Goal: Task Accomplishment & Management: Manage account settings

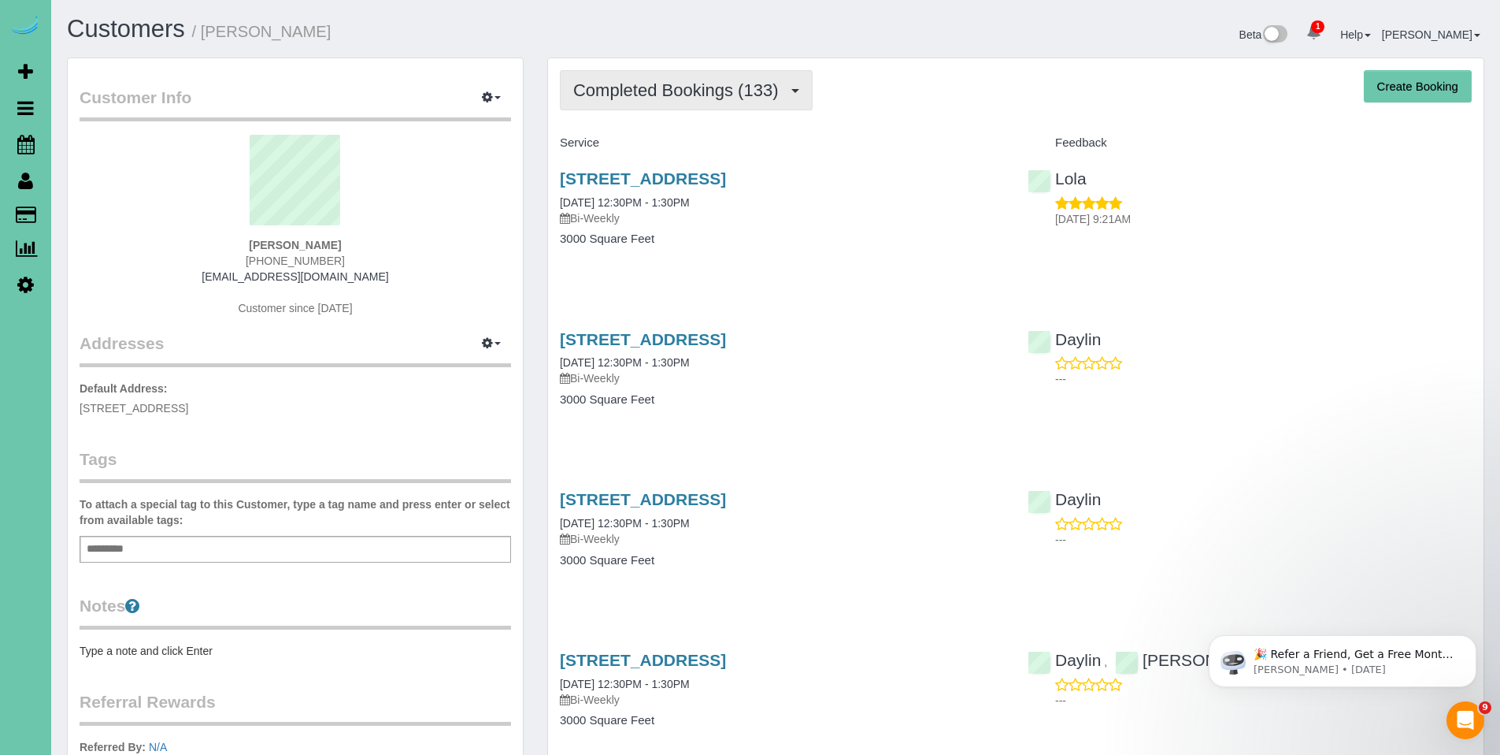
click at [696, 87] on span "Completed Bookings (133)" at bounding box center [679, 90] width 213 height 20
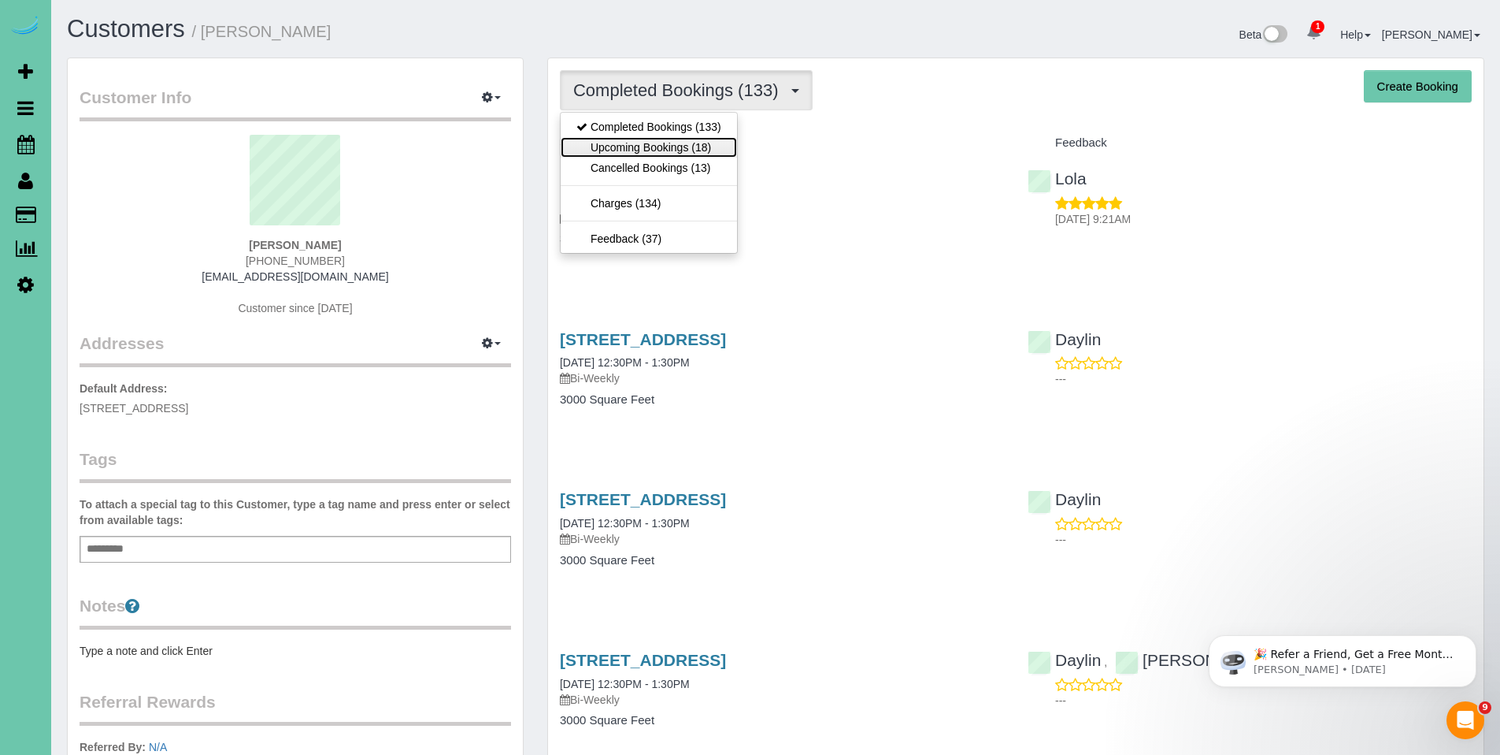
click at [666, 146] on link "Upcoming Bookings (18)" at bounding box center [649, 147] width 176 height 20
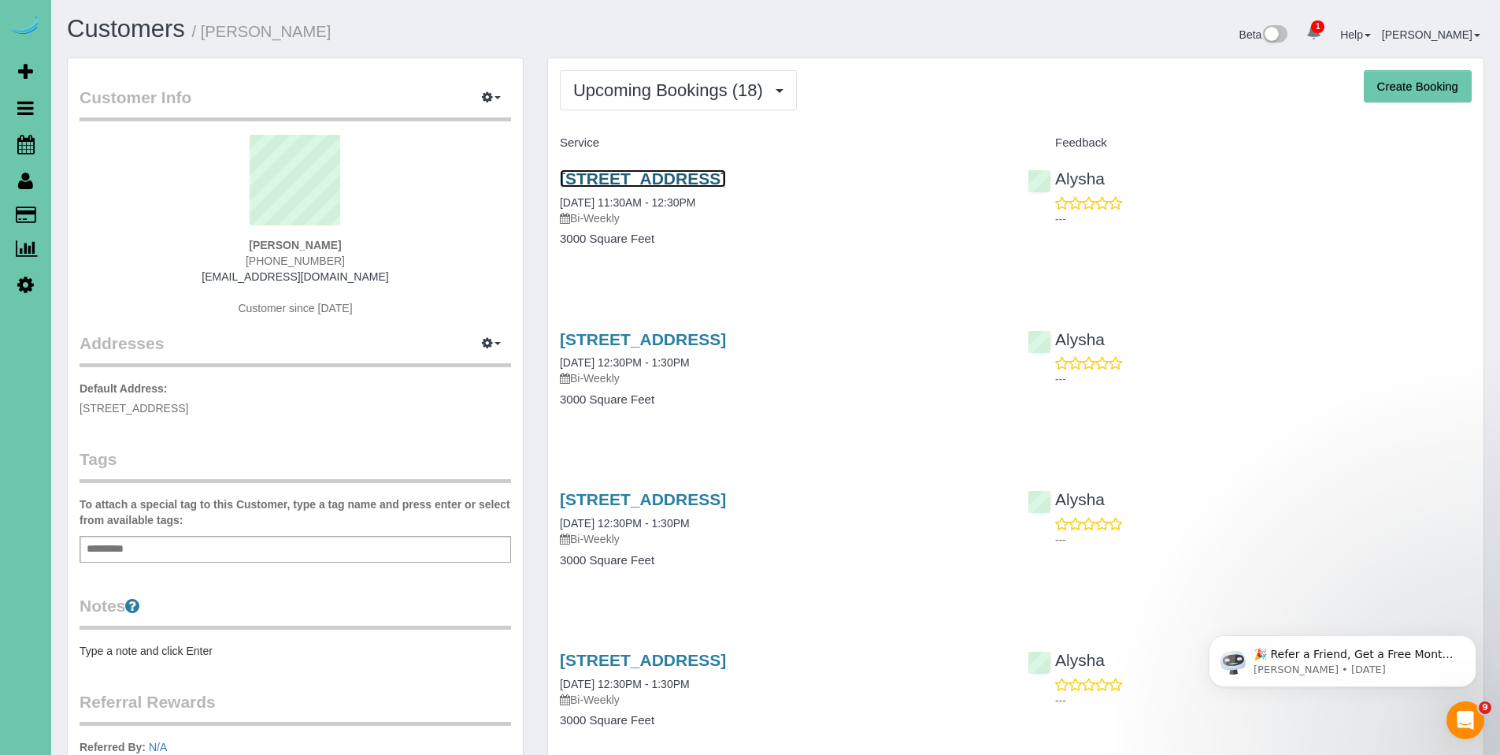
click at [684, 181] on link "1618 N 213th Street, Elkhorn, NE 68022" at bounding box center [643, 178] width 166 height 18
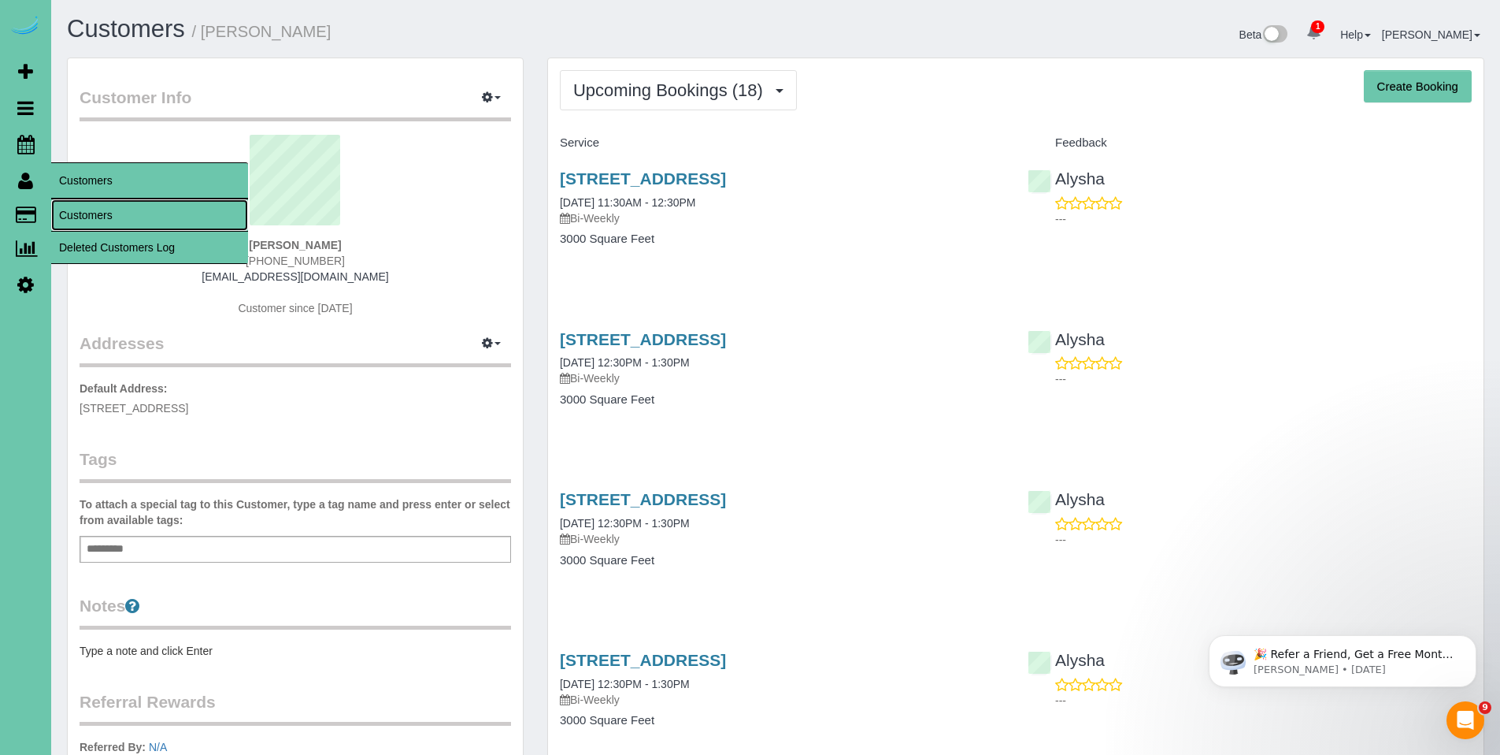
click at [96, 217] on link "Customers" at bounding box center [149, 215] width 197 height 32
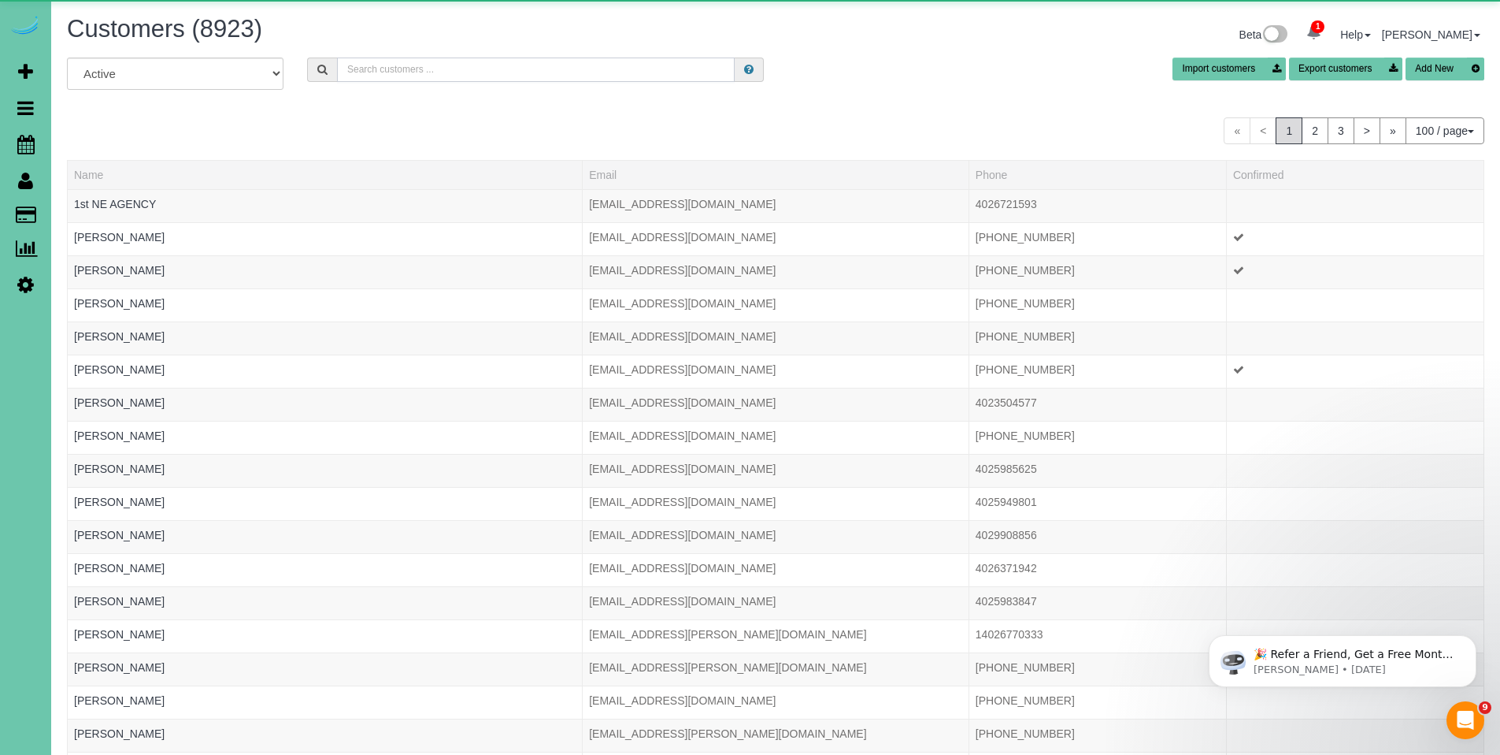
click at [436, 76] on input "text" at bounding box center [536, 69] width 398 height 24
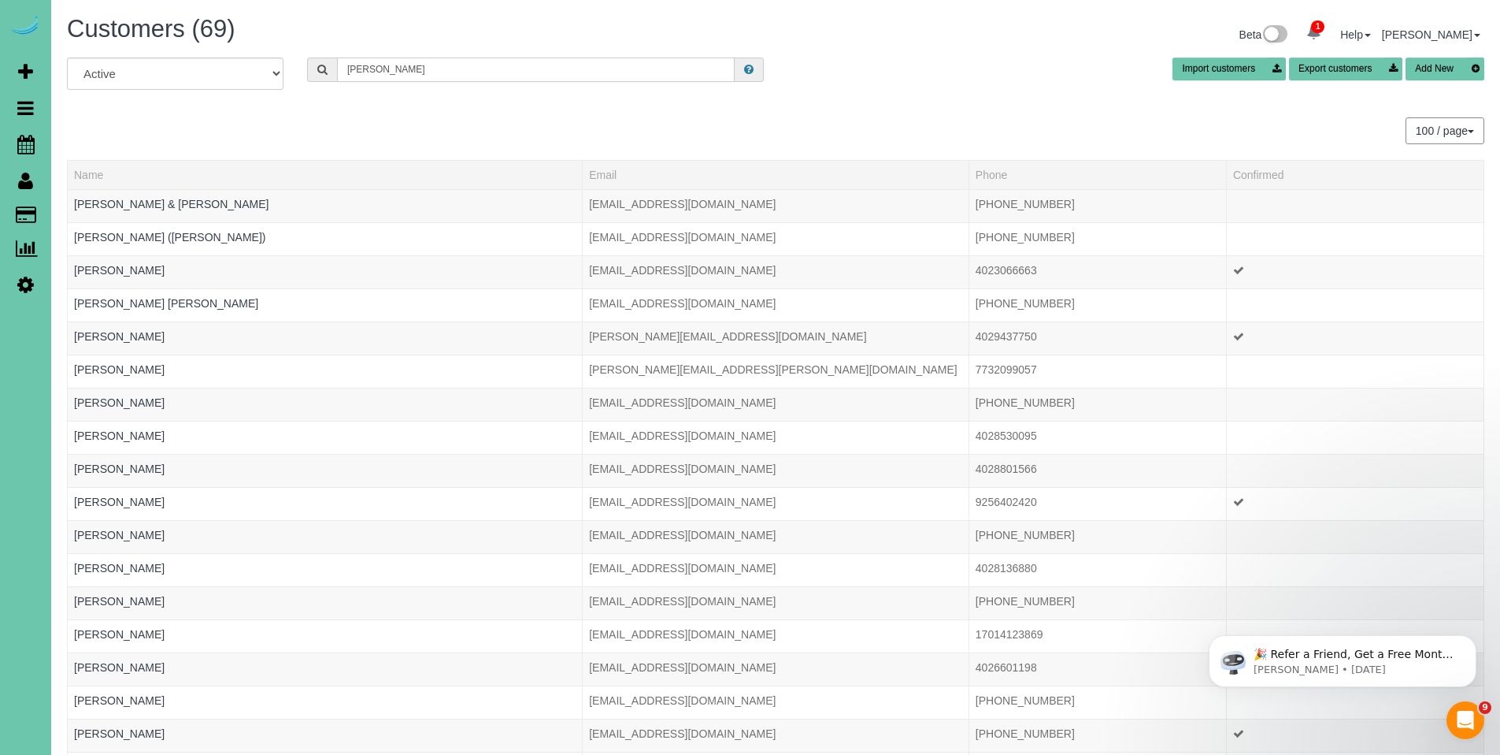
type input "laura k"
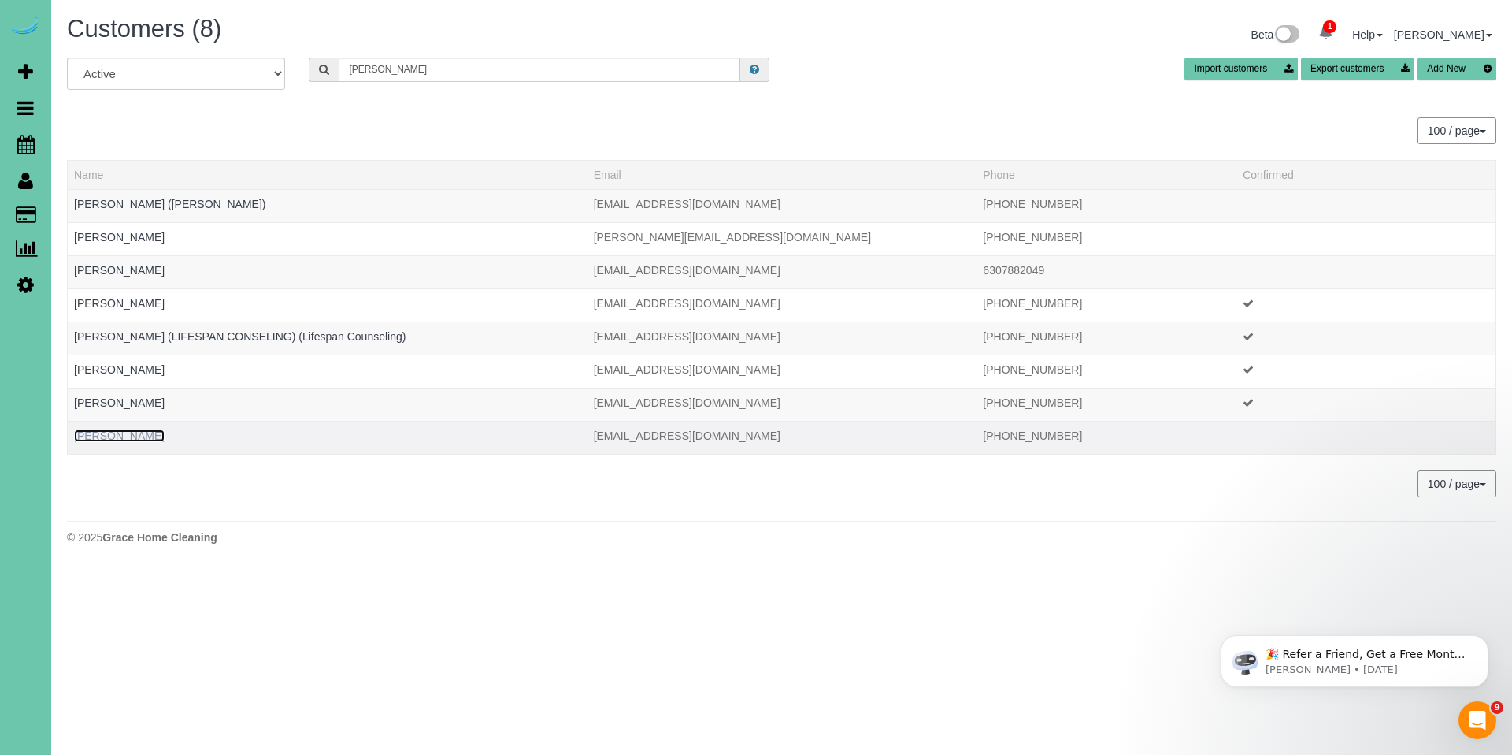
click at [98, 437] on link "Laura Kwong" at bounding box center [119, 435] width 91 height 13
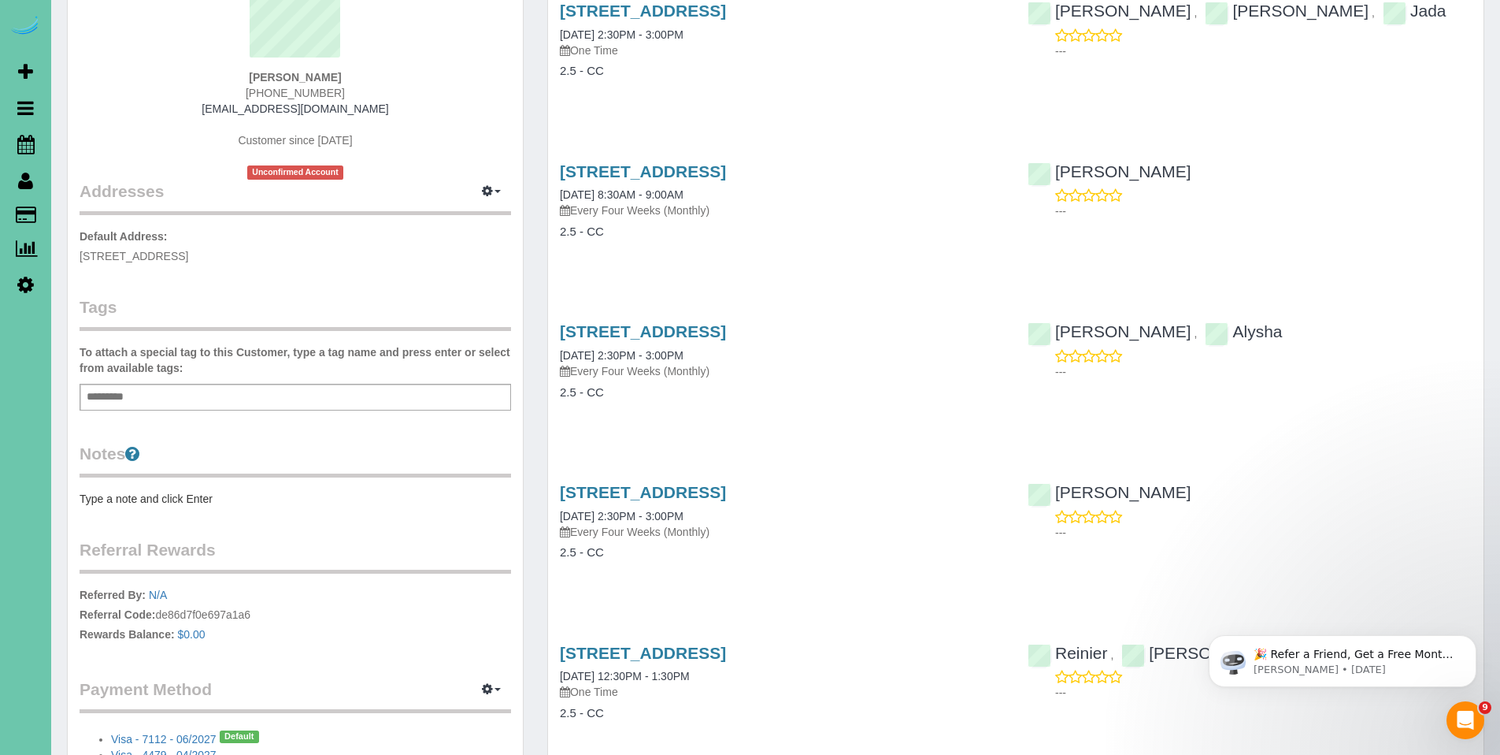
scroll to position [176, 0]
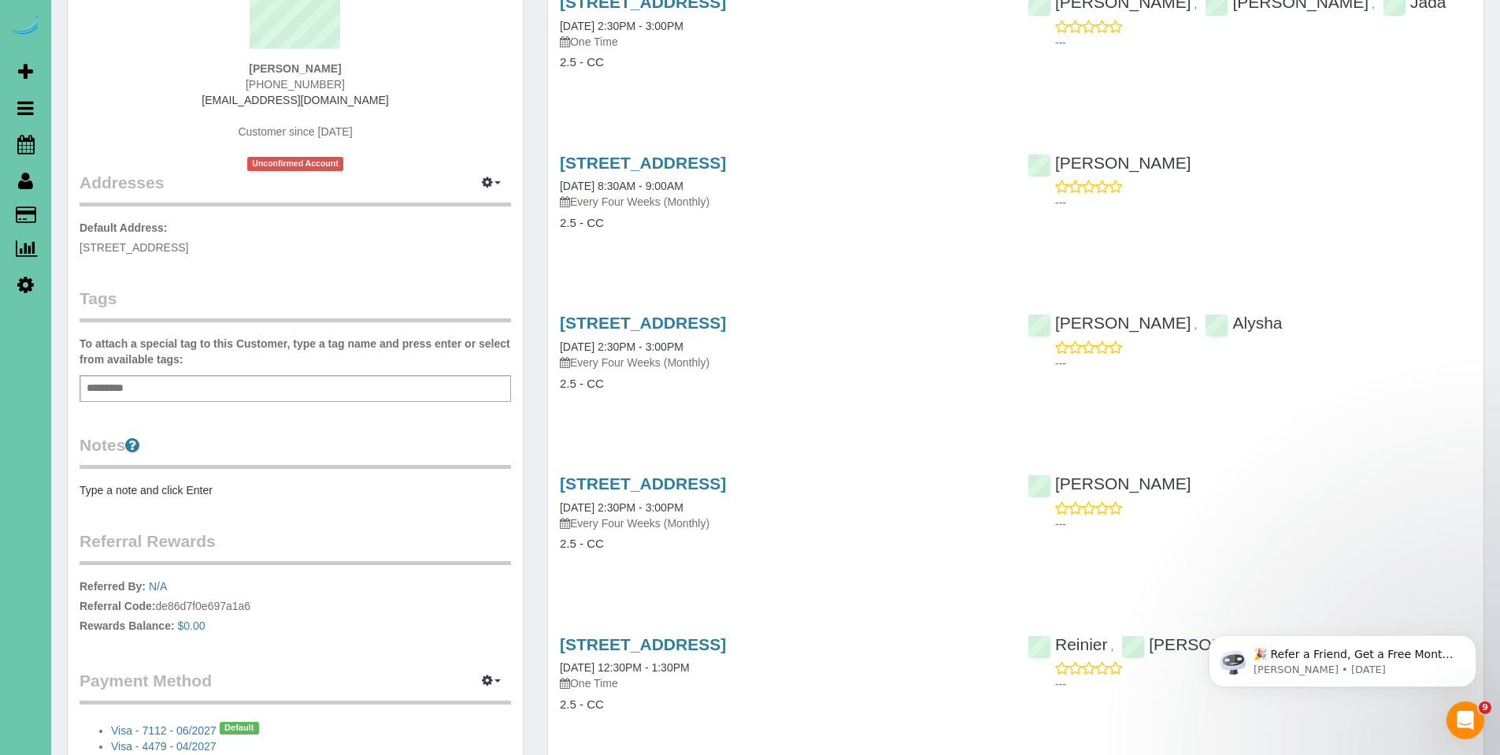
click at [194, 486] on pre "Type a note and click Enter" at bounding box center [296, 490] width 432 height 16
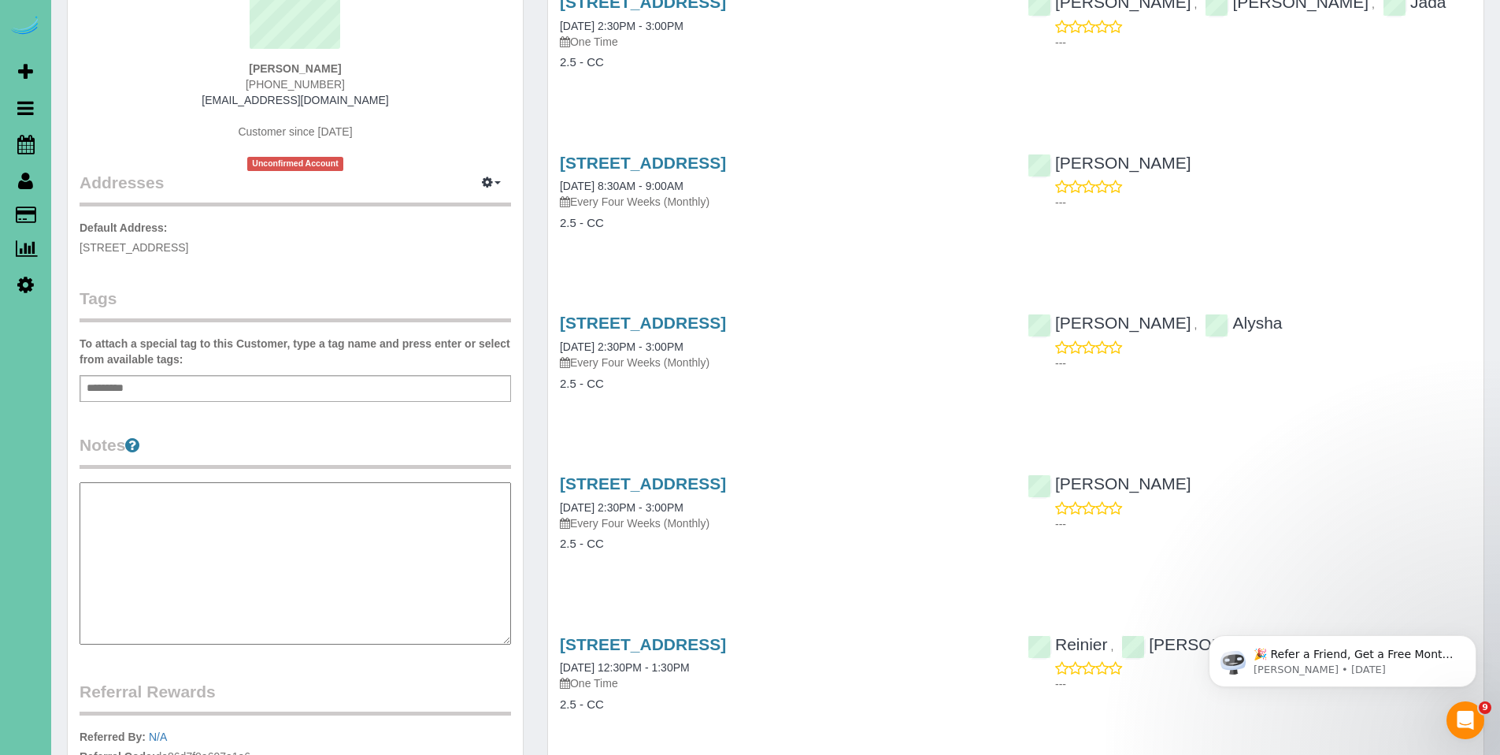
click at [194, 486] on textarea at bounding box center [296, 563] width 432 height 162
click at [224, 552] on textarea "**********" at bounding box center [296, 563] width 432 height 162
type textarea "**********"
click at [449, 132] on div "Laura Kwong 402-661-0618 laurakwong@yahoo.com Customer since 2020 Unconfirmed A…" at bounding box center [296, 64] width 432 height 213
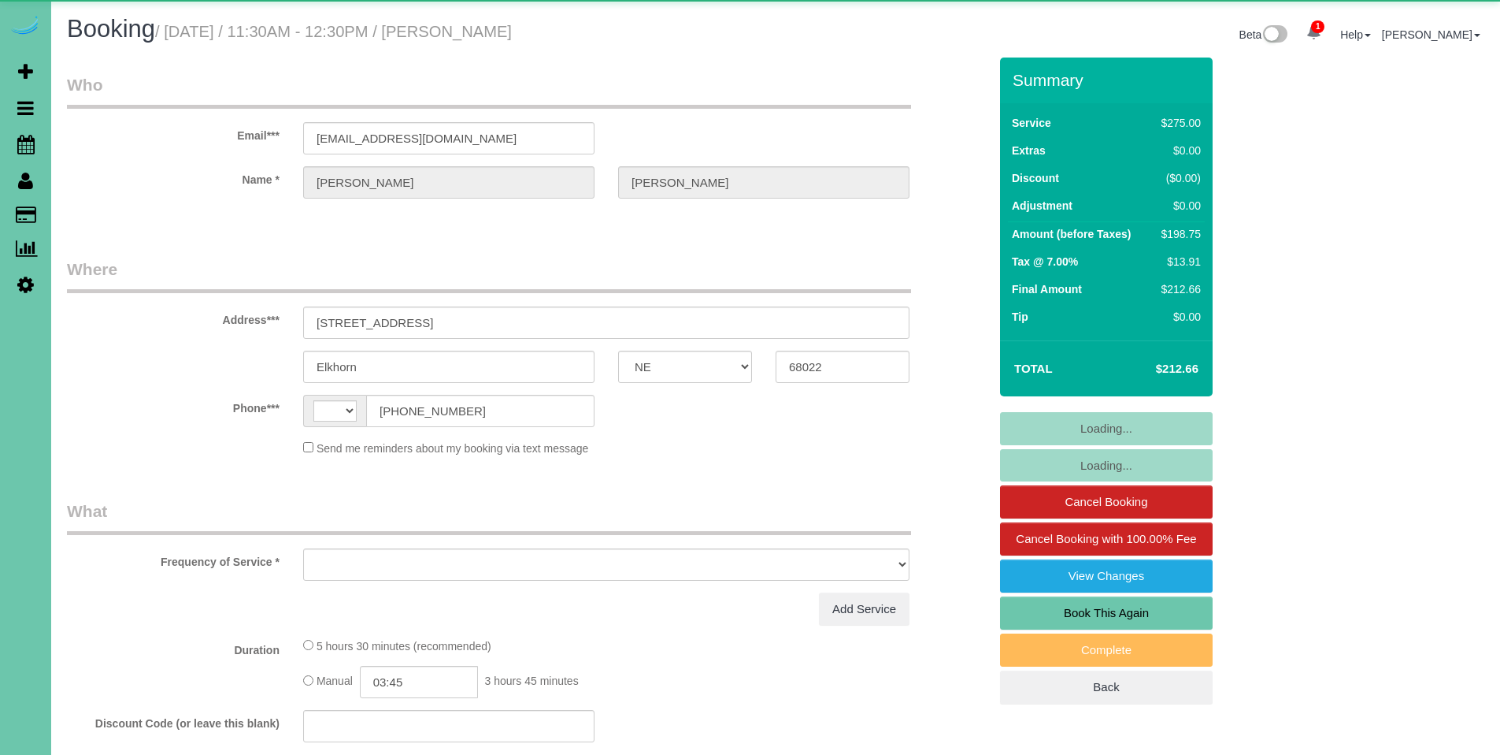
select select "NE"
select select "string:[GEOGRAPHIC_DATA]"
select select "object:383"
select select "string:fspay-ad71c405-92ba-4d27-b424-bbbbd1b5c068"
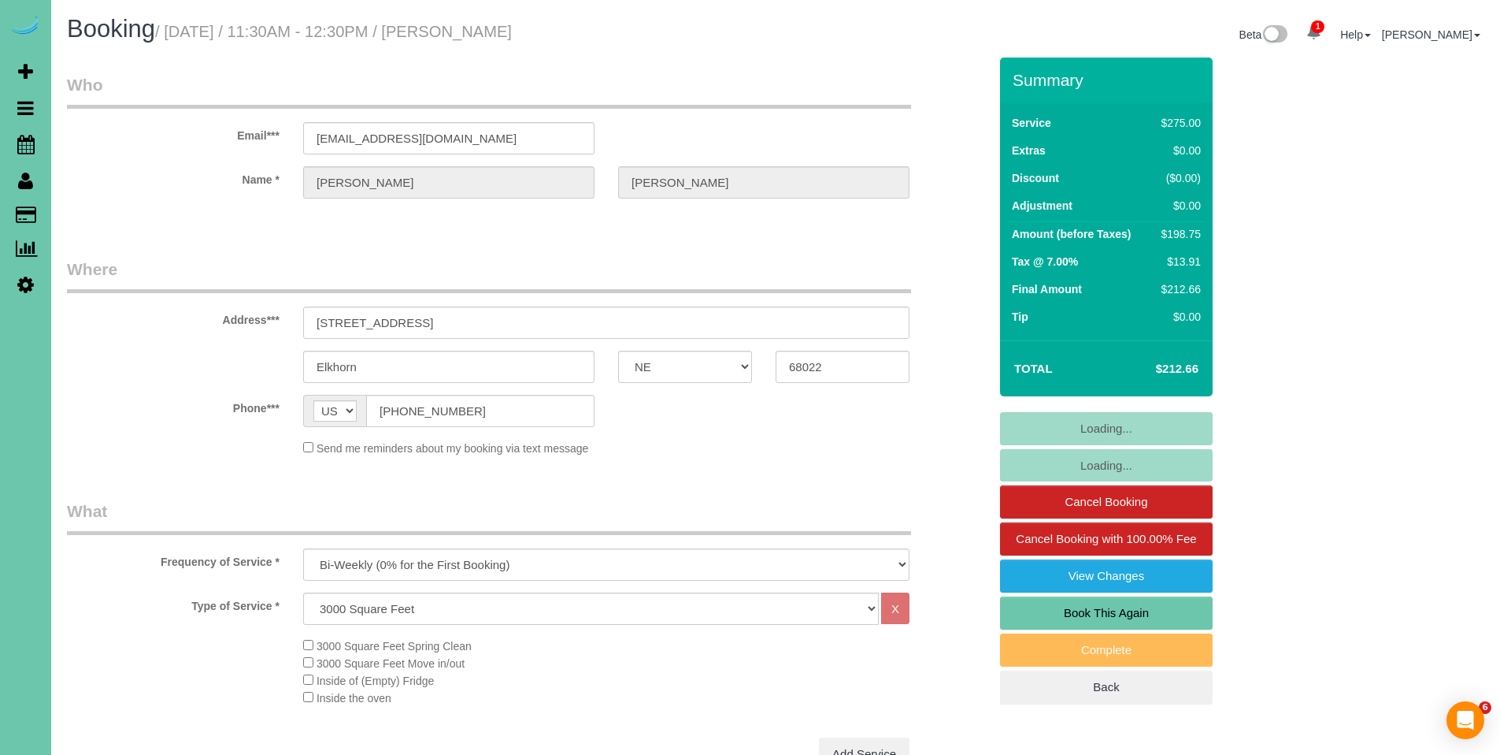
select select "object:917"
click at [1114, 504] on link "Cancel Booking" at bounding box center [1106, 501] width 213 height 33
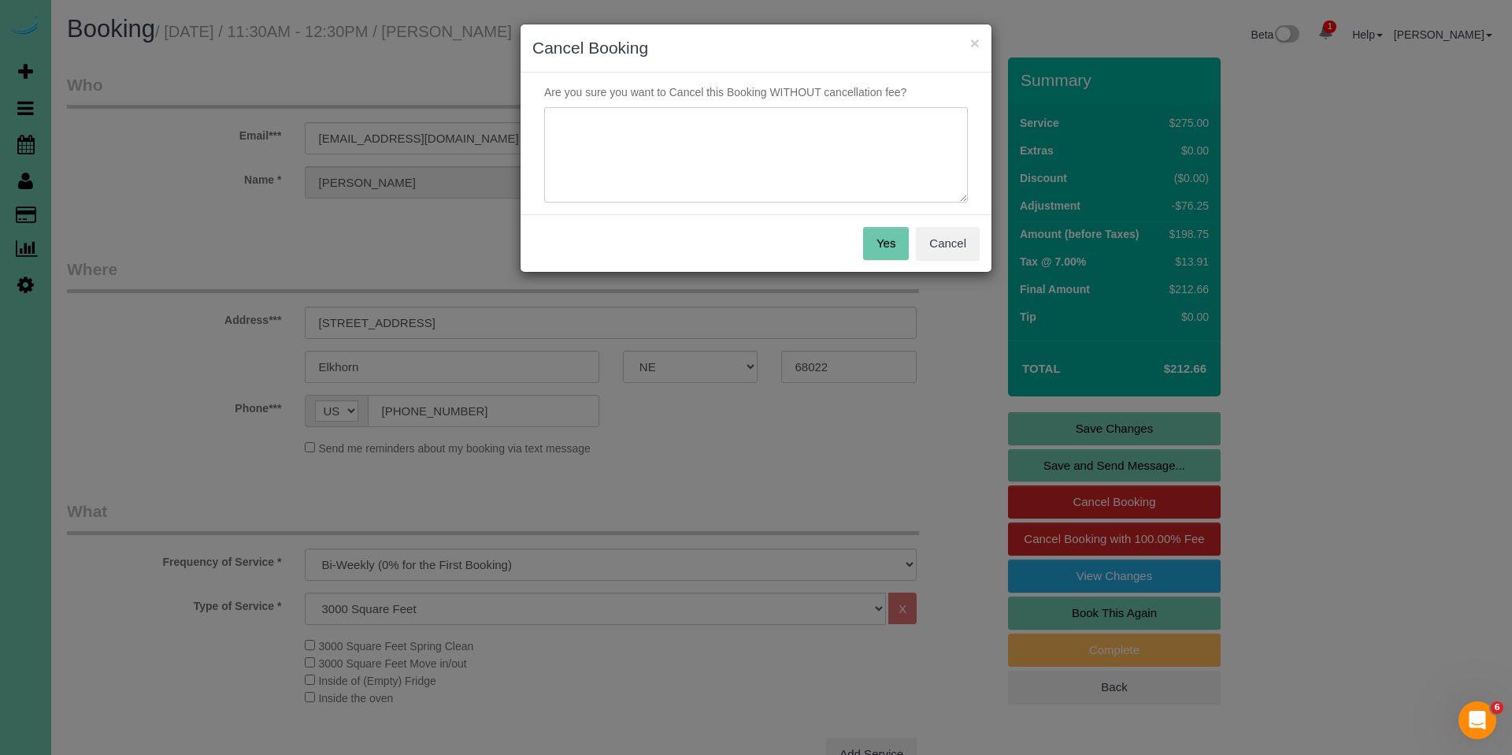
click at [774, 147] on textarea at bounding box center [756, 155] width 424 height 96
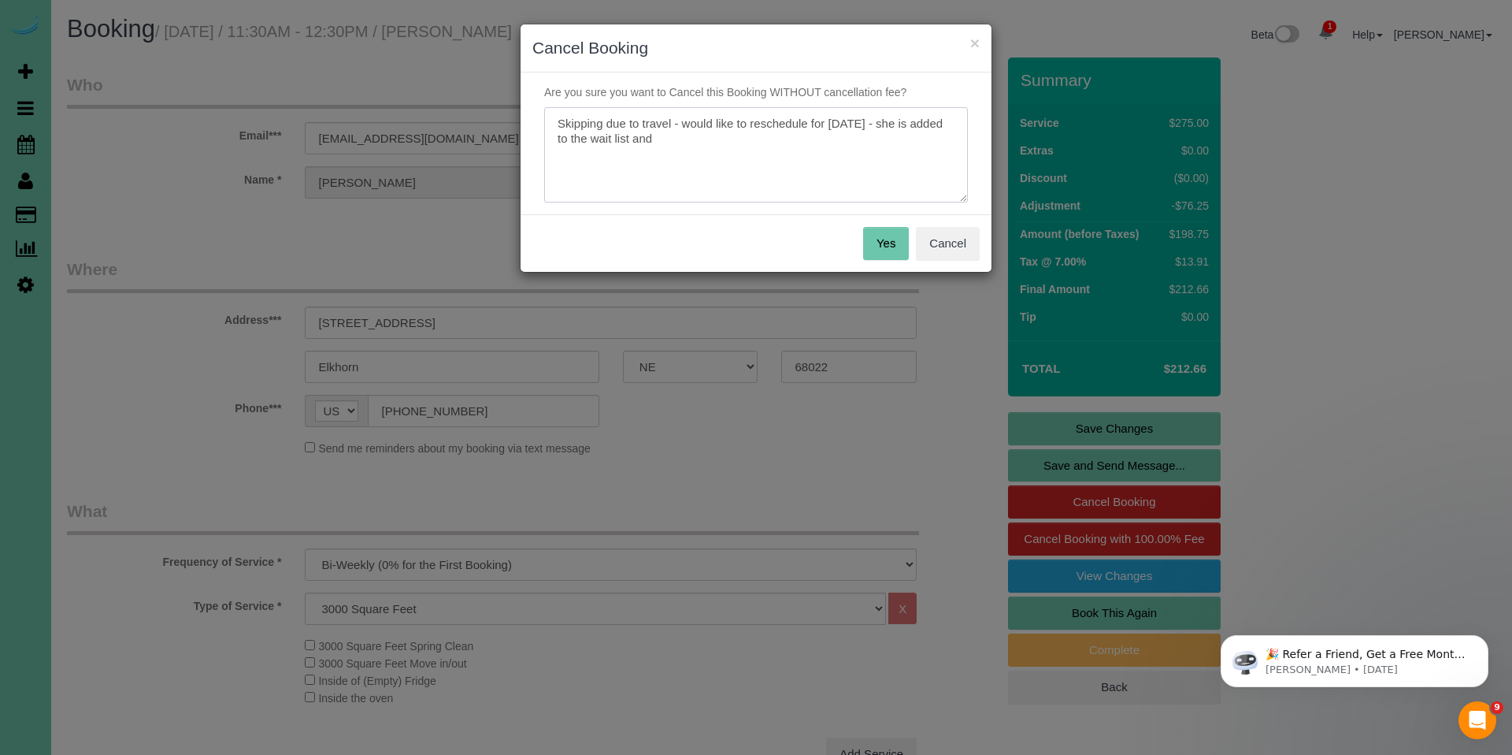
click at [940, 128] on textarea at bounding box center [756, 155] width 424 height 96
click at [779, 135] on textarea at bounding box center [756, 155] width 424 height 96
type textarea "Skipping due to travel - would like to reschedule for [DATE] - she is aware she…"
click at [894, 249] on button "Yes" at bounding box center [886, 243] width 46 height 33
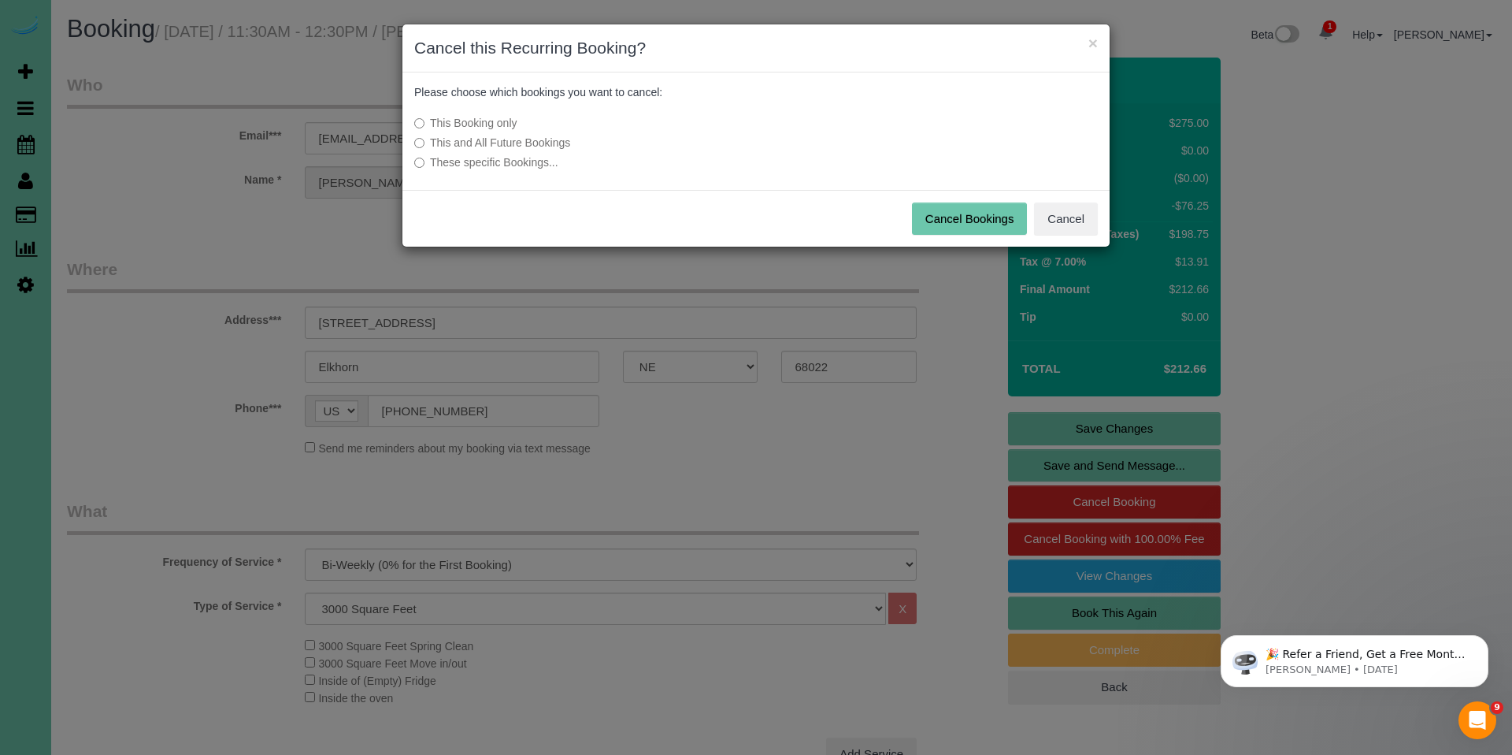
click at [967, 224] on button "Cancel Bookings" at bounding box center [970, 218] width 116 height 33
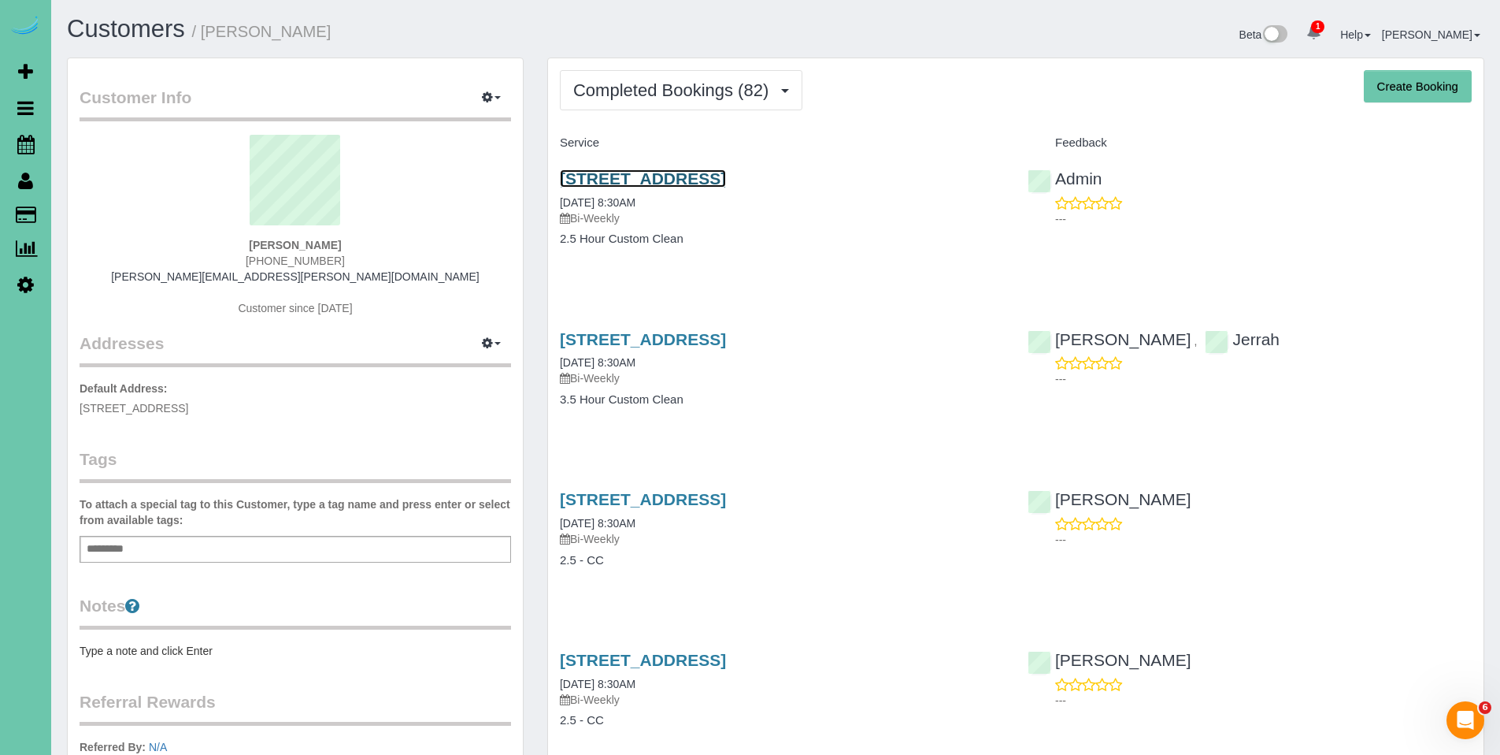
click at [662, 176] on link "320 S 71st Street, Omaha, NE 68132" at bounding box center [643, 178] width 166 height 18
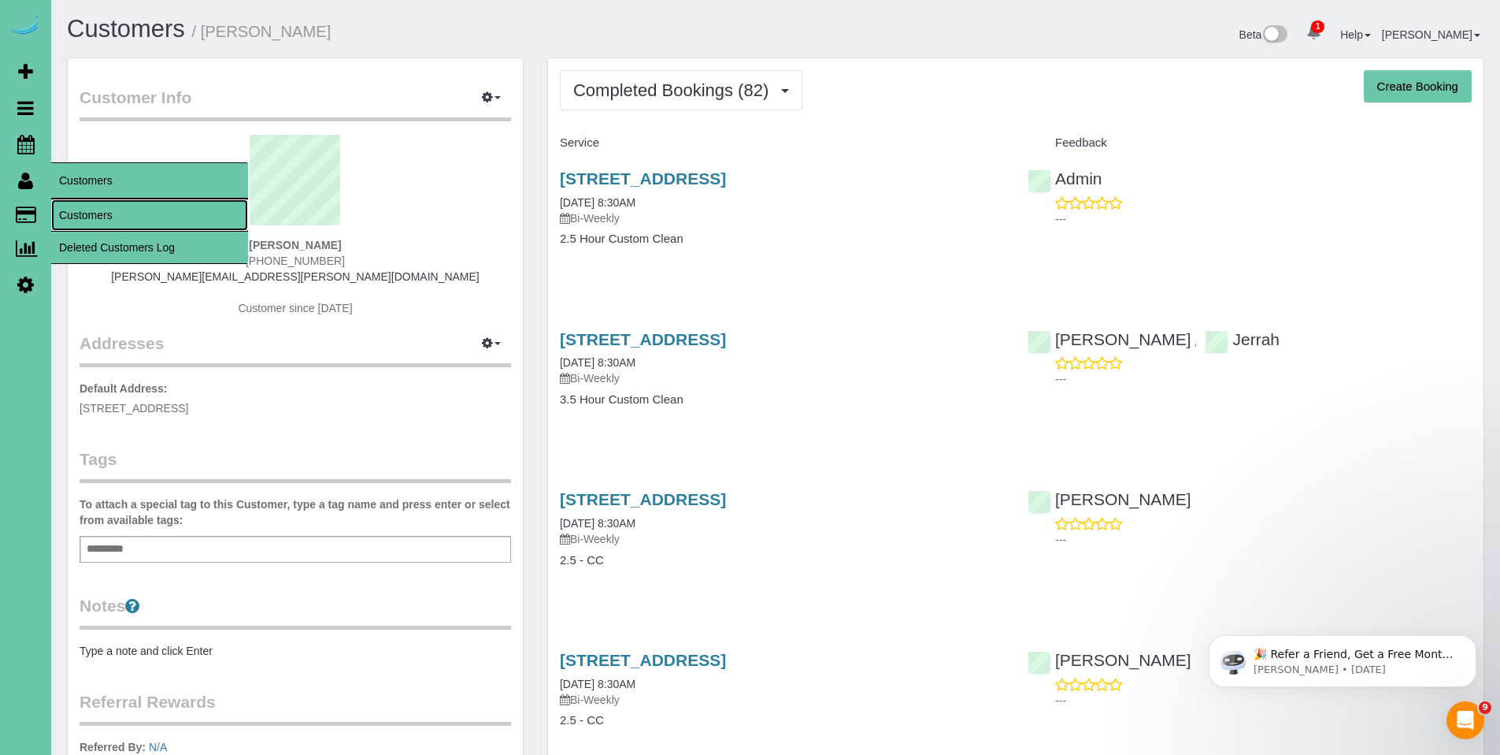
click at [102, 215] on link "Customers" at bounding box center [149, 215] width 197 height 32
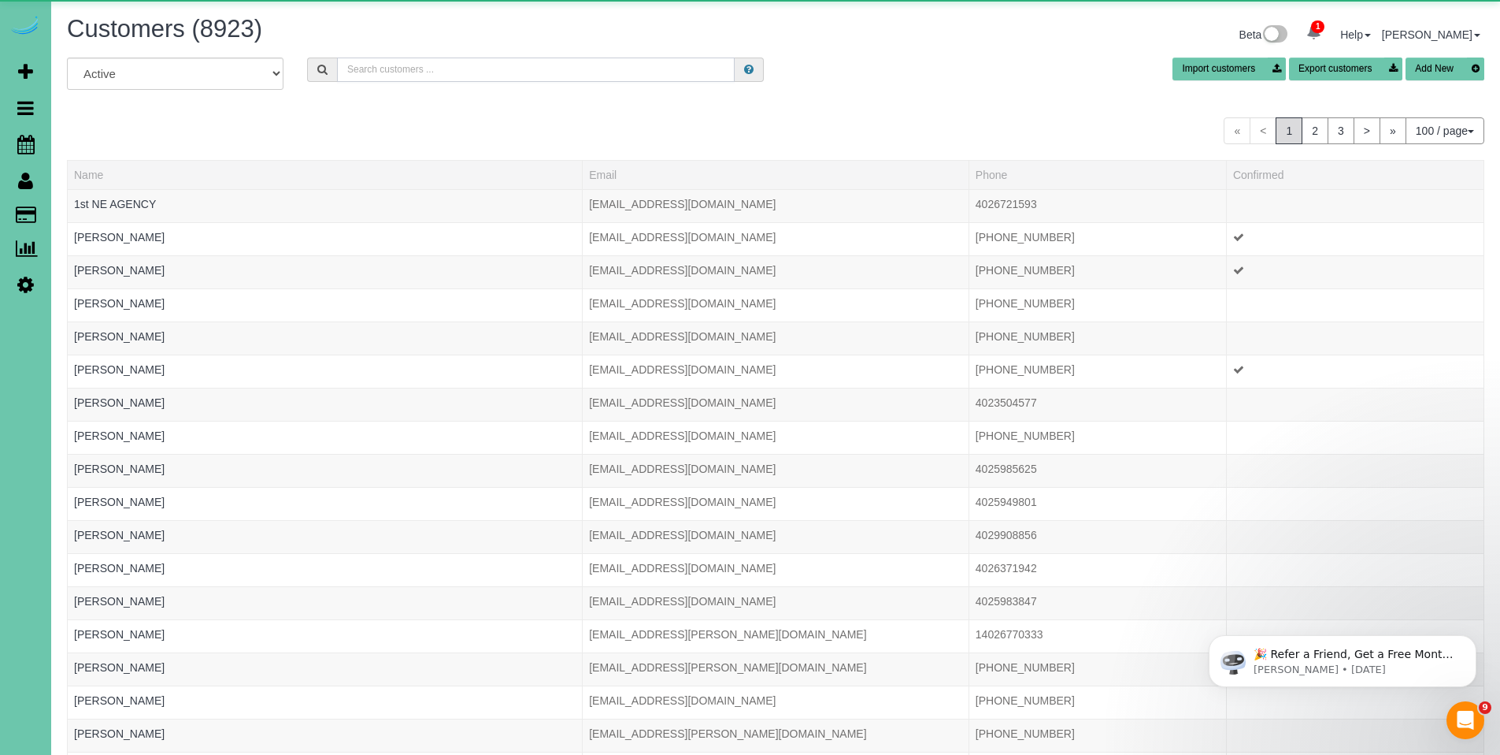
click at [543, 63] on input "text" at bounding box center [536, 69] width 398 height 24
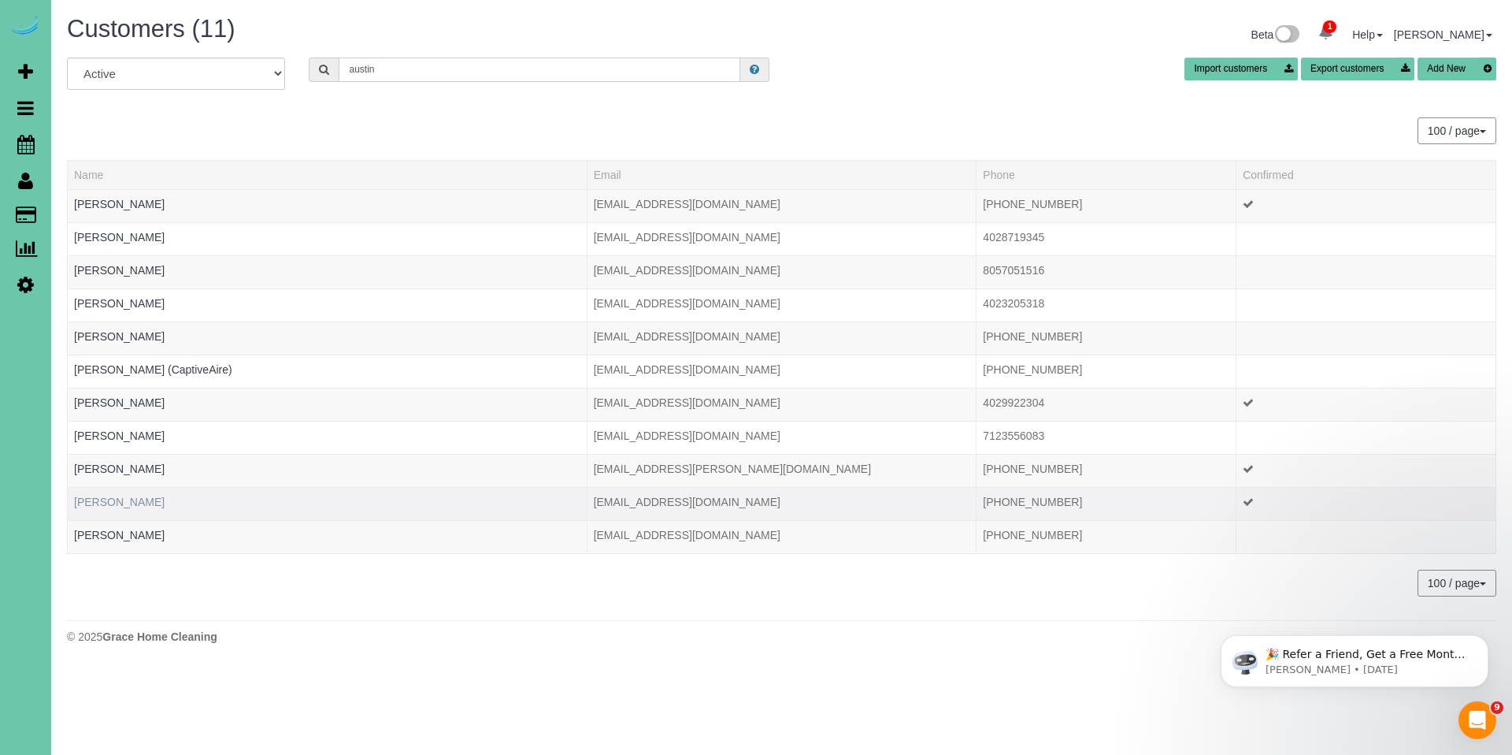
type input "austin"
click at [106, 501] on link "Erica Austin" at bounding box center [119, 501] width 91 height 13
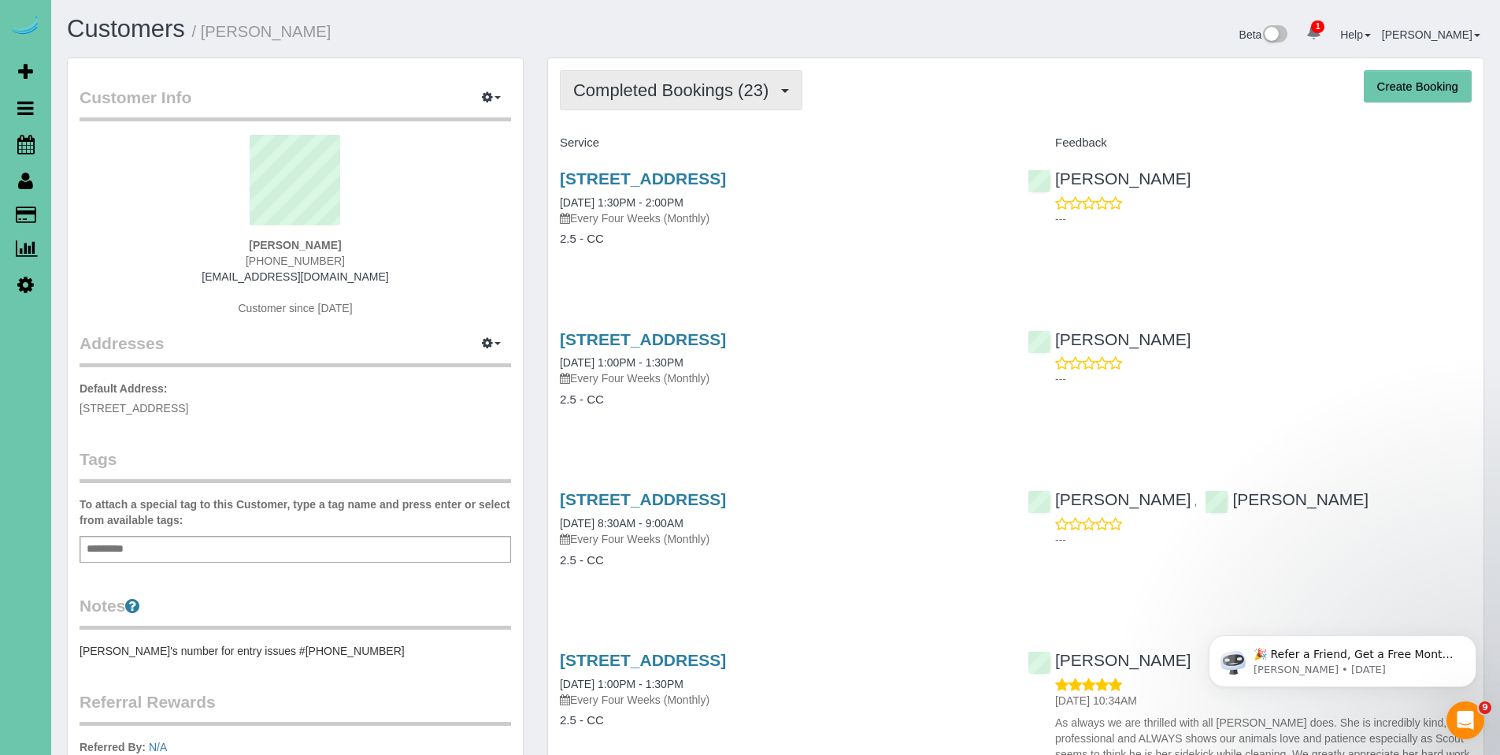
click at [675, 95] on span "Completed Bookings (23)" at bounding box center [674, 90] width 203 height 20
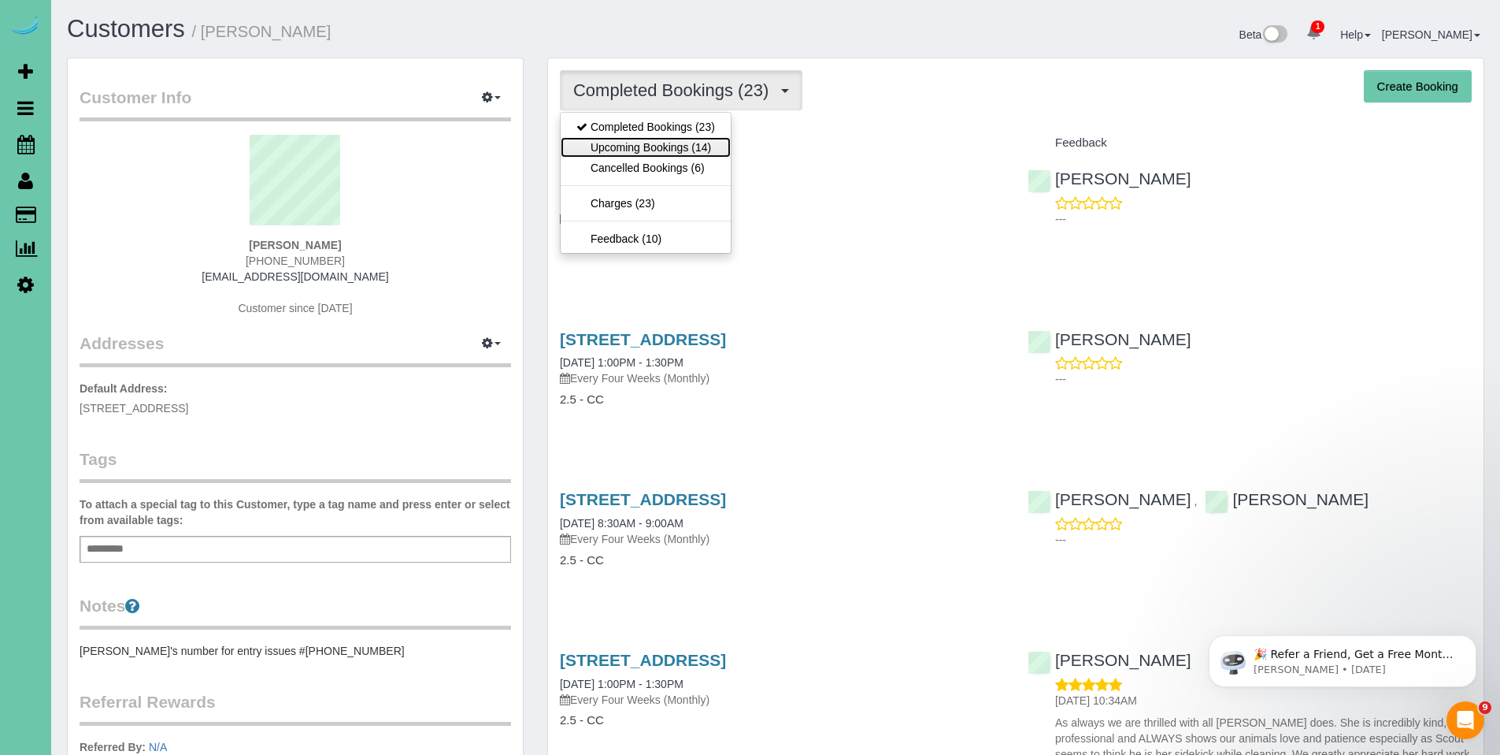
click at [658, 140] on link "Upcoming Bookings (14)" at bounding box center [646, 147] width 170 height 20
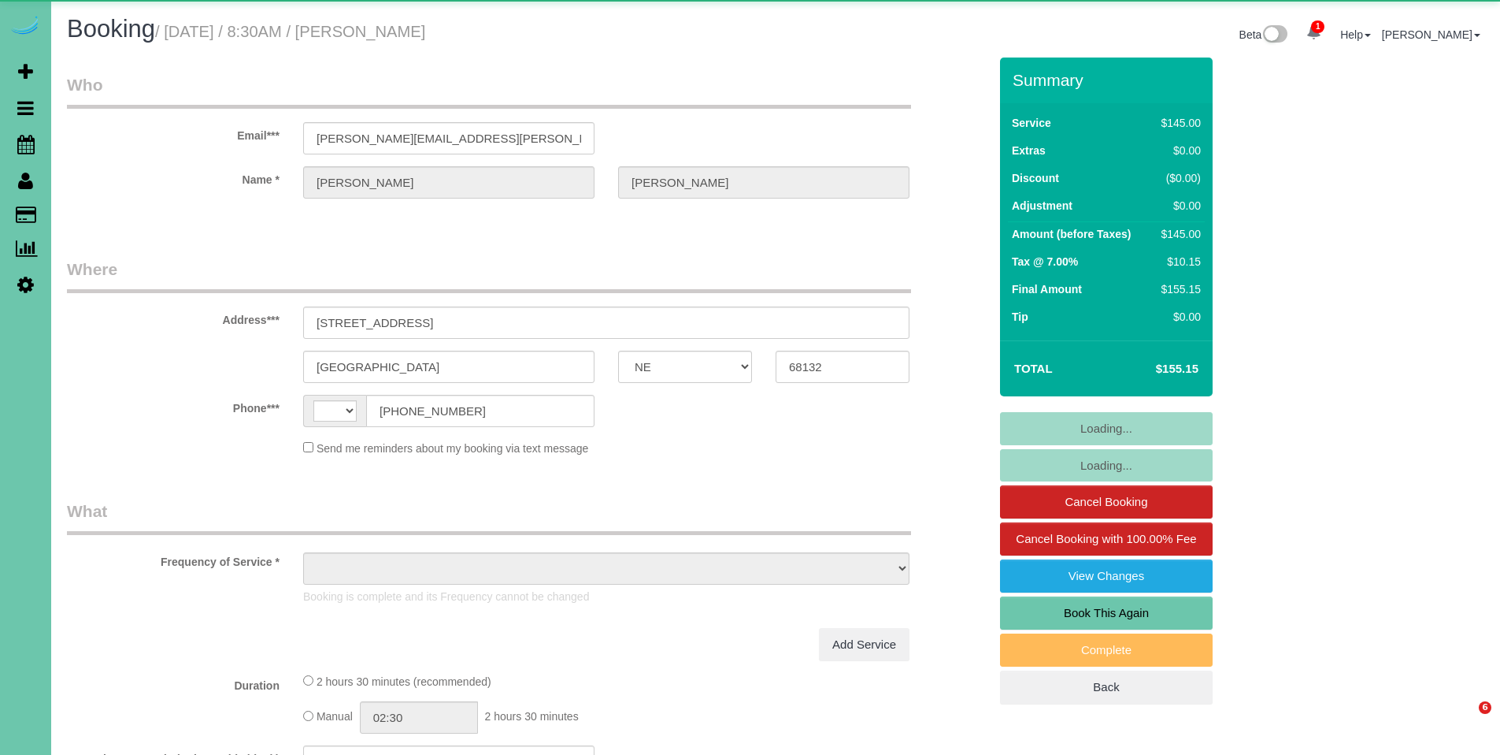
select select "NE"
select select "string:[GEOGRAPHIC_DATA]"
select select "object:635"
select select "string:fspay-cf6d09dd-3363-4505-ae10-996af018aa10"
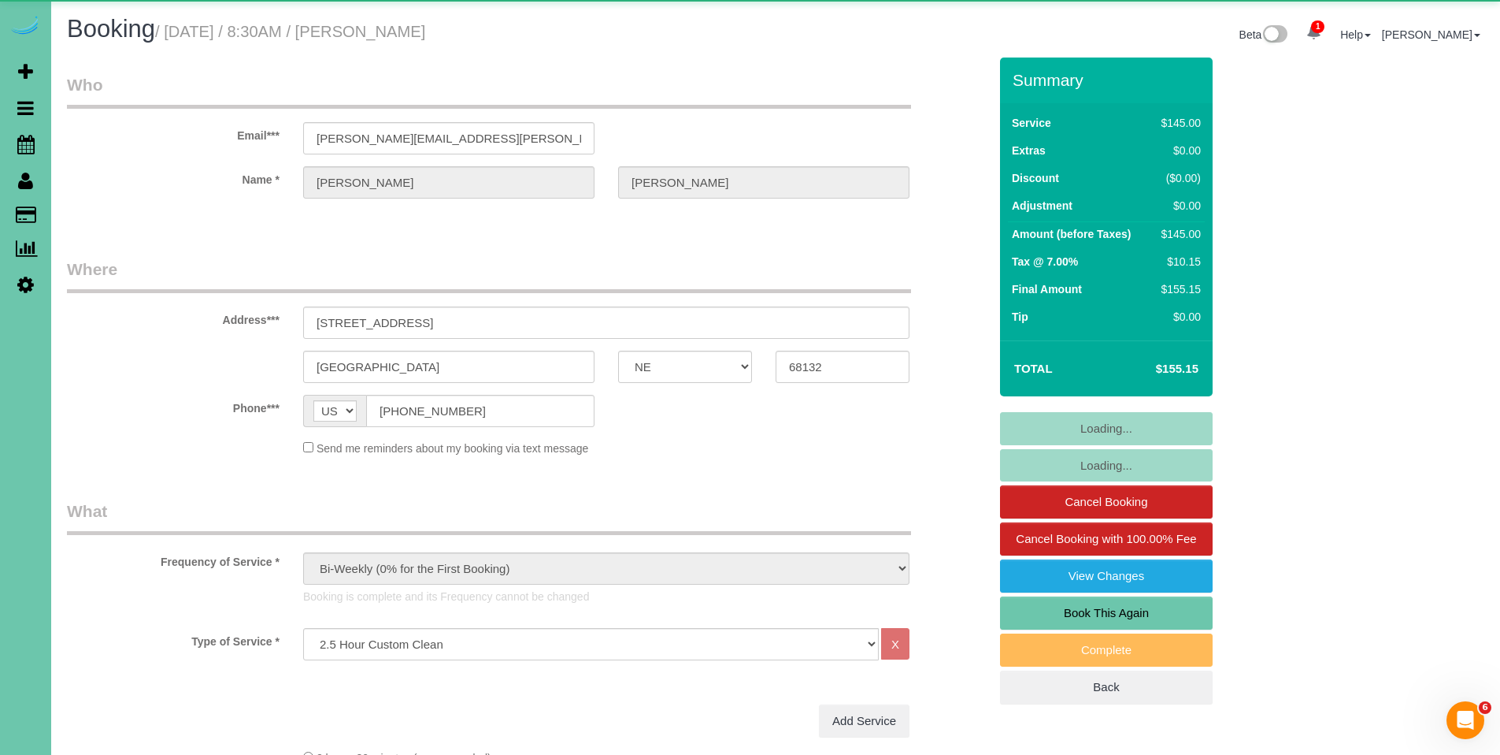
select select "object:654"
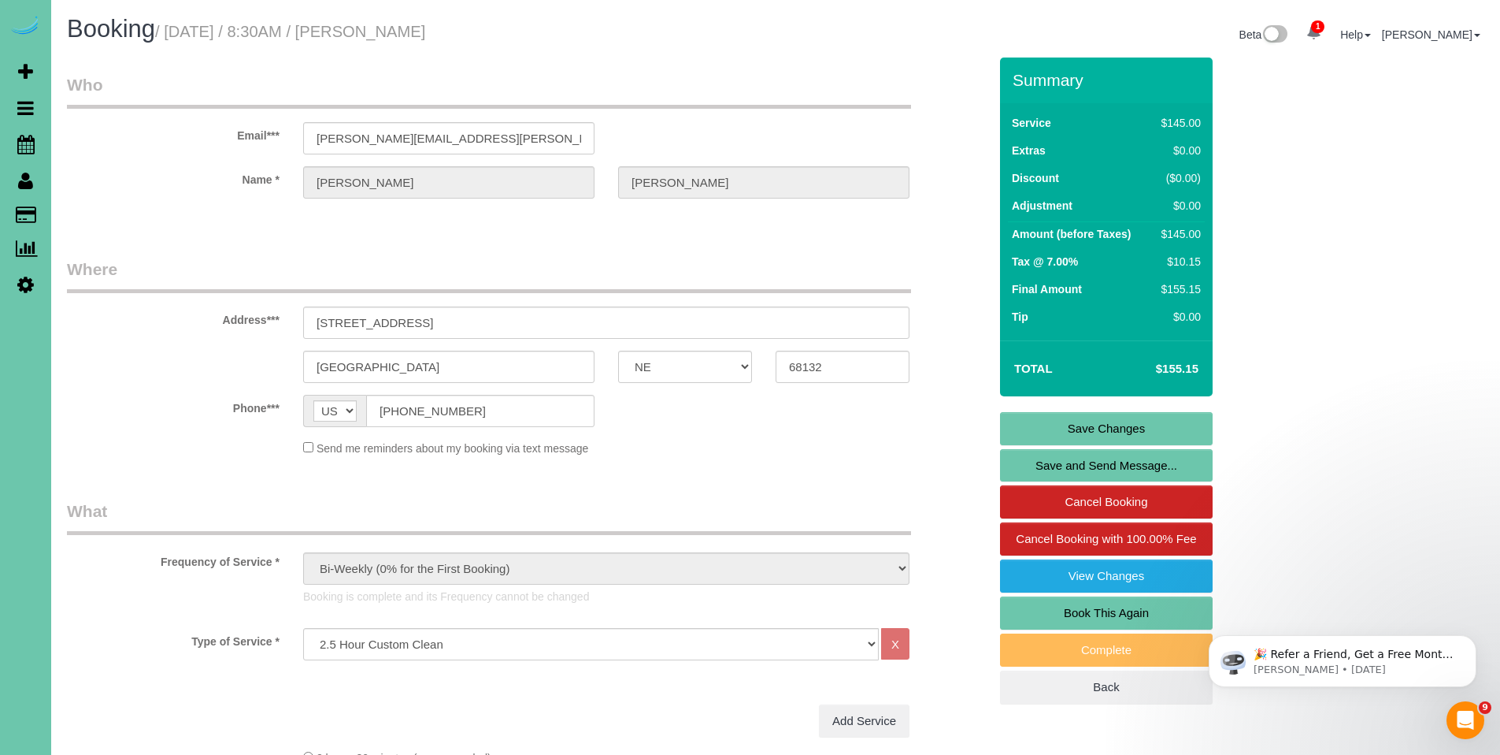
scroll to position [487, 0]
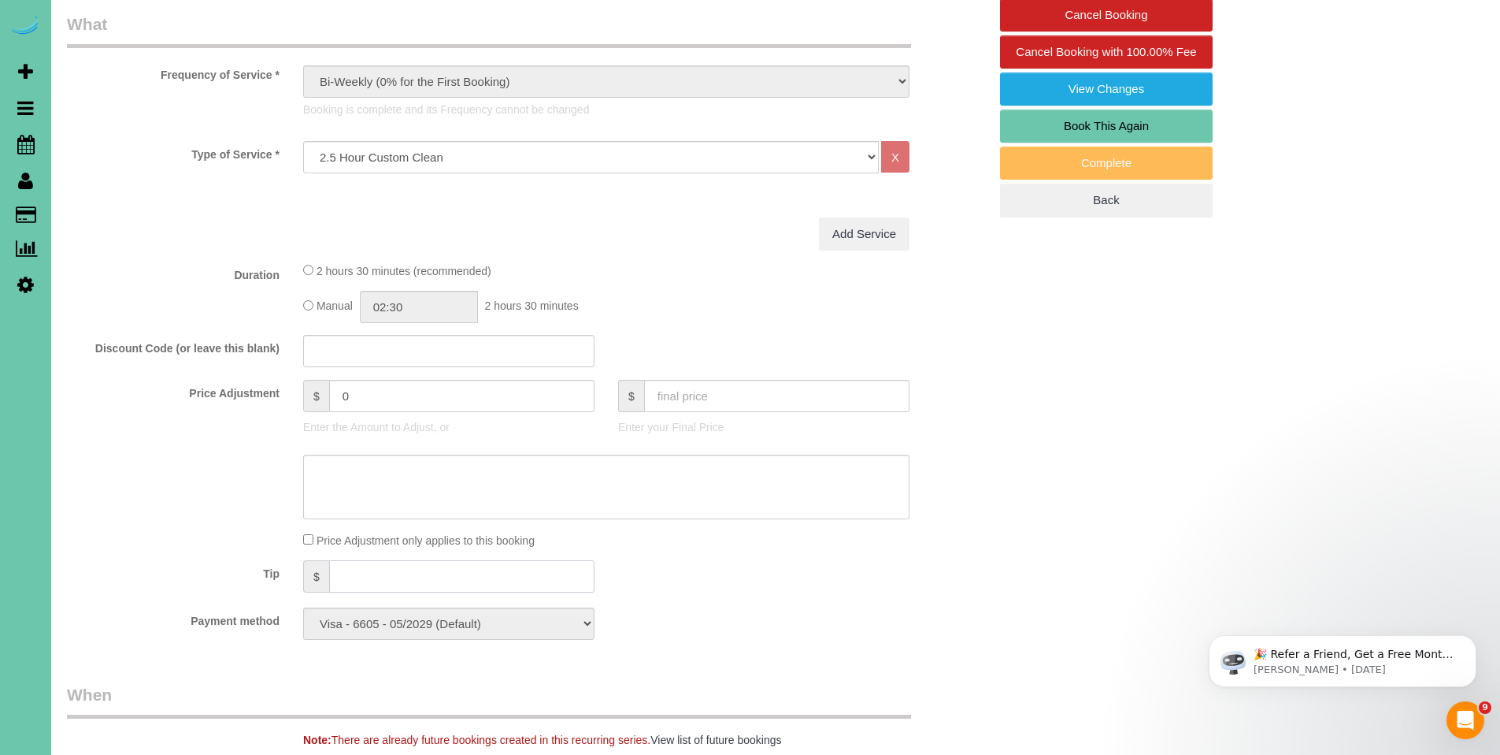
click at [387, 564] on input "text" at bounding box center [461, 576] width 265 height 32
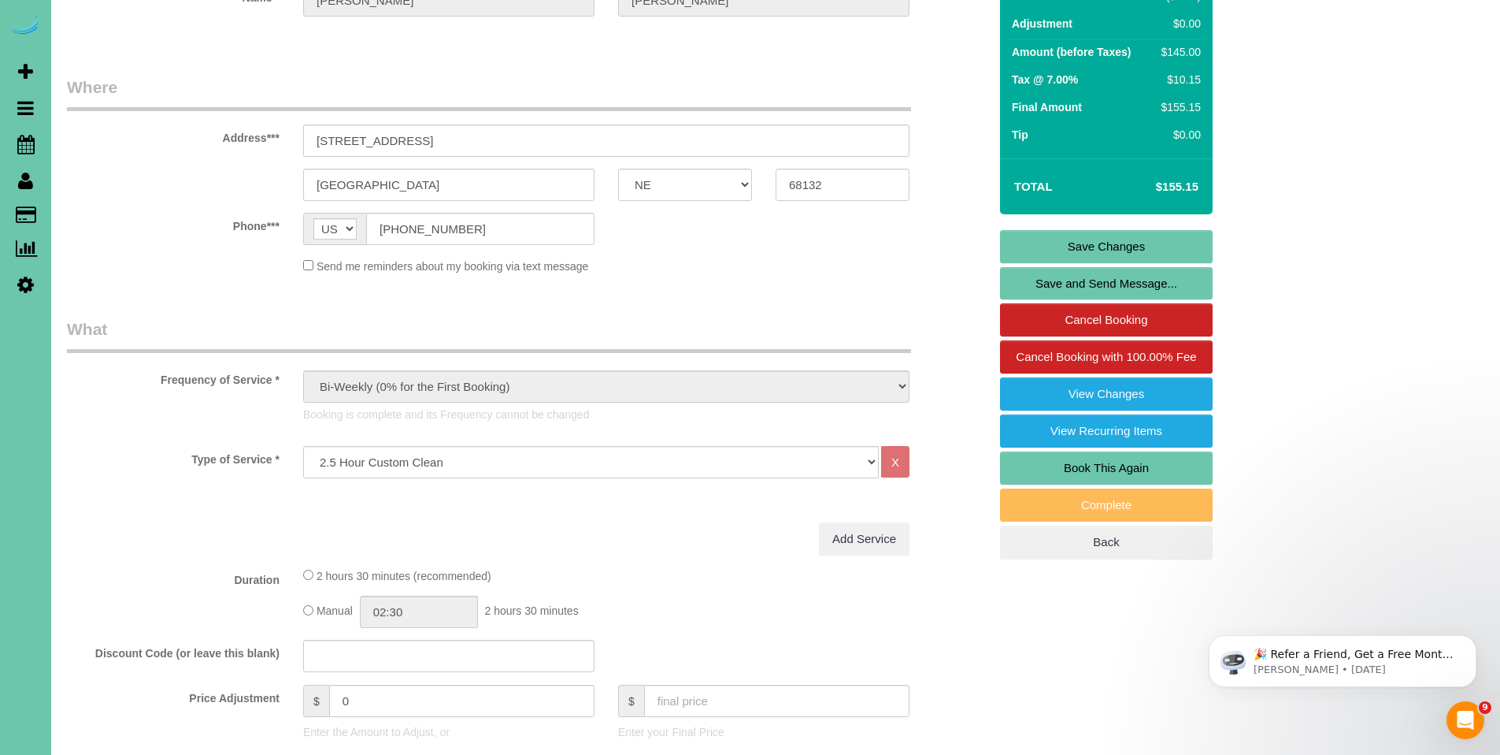
scroll to position [0, 0]
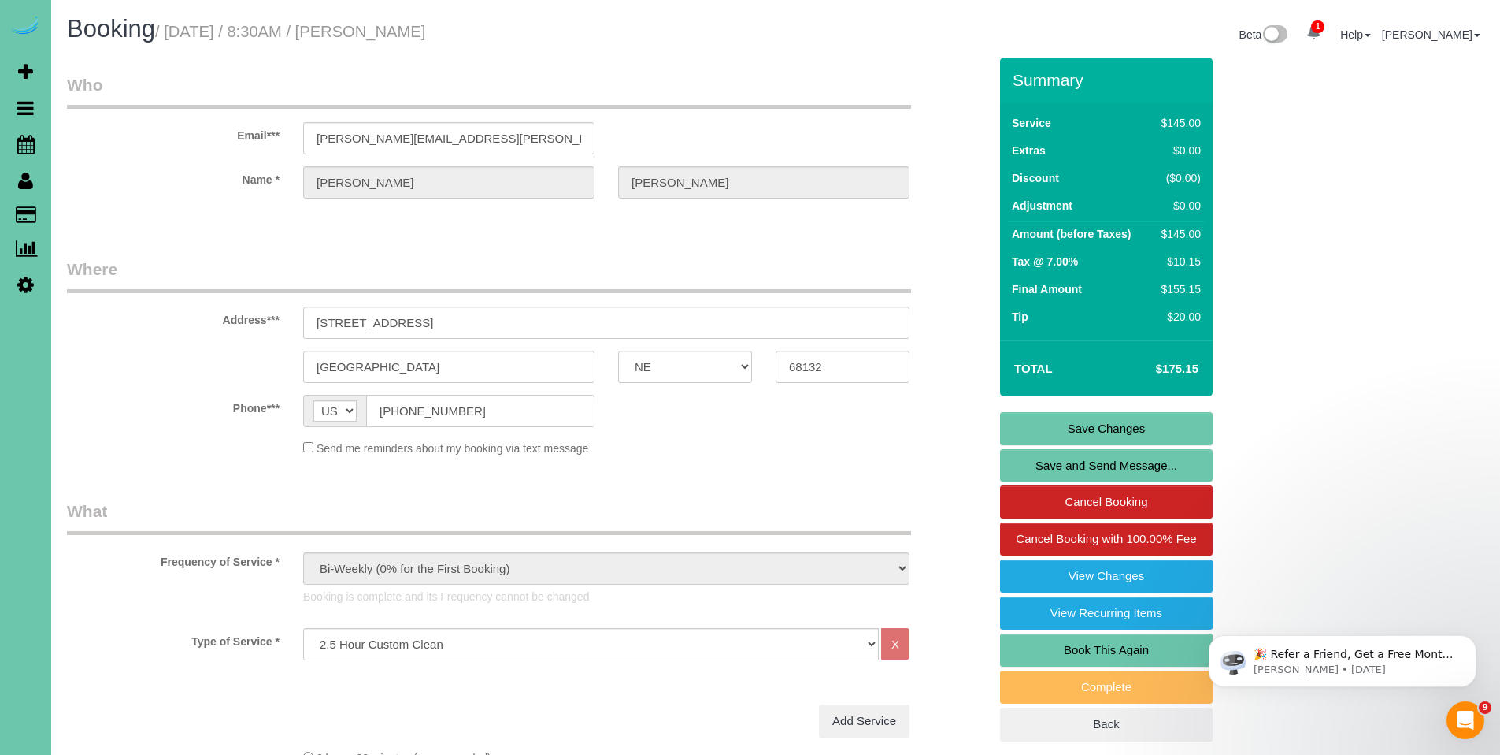
type input "20"
click at [1119, 426] on link "Save Changes" at bounding box center [1106, 428] width 213 height 33
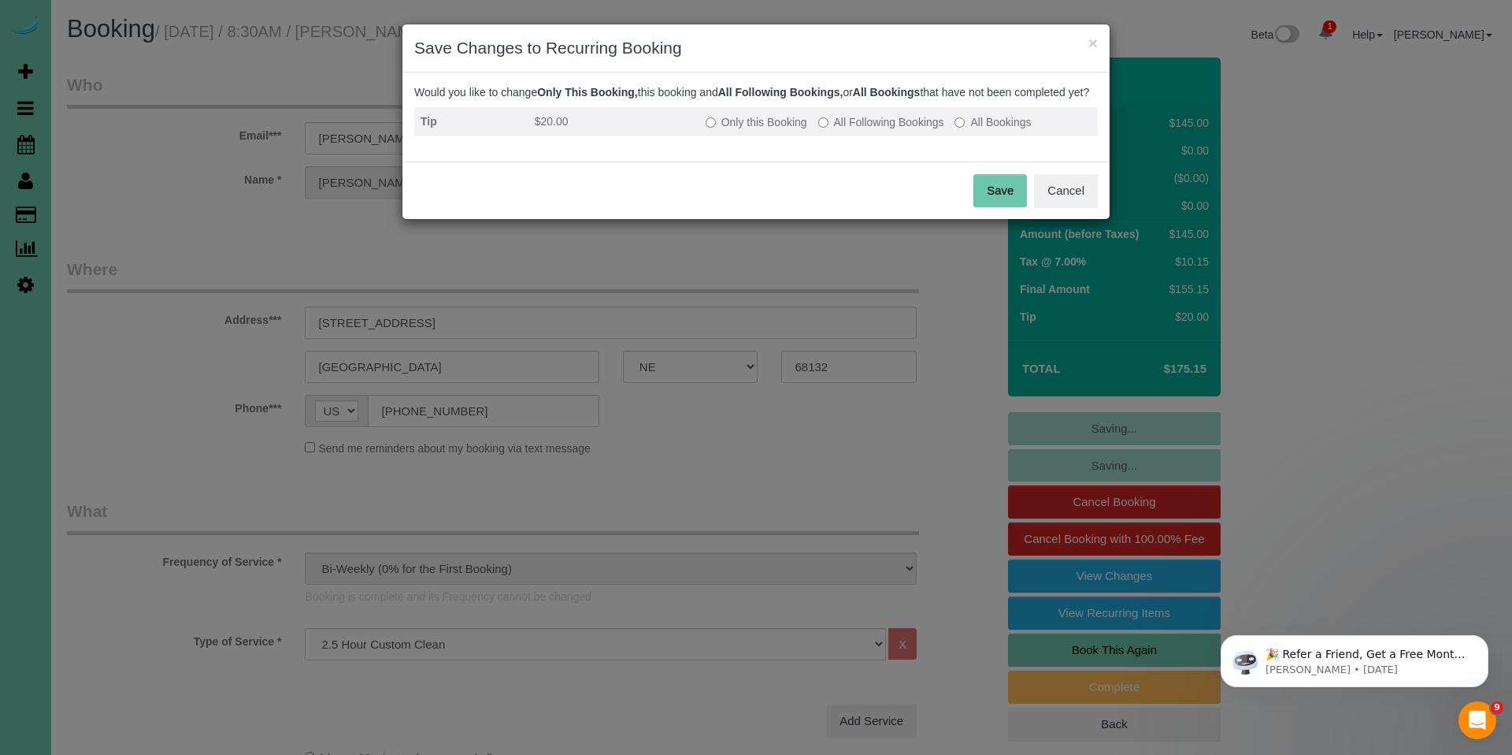
click at [718, 130] on label "Only this Booking" at bounding box center [757, 122] width 102 height 16
click at [1015, 207] on button "Save" at bounding box center [1001, 190] width 54 height 33
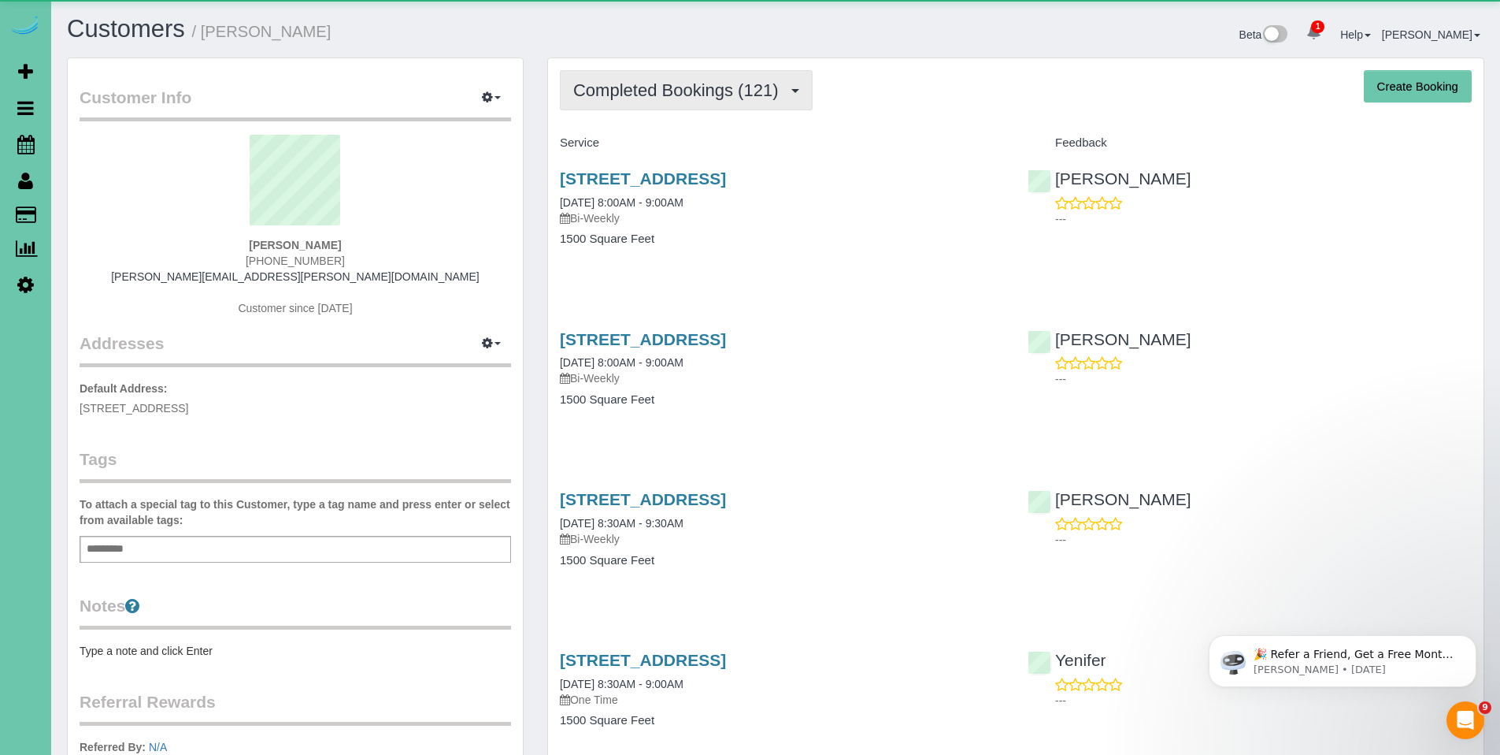
click at [656, 99] on span "Completed Bookings (121)" at bounding box center [679, 90] width 213 height 20
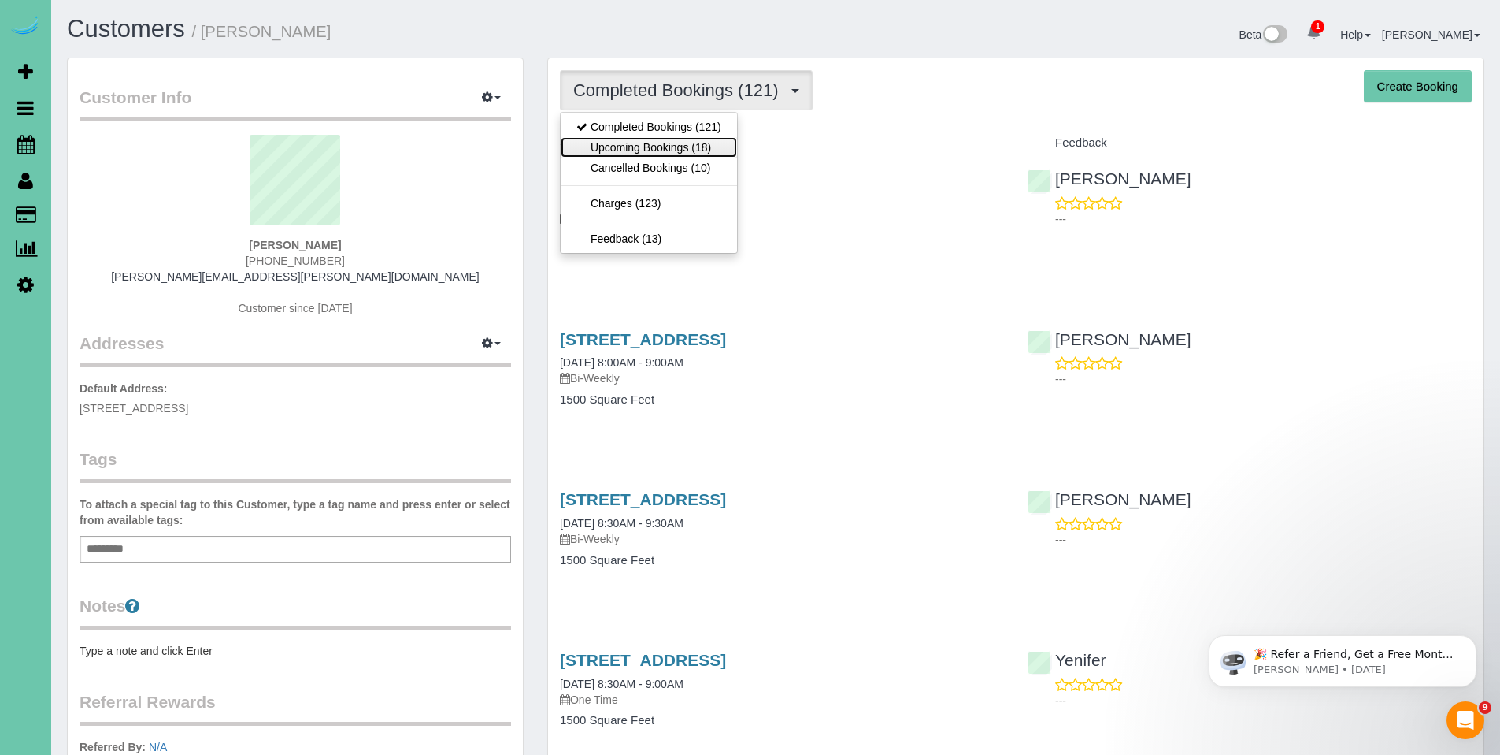
click at [640, 150] on link "Upcoming Bookings (18)" at bounding box center [649, 147] width 176 height 20
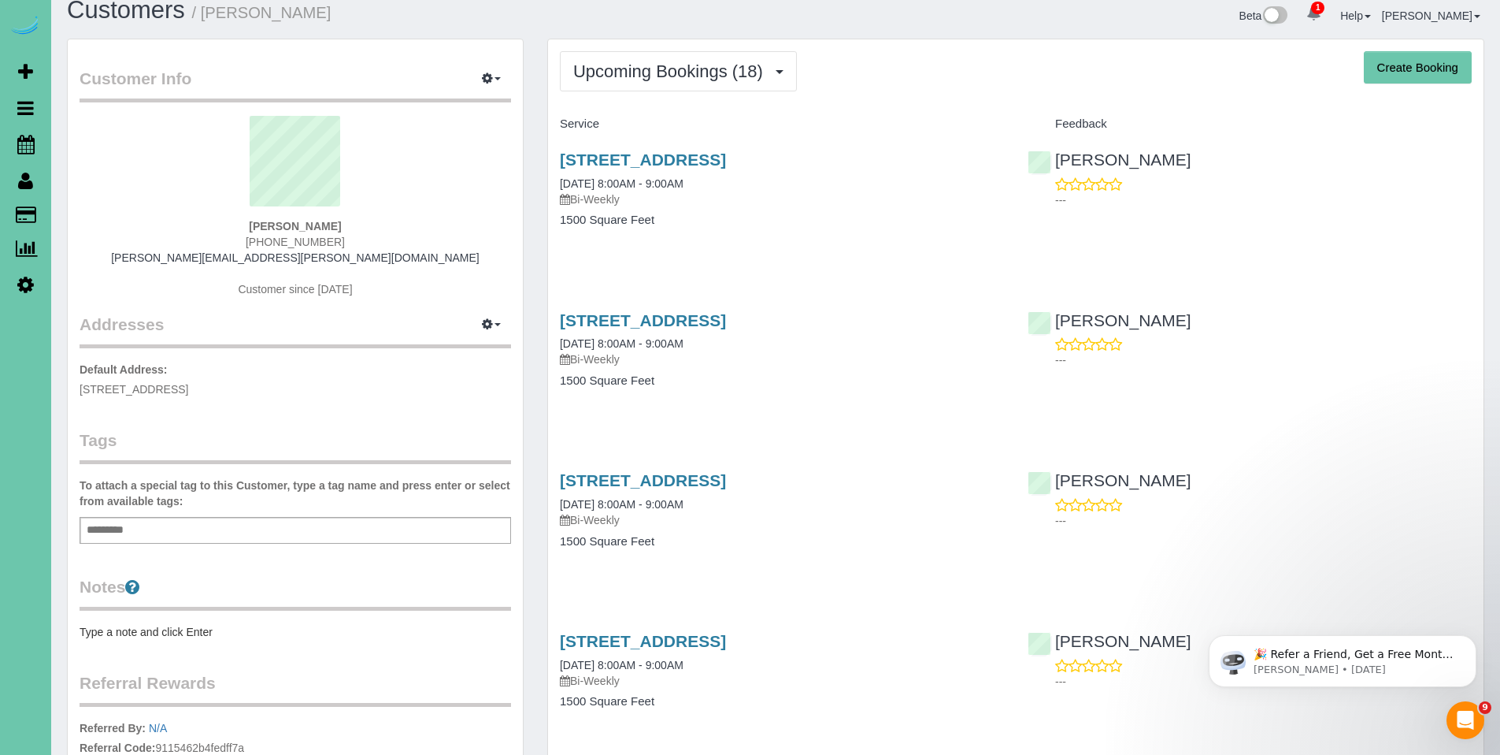
scroll to position [18, 0]
click at [684, 158] on link "1107 Gold Coast Road, Papillion, NE 68046" at bounding box center [643, 160] width 166 height 18
click at [677, 72] on span "Upcoming Bookings (18)" at bounding box center [672, 72] width 198 height 20
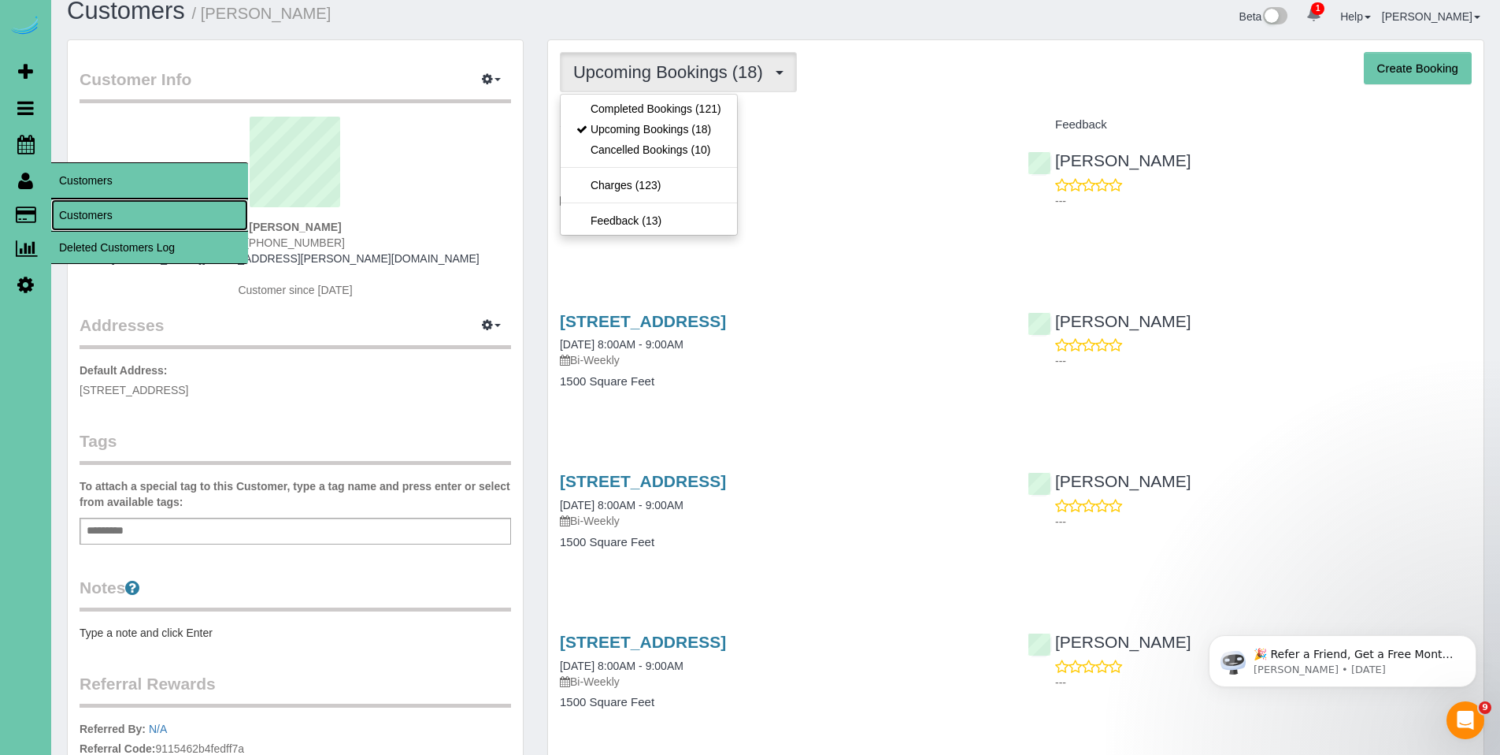
click at [95, 206] on link "Customers" at bounding box center [149, 215] width 197 height 32
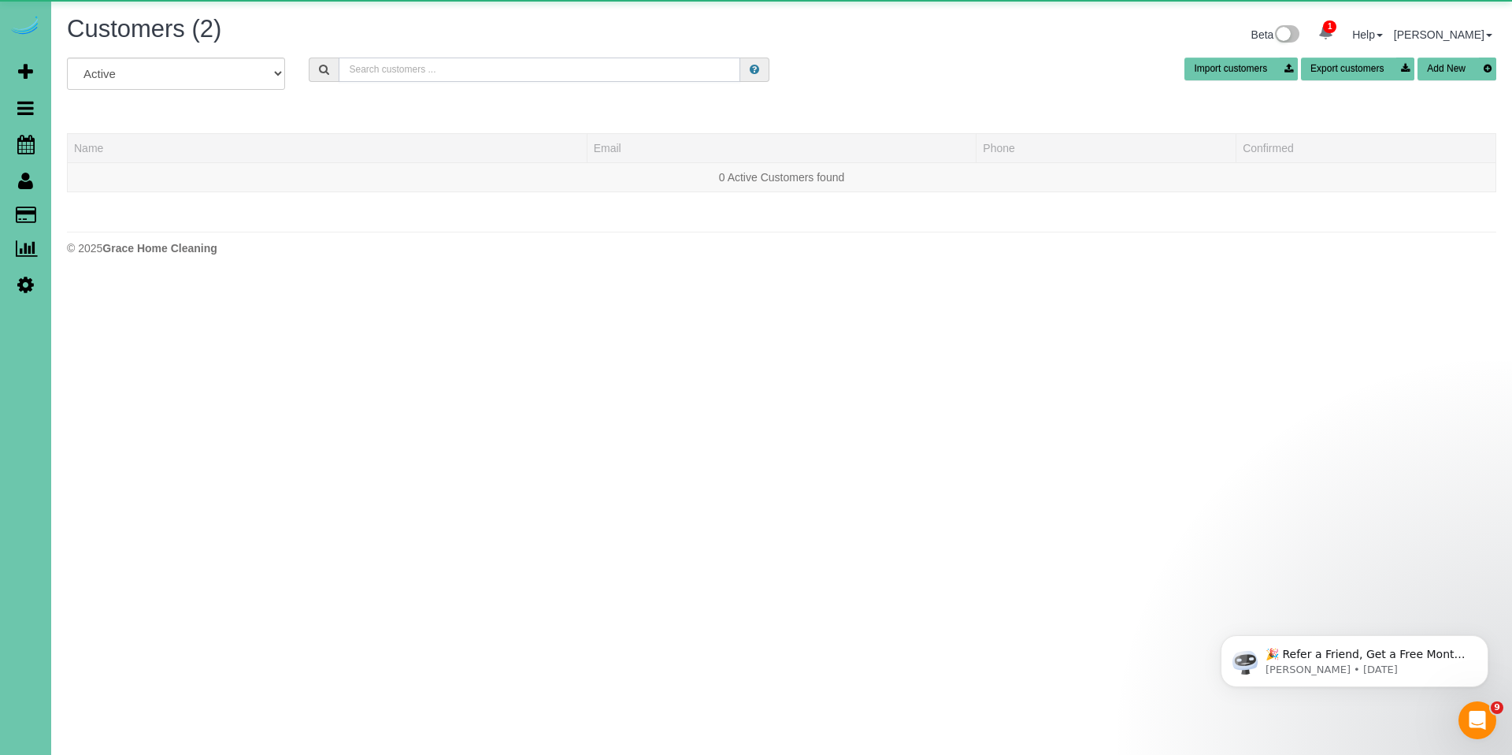
click at [606, 62] on input "text" at bounding box center [540, 69] width 402 height 24
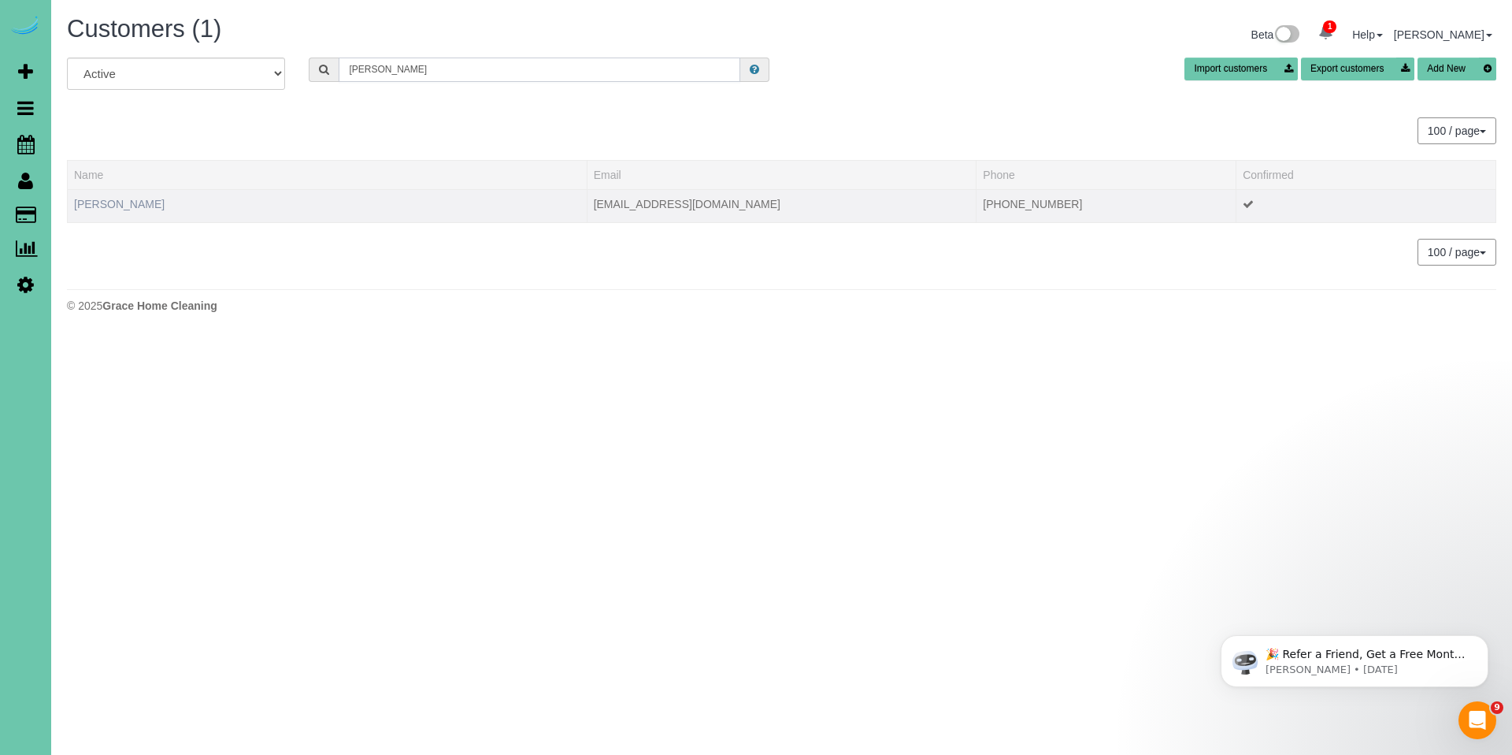
type input "jamie sh"
click at [114, 208] on link "Jamie Shook" at bounding box center [119, 204] width 91 height 13
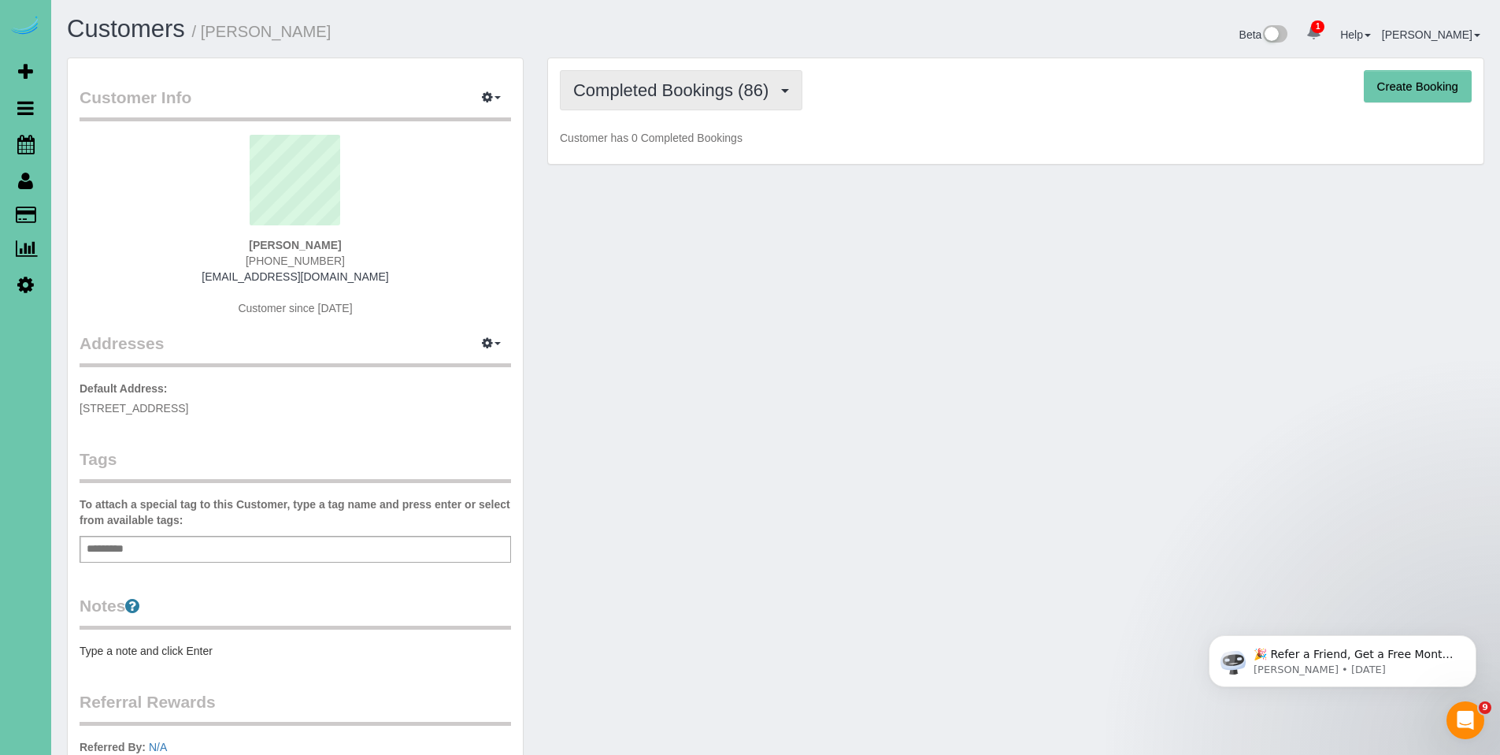
click at [657, 92] on span "Completed Bookings (86)" at bounding box center [674, 90] width 203 height 20
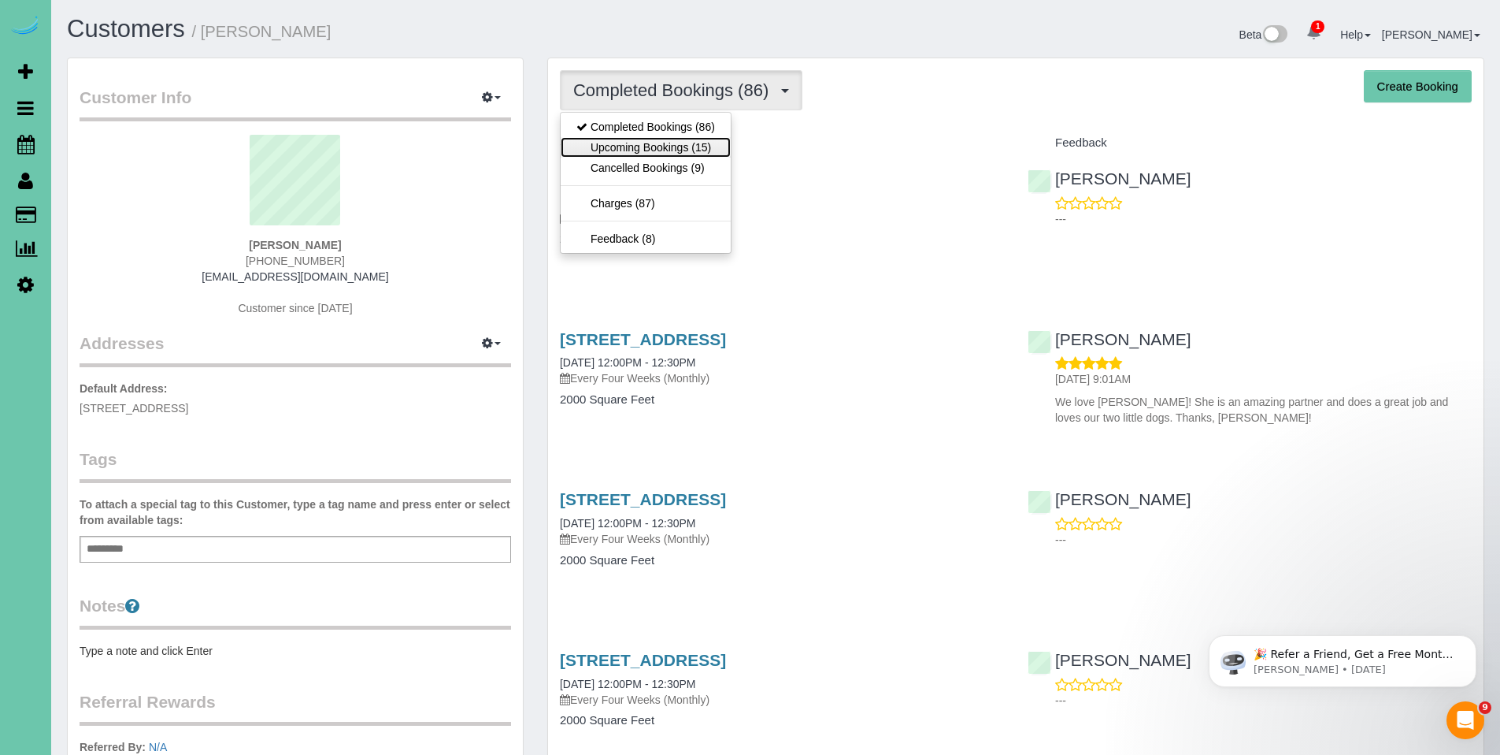
click at [657, 145] on link "Upcoming Bookings (15)" at bounding box center [646, 147] width 170 height 20
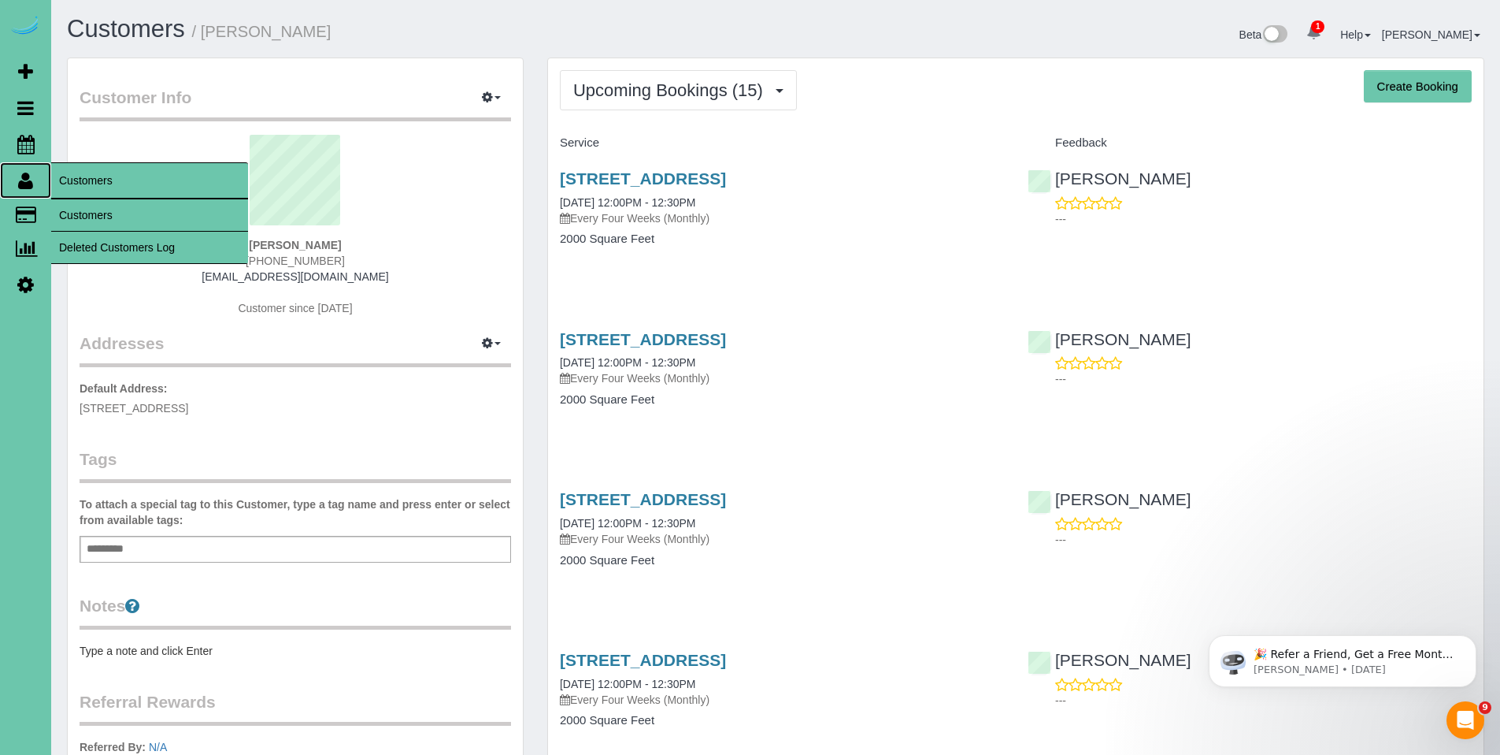
click at [30, 185] on icon at bounding box center [25, 180] width 15 height 19
click at [94, 217] on link "Customers" at bounding box center [149, 215] width 197 height 32
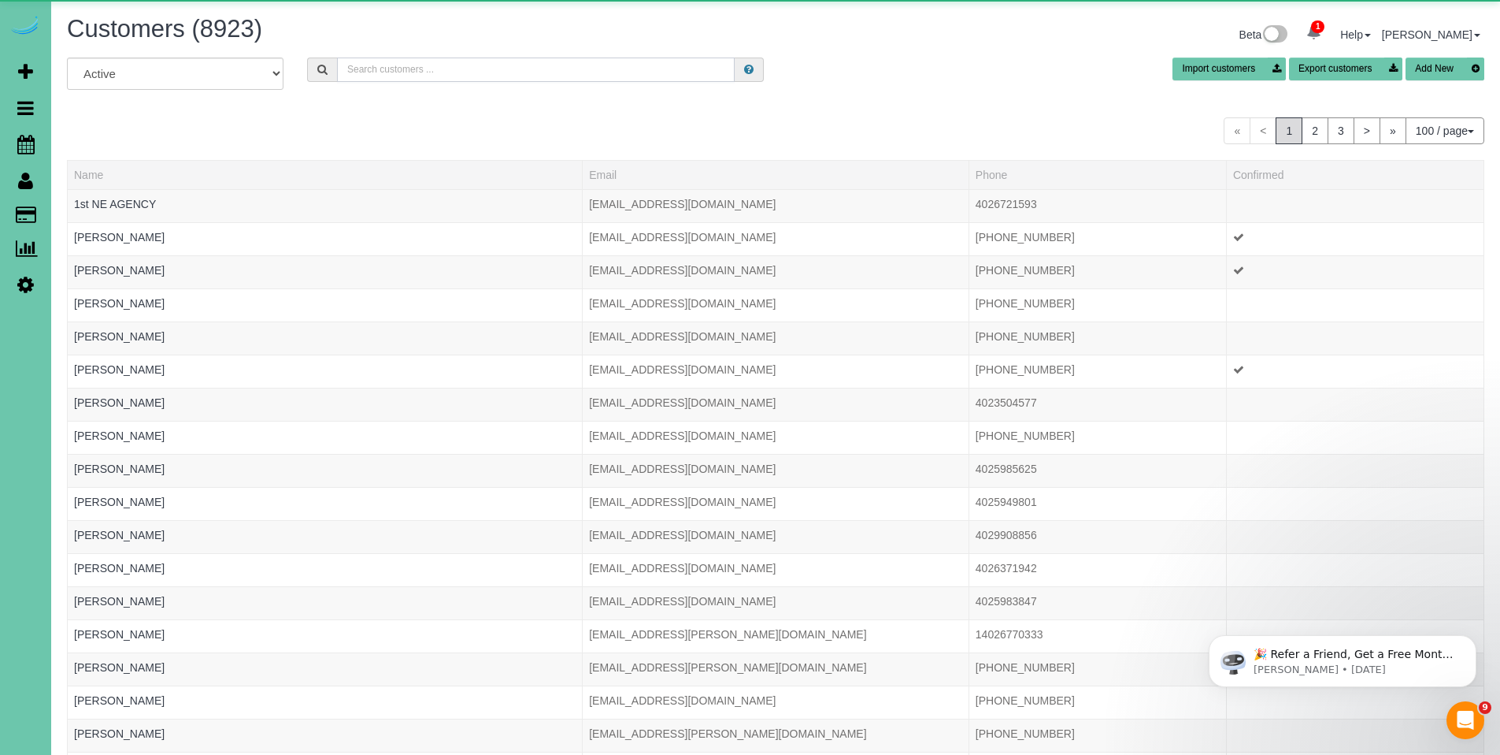
click at [486, 74] on input "text" at bounding box center [536, 69] width 398 height 24
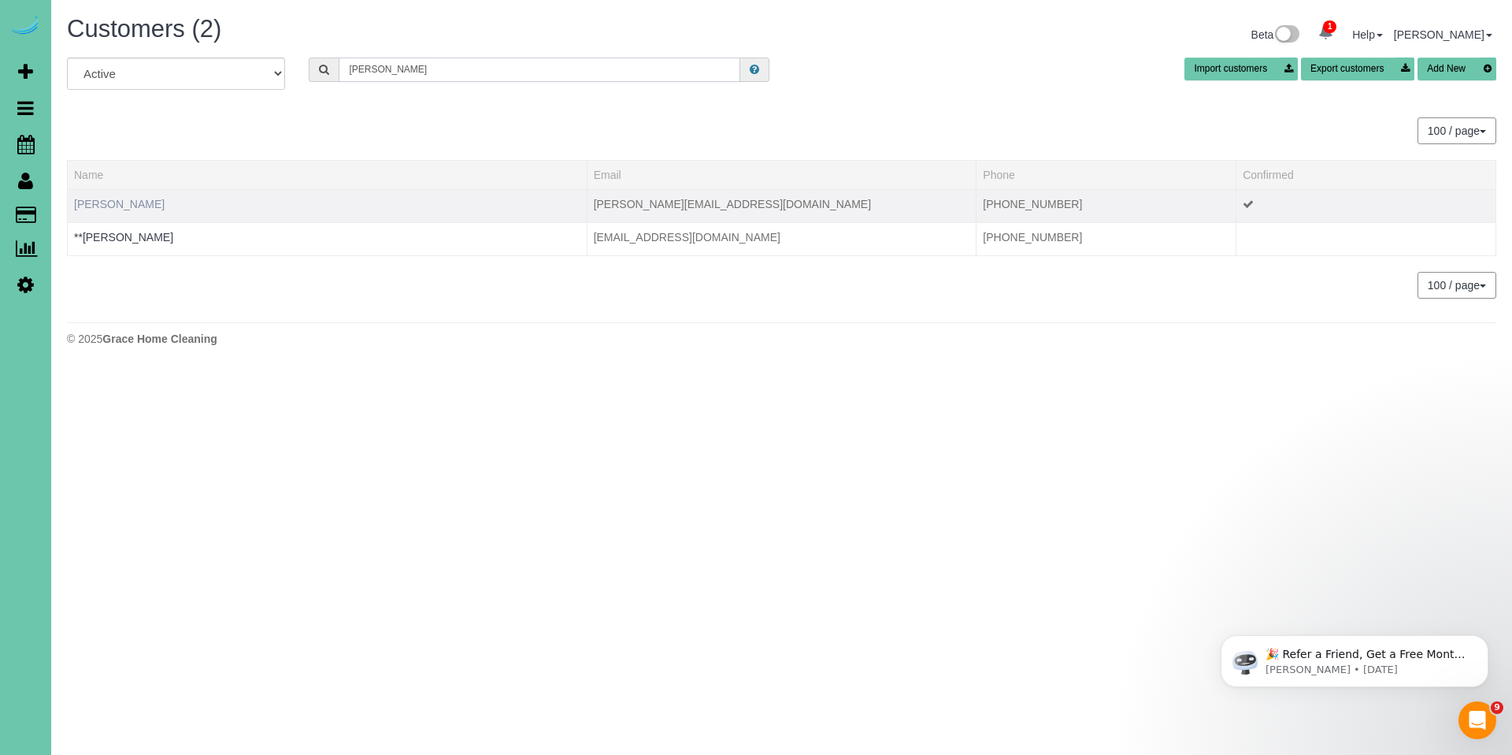
type input "john du"
click at [124, 208] on link "John Dumke Jr." at bounding box center [119, 204] width 91 height 13
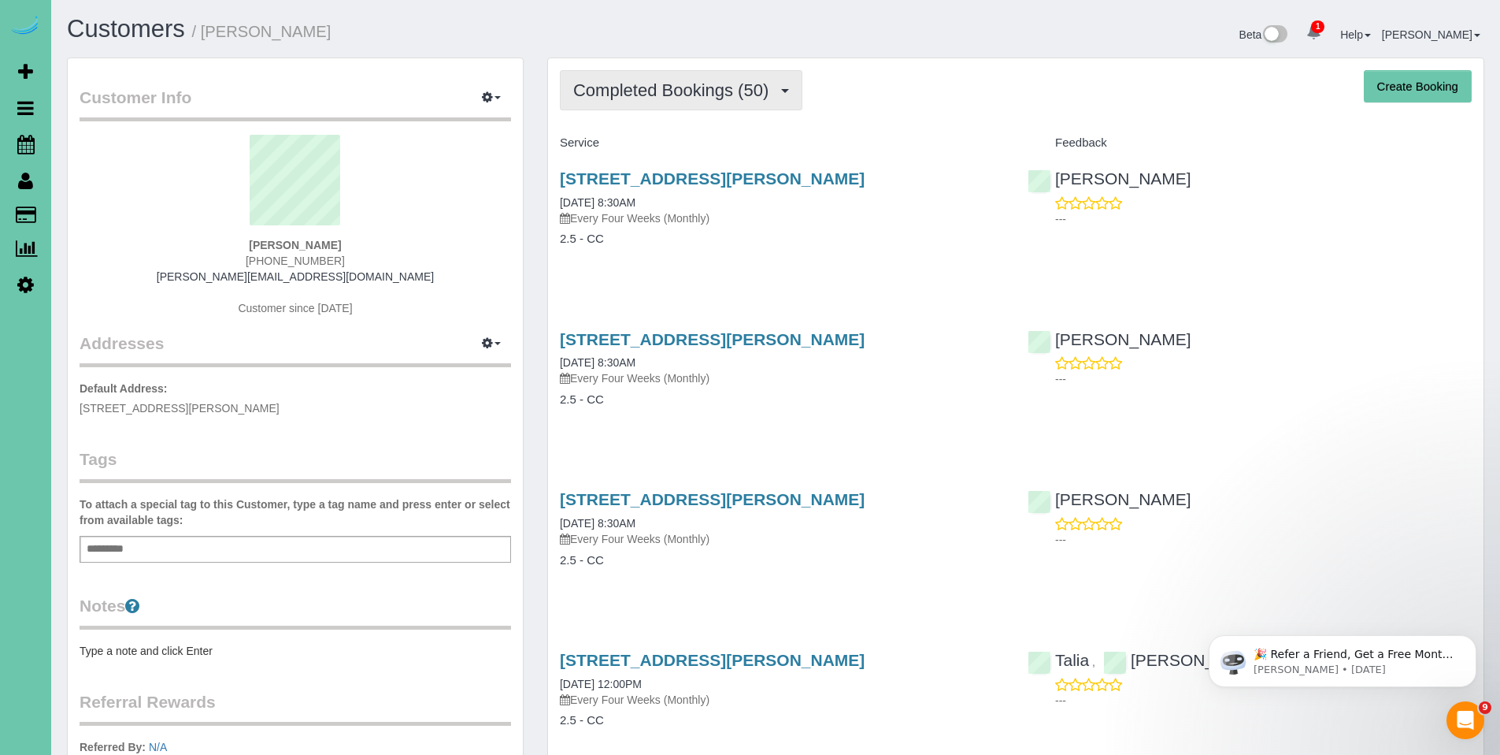
click at [655, 93] on span "Completed Bookings (50)" at bounding box center [674, 90] width 203 height 20
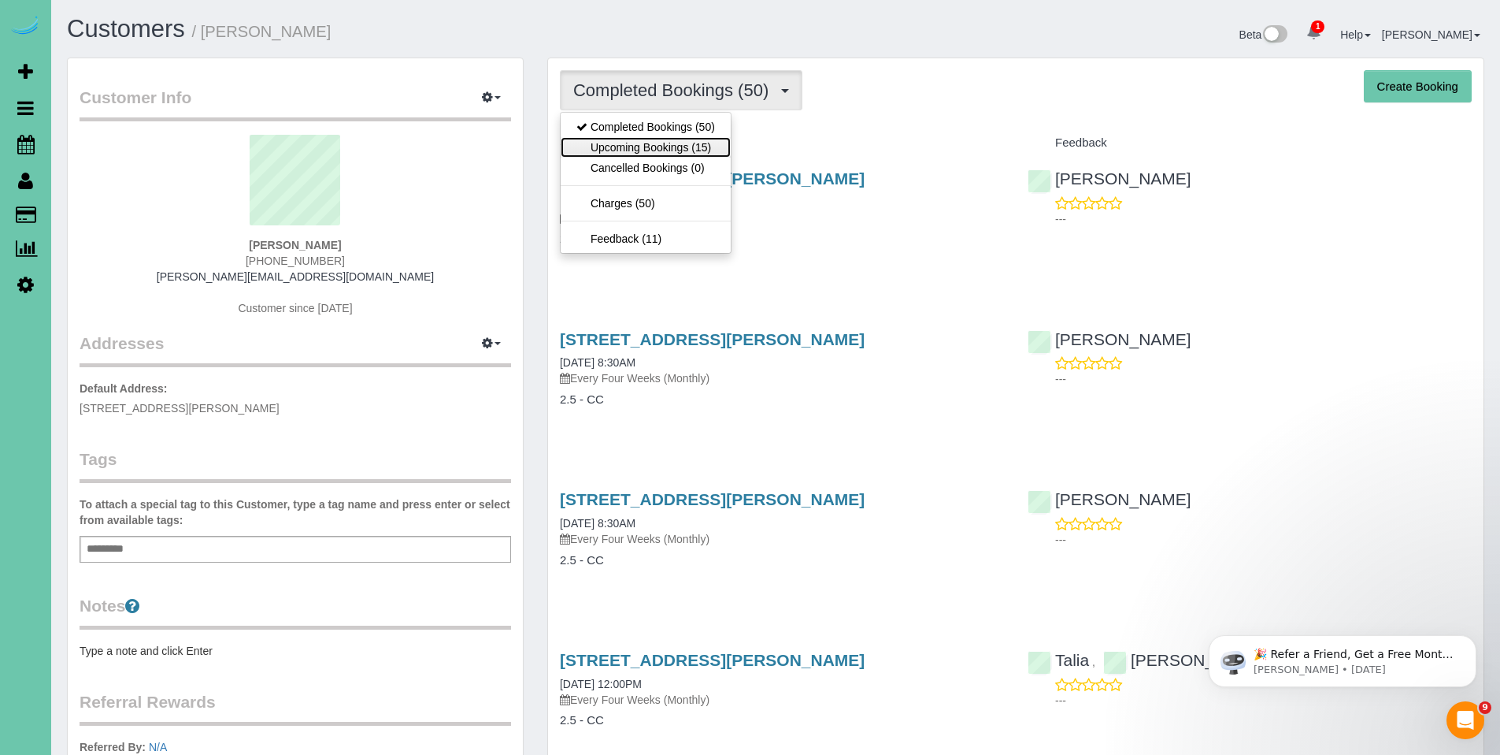
click at [642, 138] on link "Upcoming Bookings (15)" at bounding box center [646, 147] width 170 height 20
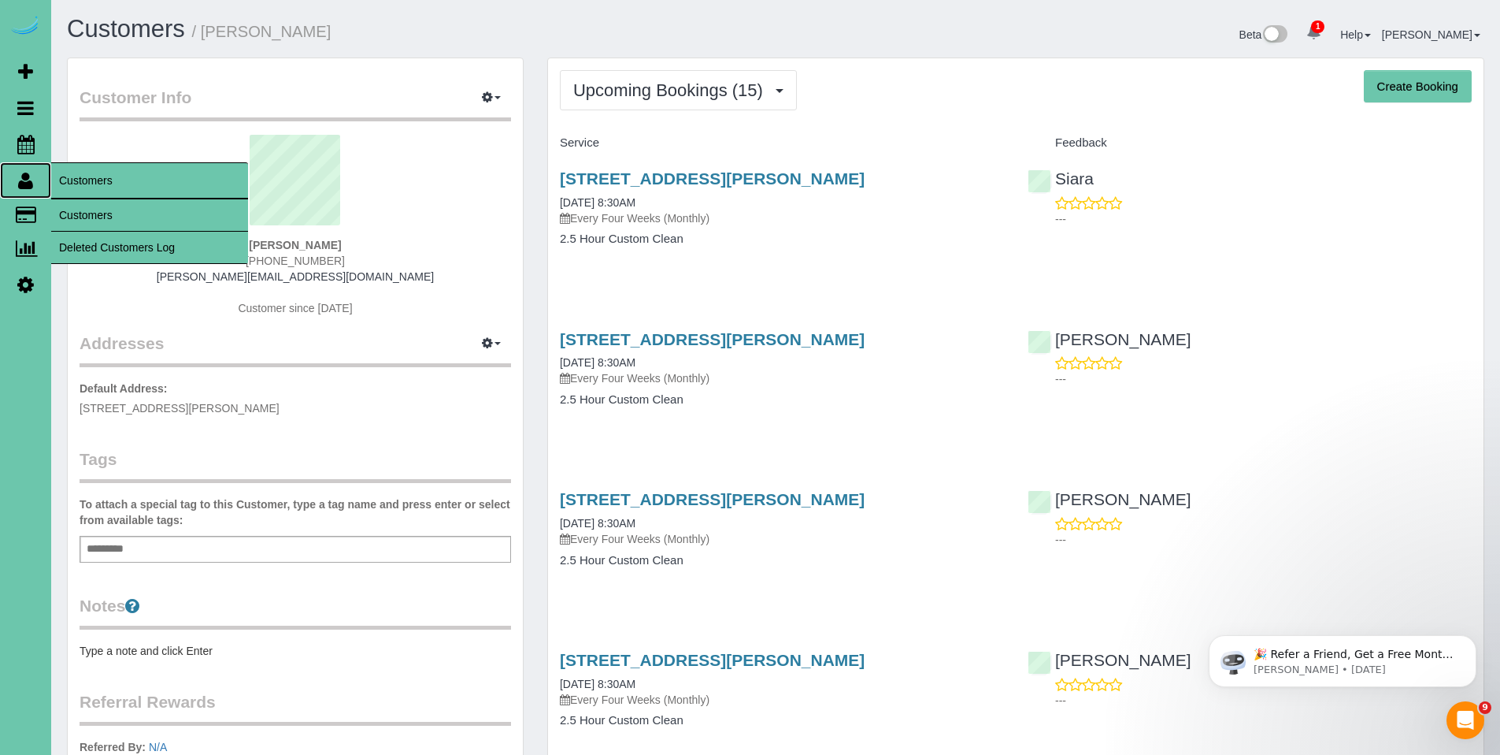
click at [27, 183] on icon at bounding box center [25, 180] width 15 height 19
click at [82, 211] on link "Customers" at bounding box center [149, 215] width 197 height 32
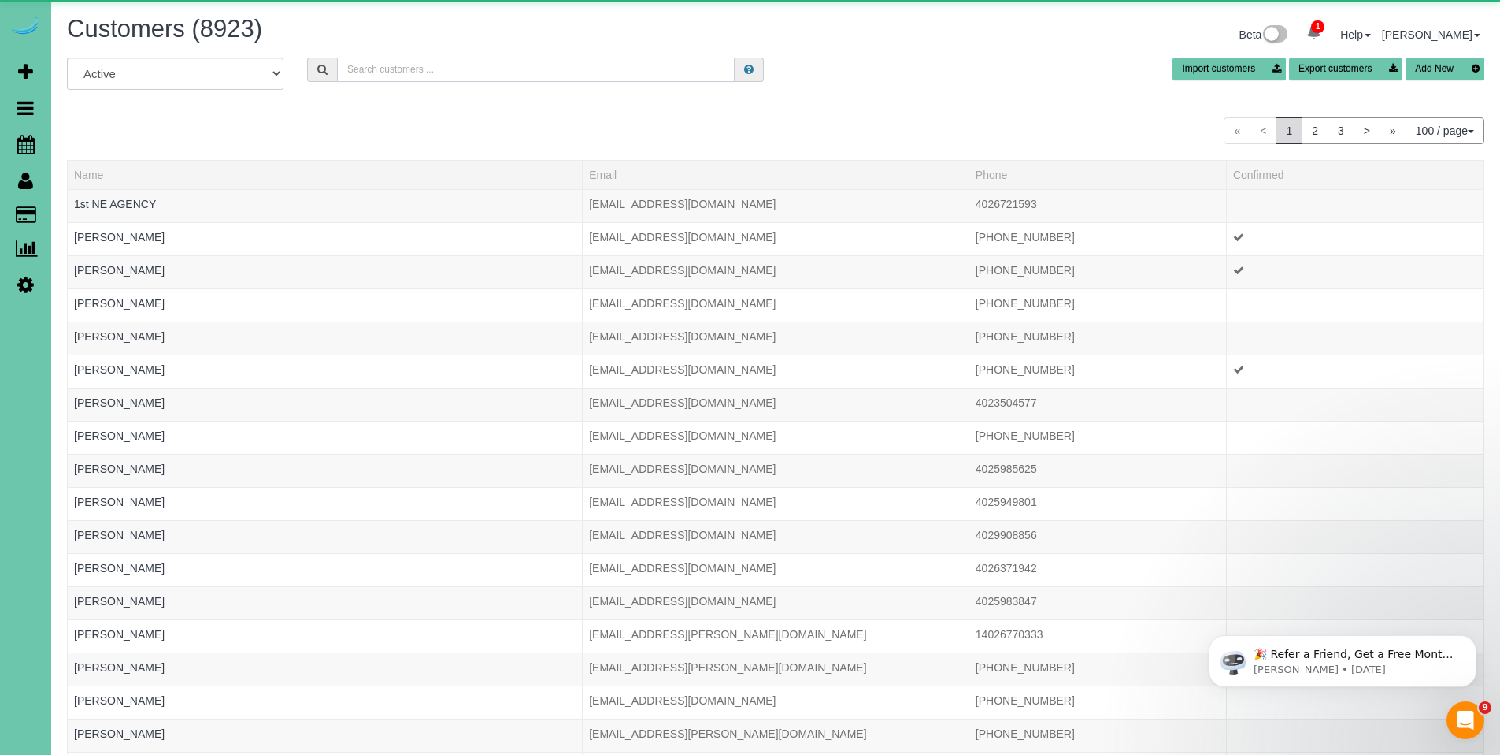
click at [529, 76] on input "text" at bounding box center [536, 69] width 398 height 24
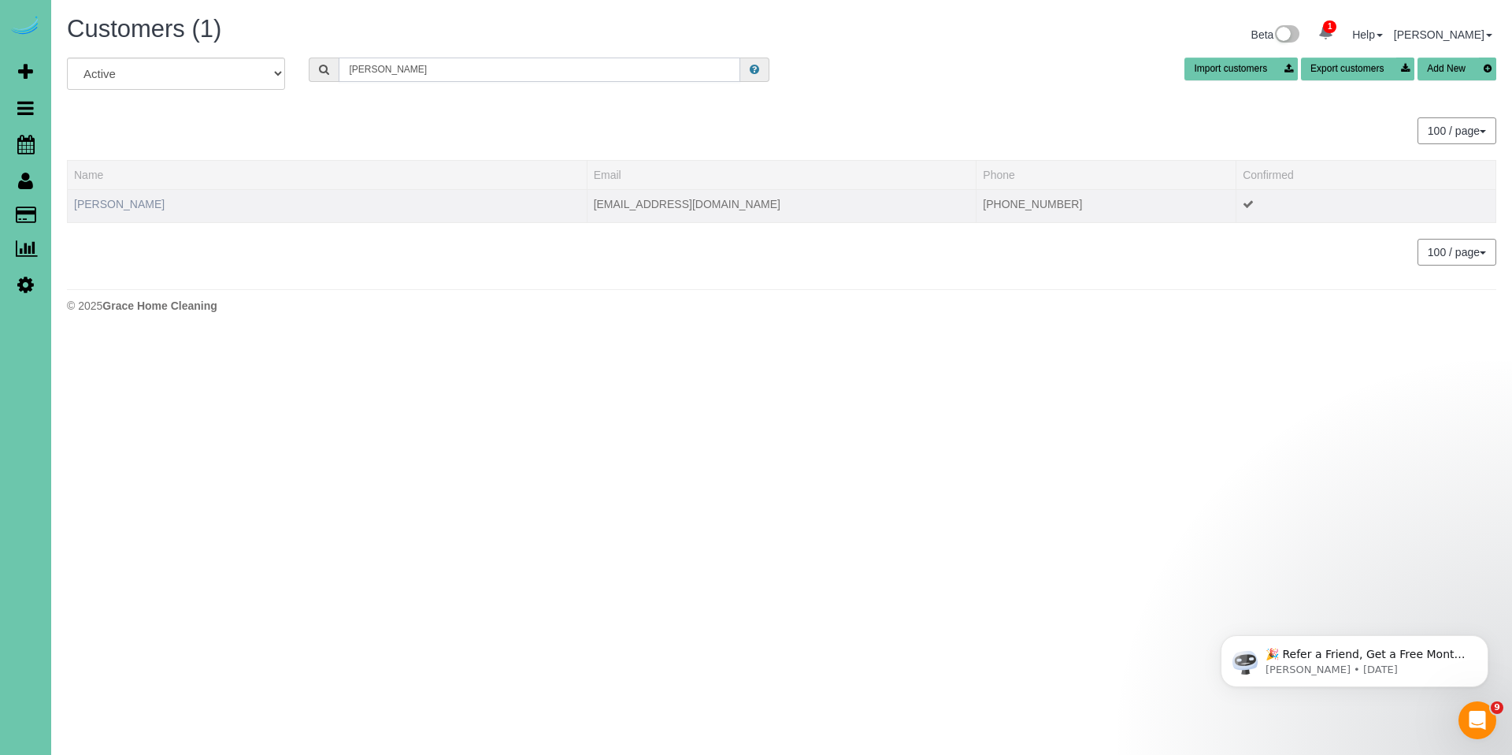
type input "laura ku"
click at [119, 202] on link "Laura Kunkle" at bounding box center [119, 204] width 91 height 13
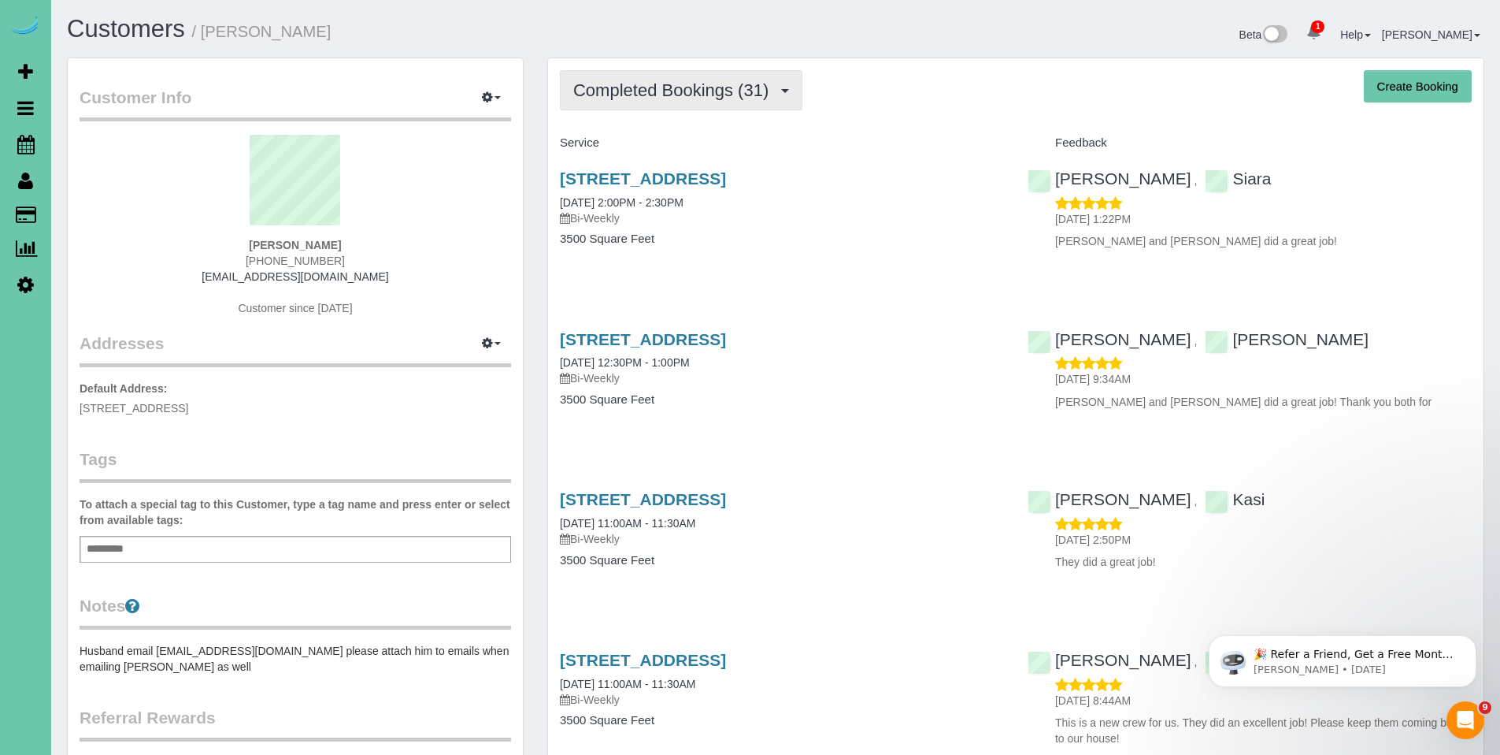
click at [698, 103] on button "Completed Bookings (31)" at bounding box center [681, 90] width 243 height 40
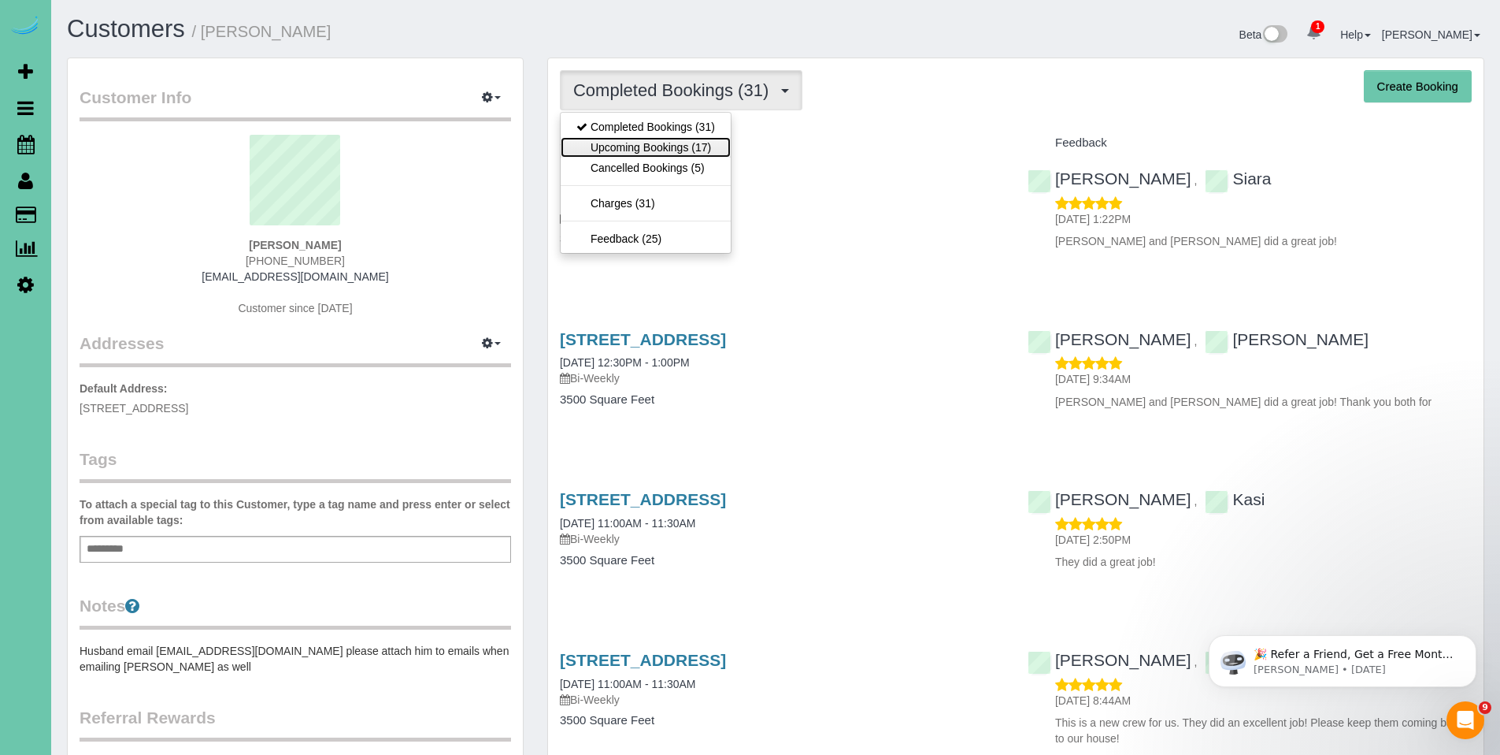
click at [664, 150] on link "Upcoming Bookings (17)" at bounding box center [646, 147] width 170 height 20
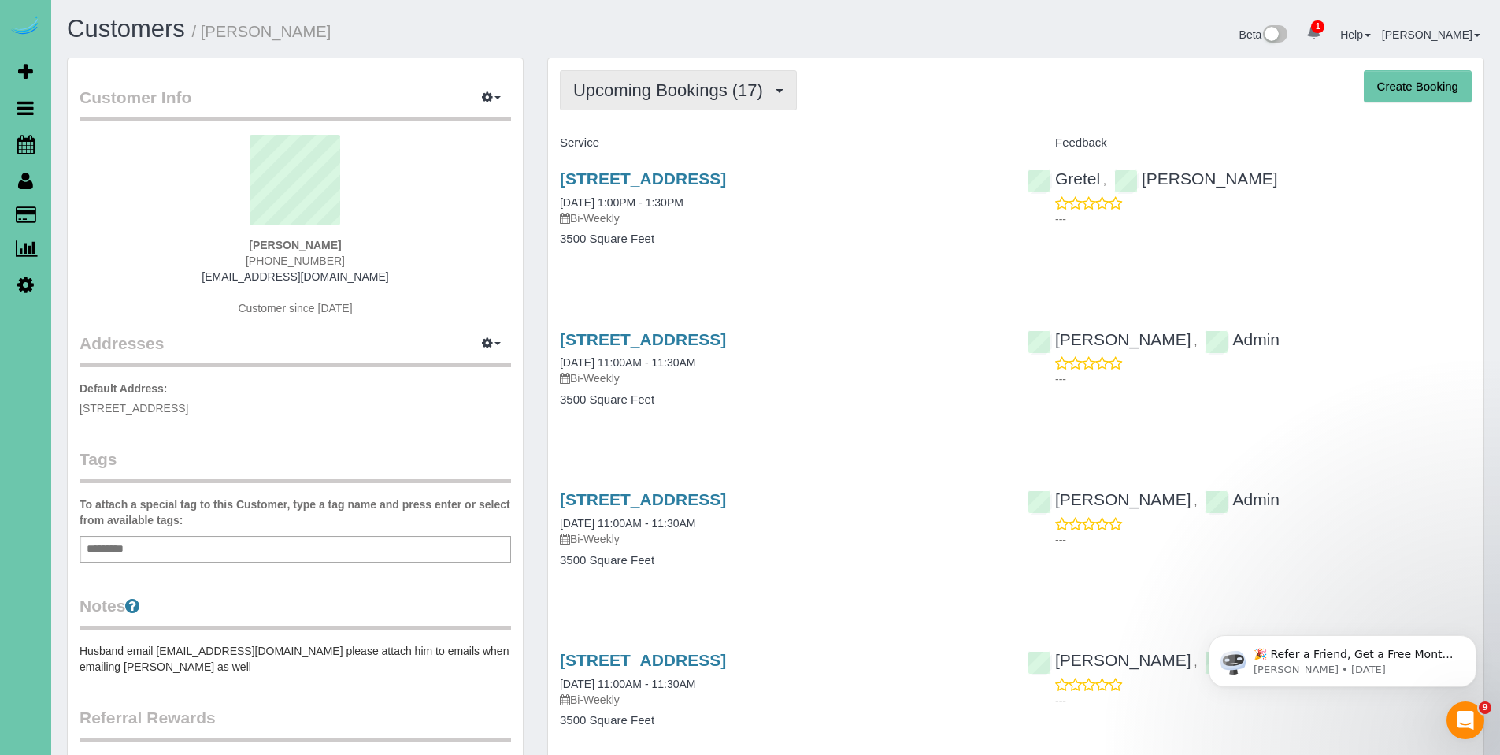
click at [659, 98] on span "Upcoming Bookings (17)" at bounding box center [672, 90] width 198 height 20
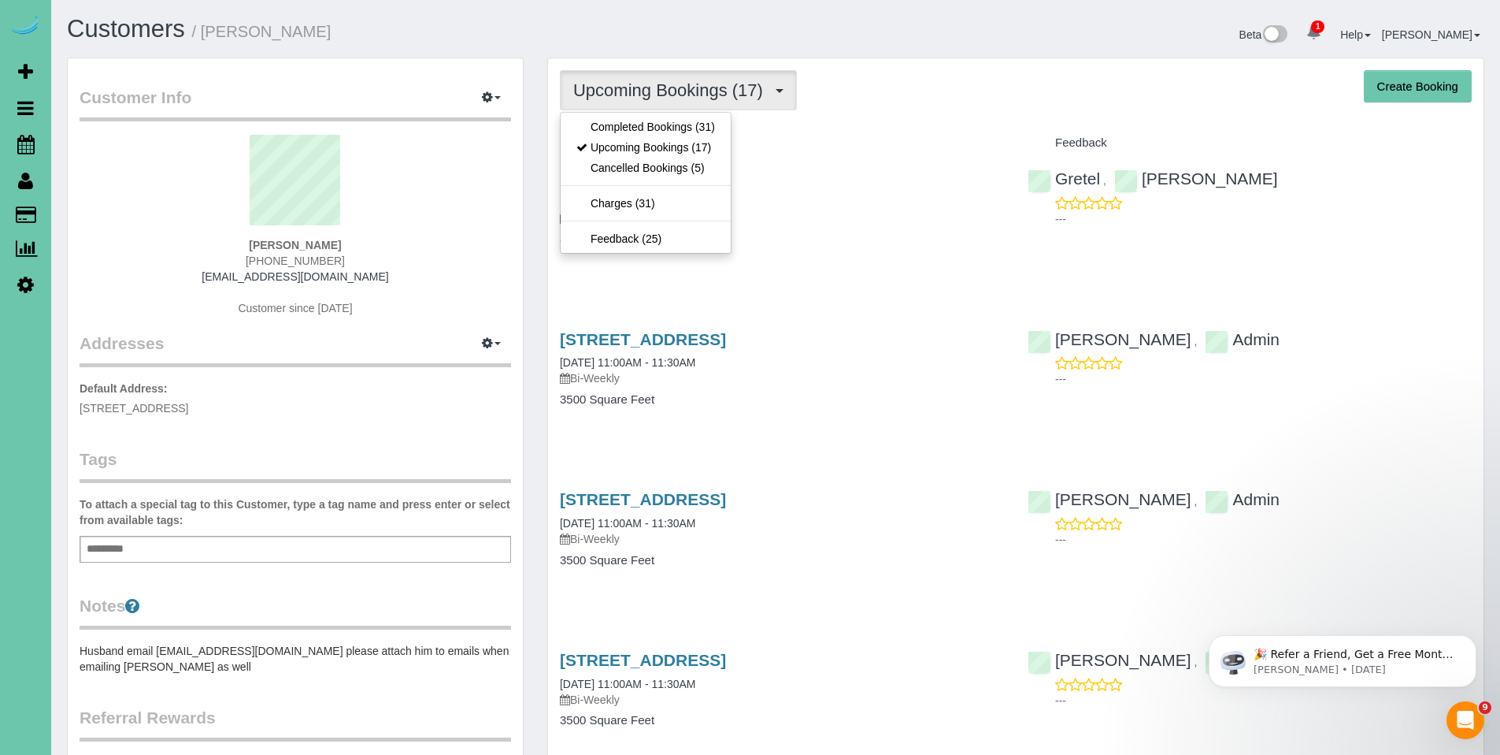
click at [1344, 267] on div "523 S 150th Cir, Omaha, NE 68154 10/23/2025 1:00PM - 1:30PM Bi-Weekly 3500 Squa…" at bounding box center [1016, 216] width 936 height 121
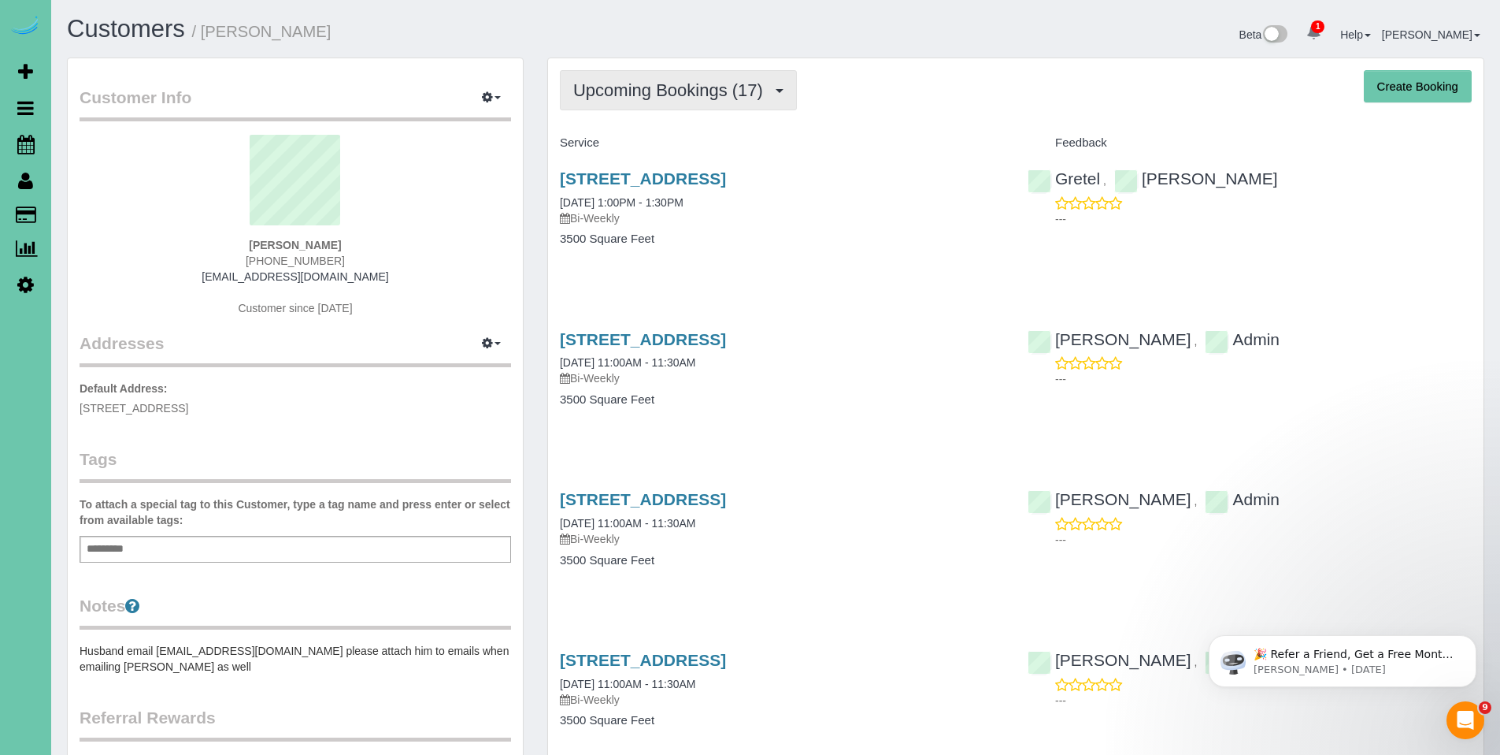
click at [654, 101] on button "Upcoming Bookings (17)" at bounding box center [678, 90] width 237 height 40
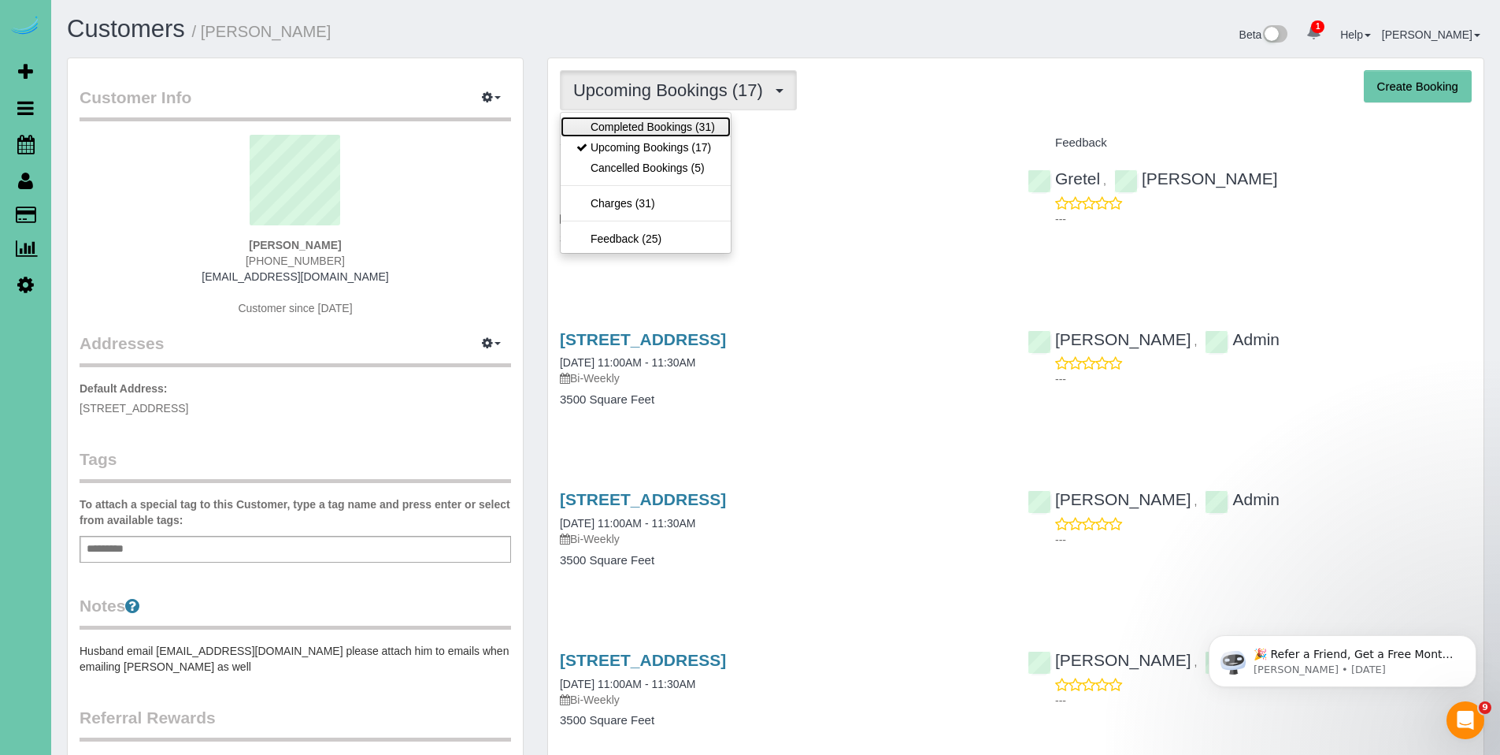
click at [655, 129] on link "Completed Bookings (31)" at bounding box center [646, 127] width 170 height 20
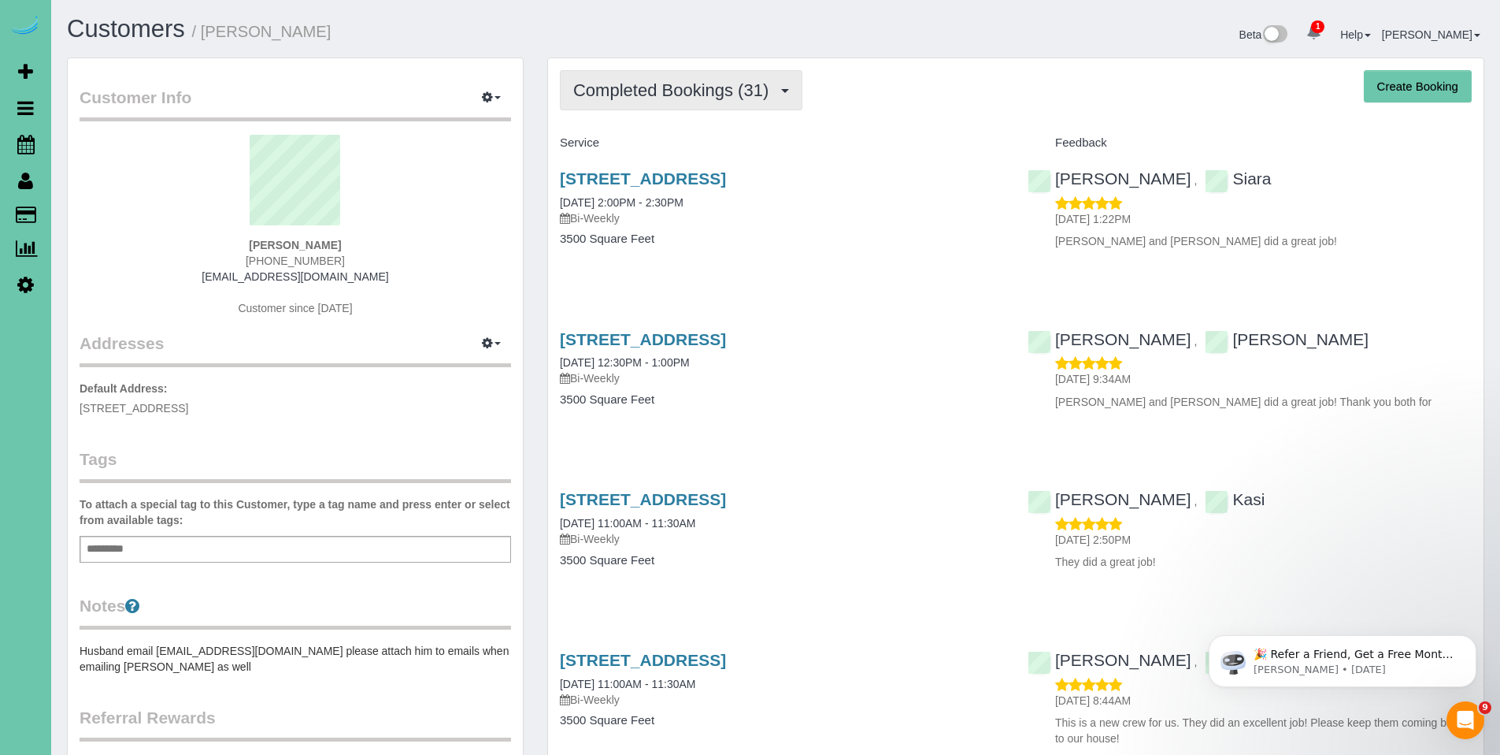
click at [672, 103] on button "Completed Bookings (31)" at bounding box center [681, 90] width 243 height 40
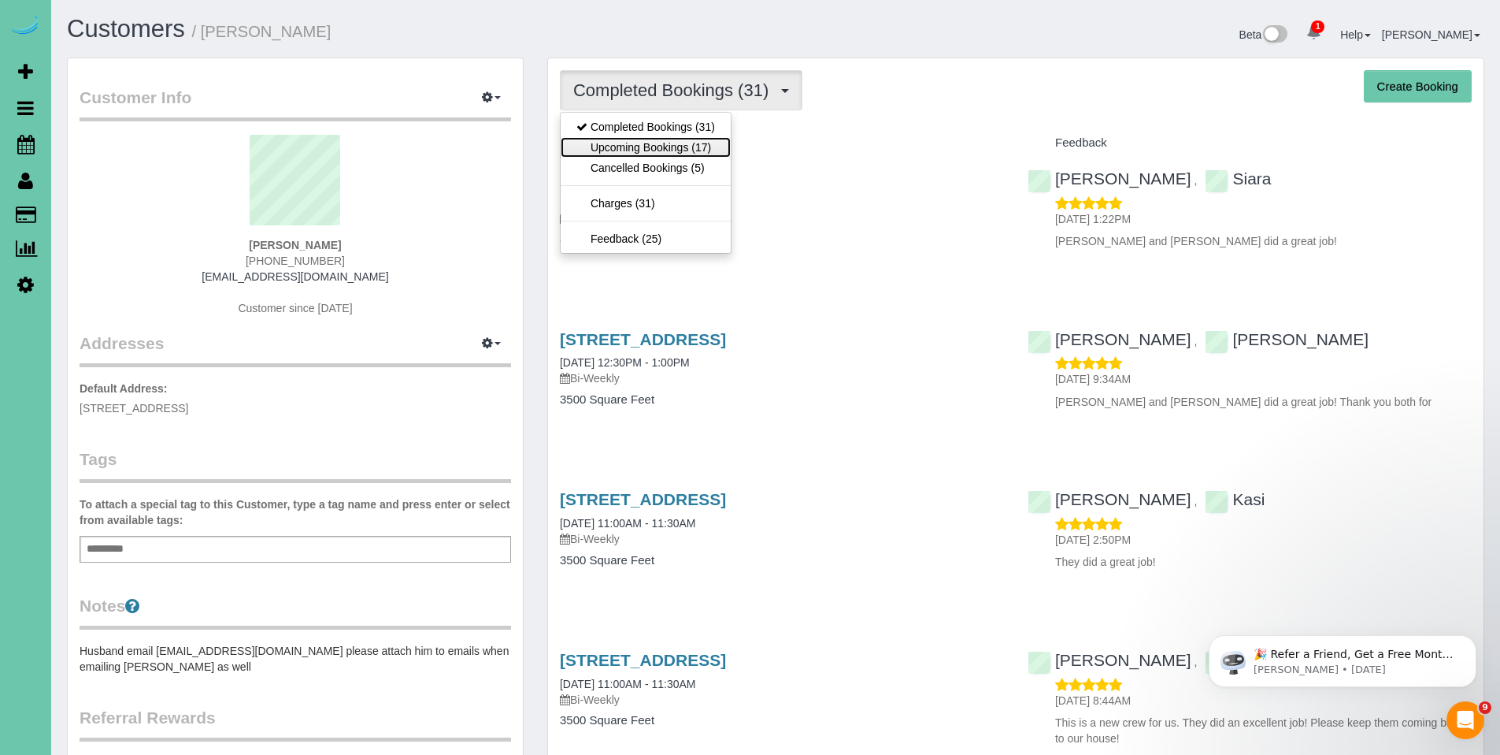
click at [657, 141] on link "Upcoming Bookings (17)" at bounding box center [646, 147] width 170 height 20
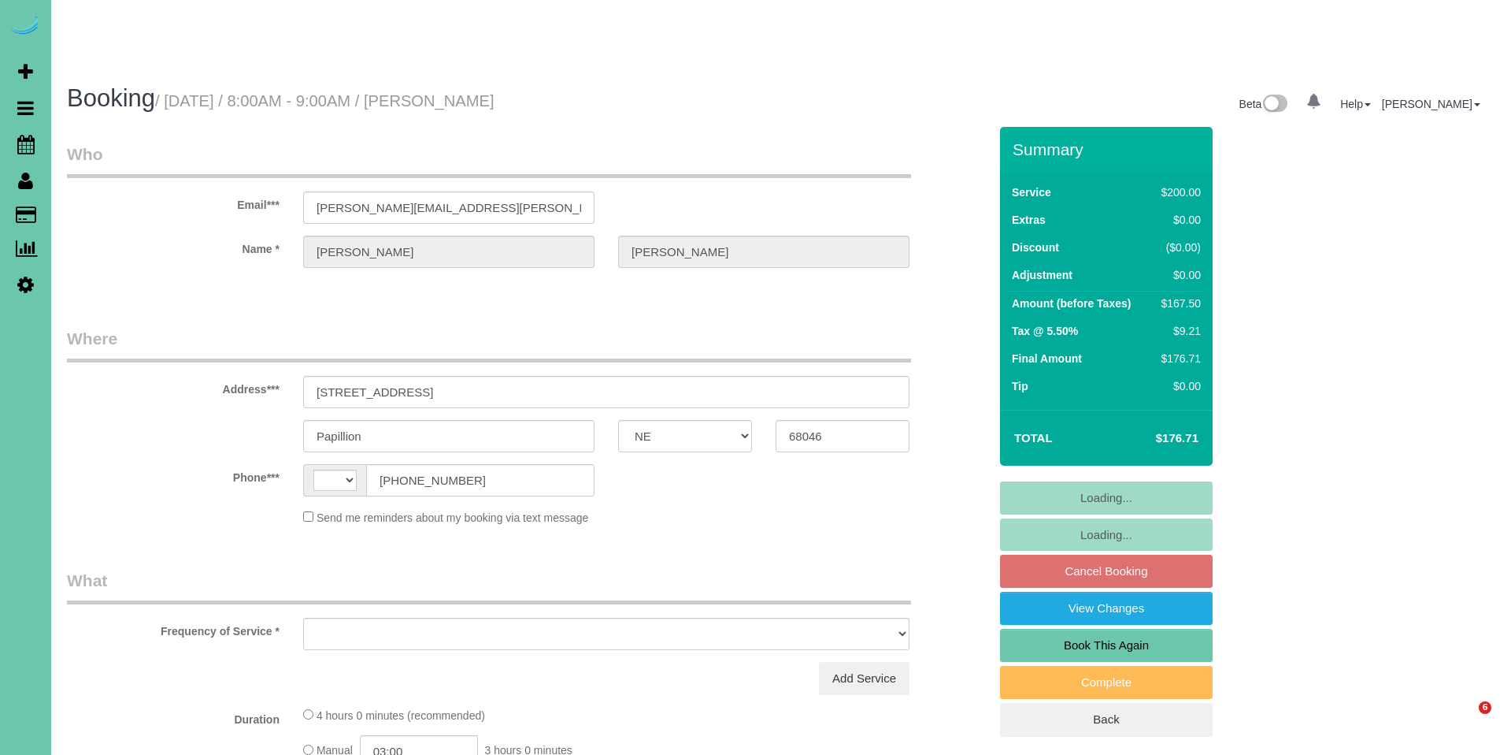
select select "NE"
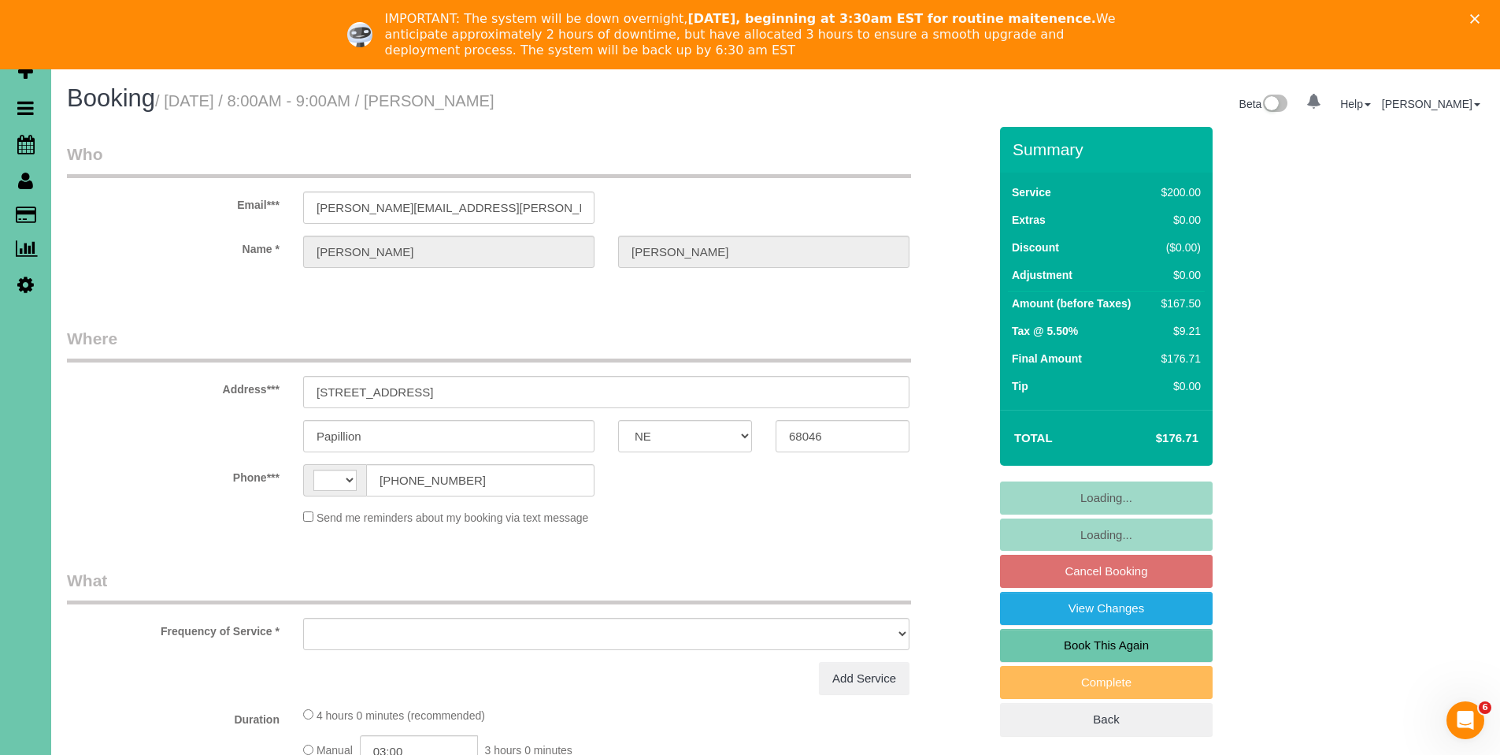
select select "object:376"
select select "string:US"
select select "string:fspay-aadea6a6-c3ca-4f33-bfe7-d7baea54ce59"
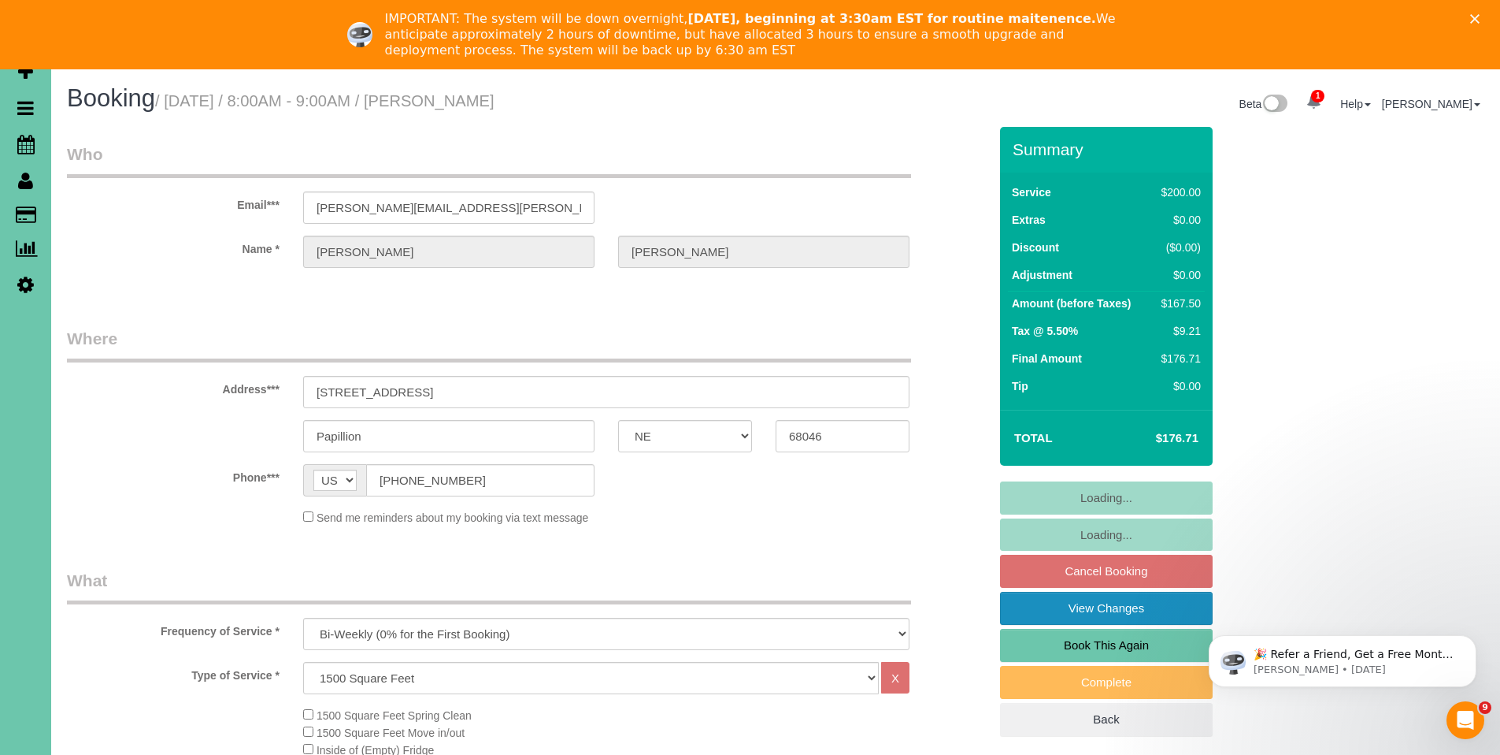
select select "object:910"
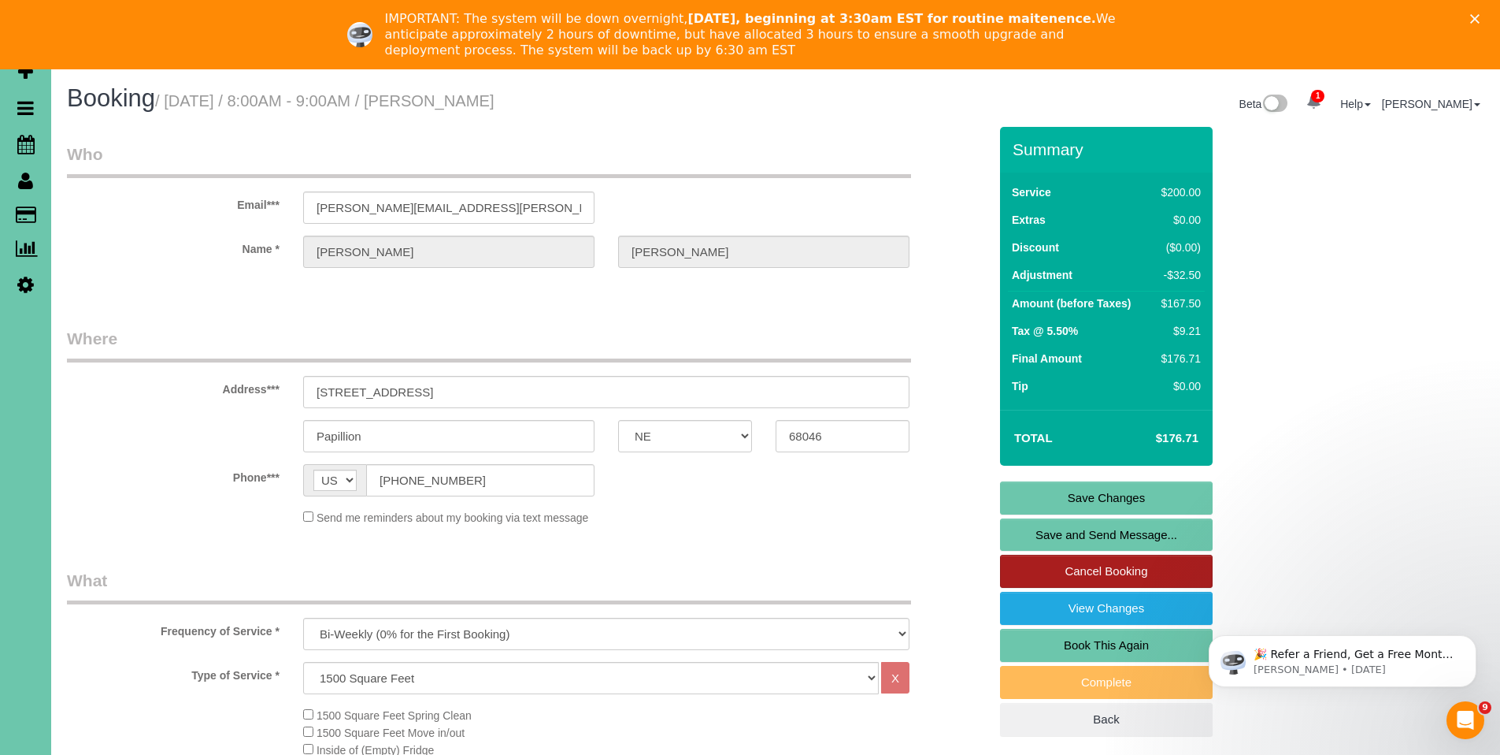
click at [1136, 577] on link "Cancel Booking" at bounding box center [1106, 571] width 213 height 33
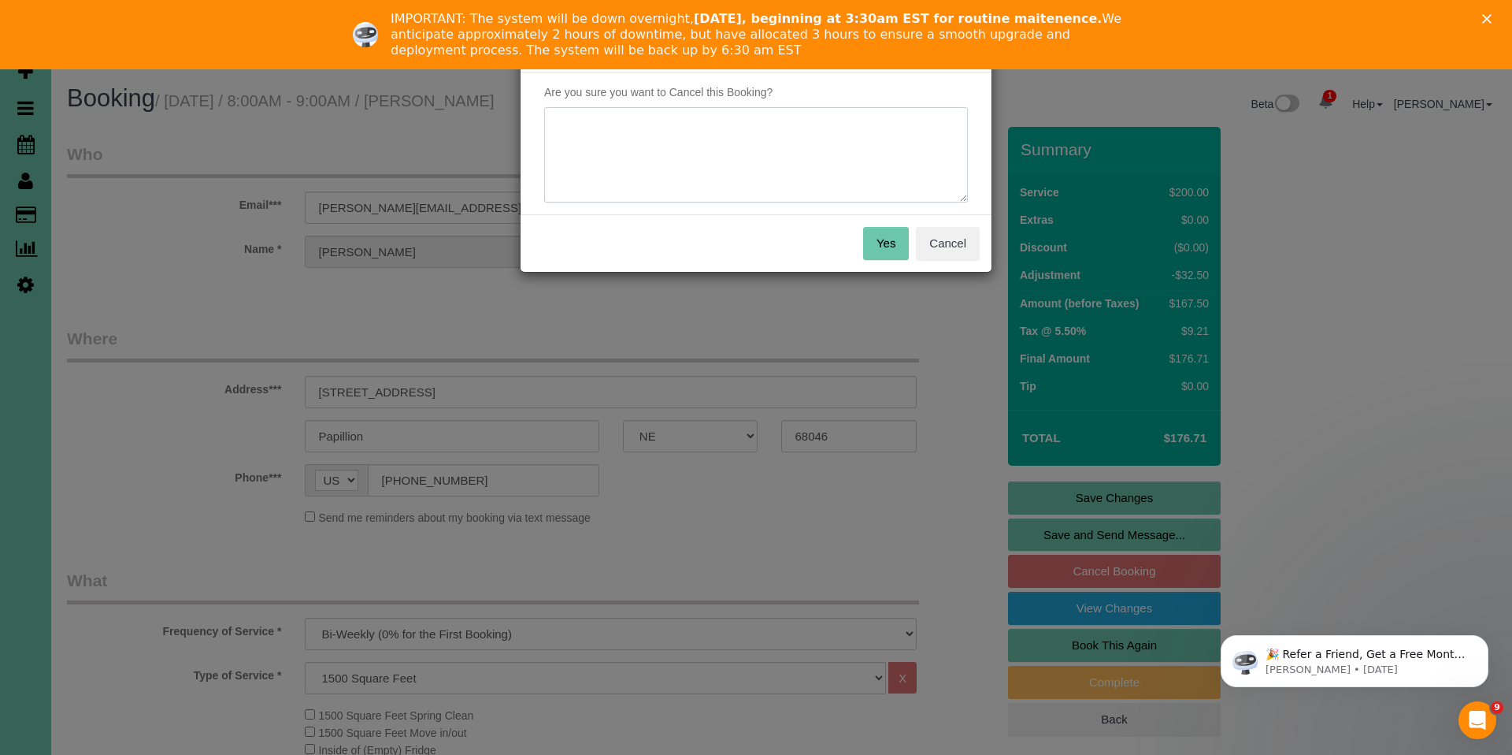
click at [720, 178] on textarea at bounding box center [756, 155] width 424 height 96
type textarea "Skipping - not regular cleaner"
click at [902, 239] on button "Yes" at bounding box center [886, 243] width 46 height 33
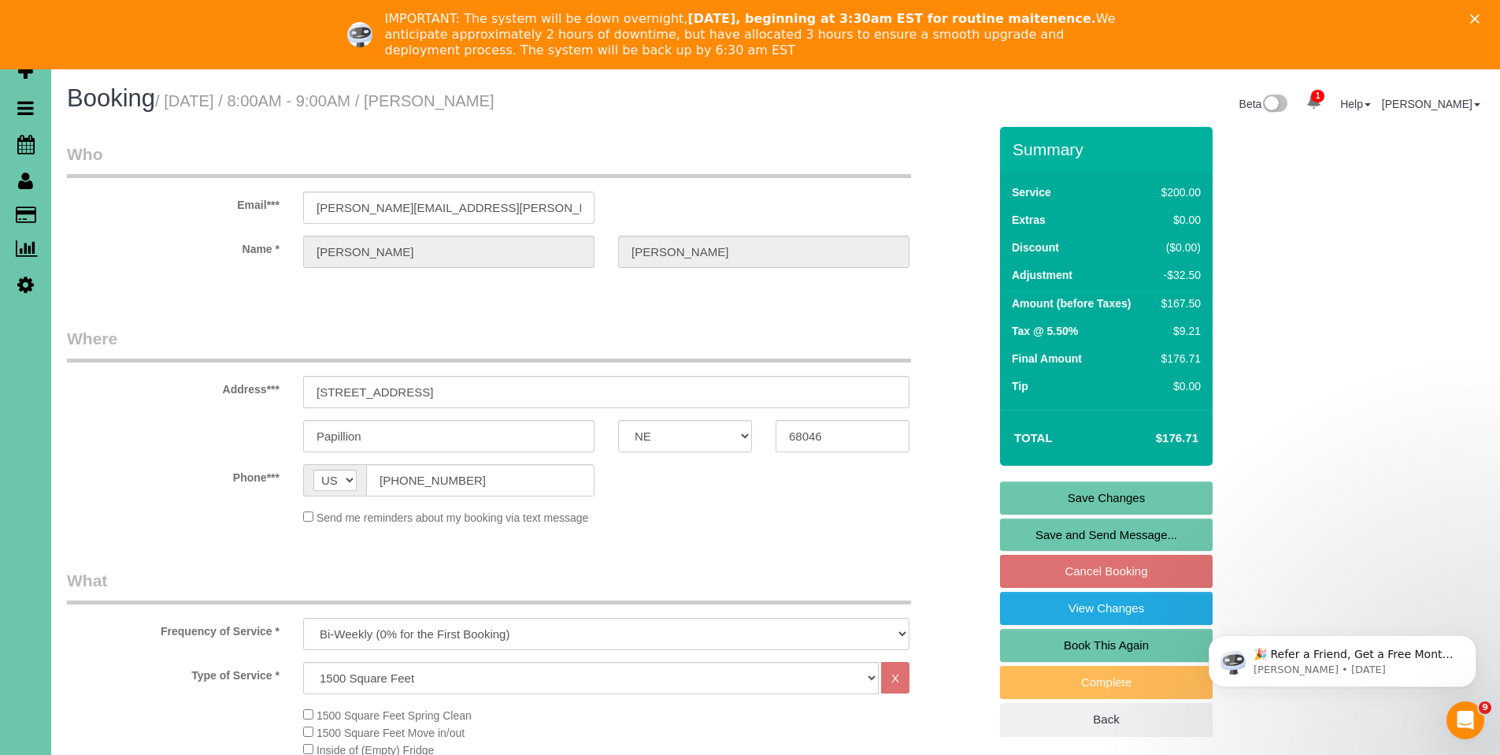
click at [1480, 14] on icon "Close" at bounding box center [1475, 18] width 9 height 9
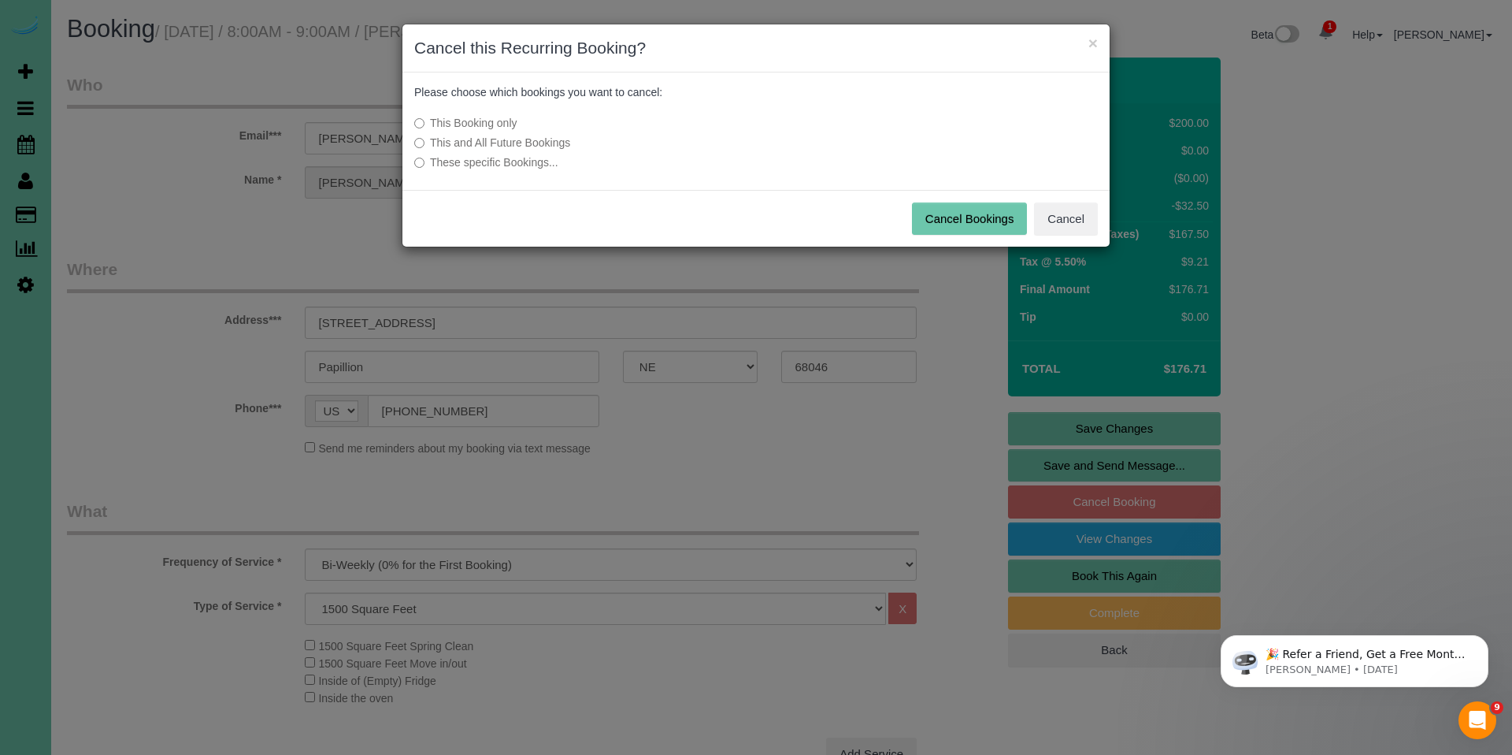
click at [955, 221] on button "Cancel Bookings" at bounding box center [970, 218] width 116 height 33
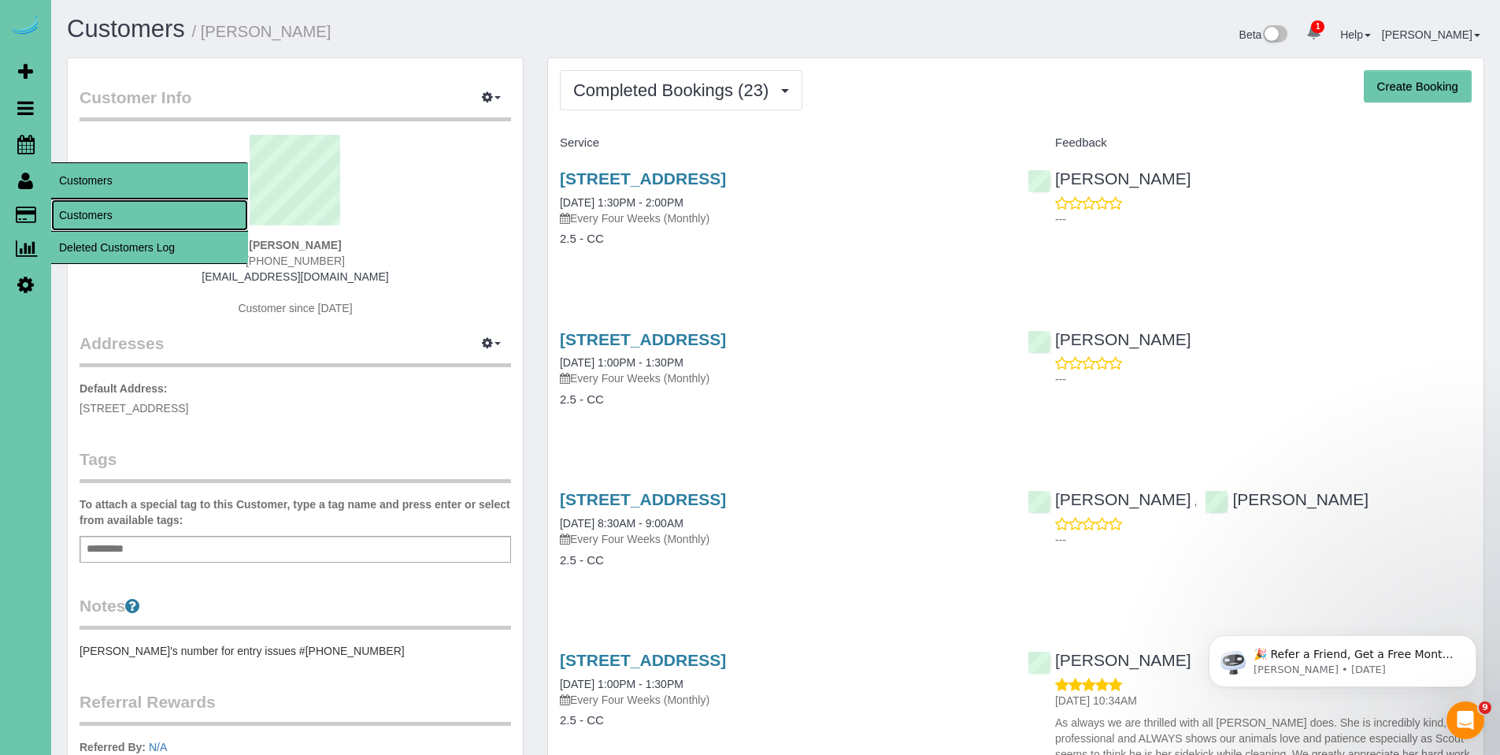
click at [95, 215] on link "Customers" at bounding box center [149, 215] width 197 height 32
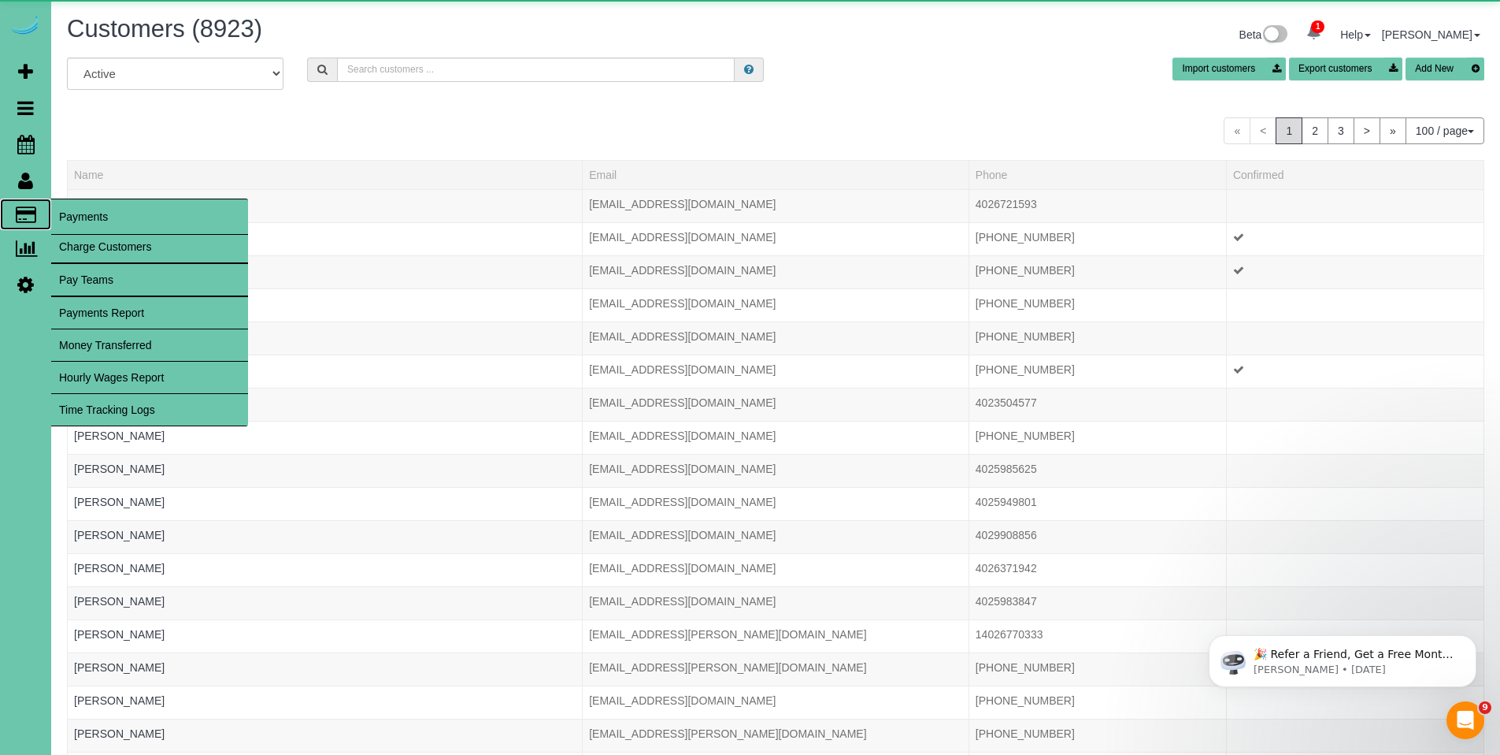
click at [28, 216] on icon at bounding box center [26, 214] width 20 height 14
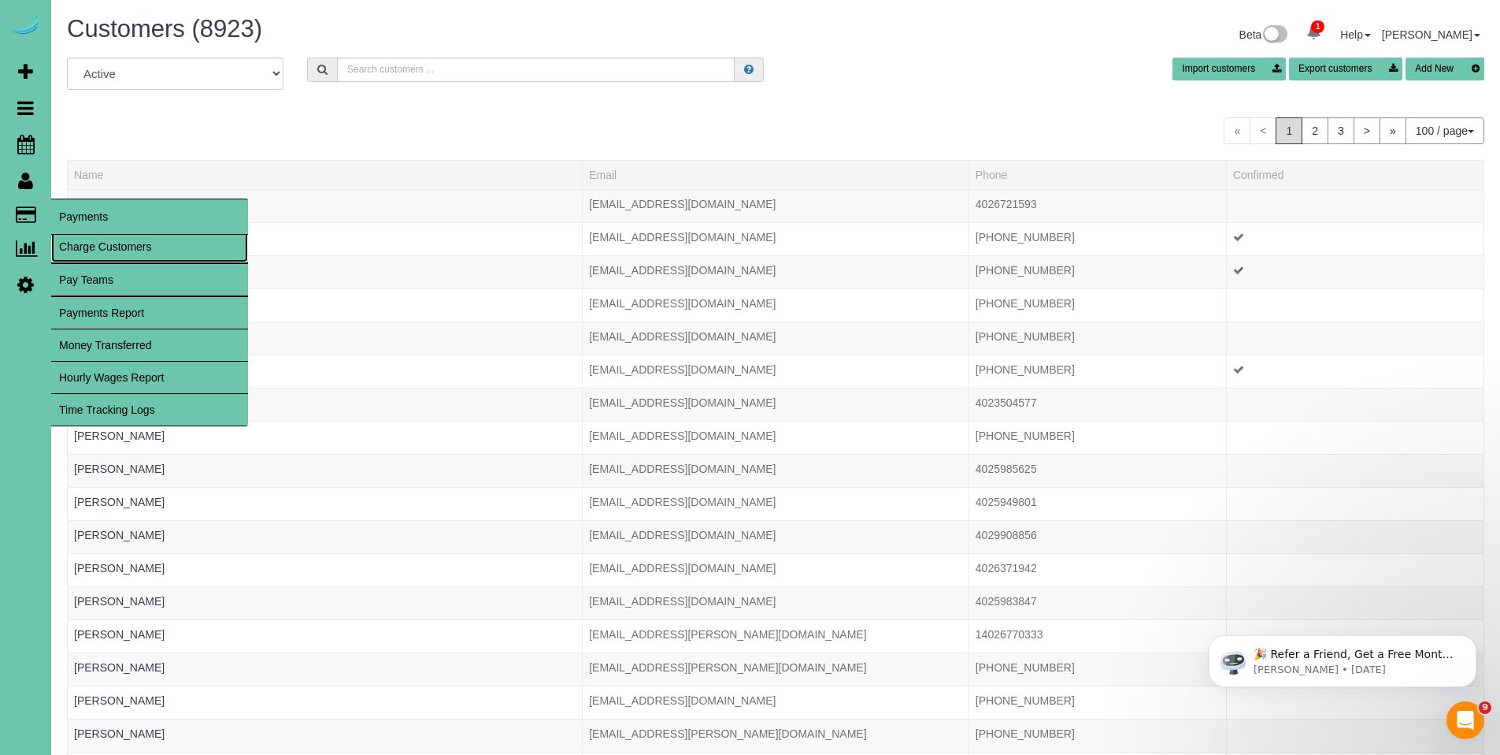
click at [95, 253] on link "Charge Customers" at bounding box center [149, 247] width 197 height 32
select select
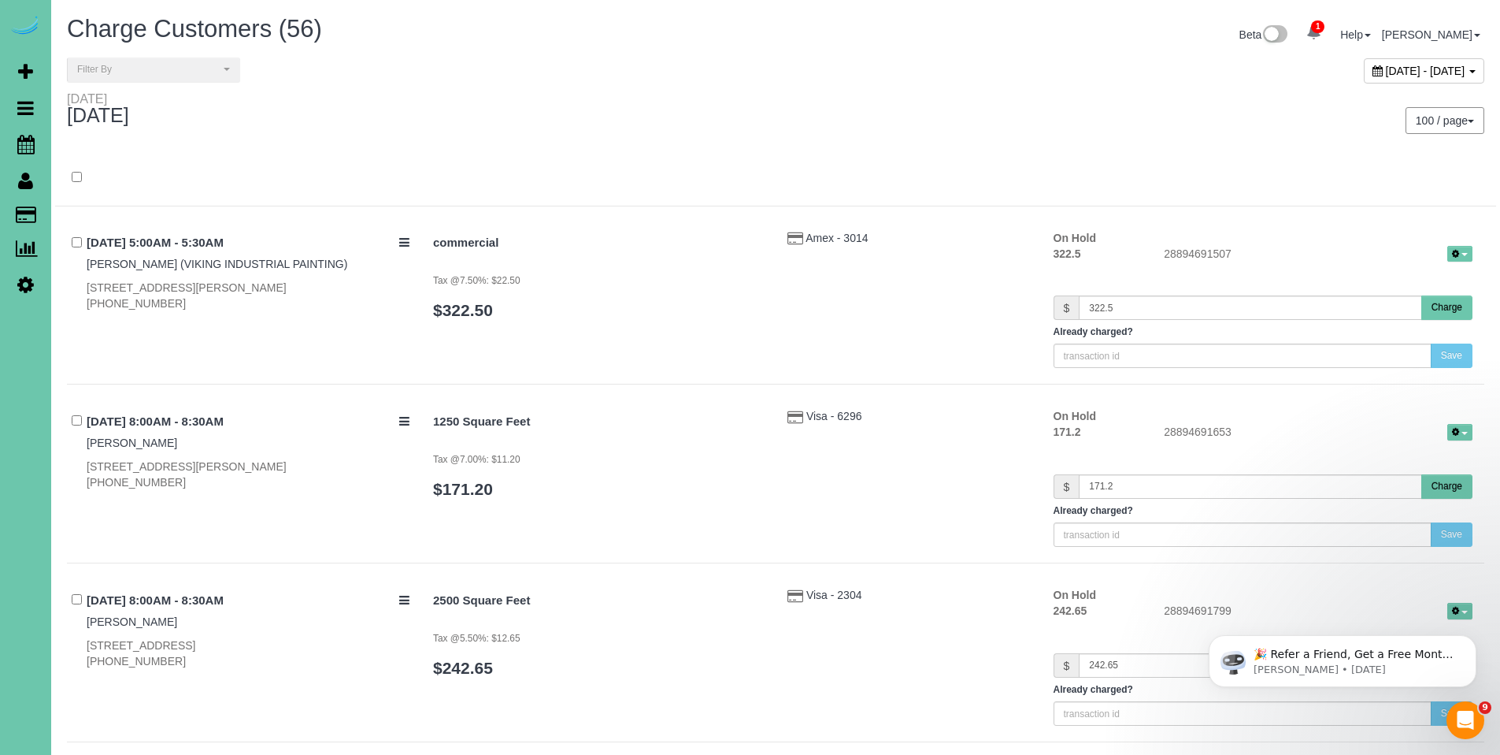
click at [1373, 69] on icon at bounding box center [1378, 70] width 10 height 11
type input "**********"
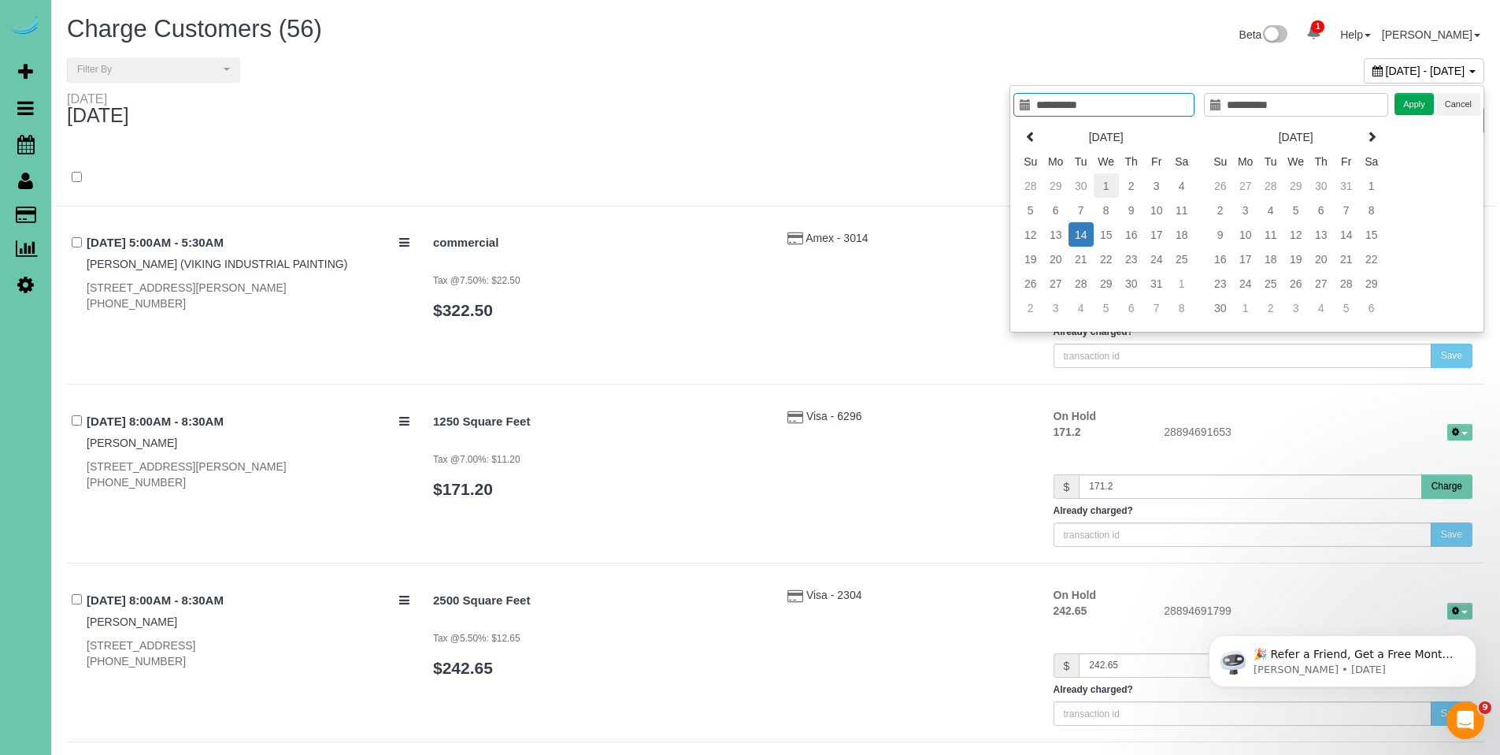
type input "**********"
click at [1110, 187] on td "1" at bounding box center [1106, 185] width 25 height 24
type input "**********"
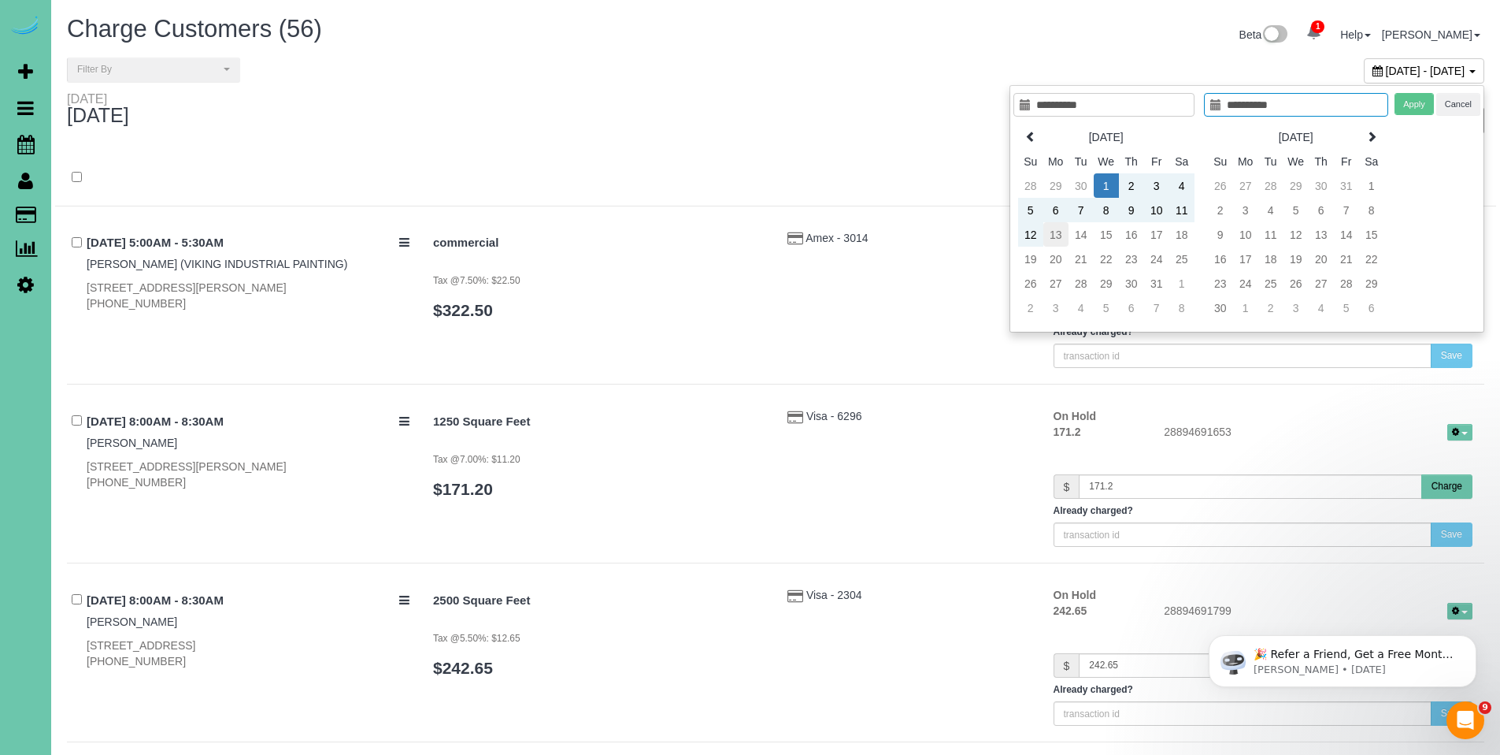
click at [1057, 236] on td "13" at bounding box center [1056, 234] width 25 height 24
type input "**********"
click at [1414, 99] on button "Apply" at bounding box center [1414, 104] width 39 height 23
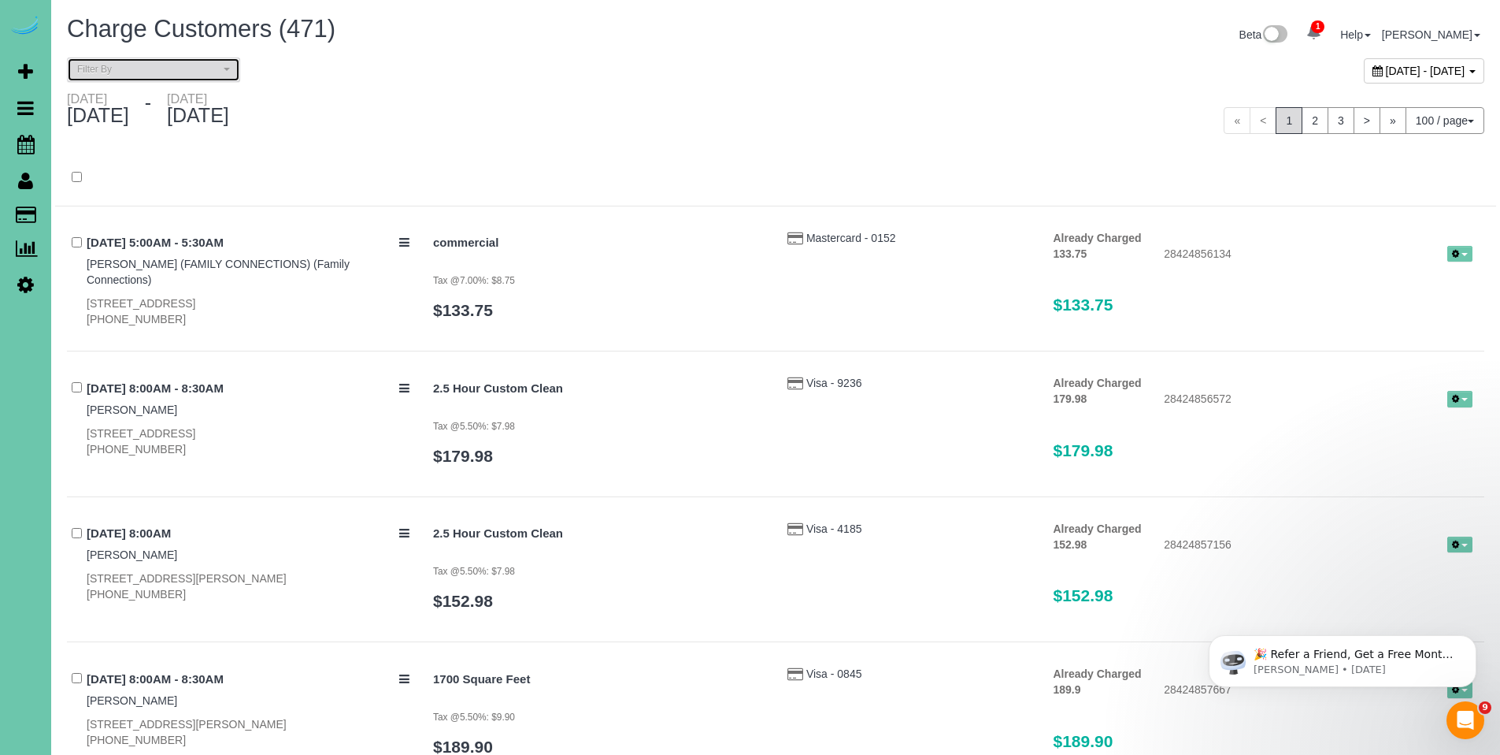
click at [166, 68] on span "Filter By" at bounding box center [148, 69] width 143 height 13
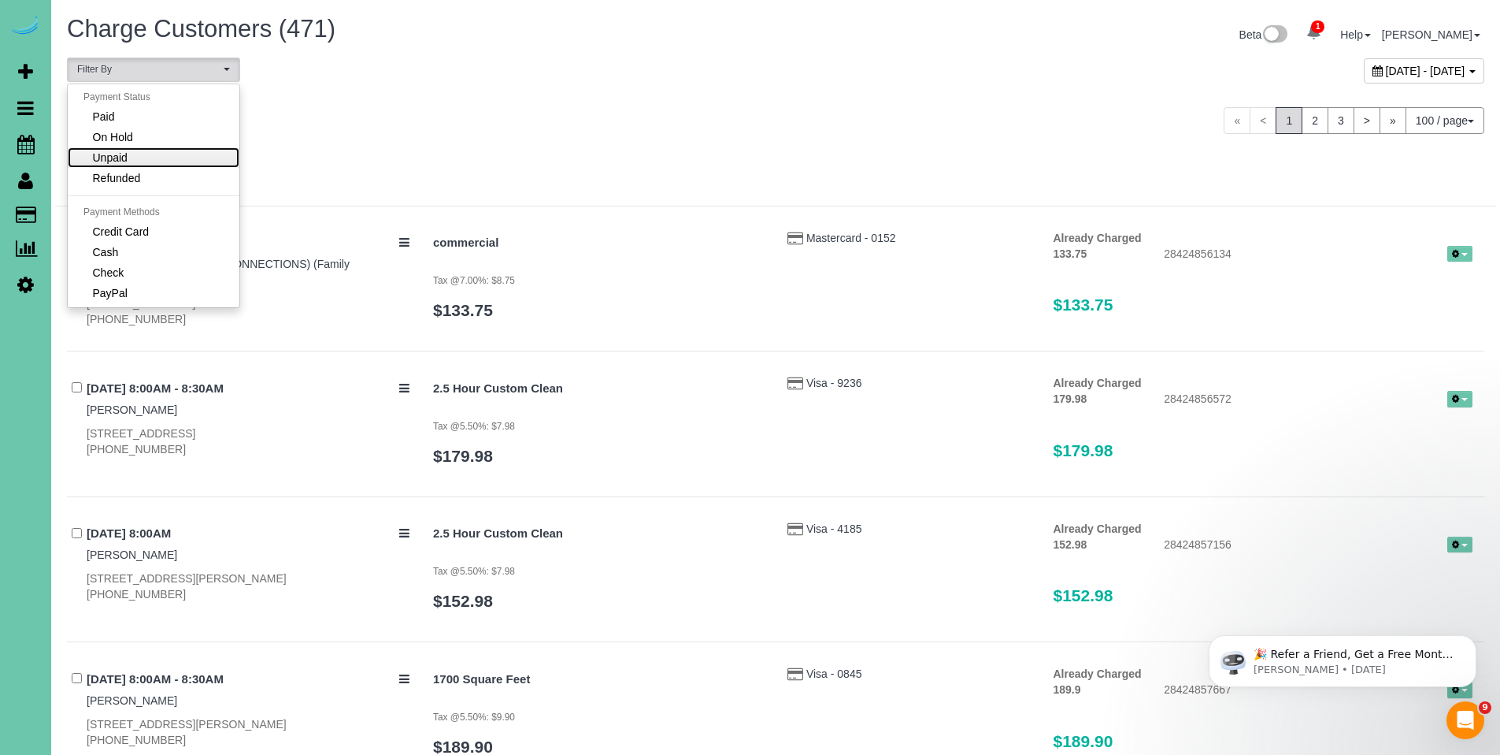
click at [181, 161] on link "Unpaid" at bounding box center [154, 157] width 172 height 20
select select "******"
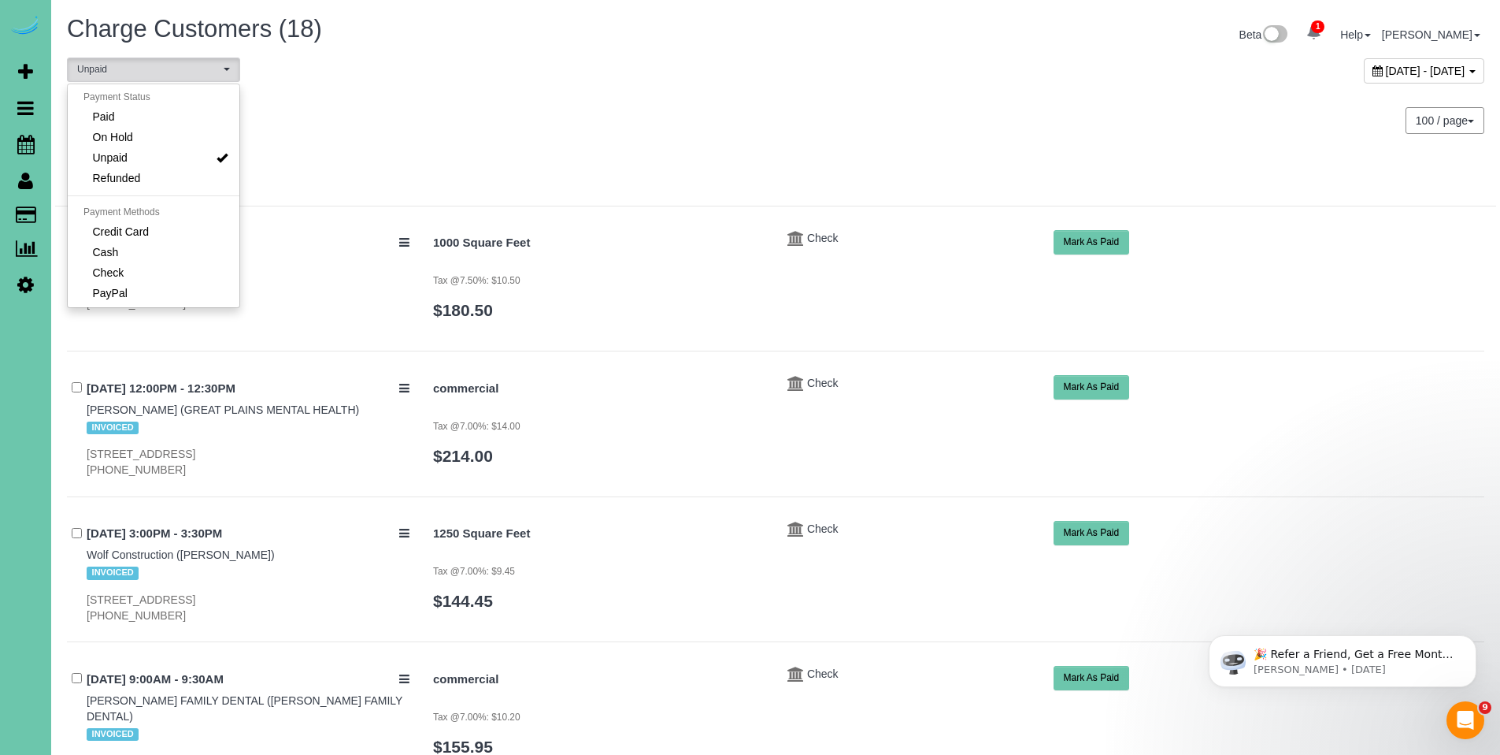
click at [554, 84] on div "**********" at bounding box center [775, 74] width 1441 height 34
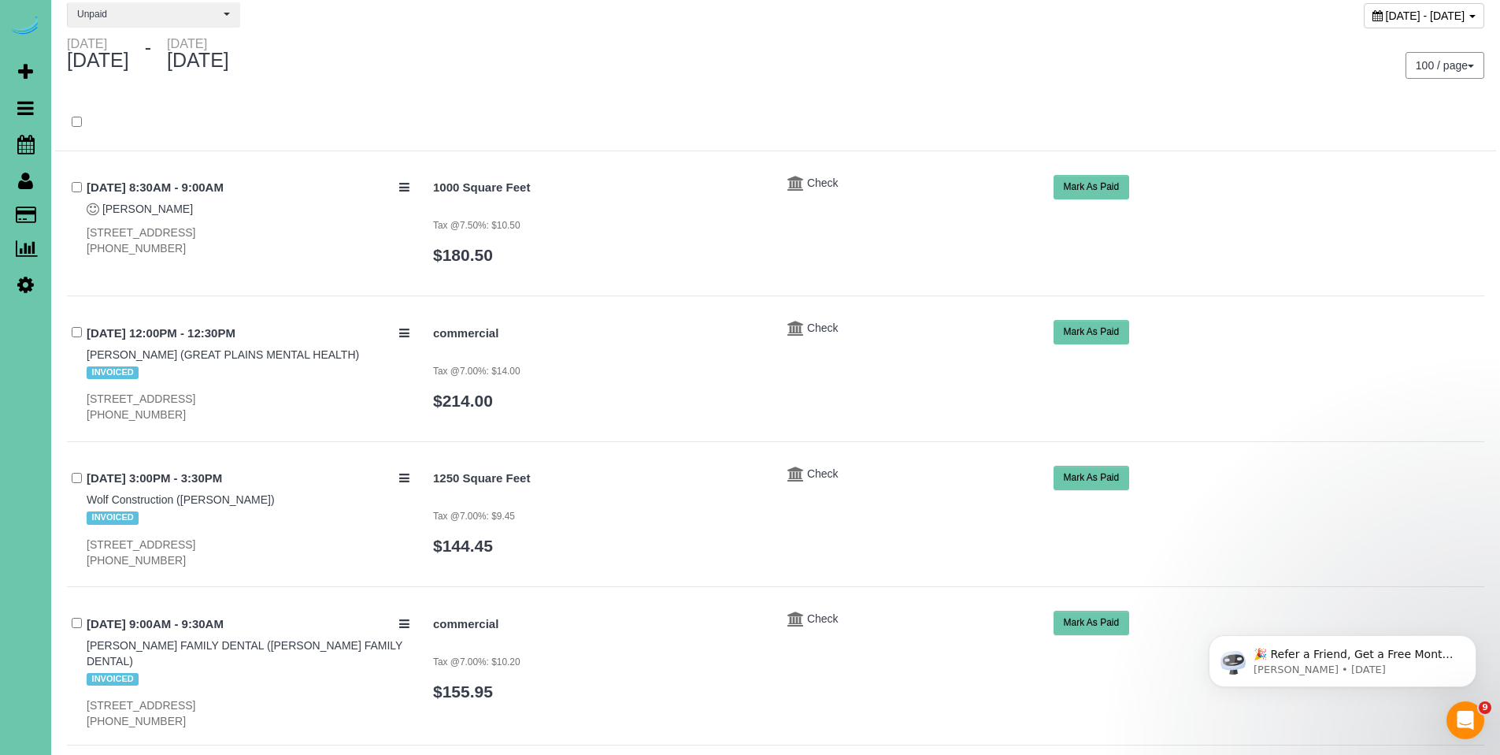
scroll to position [72, 0]
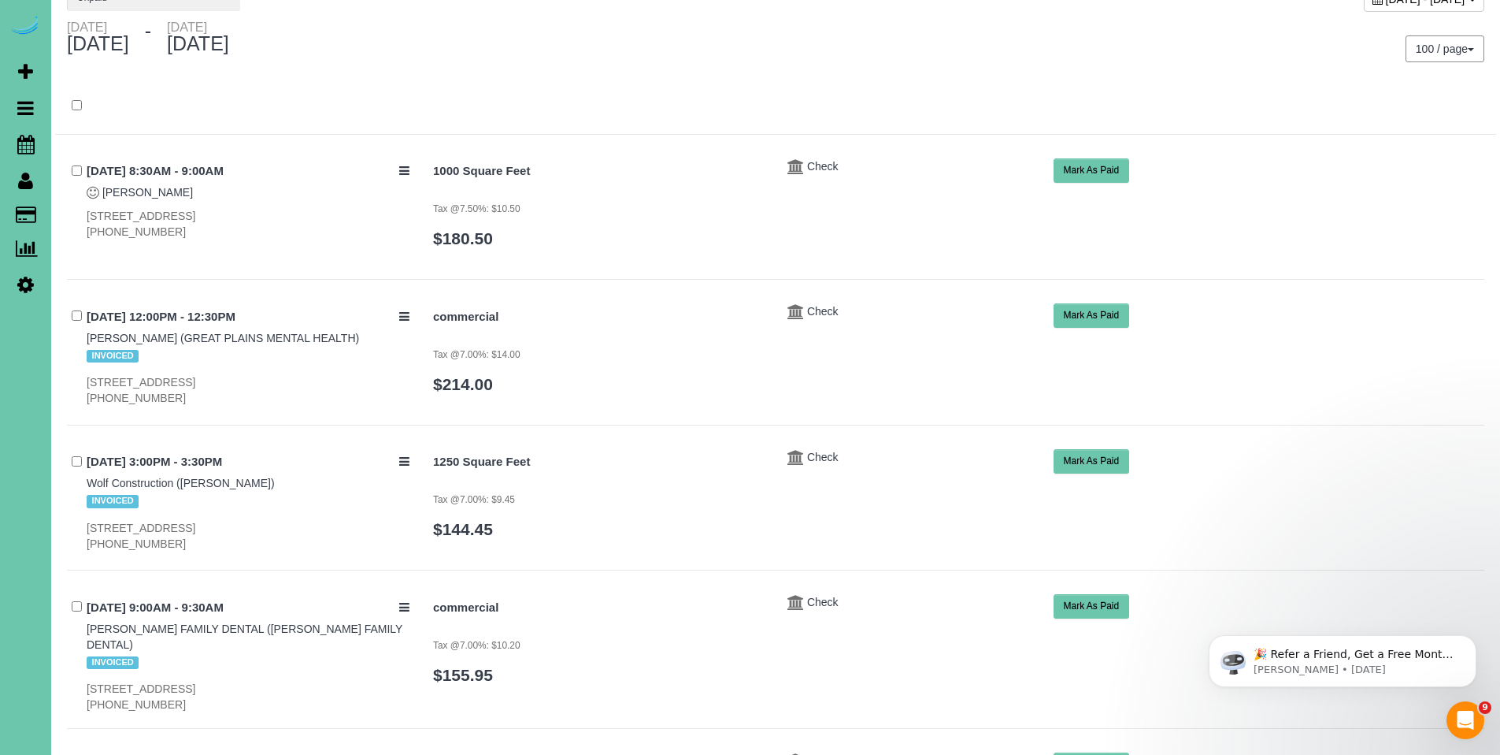
click at [1102, 463] on button "Mark As Paid" at bounding box center [1092, 461] width 76 height 24
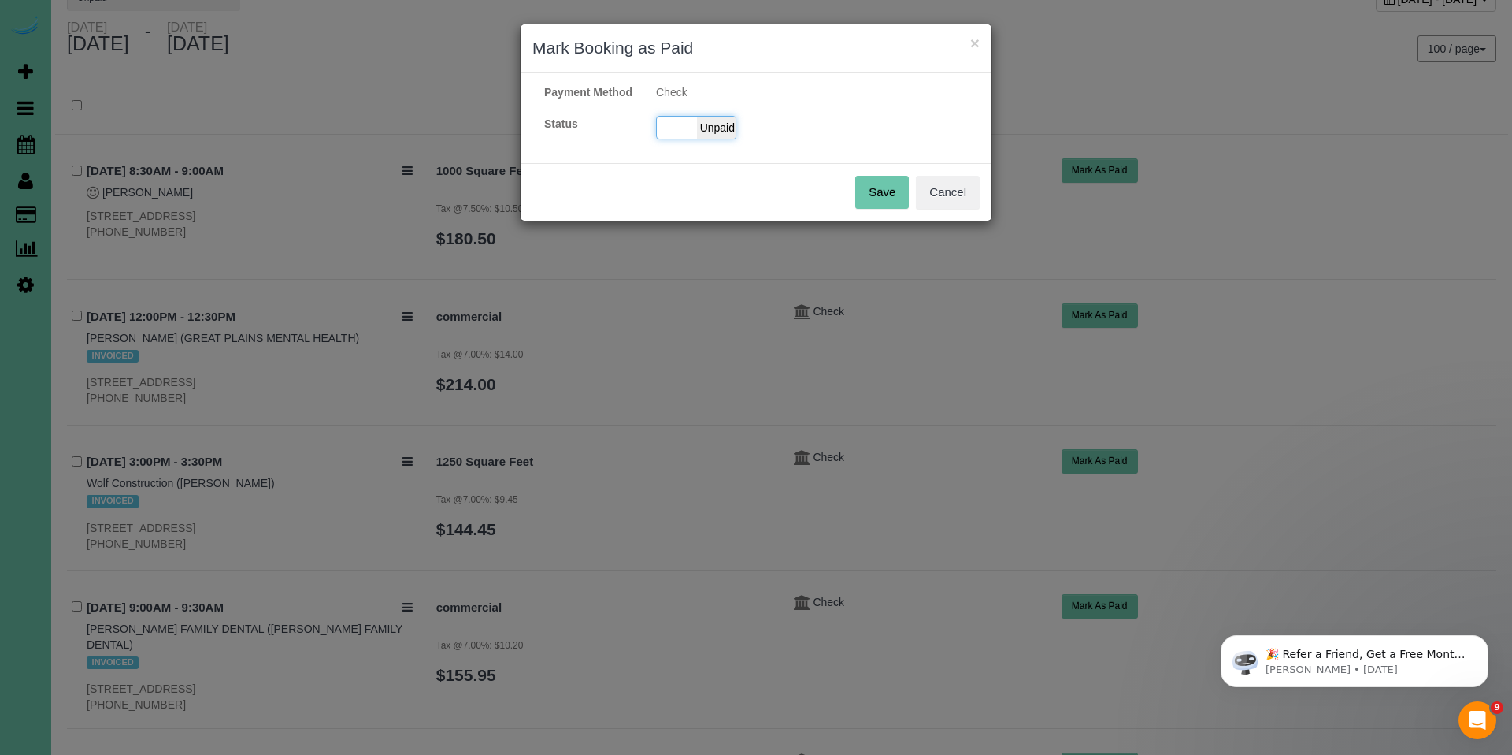
click at [729, 139] on span "Unpaid" at bounding box center [716, 128] width 39 height 22
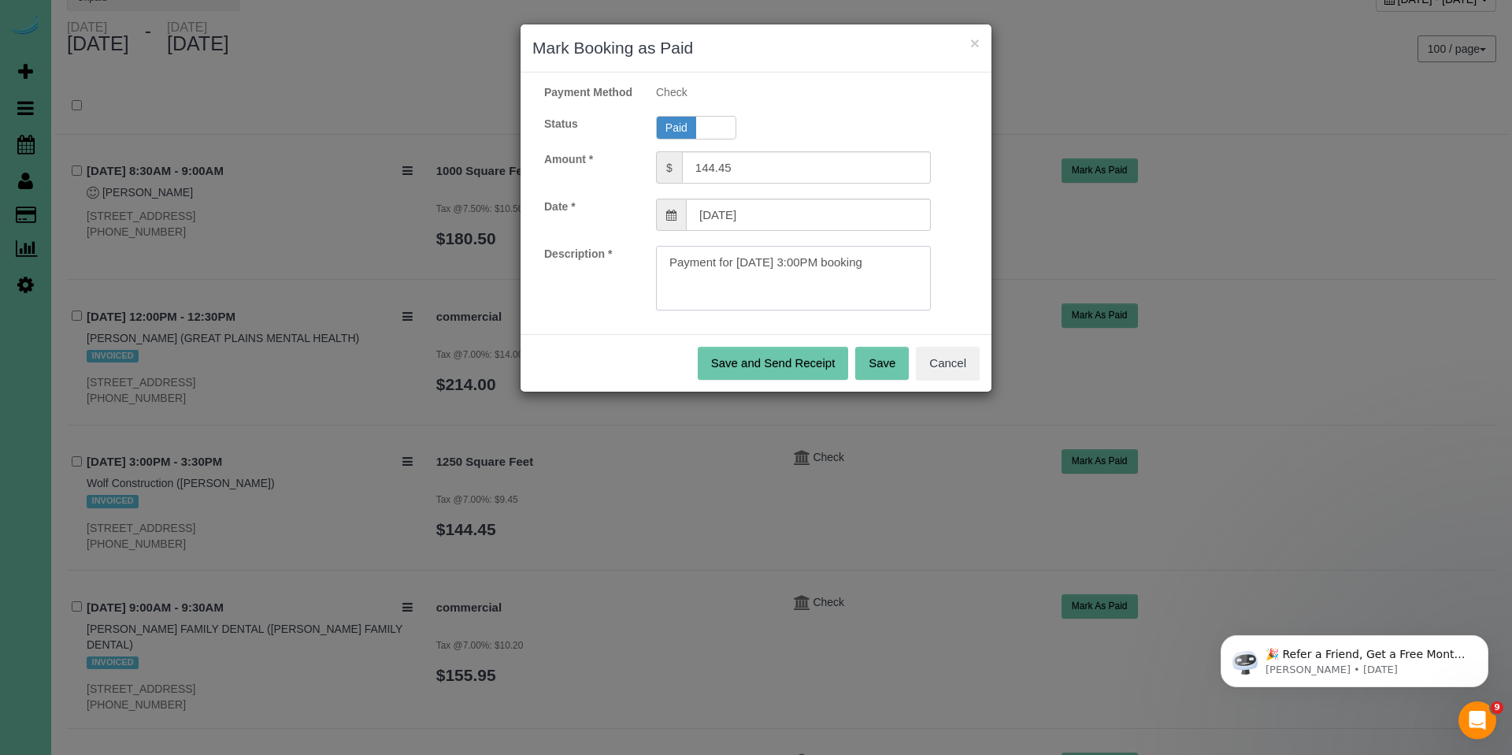
click at [906, 282] on textarea at bounding box center [793, 278] width 275 height 65
paste textarea "Invoice#3995, Ck#62792 for $577.80."
type textarea "Payment for 10/03/2025 3:00PM booking.Invoice#3995, Ck#62792 for $577.80."
click at [891, 380] on button "Save" at bounding box center [882, 363] width 54 height 33
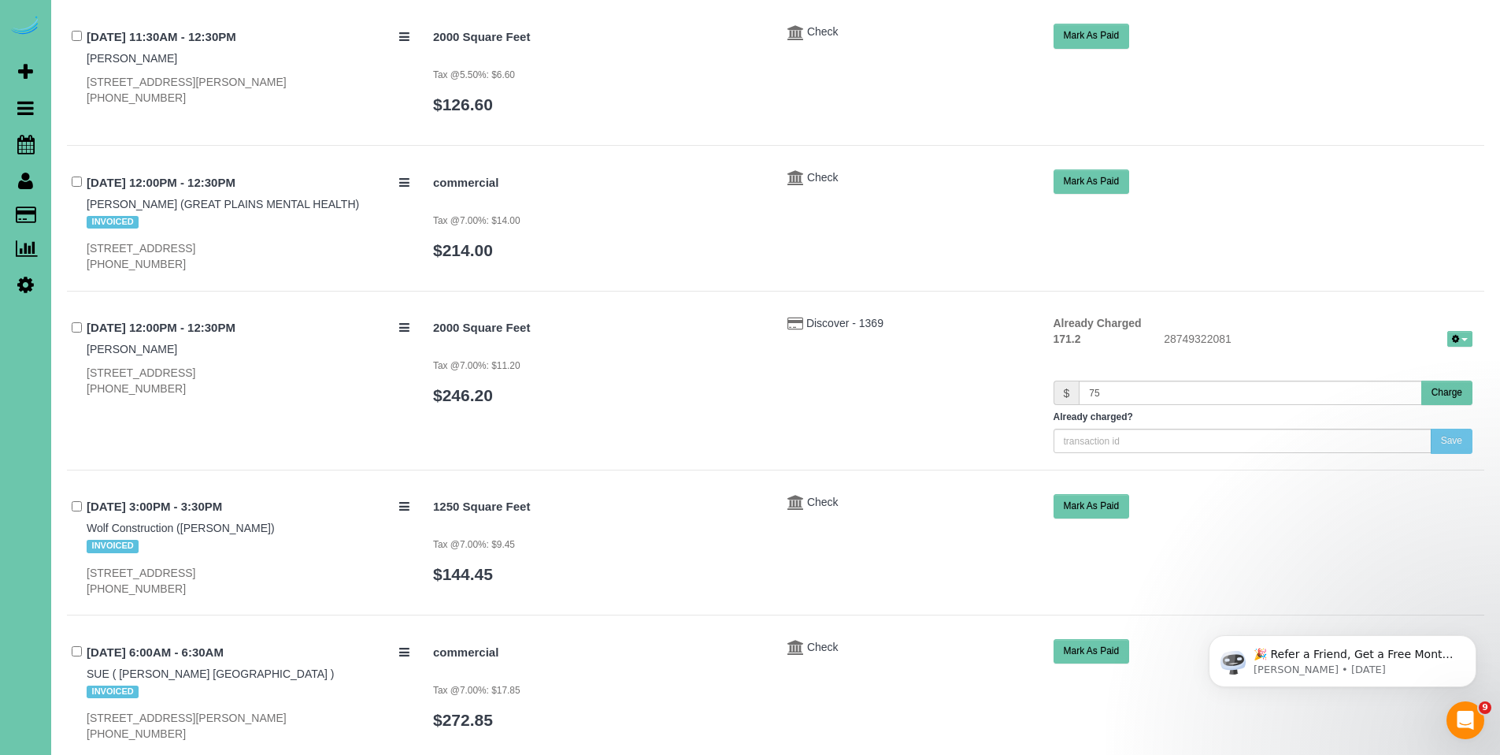
scroll to position [1174, 0]
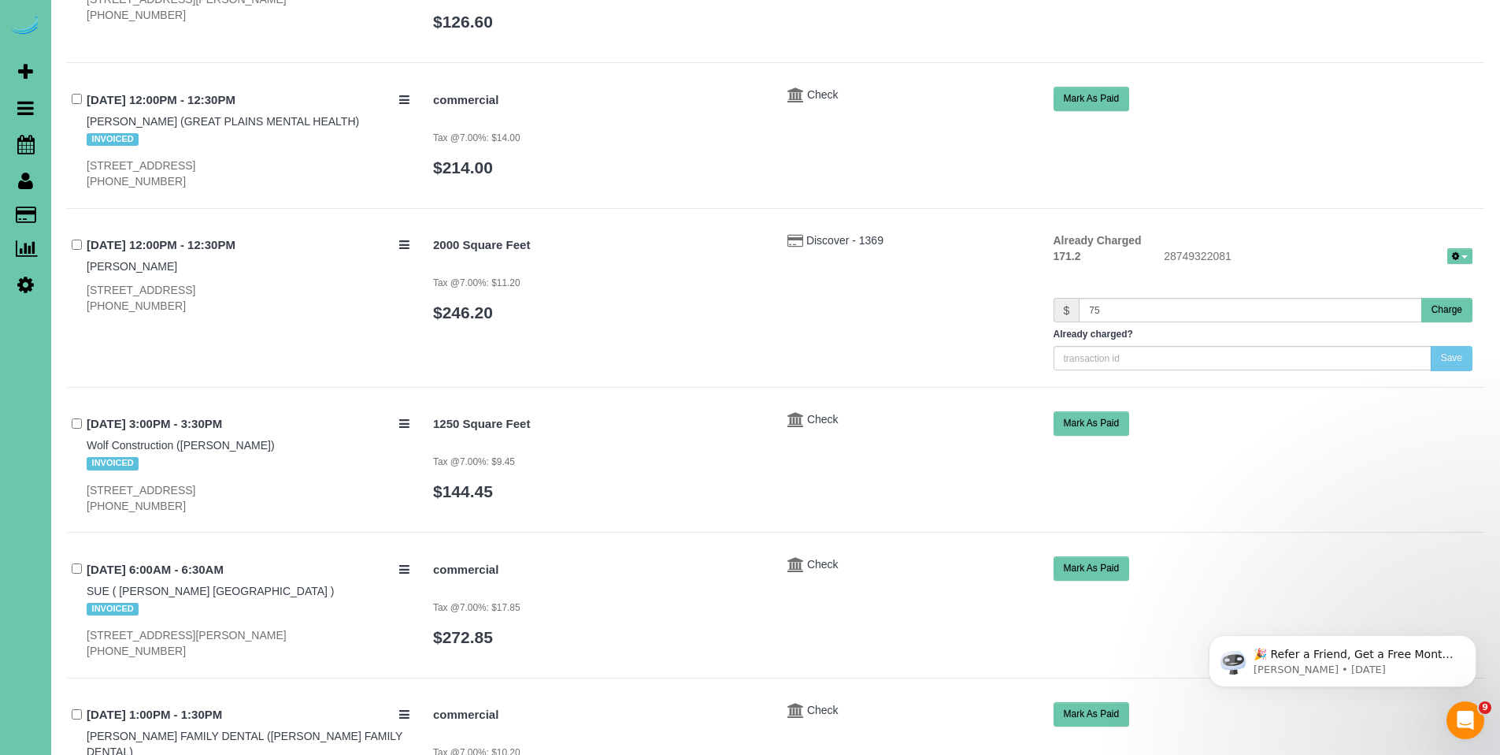
click at [1100, 411] on button "Mark As Paid" at bounding box center [1092, 423] width 76 height 24
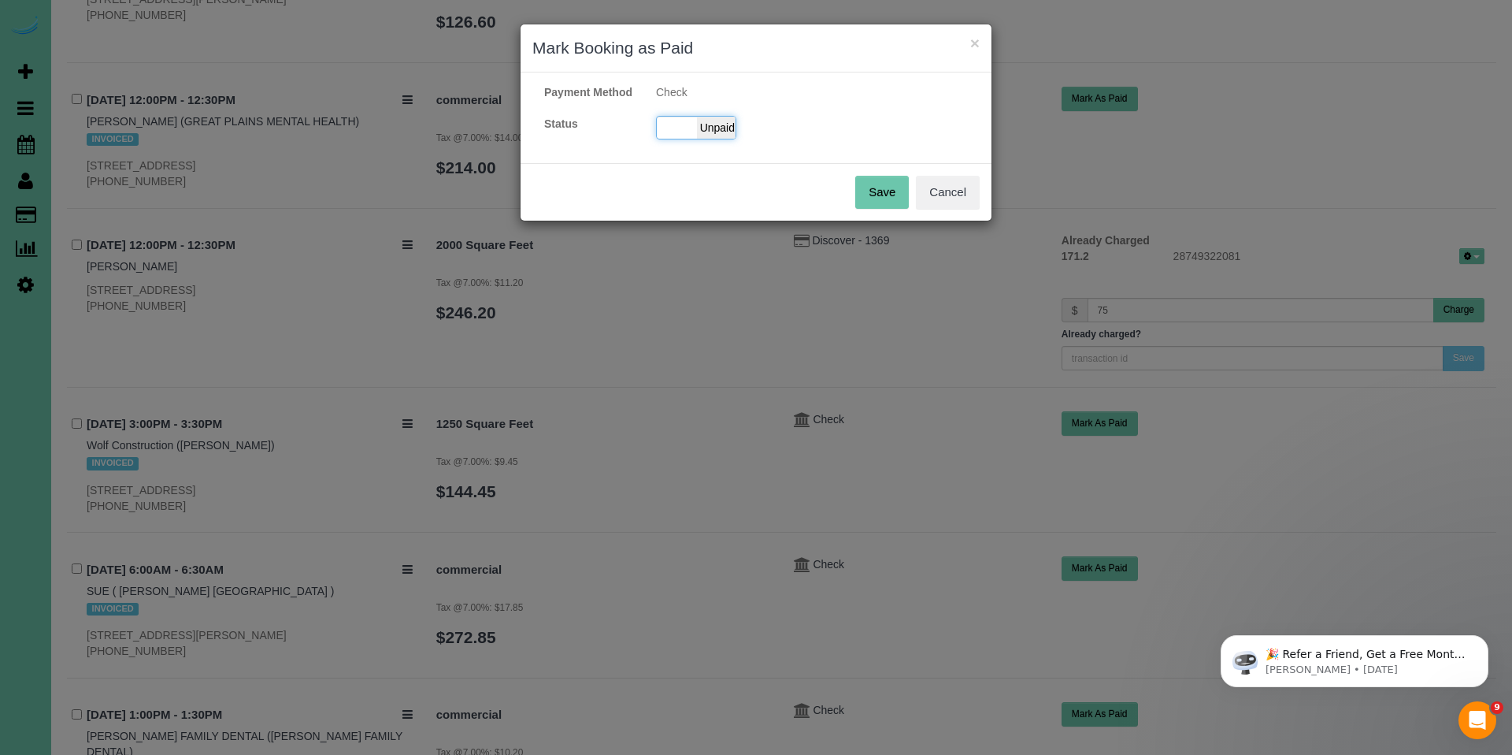
click at [727, 139] on span "Unpaid" at bounding box center [716, 128] width 39 height 22
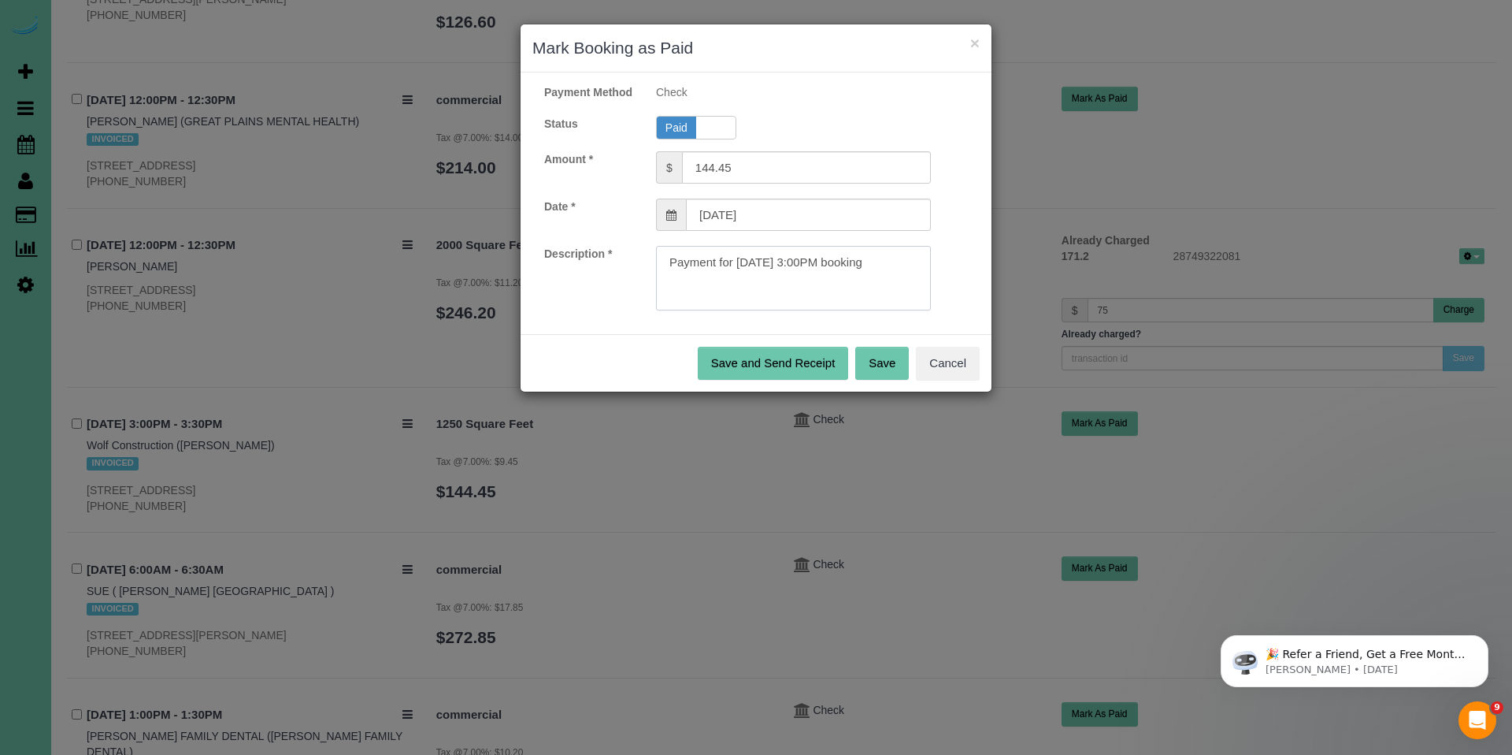
click at [905, 280] on textarea at bounding box center [793, 278] width 275 height 65
paste textarea "Invoice#3995, Ck#62792 for $577.80."
type textarea "Payment for 10/10/2025 3:00PM booking.Invoice#3995, Ck#62792 for $577.80."
click at [881, 373] on button "Save" at bounding box center [882, 363] width 54 height 33
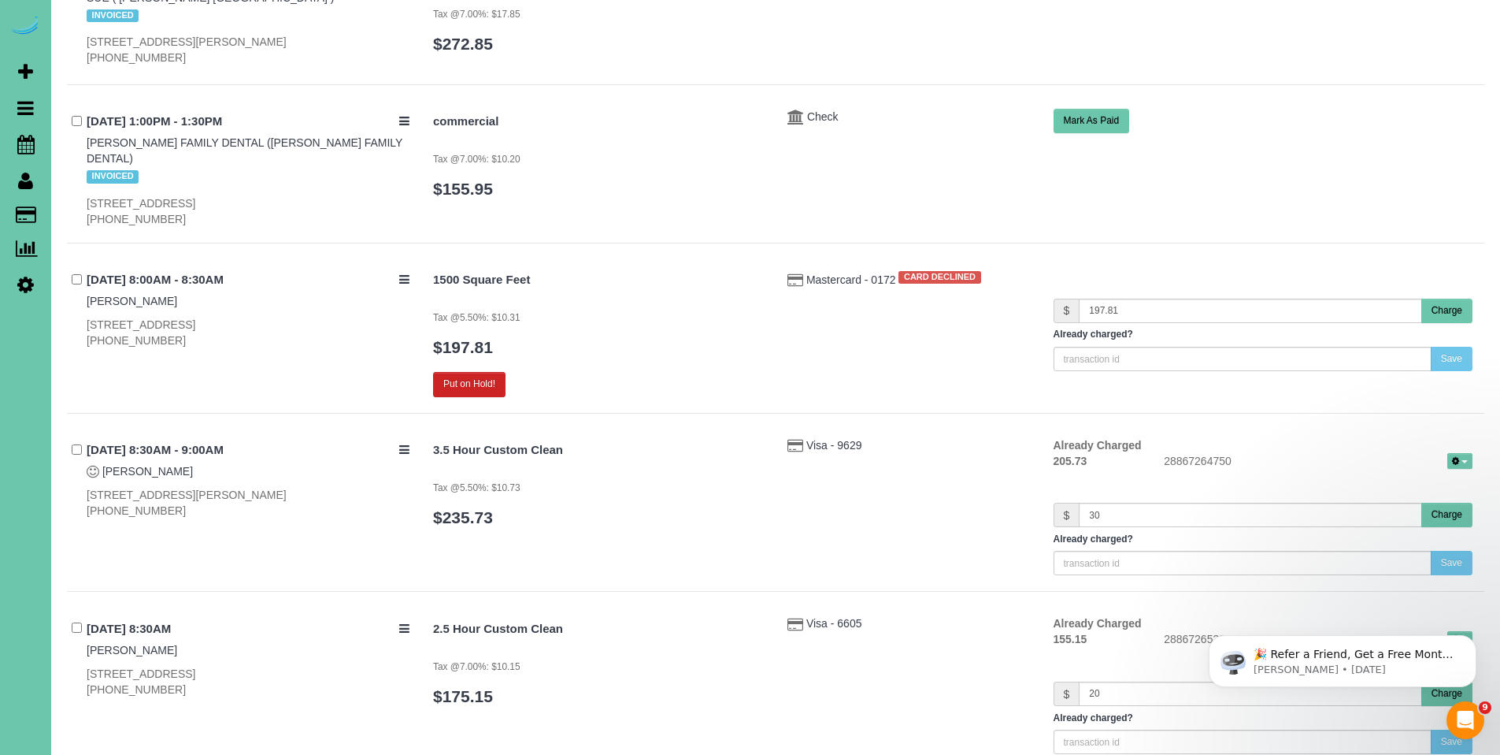
scroll to position [1769, 0]
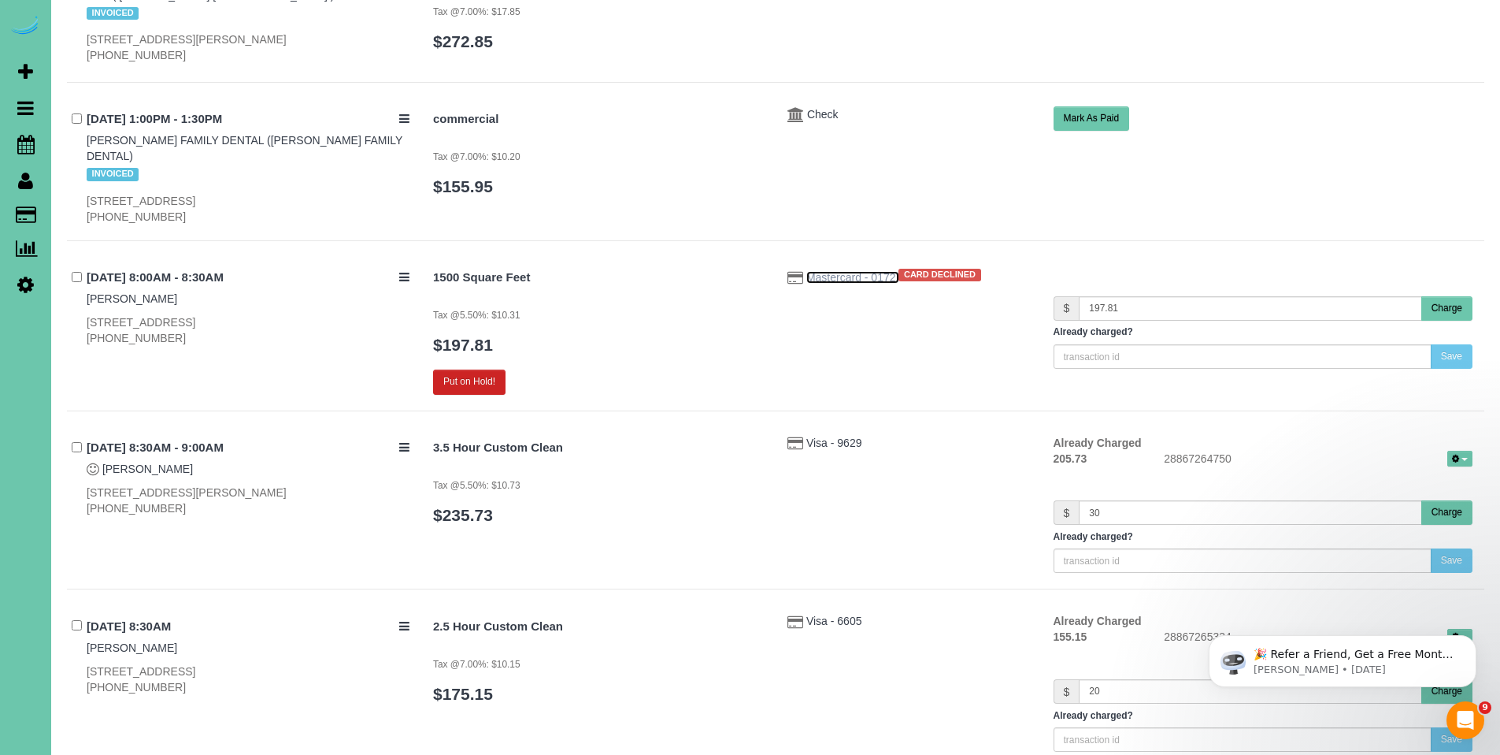
click at [838, 271] on span "Mastercard - 0172" at bounding box center [853, 277] width 93 height 13
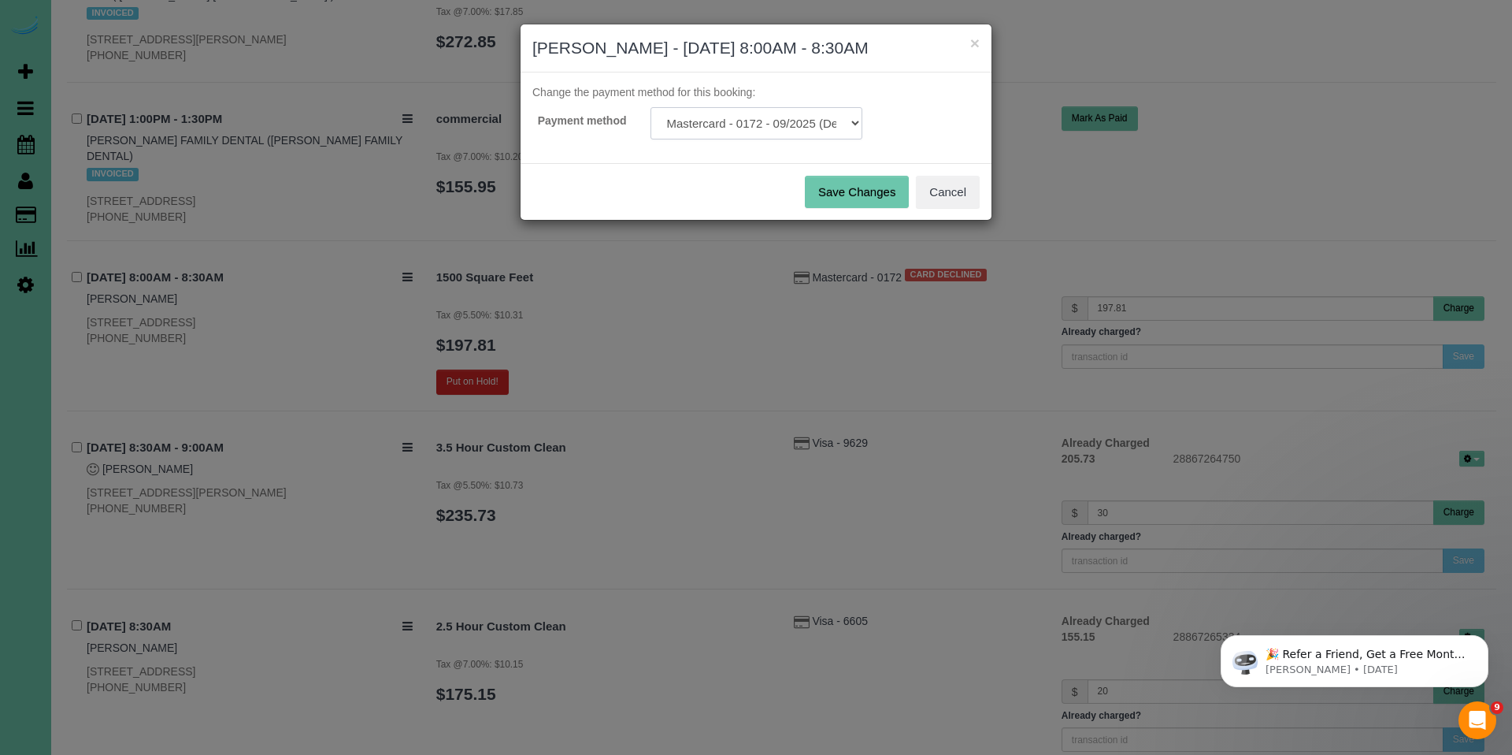
click at [759, 132] on select "Mastercard - 0172 - 09/2025 (Default) Add Credit Card ─────────────── Cash Chec…" at bounding box center [757, 123] width 212 height 32
click at [953, 184] on button "Cancel" at bounding box center [948, 192] width 64 height 33
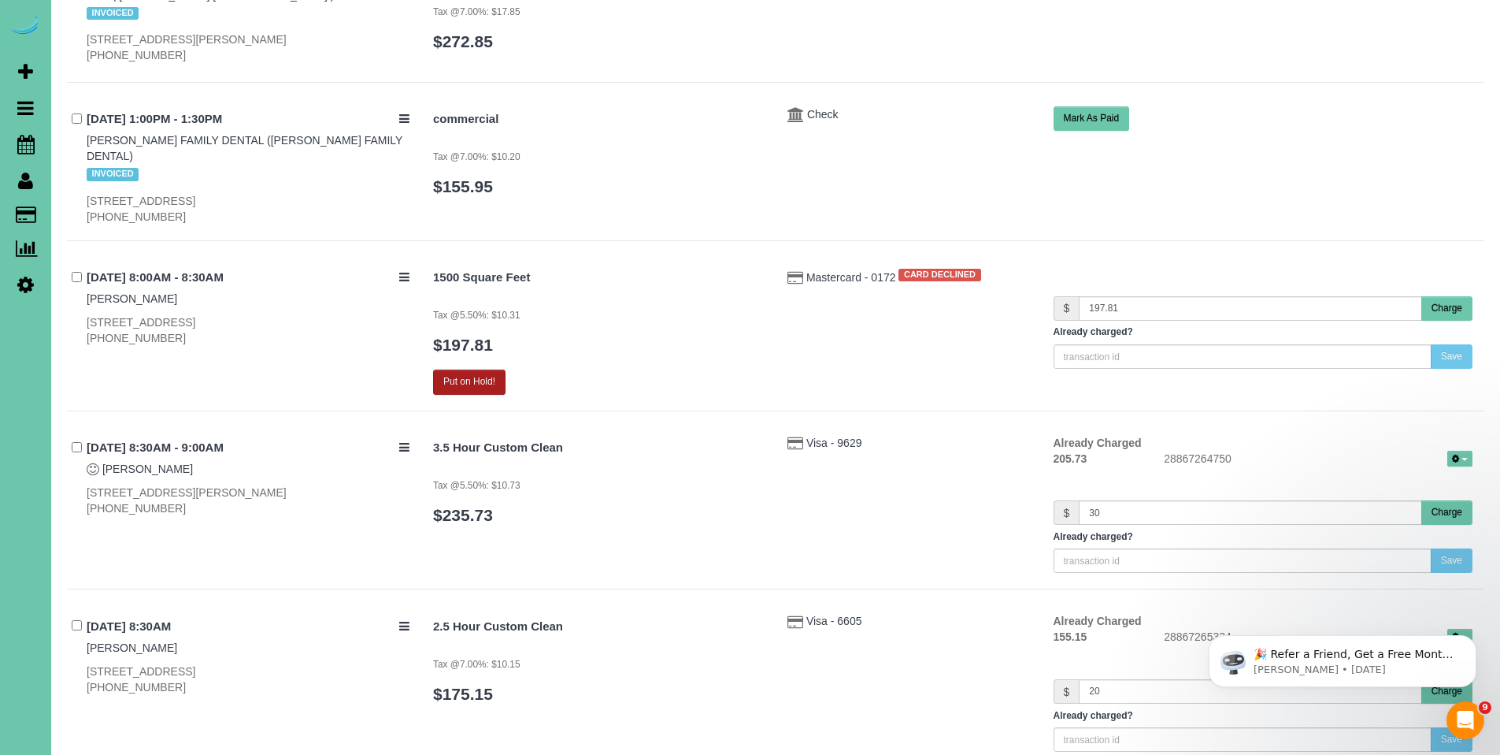
click at [475, 369] on button "Put on Hold!" at bounding box center [469, 381] width 72 height 24
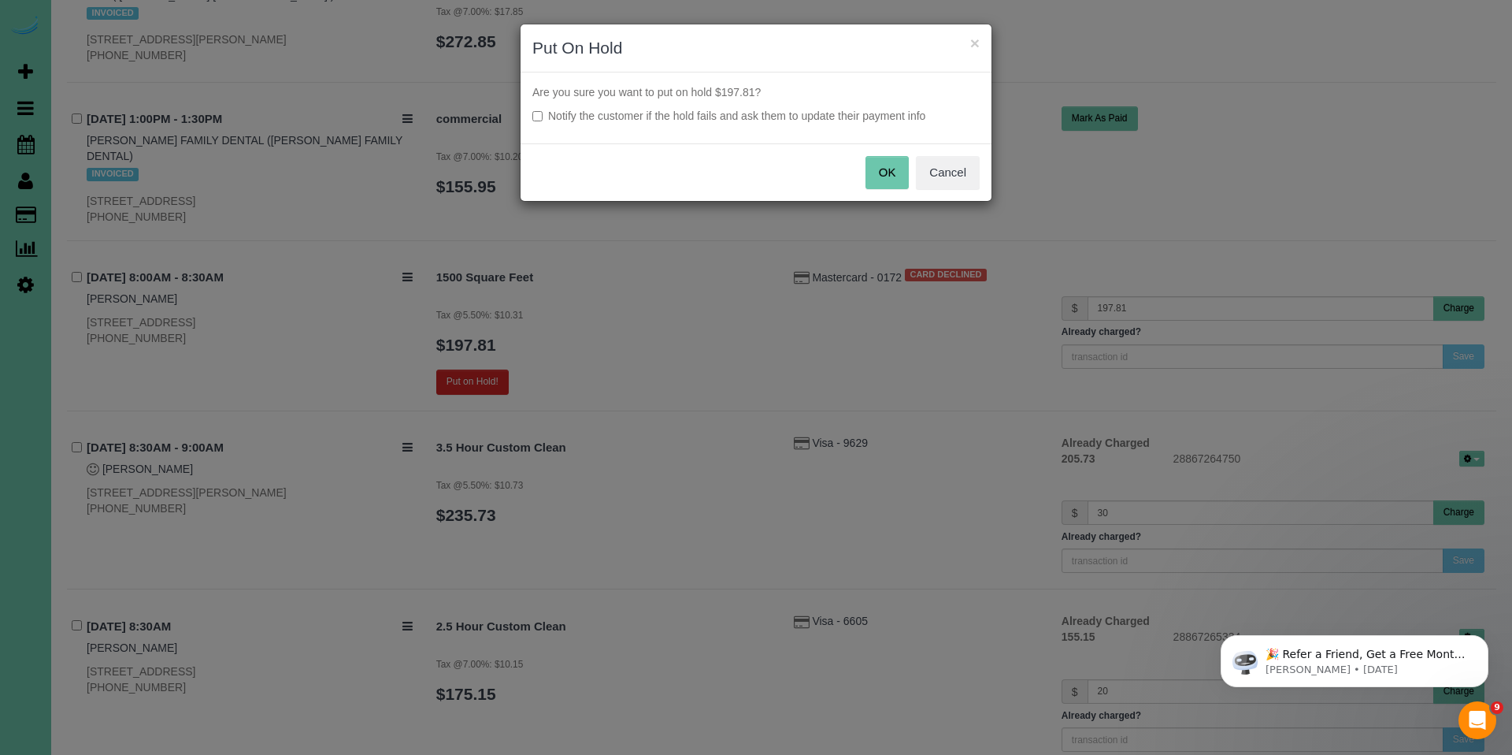
click at [891, 171] on button "OK" at bounding box center [888, 172] width 44 height 33
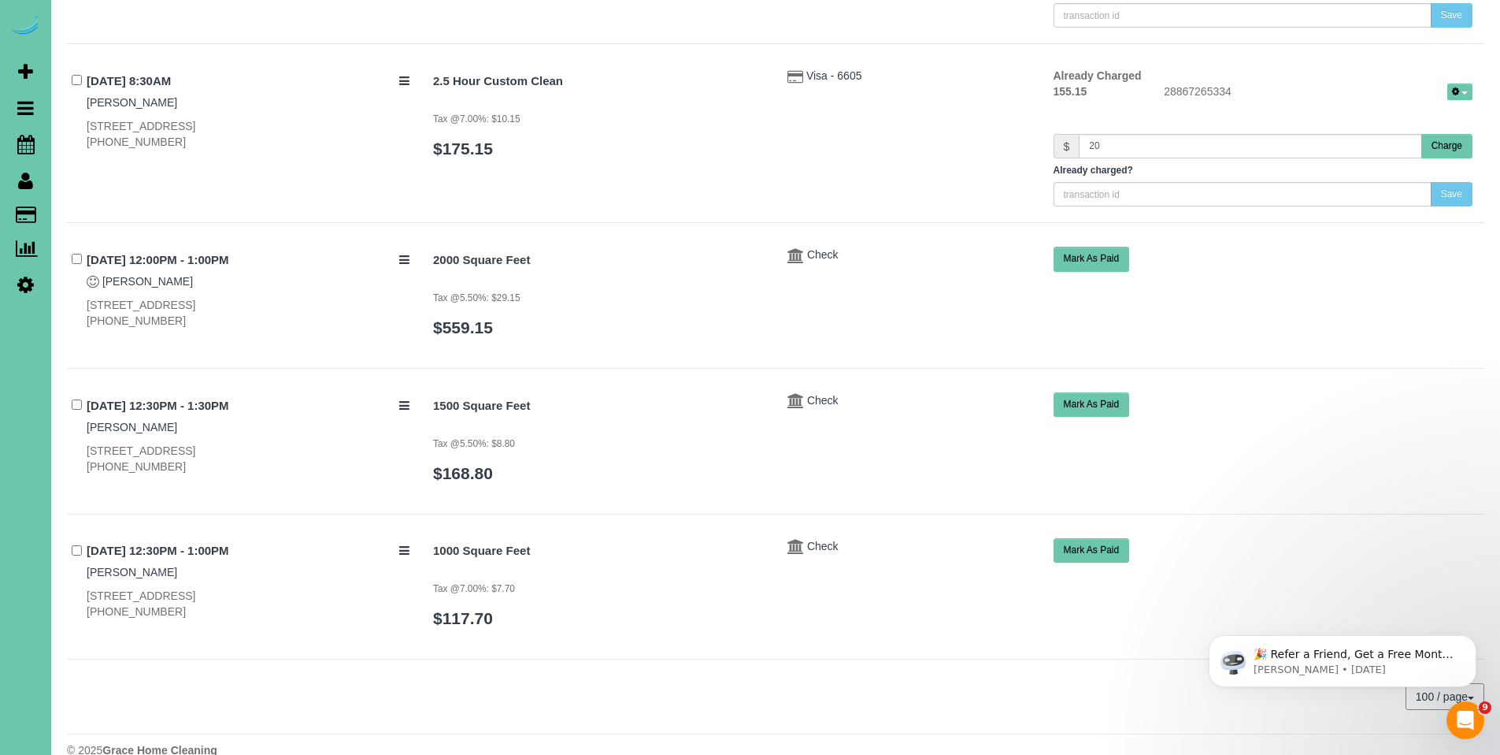
scroll to position [30, 0]
click at [132, 421] on link "Linda Hindmarsh" at bounding box center [132, 427] width 91 height 13
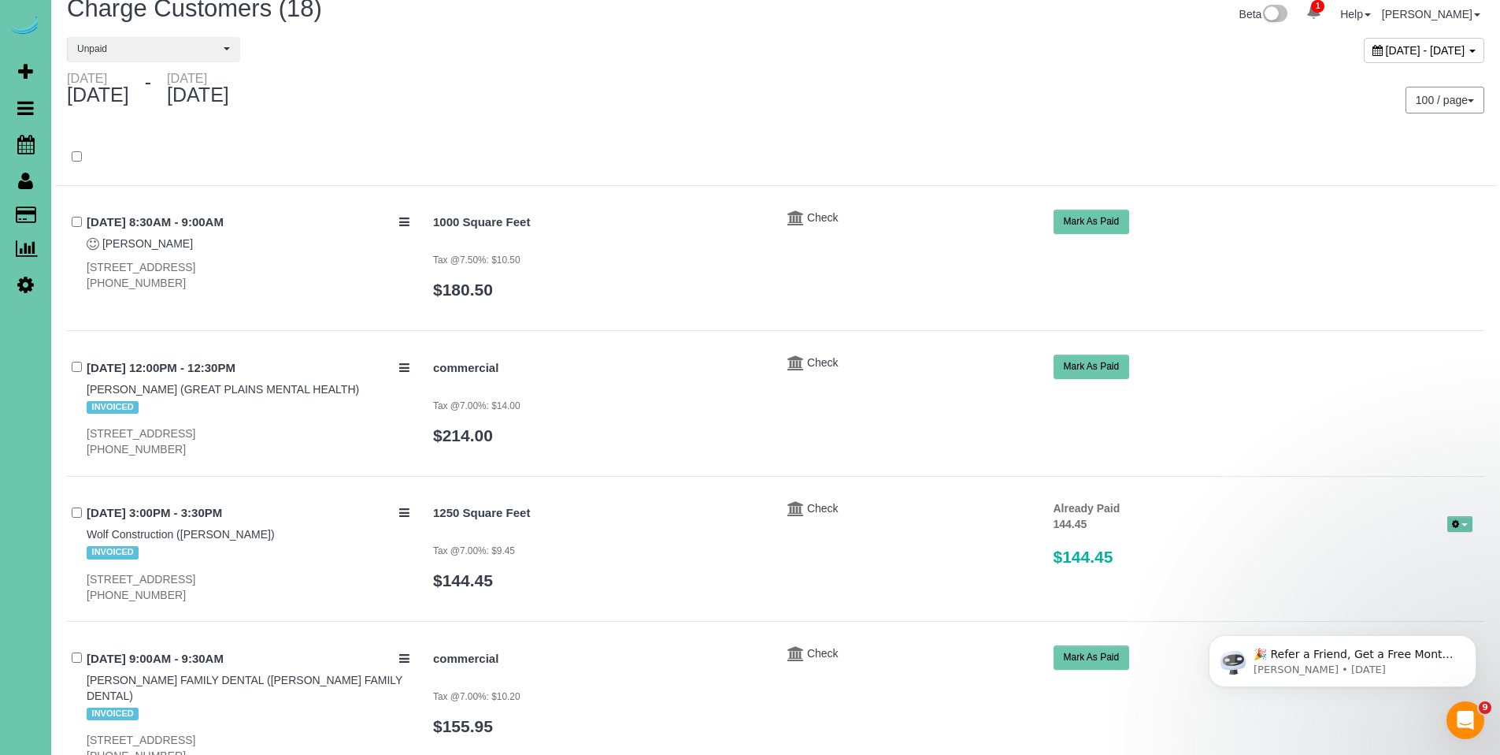
scroll to position [0, 0]
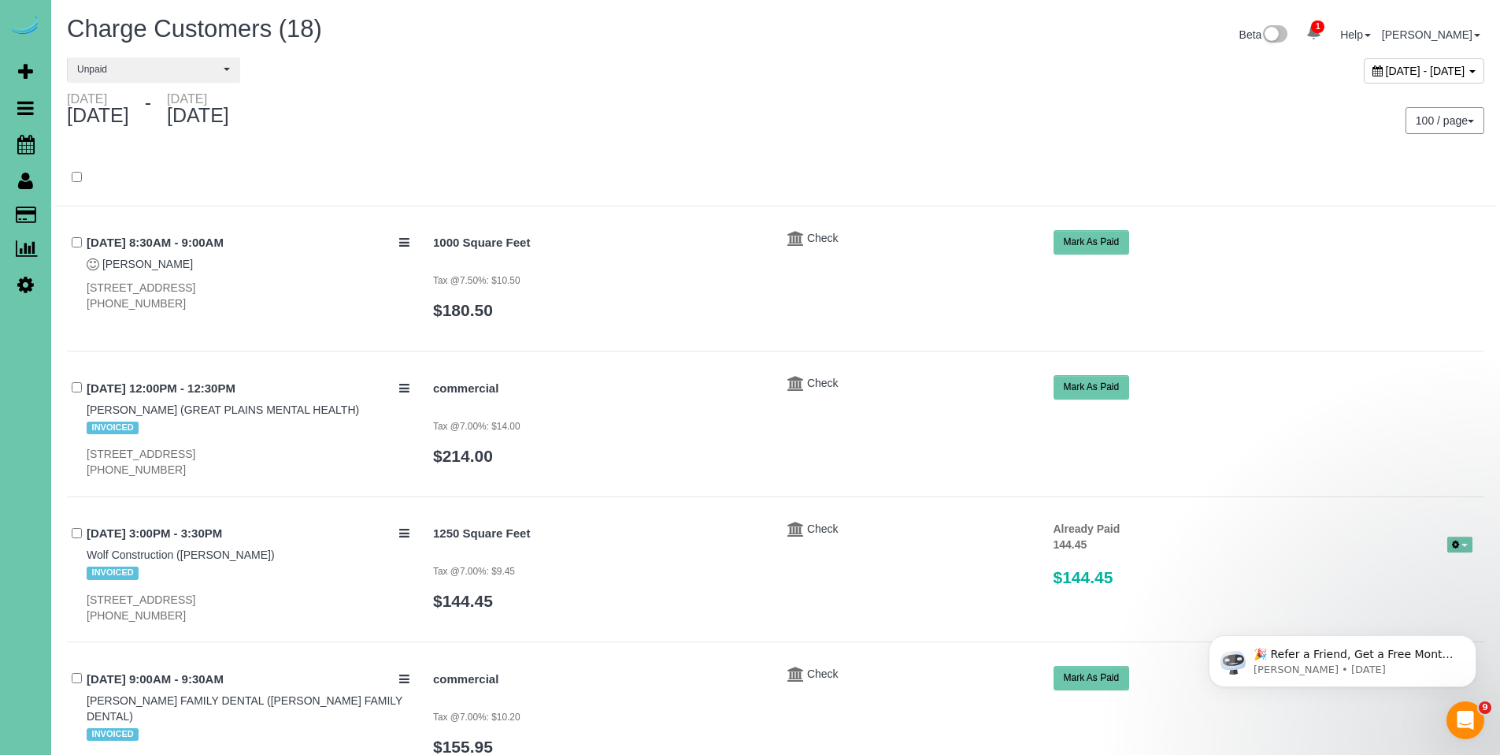
click at [1373, 72] on icon at bounding box center [1378, 70] width 10 height 11
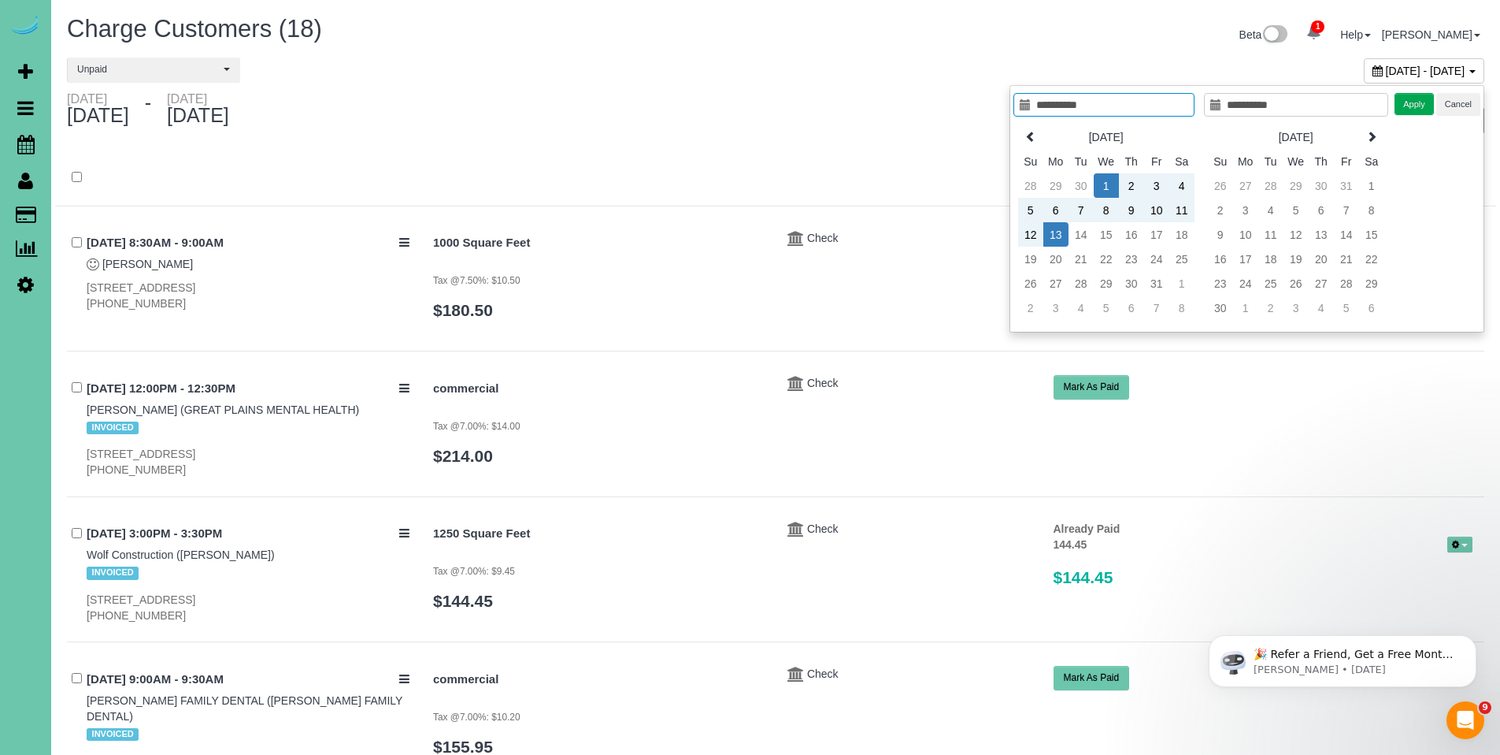
type input "**********"
click at [1103, 182] on td "1" at bounding box center [1106, 185] width 25 height 24
type input "**********"
click at [1057, 234] on td "13" at bounding box center [1056, 234] width 25 height 24
type input "**********"
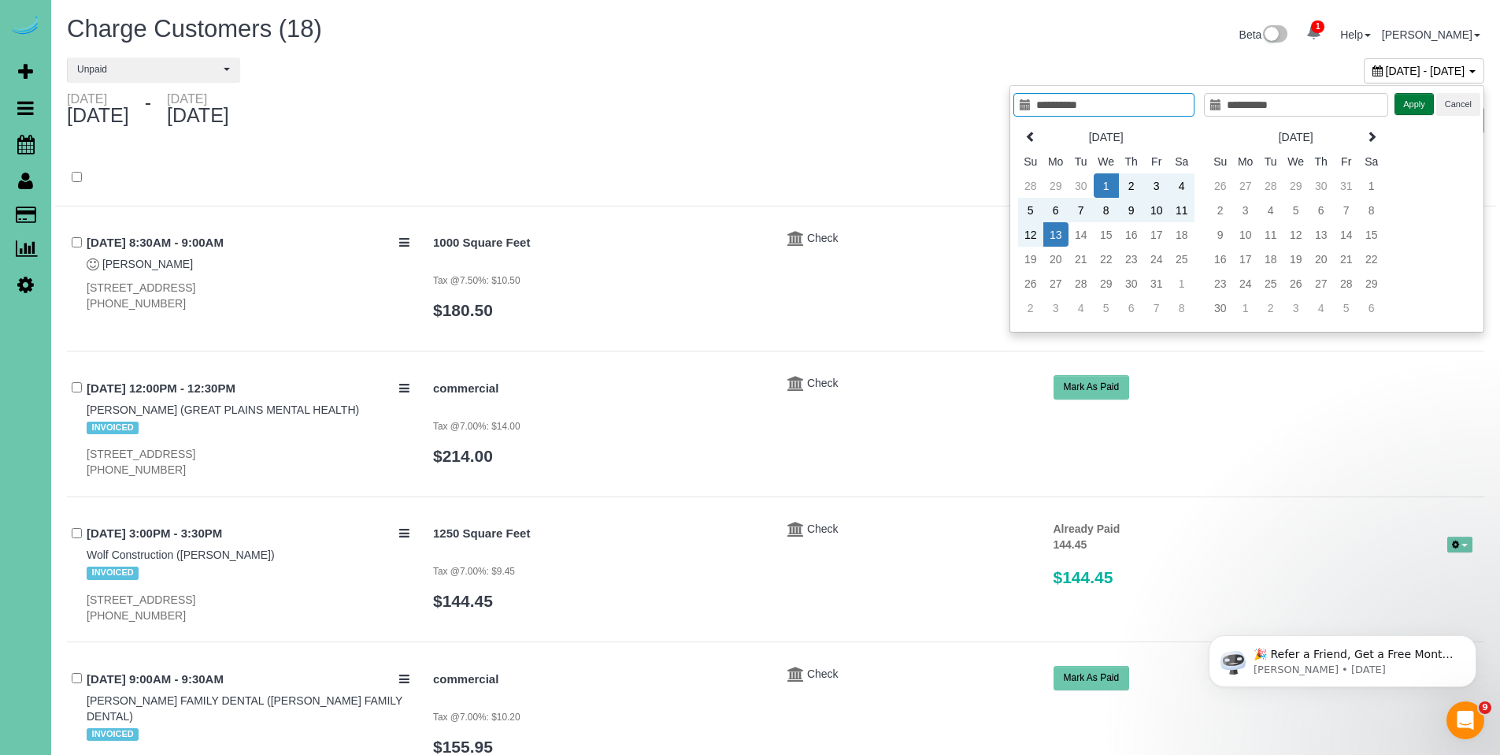
click at [1423, 104] on button "Apply" at bounding box center [1414, 104] width 39 height 23
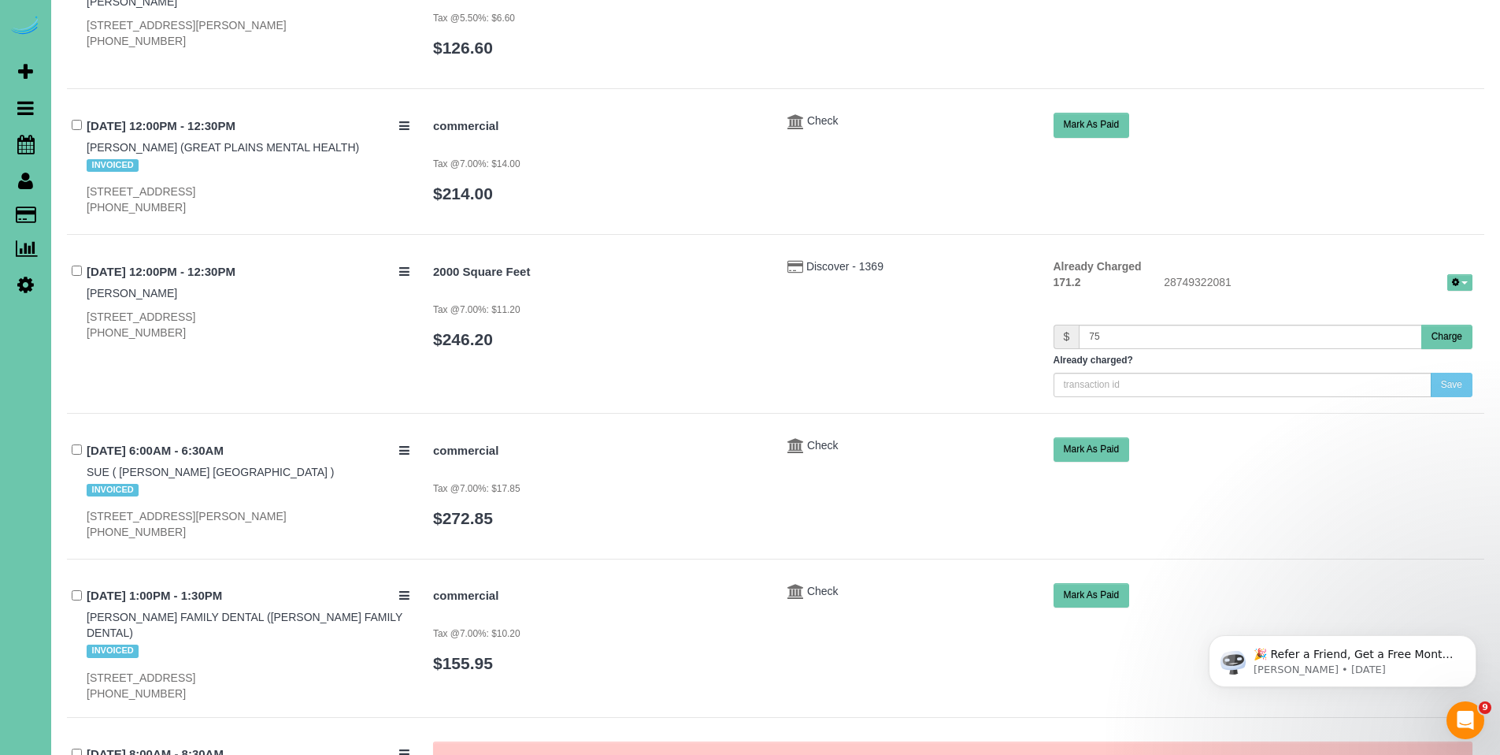
scroll to position [1022, 0]
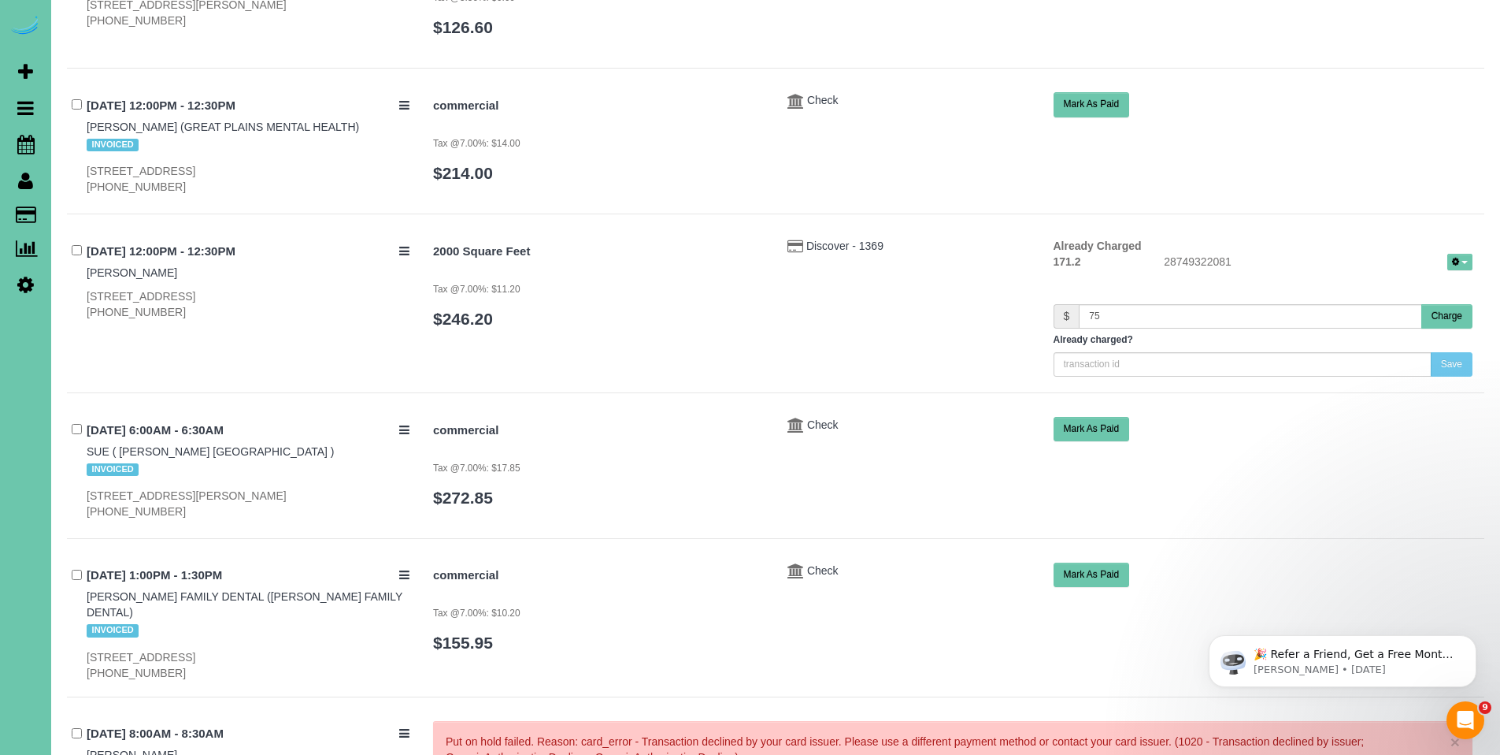
click at [1450, 306] on button "Charge" at bounding box center [1447, 316] width 51 height 24
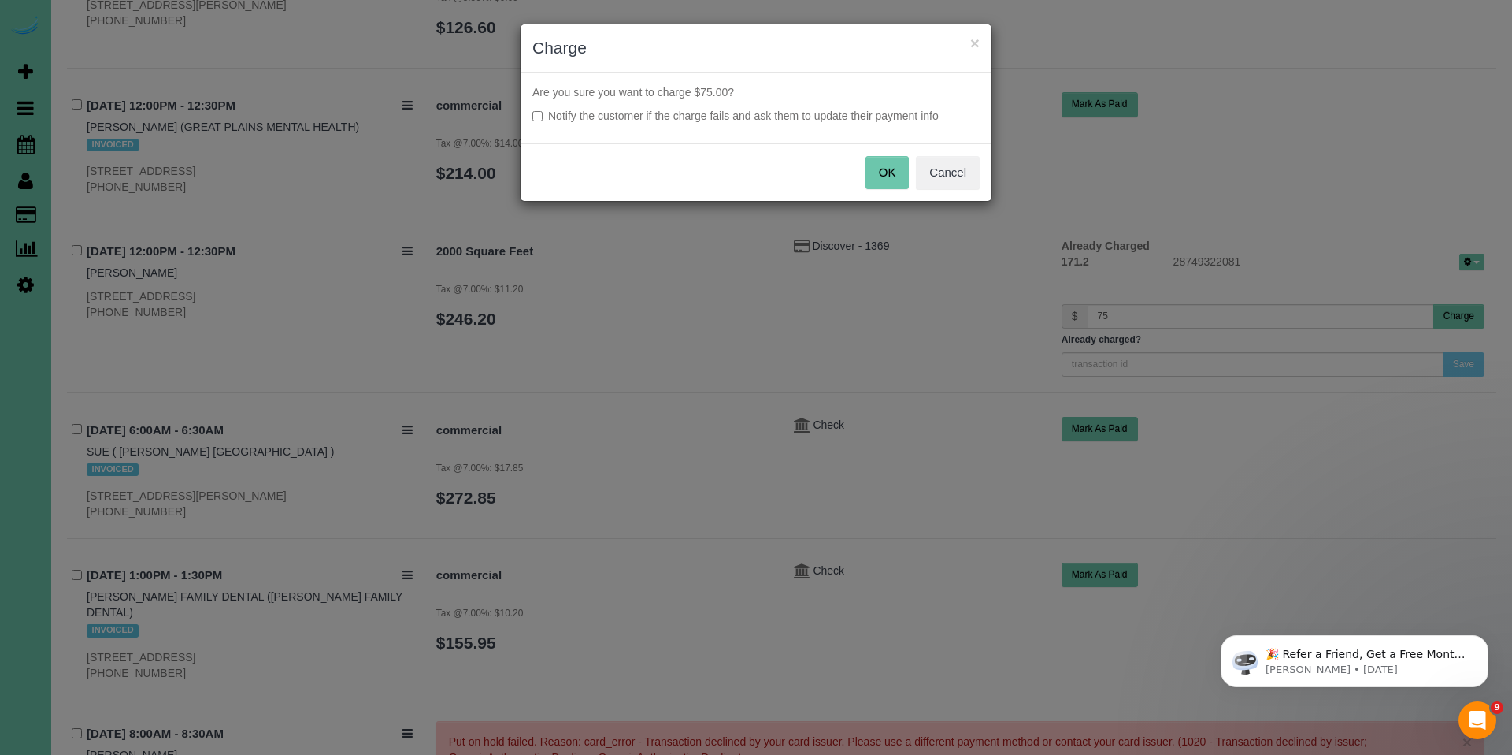
click at [888, 169] on button "OK" at bounding box center [888, 172] width 44 height 33
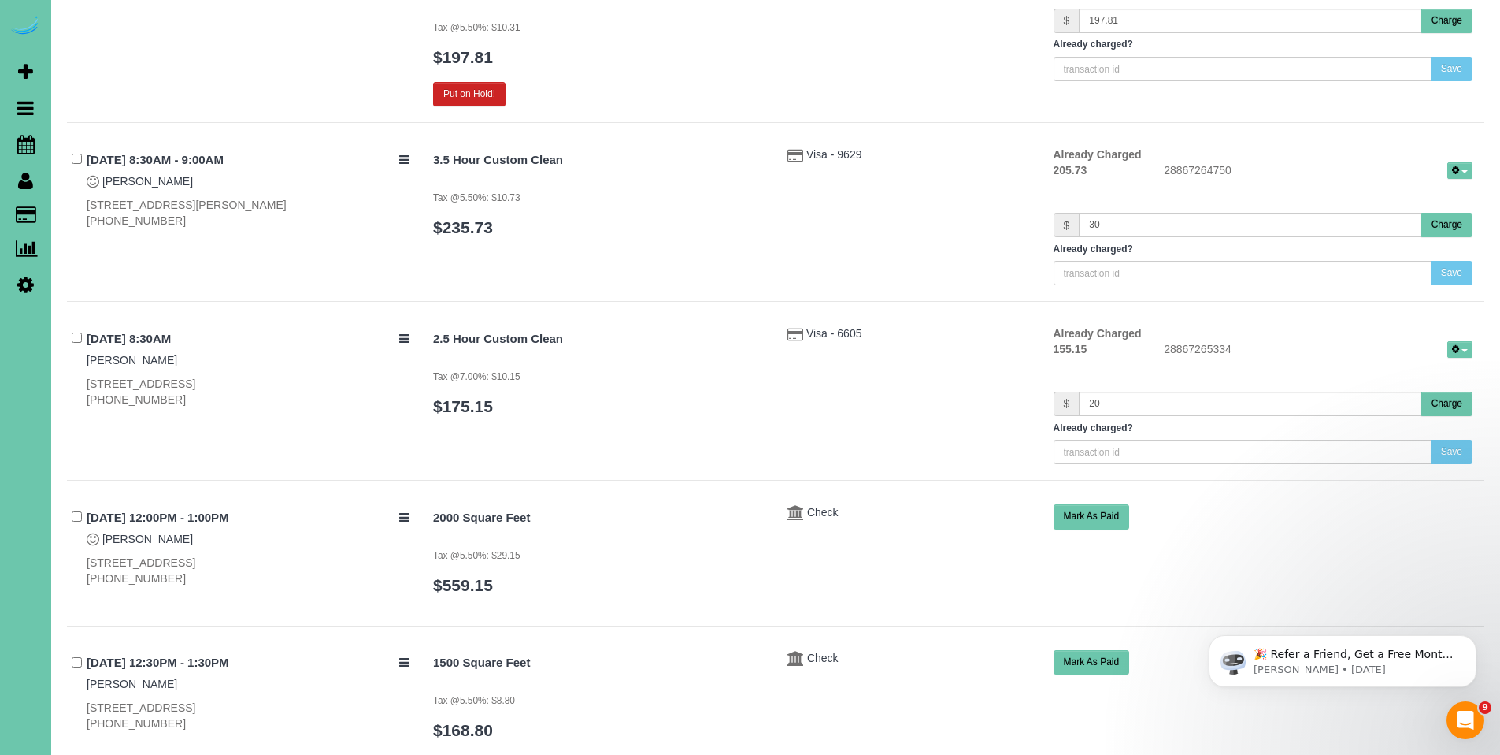
scroll to position [1818, 0]
click at [1460, 391] on button "Charge" at bounding box center [1447, 403] width 51 height 24
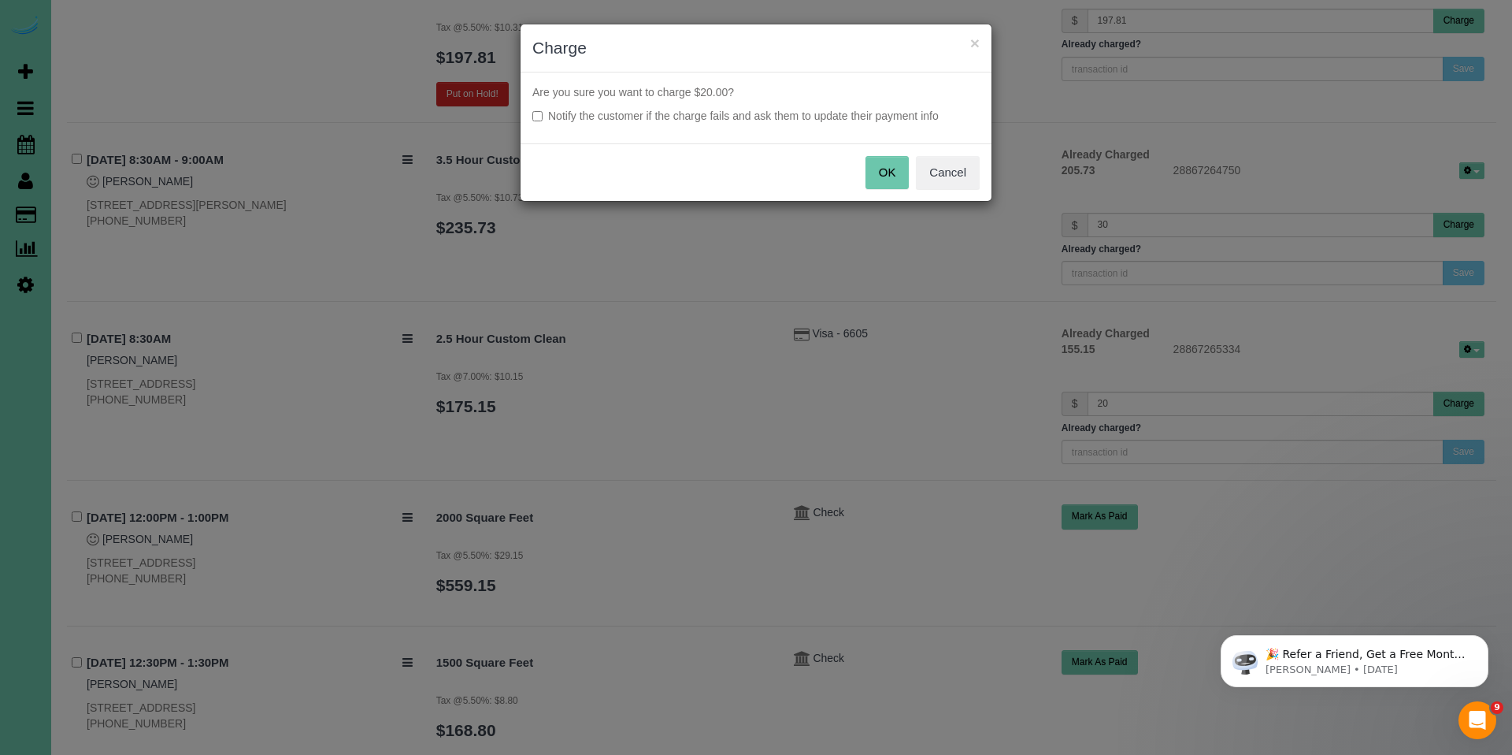
click at [904, 172] on button "OK" at bounding box center [888, 172] width 44 height 33
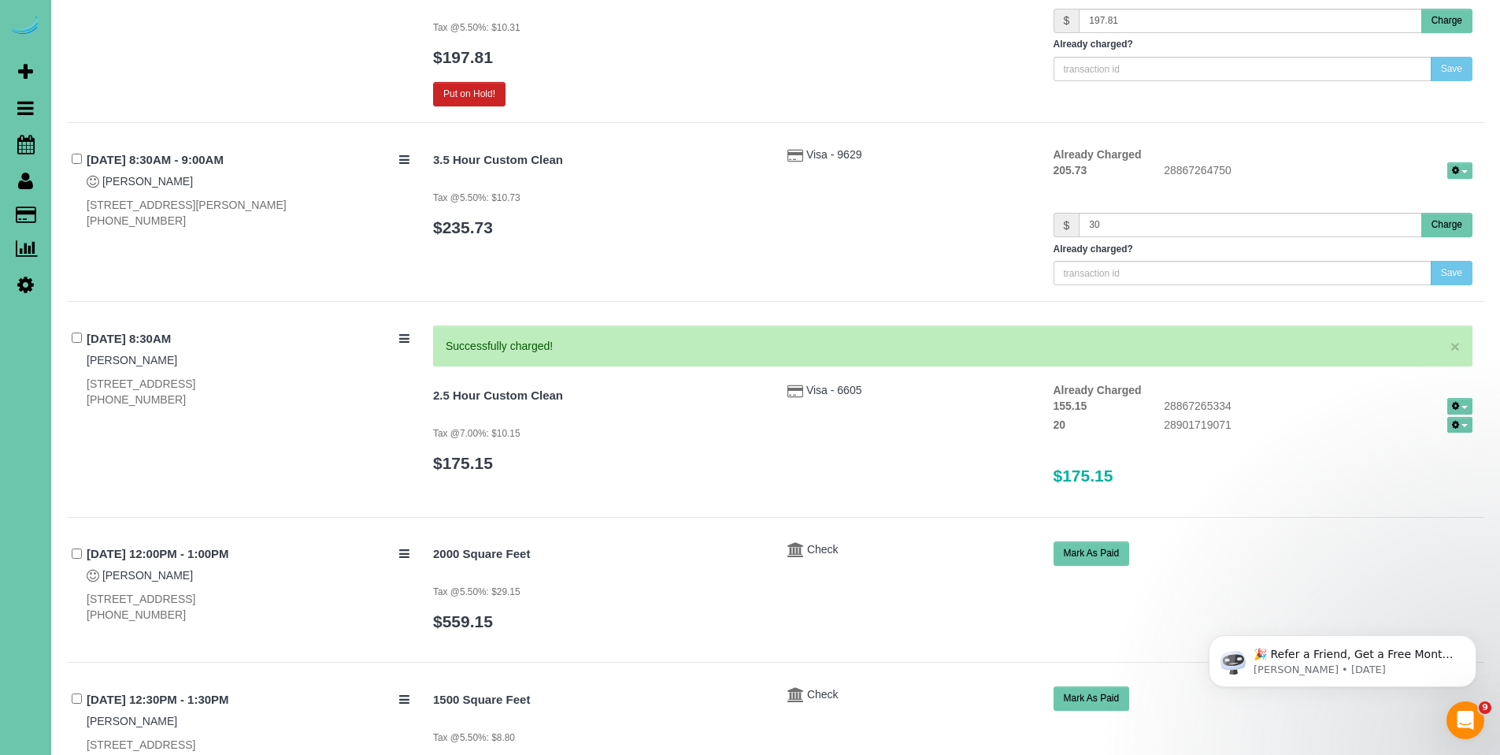
click at [1445, 213] on button "Charge" at bounding box center [1447, 225] width 51 height 24
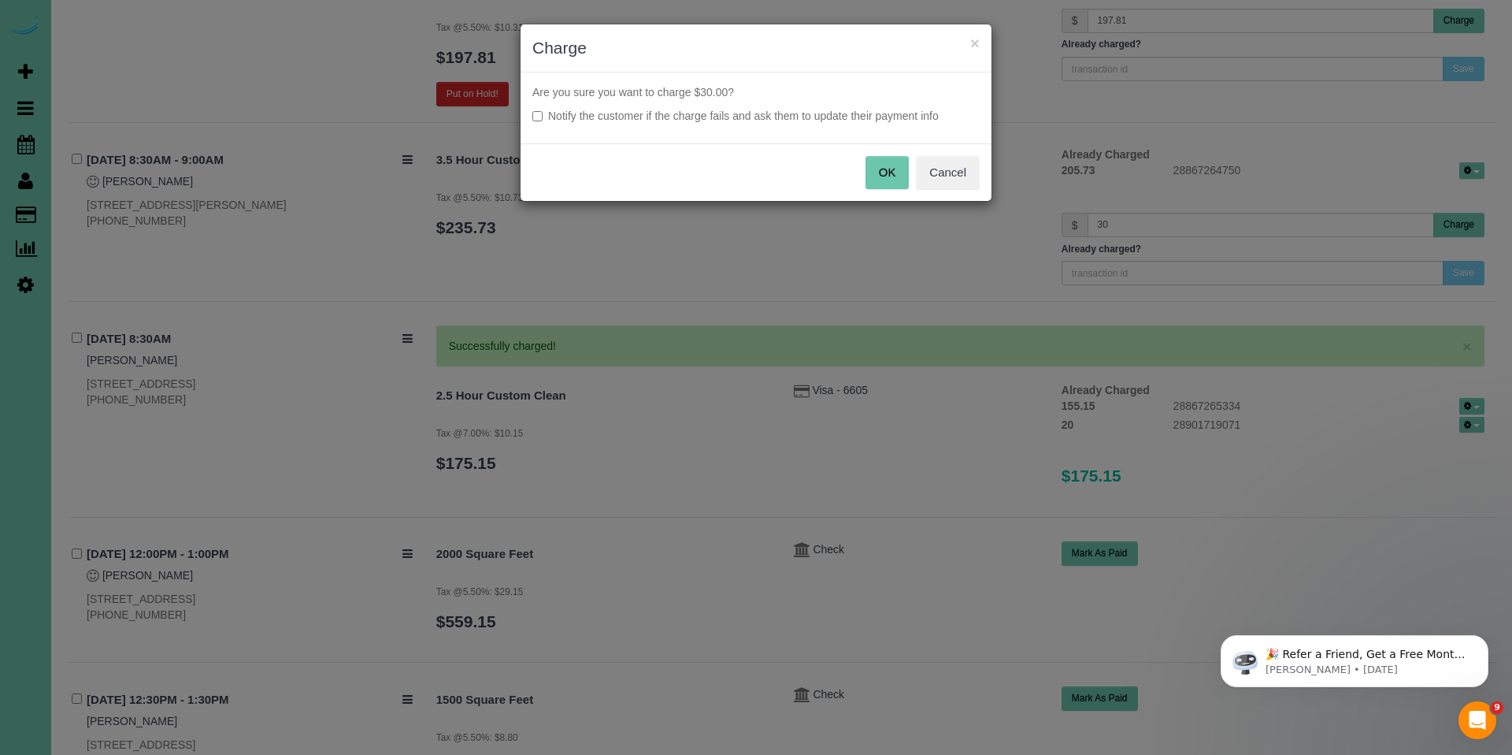
click at [896, 181] on button "OK" at bounding box center [888, 172] width 44 height 33
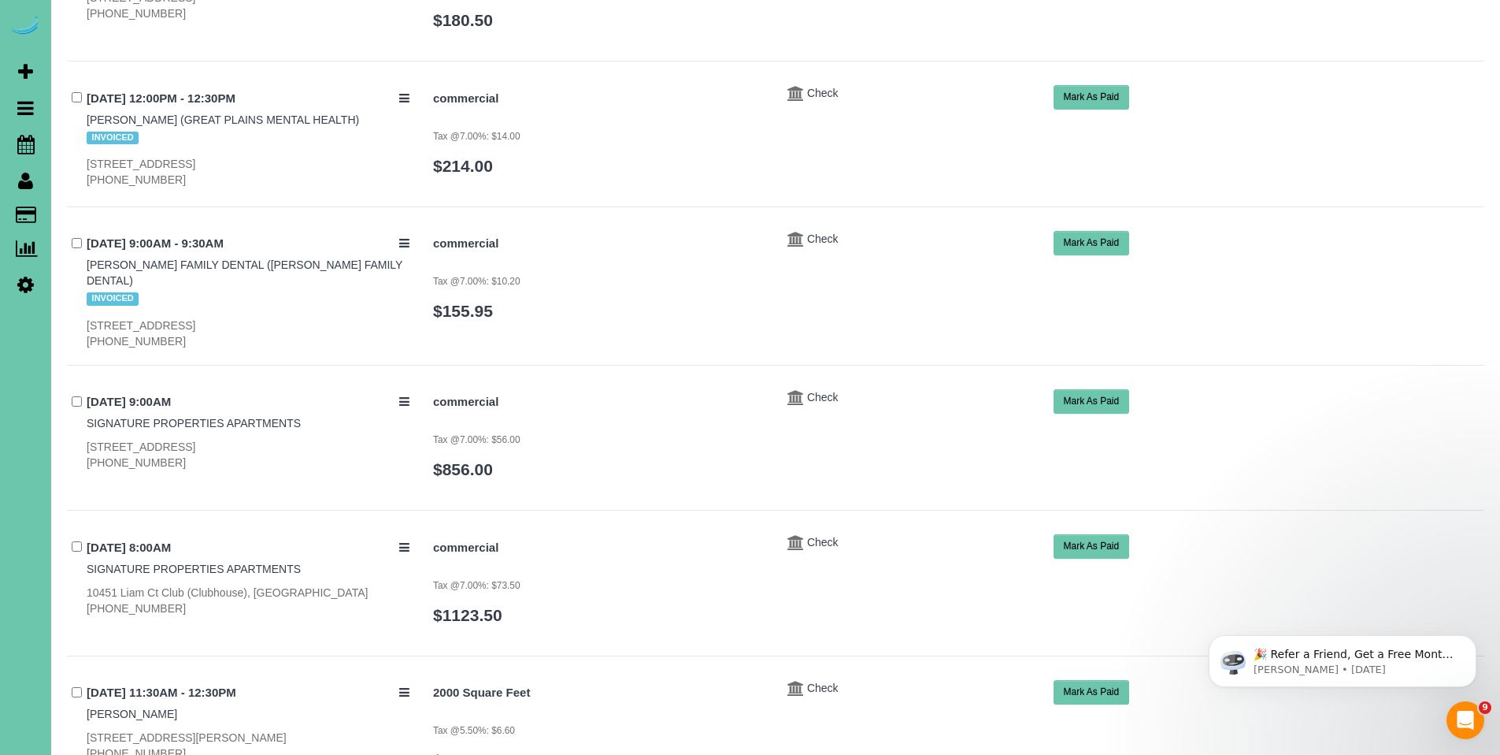
scroll to position [0, 0]
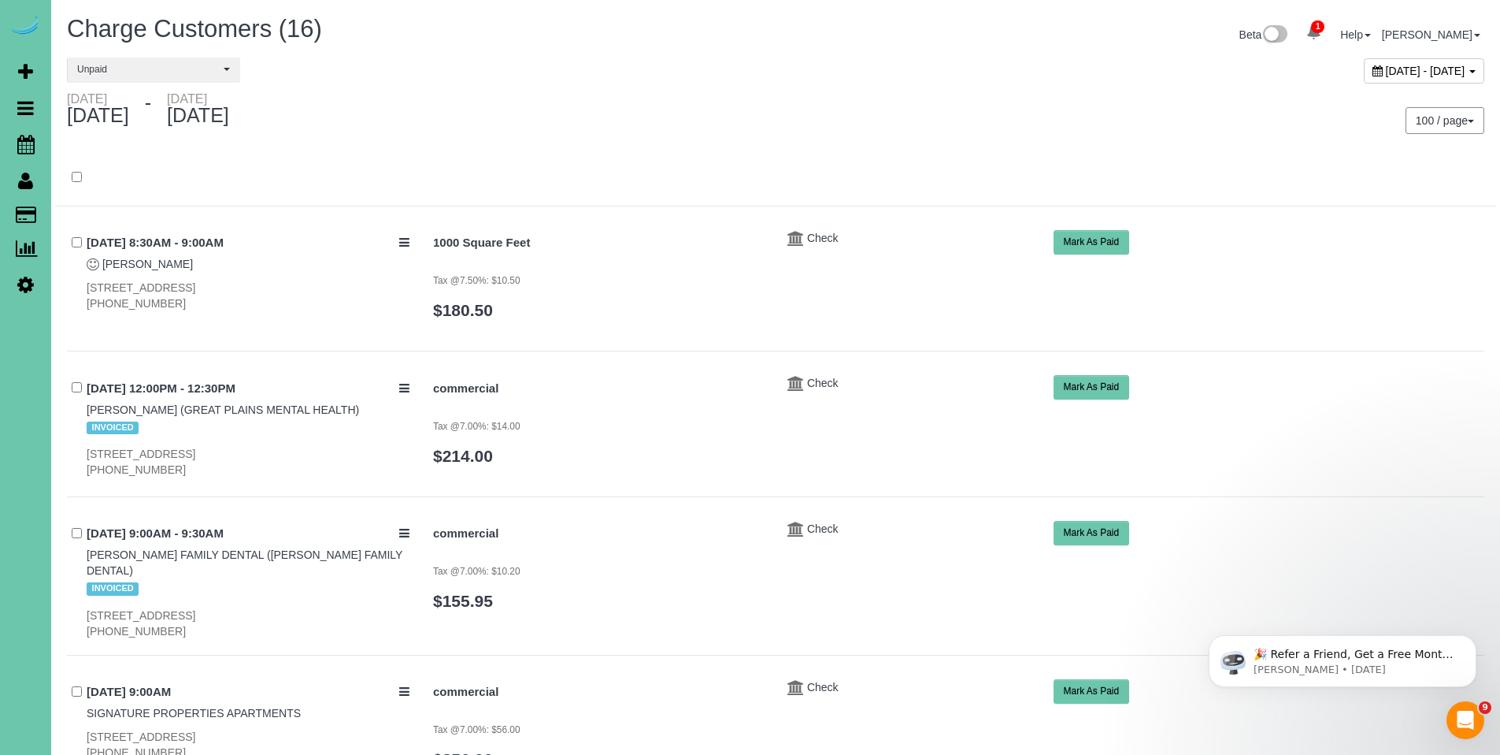
click at [1364, 69] on div "October 01, 2025 - October 13, 2025" at bounding box center [1424, 70] width 121 height 25
click at [105, 58] on button "Unpaid" at bounding box center [153, 69] width 173 height 24
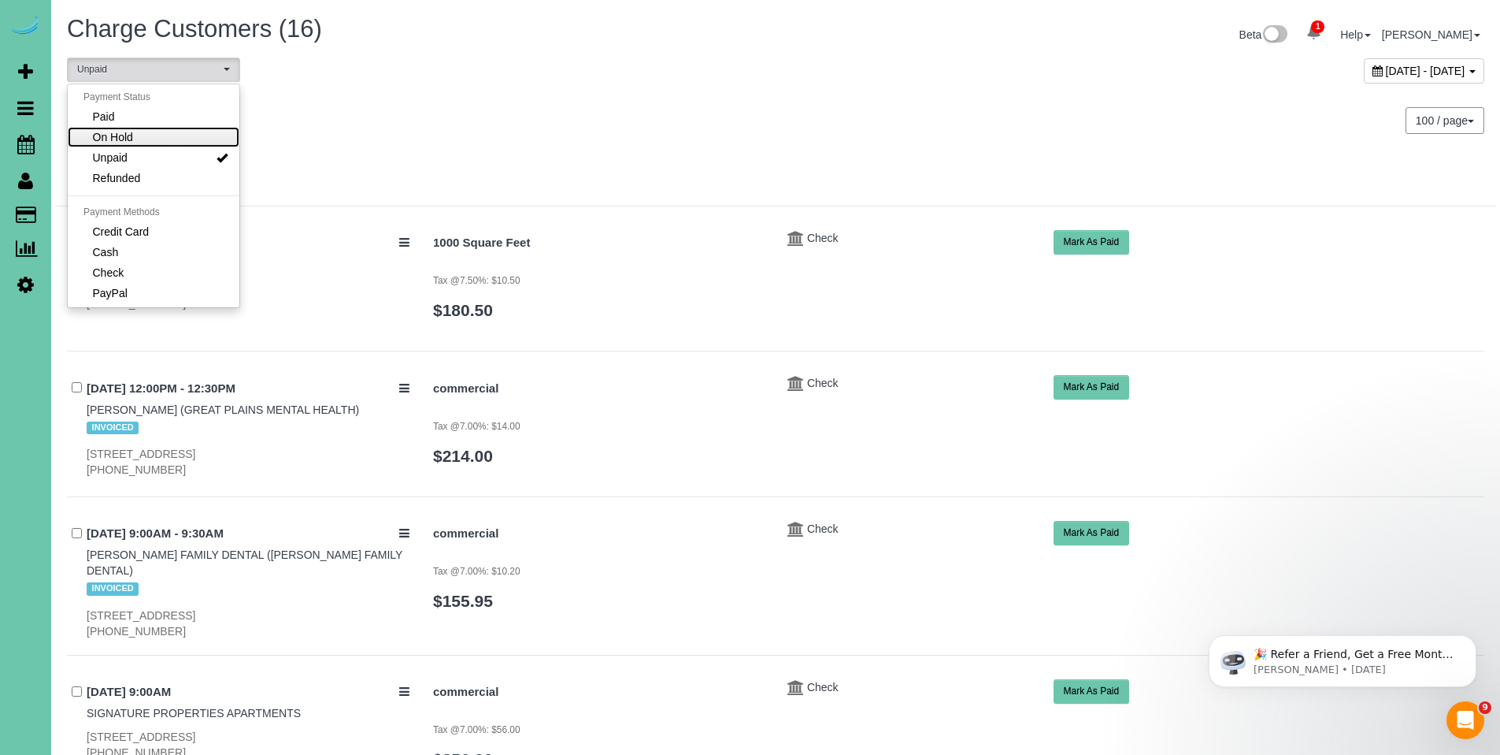
click at [146, 143] on link "On Hold" at bounding box center [154, 137] width 172 height 20
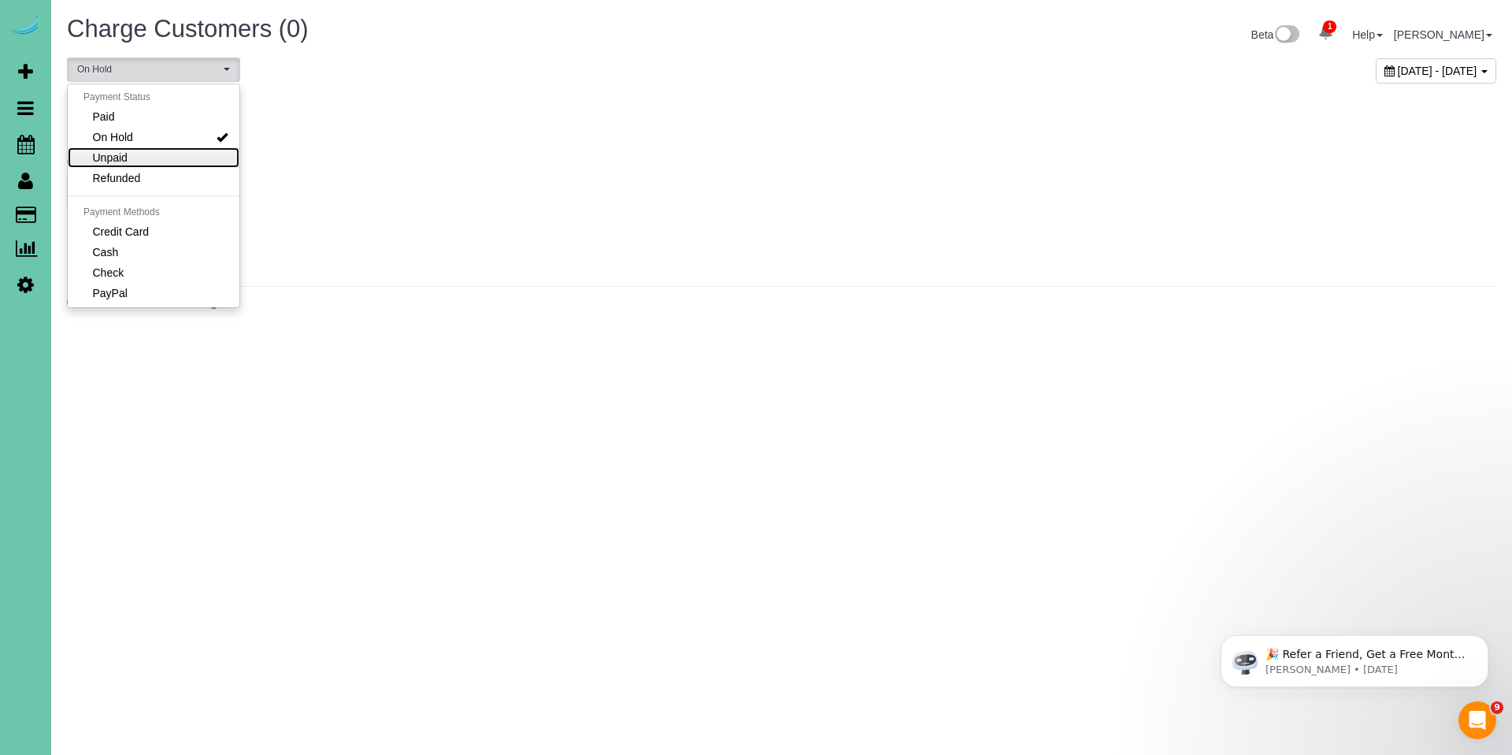
click at [174, 150] on link "Unpaid" at bounding box center [154, 157] width 172 height 20
select select "******"
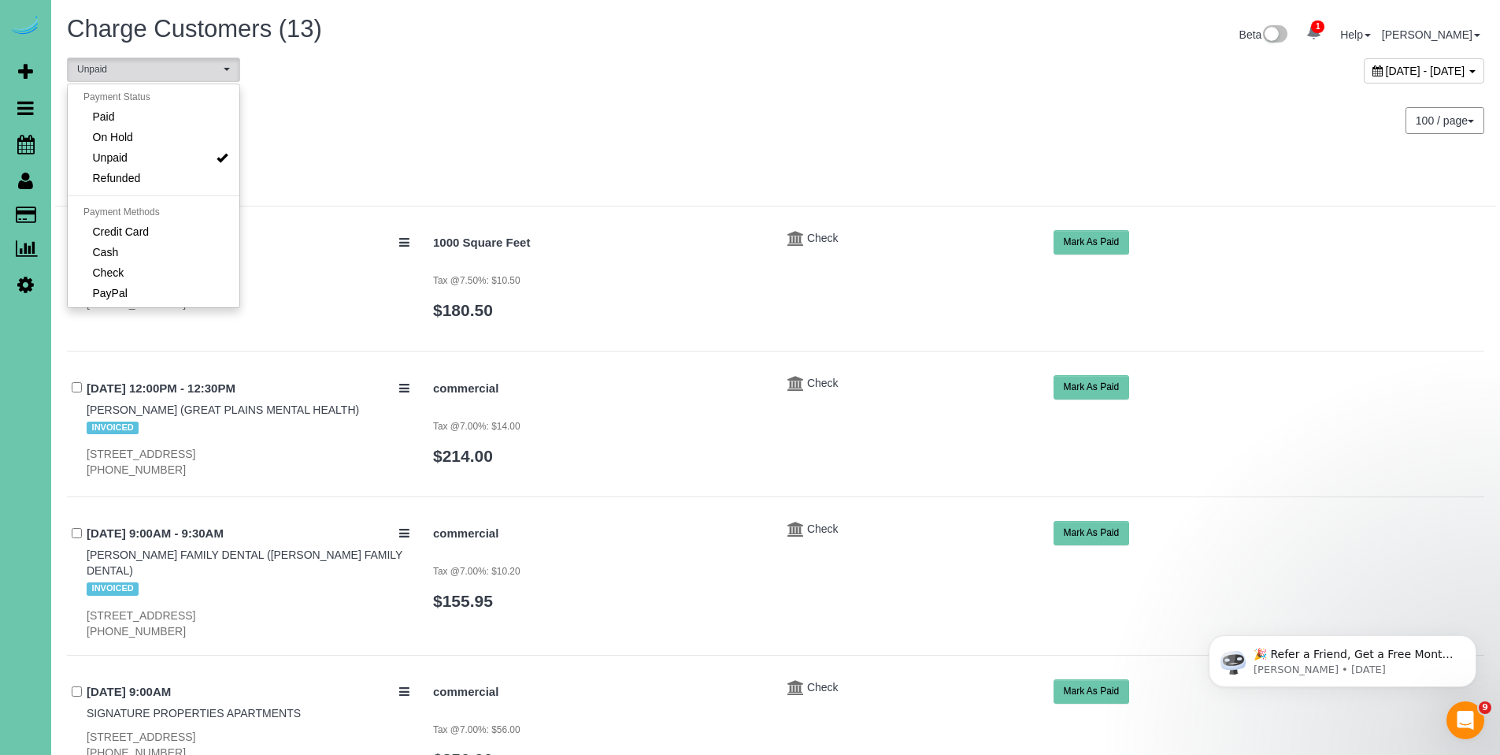
click at [656, 113] on div "Wednesday October 01, 2025 - Monday October 13, 2025" at bounding box center [415, 112] width 721 height 42
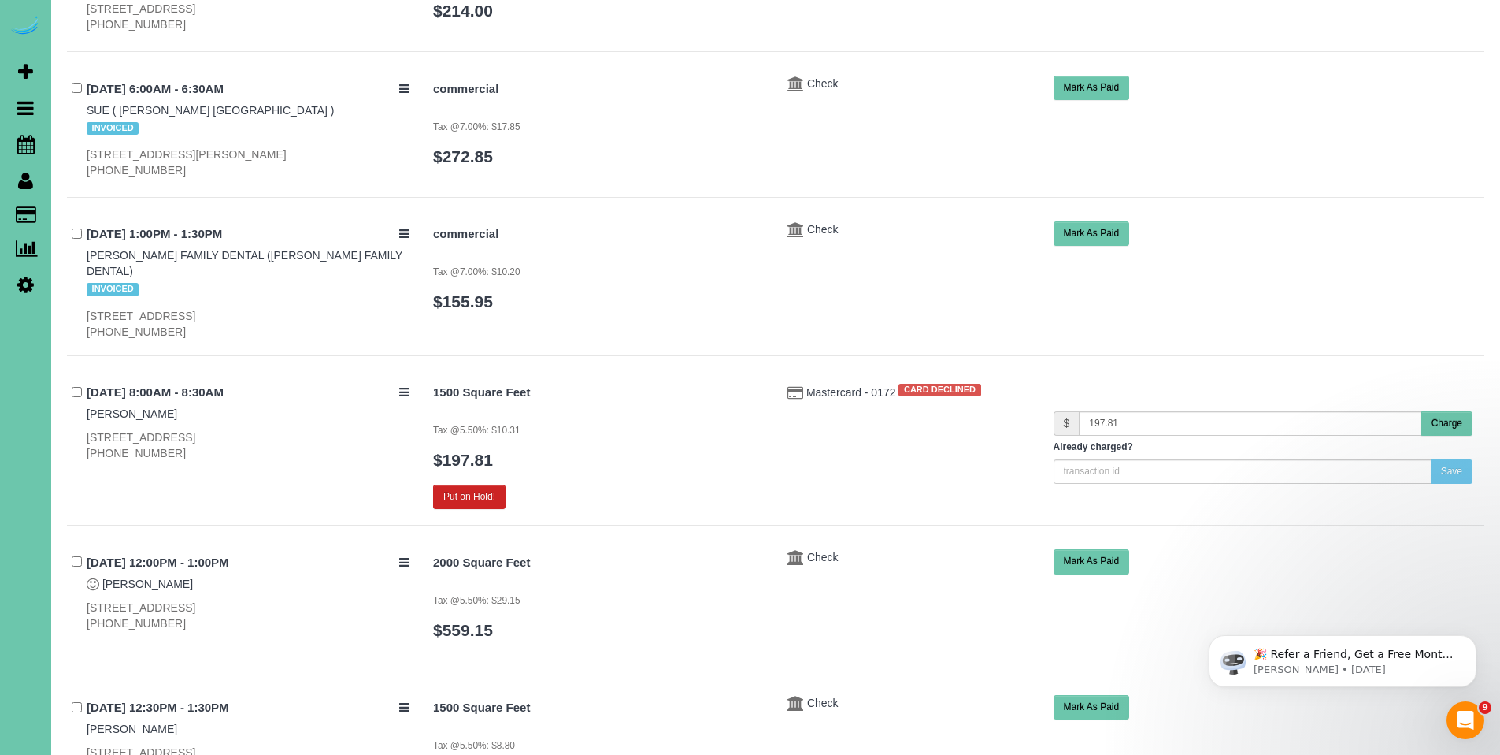
scroll to position [1187, 0]
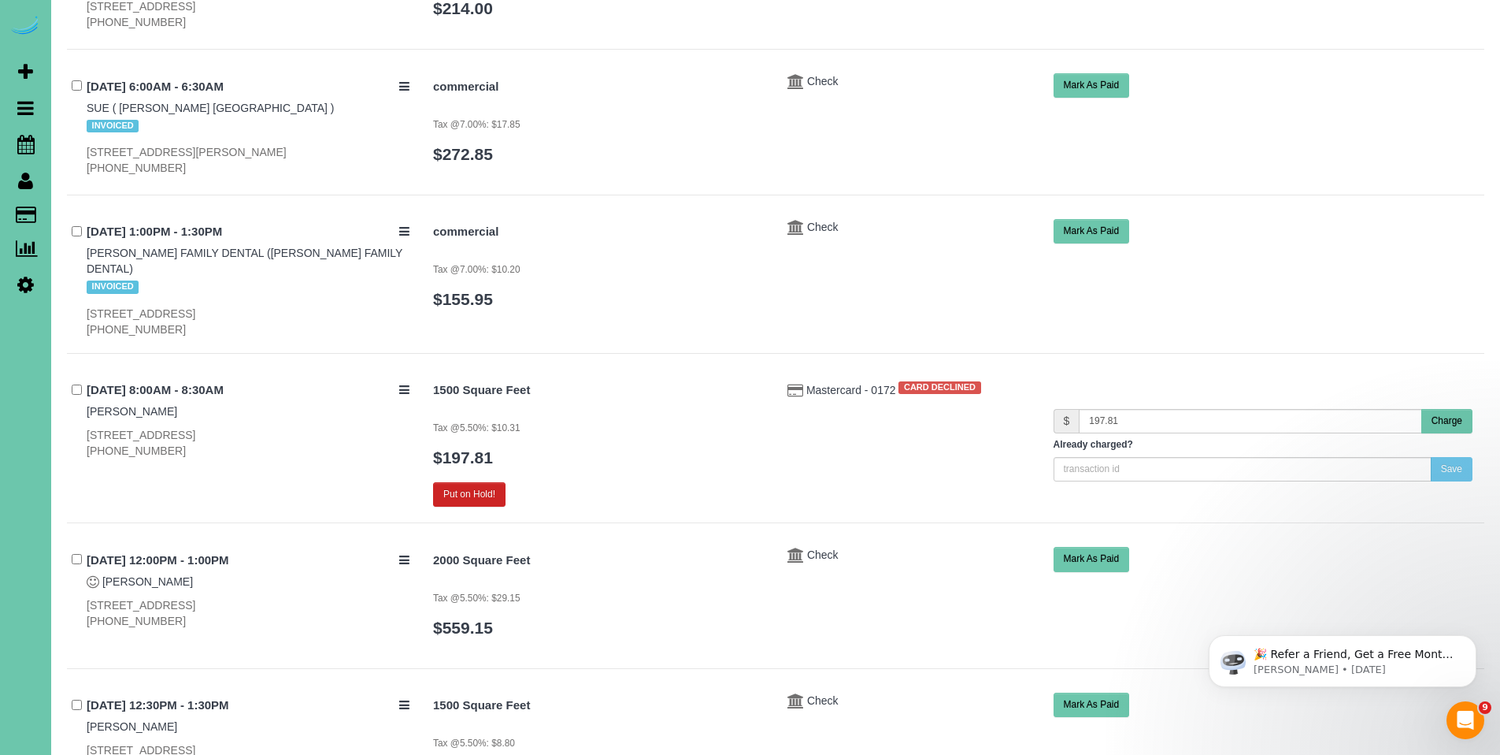
click at [822, 377] on div "Mastercard - 0172 CARD DECLINED" at bounding box center [909, 387] width 266 height 20
click at [822, 384] on span "Mastercard - 0172" at bounding box center [853, 390] width 93 height 13
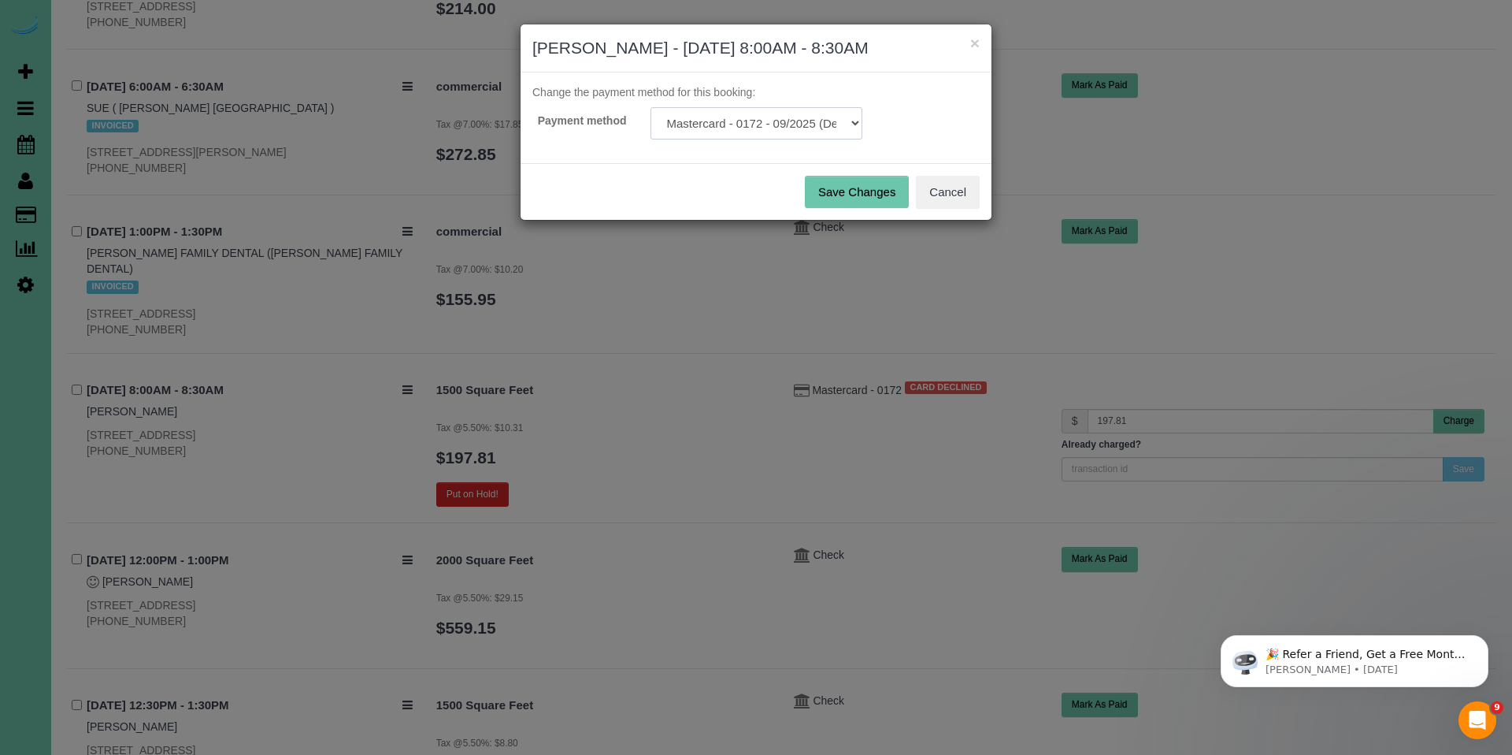
click at [780, 128] on select "Mastercard - 0172 - 09/2025 (Default) Add Credit Card ─────────────── Cash Chec…" at bounding box center [757, 123] width 212 height 32
click at [976, 43] on button "×" at bounding box center [974, 43] width 9 height 17
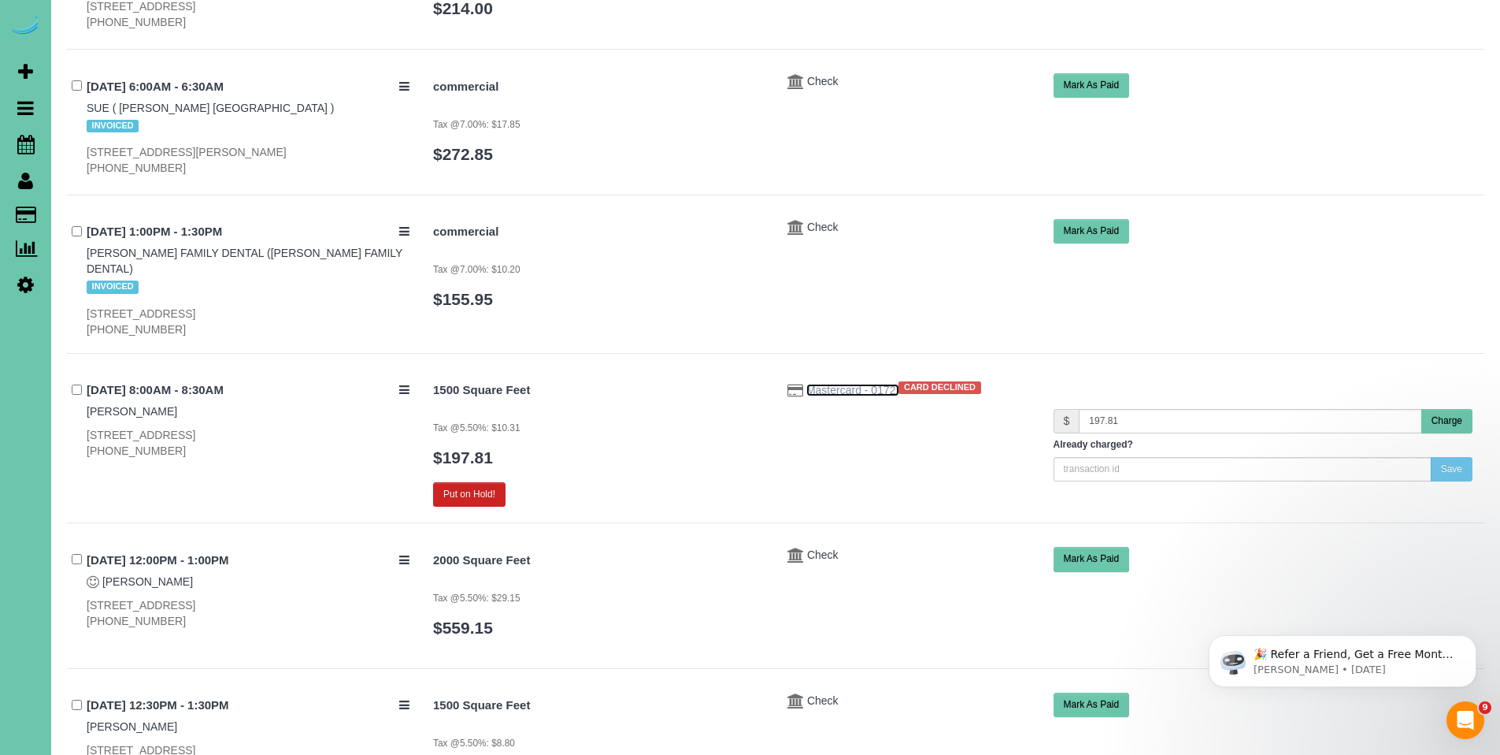
scroll to position [0, 0]
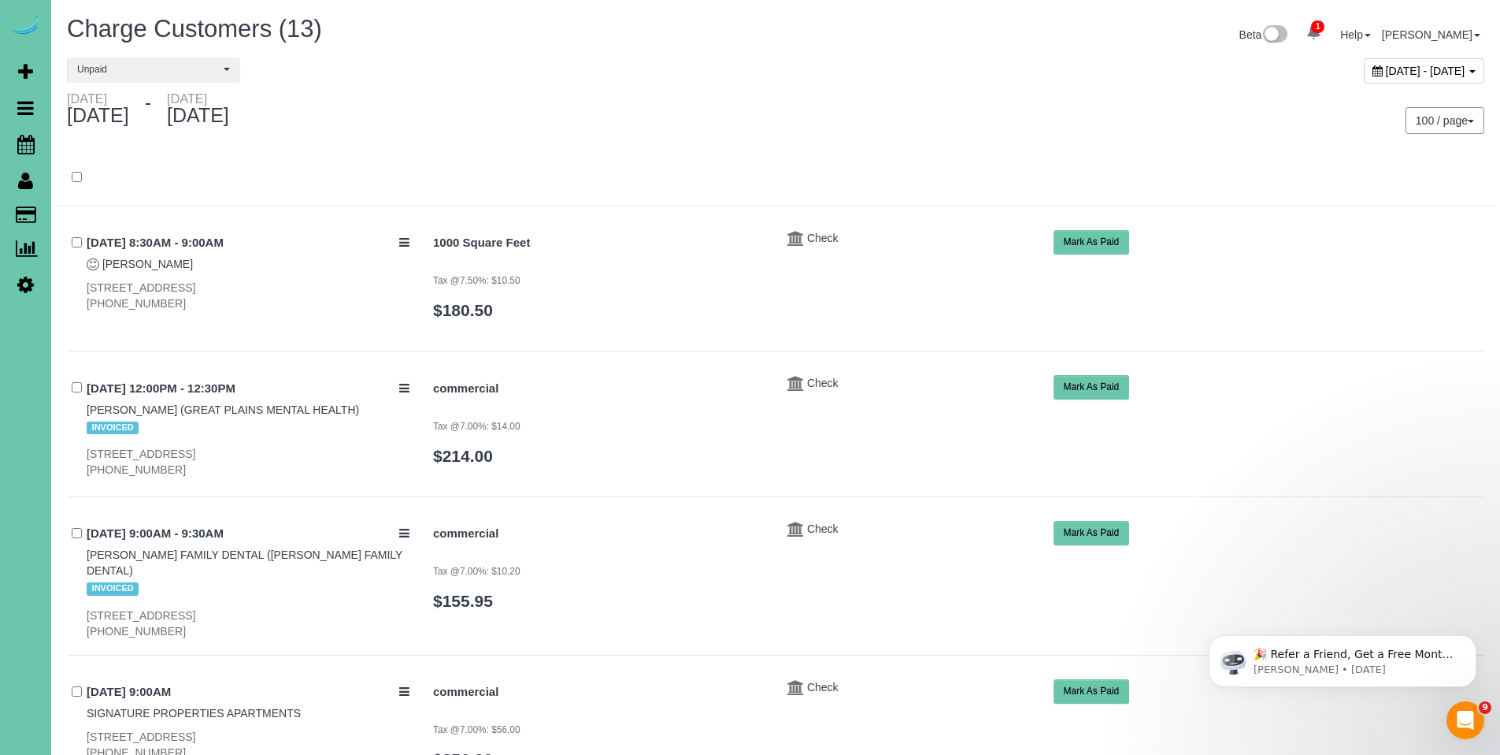
click at [1373, 68] on icon at bounding box center [1378, 70] width 10 height 11
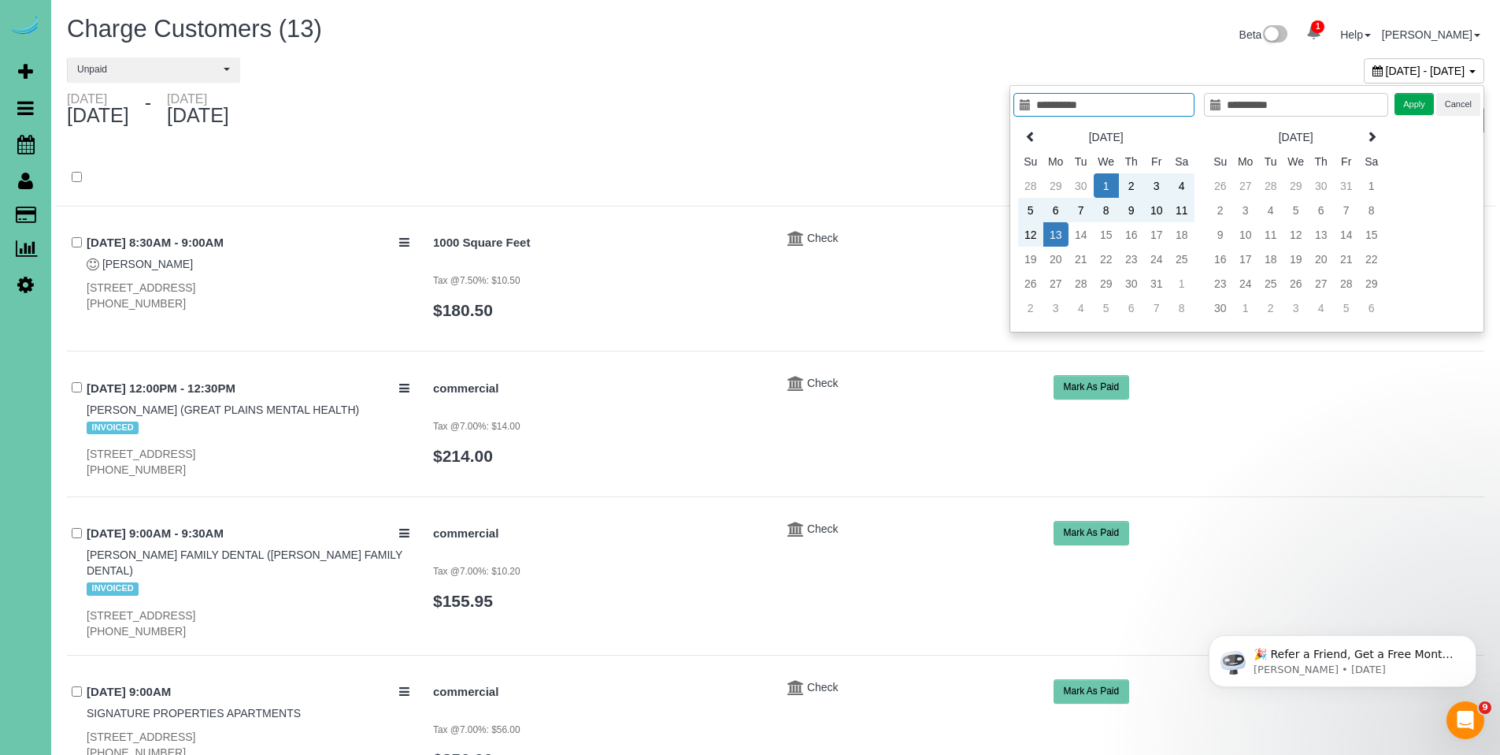
type input "**********"
click at [1111, 181] on td "1" at bounding box center [1106, 185] width 25 height 24
type input "**********"
click at [1176, 207] on td "11" at bounding box center [1182, 210] width 25 height 24
click at [1423, 109] on button "Apply" at bounding box center [1414, 104] width 39 height 23
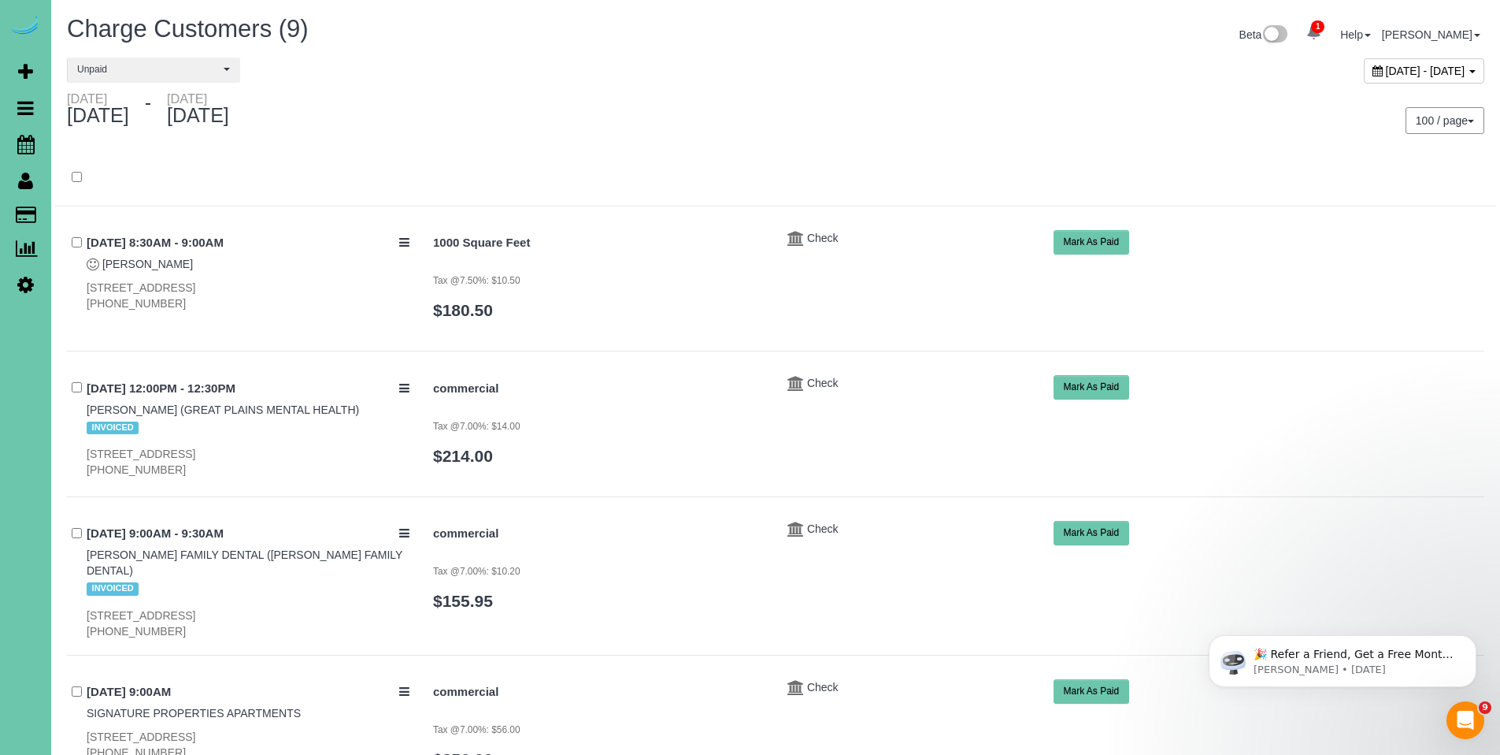
click at [1373, 70] on icon at bounding box center [1378, 70] width 10 height 11
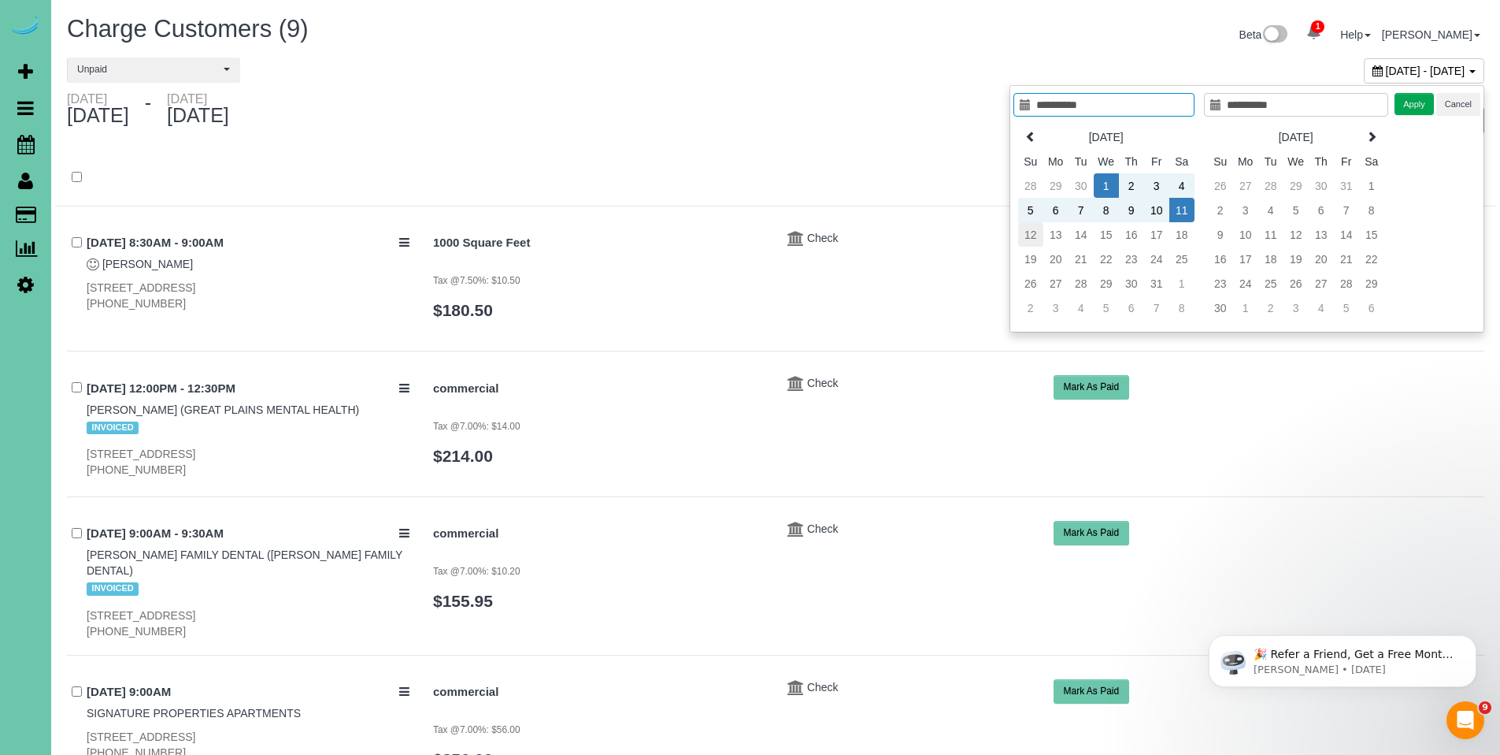
type input "**********"
click at [1033, 239] on td "12" at bounding box center [1030, 234] width 25 height 24
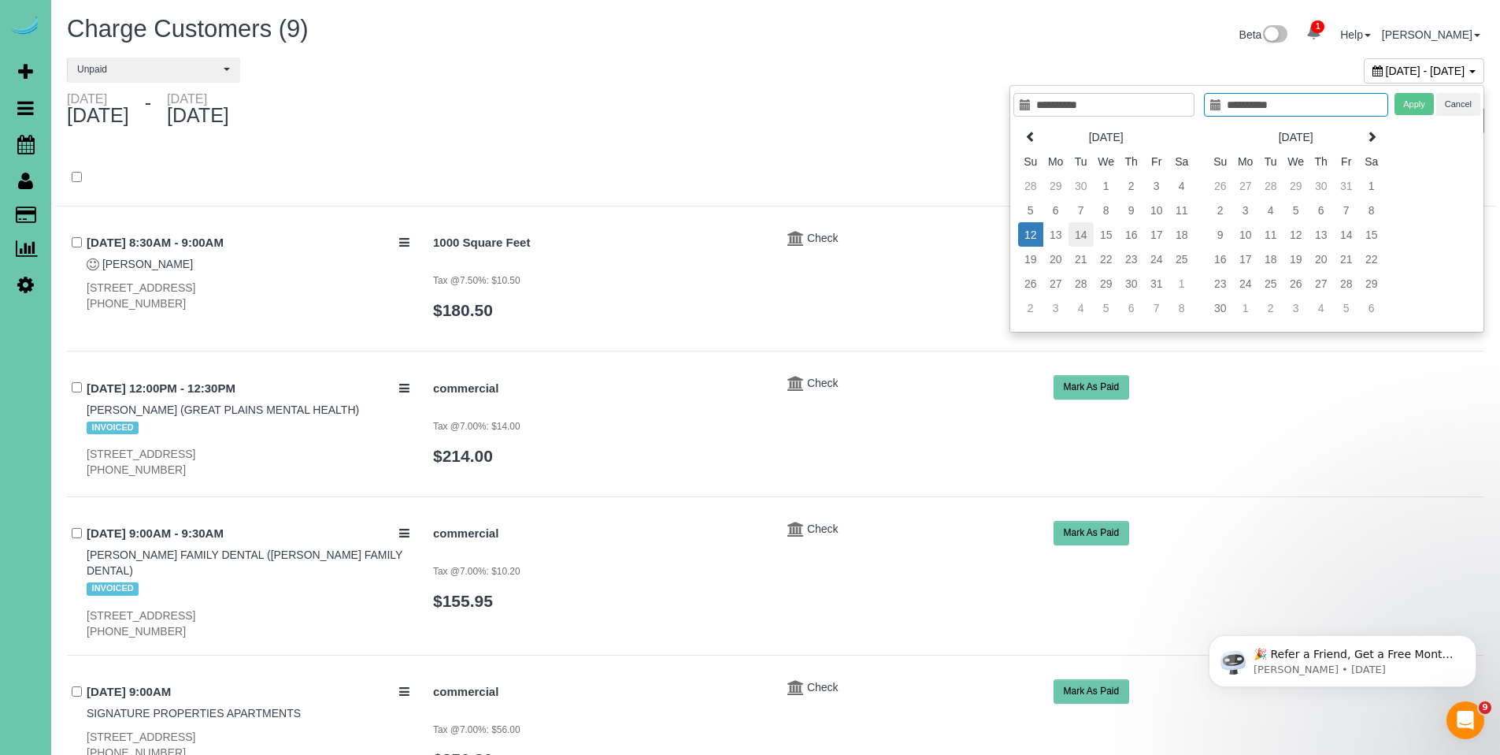
type input "**********"
click at [1091, 237] on td "14" at bounding box center [1081, 234] width 25 height 24
click at [1427, 110] on button "Apply" at bounding box center [1414, 104] width 39 height 23
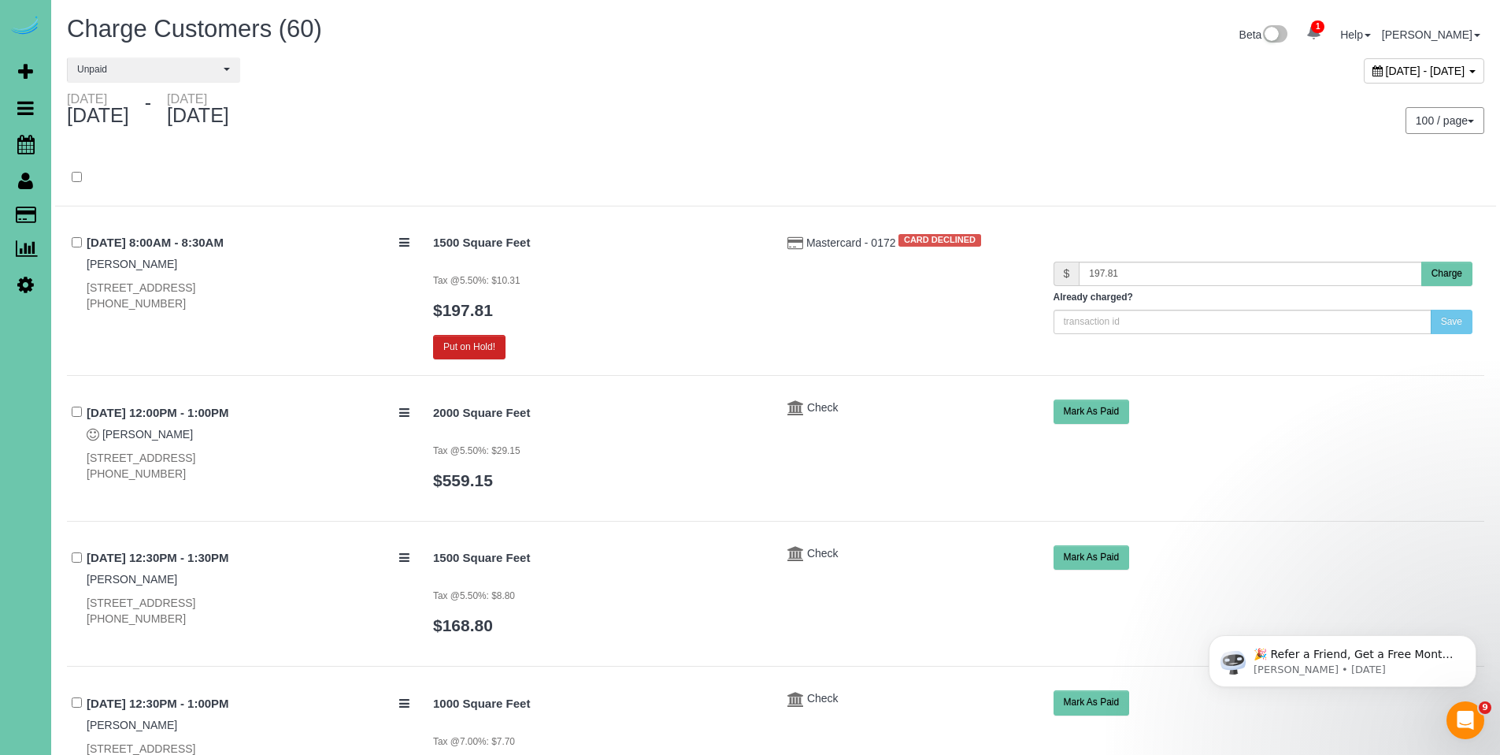
click at [1045, 76] on div "October 12, 2025 - October 14, 2025" at bounding box center [1136, 74] width 721 height 34
click at [1386, 71] on span "October 12, 2025 - October 14, 2025" at bounding box center [1426, 71] width 80 height 13
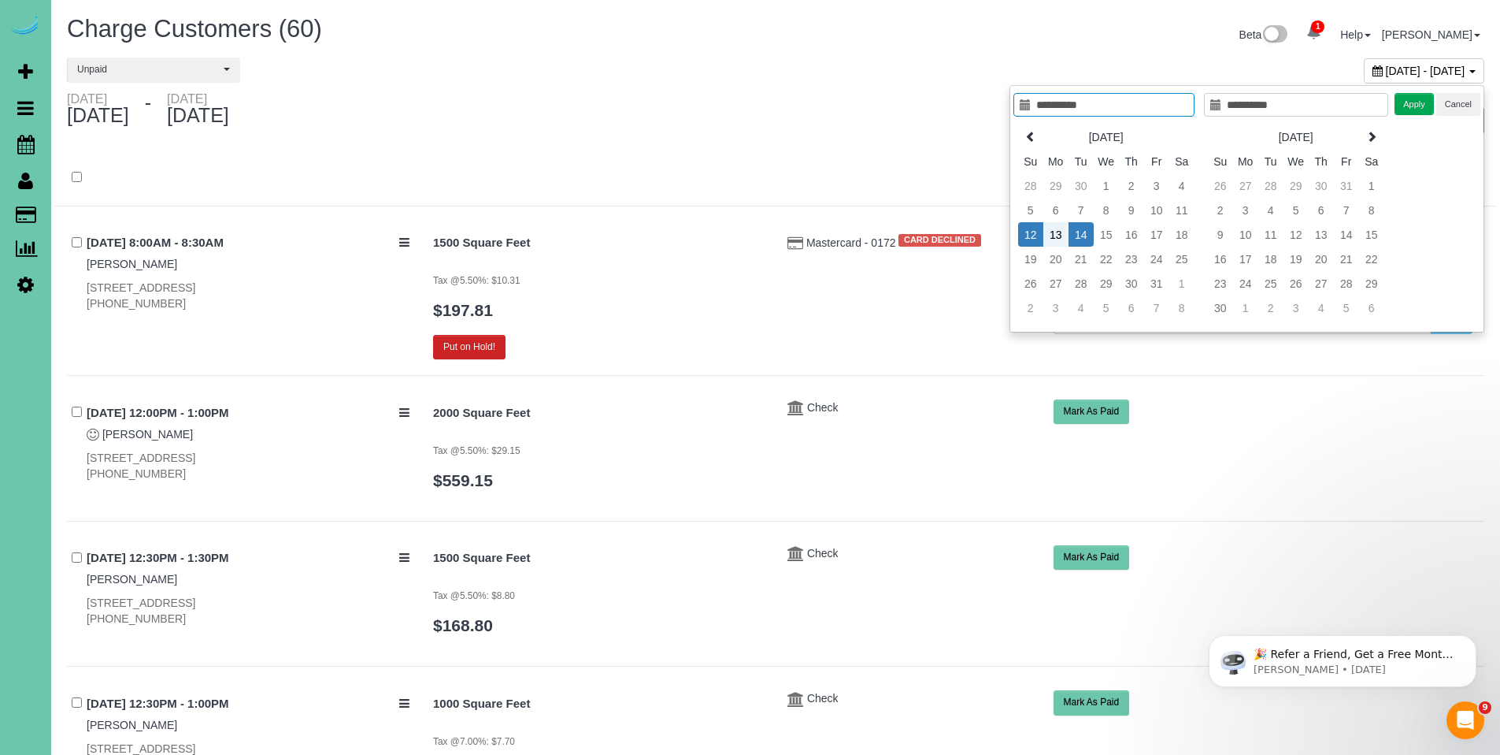
type input "**********"
click at [1037, 236] on td "12" at bounding box center [1030, 234] width 25 height 24
type input "**********"
click at [1056, 235] on td "13" at bounding box center [1056, 234] width 25 height 24
type input "**********"
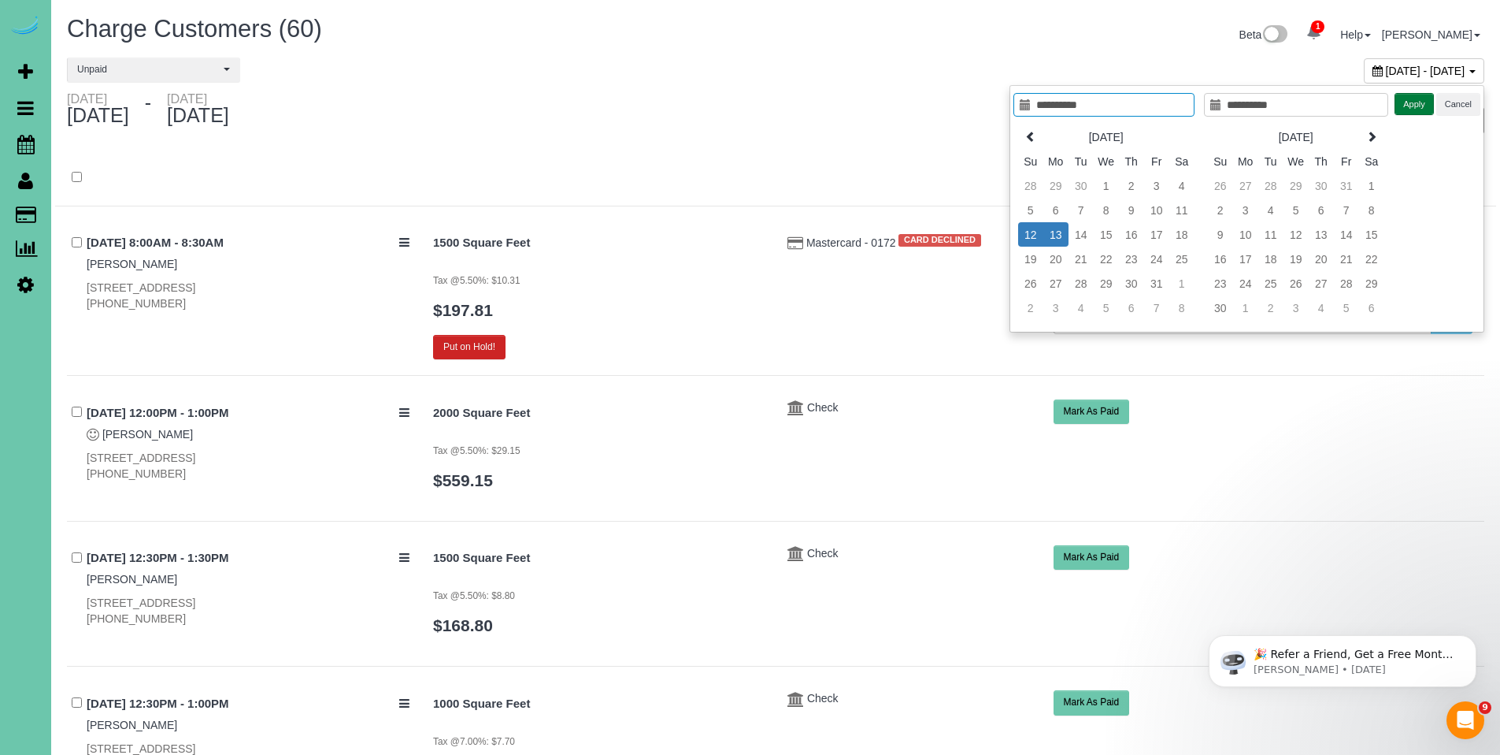
click at [1408, 111] on button "Apply" at bounding box center [1414, 104] width 39 height 23
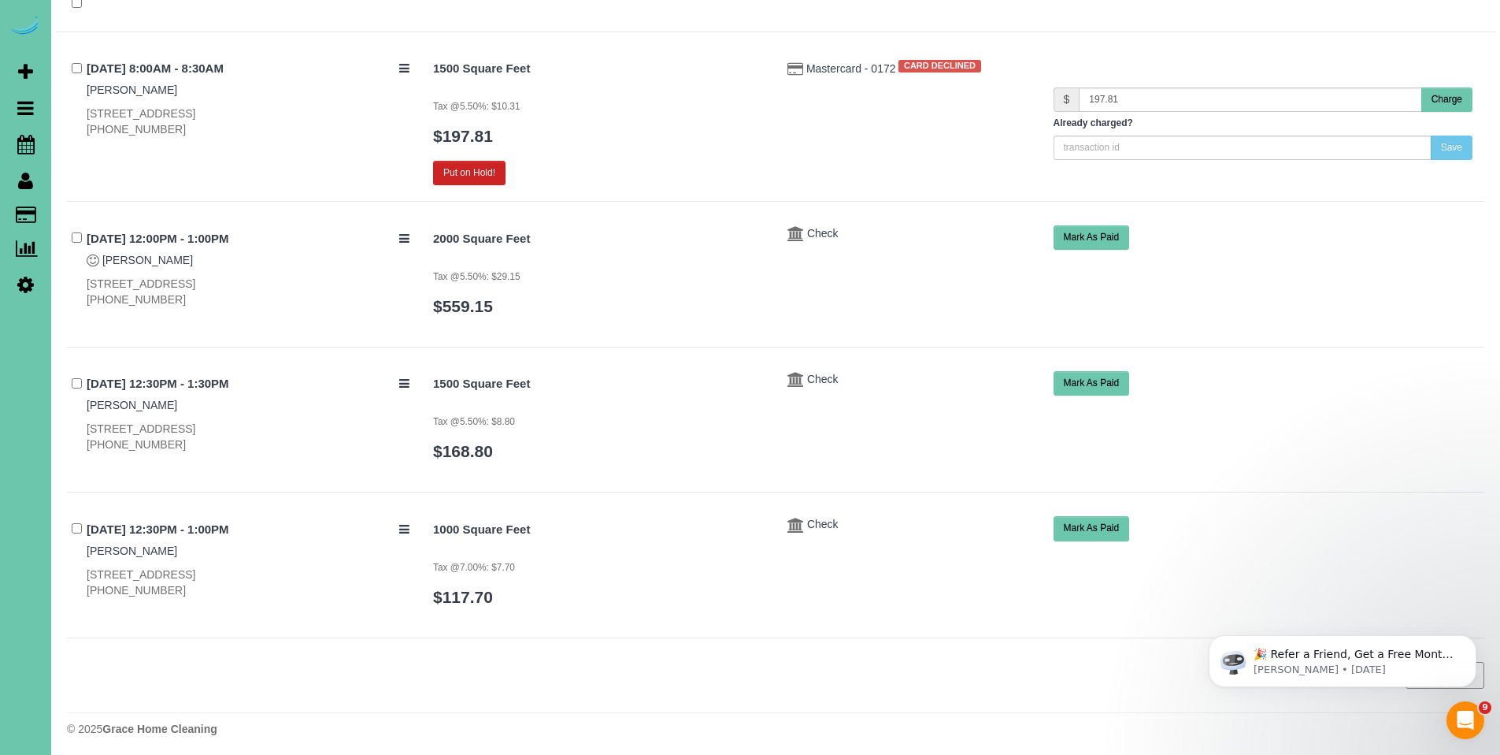
scroll to position [179, 0]
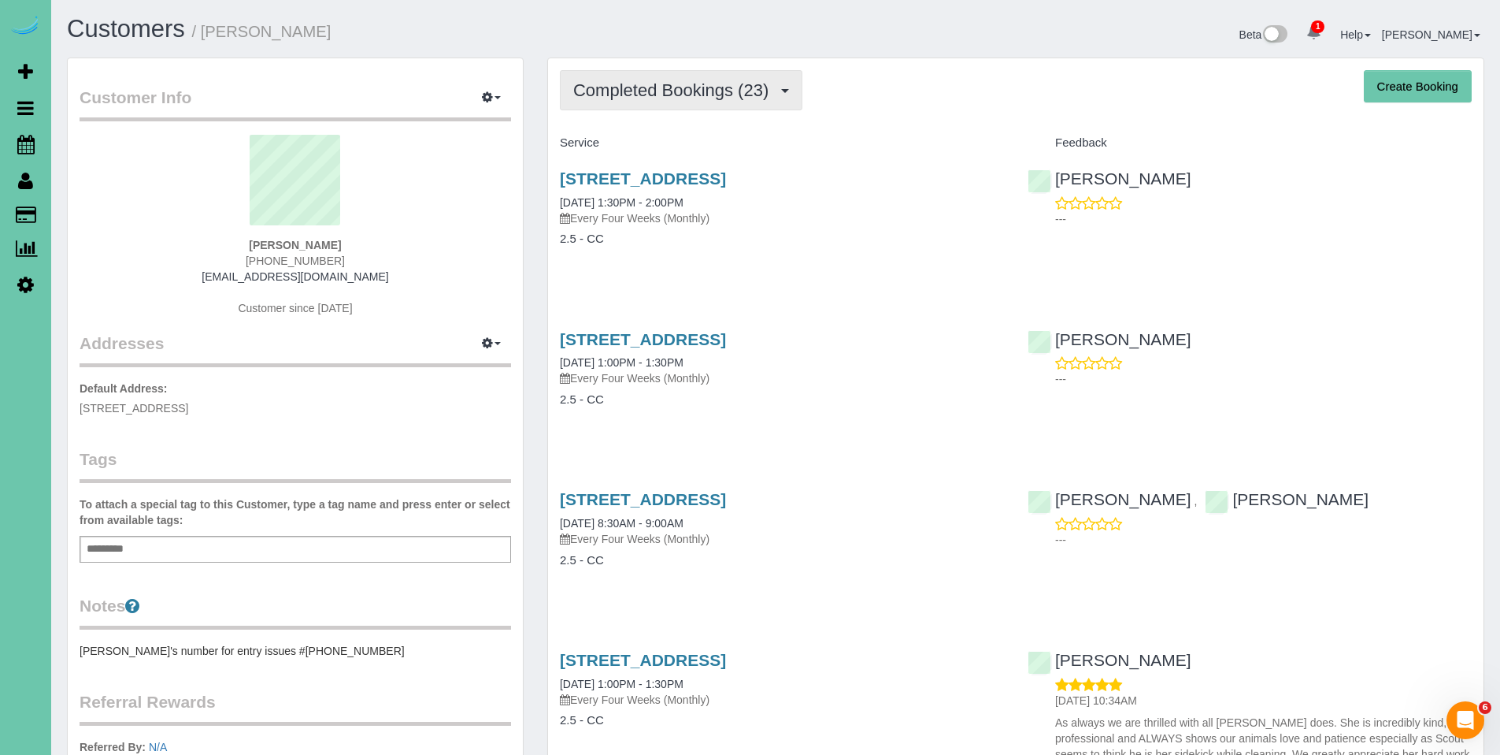
click at [671, 87] on span "Completed Bookings (23)" at bounding box center [674, 90] width 203 height 20
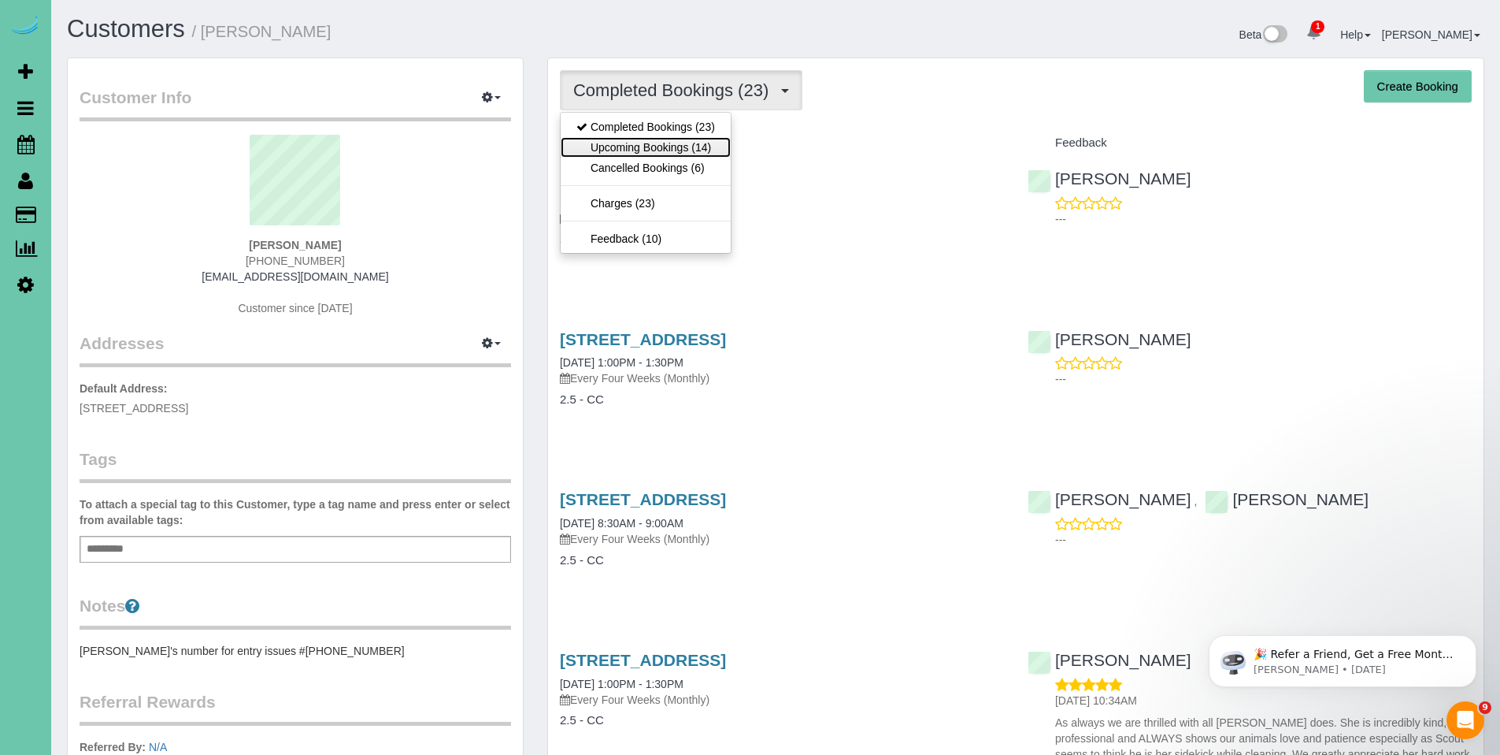
click at [662, 142] on link "Upcoming Bookings (14)" at bounding box center [646, 147] width 170 height 20
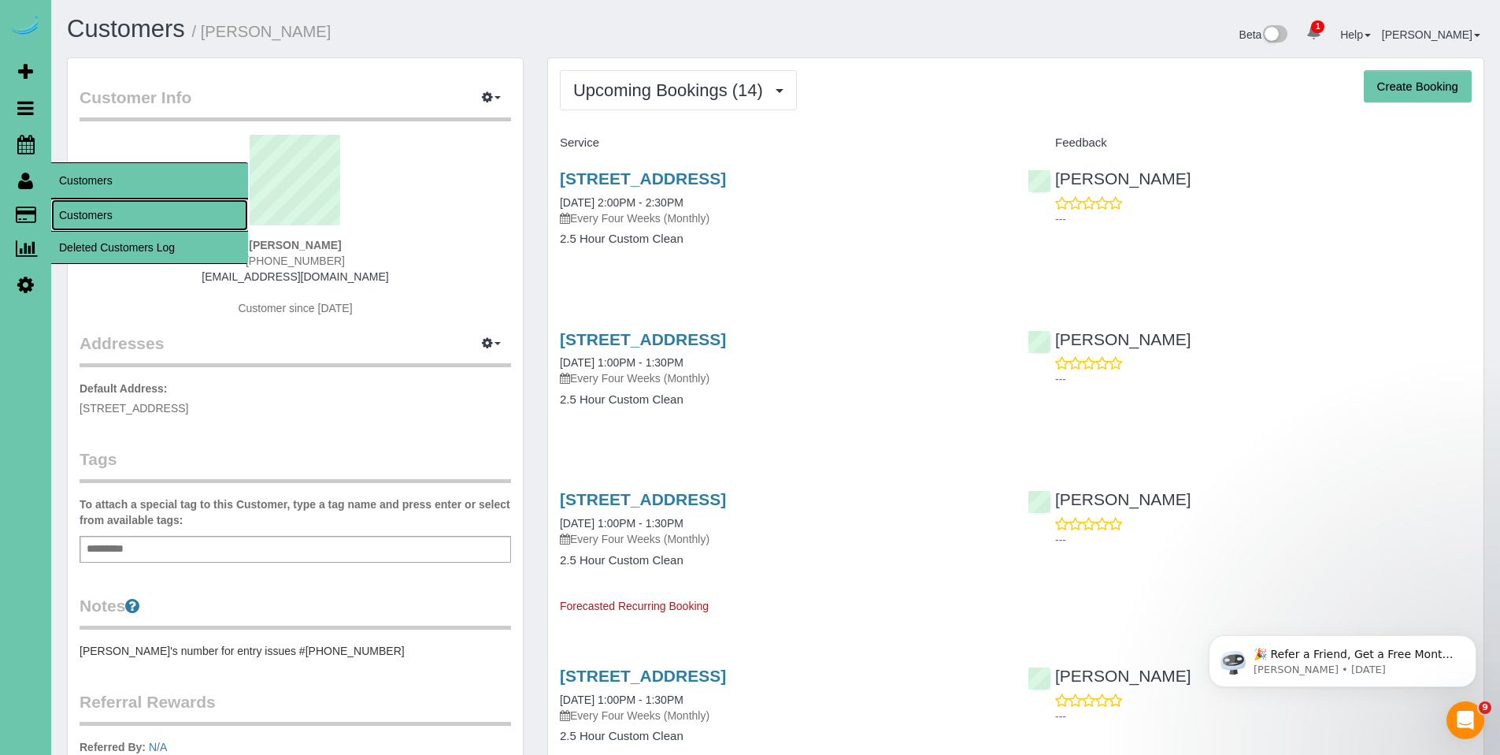
drag, startPoint x: 107, startPoint y: 217, endPoint x: 112, endPoint y: 200, distance: 18.0
click at [107, 217] on link "Customers" at bounding box center [149, 215] width 197 height 32
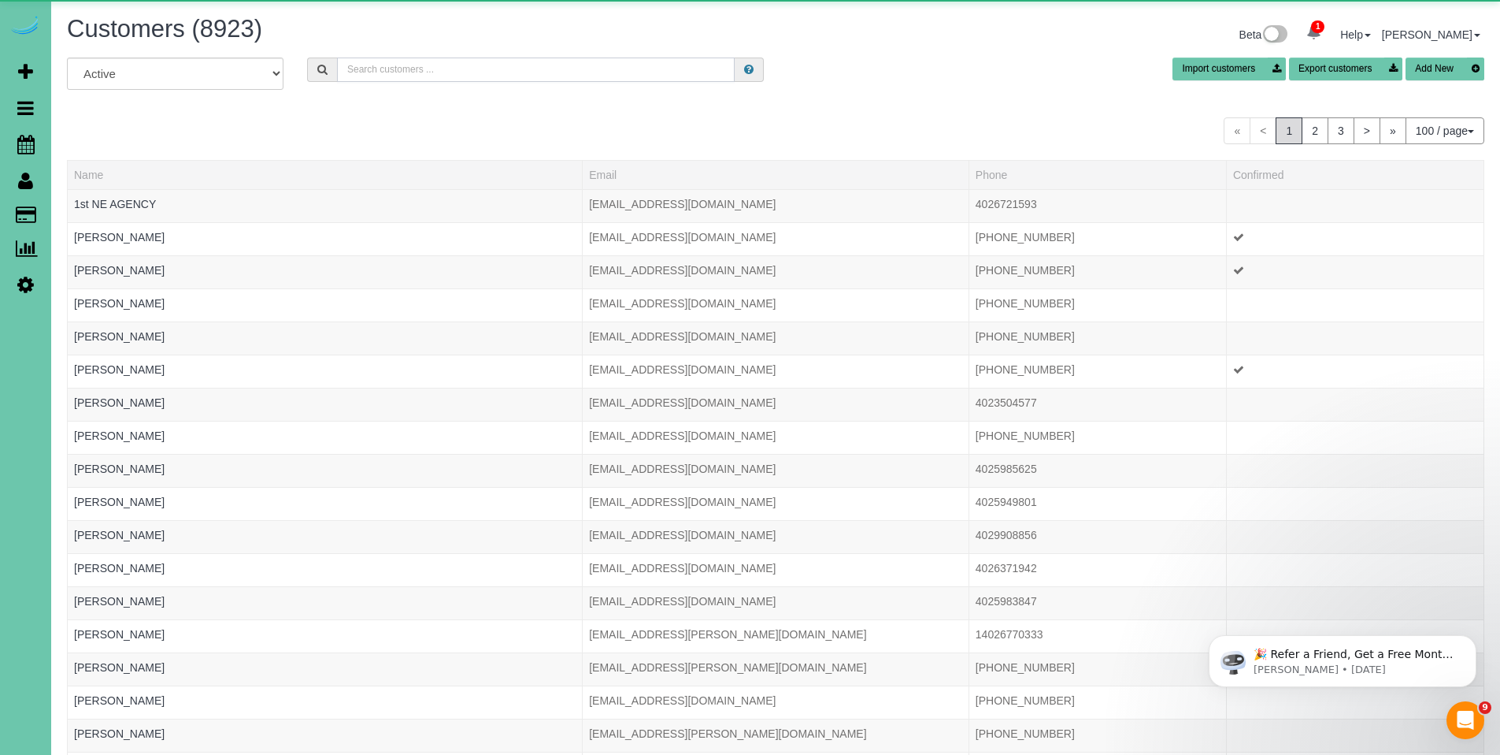
click at [460, 69] on input "text" at bounding box center [536, 69] width 398 height 24
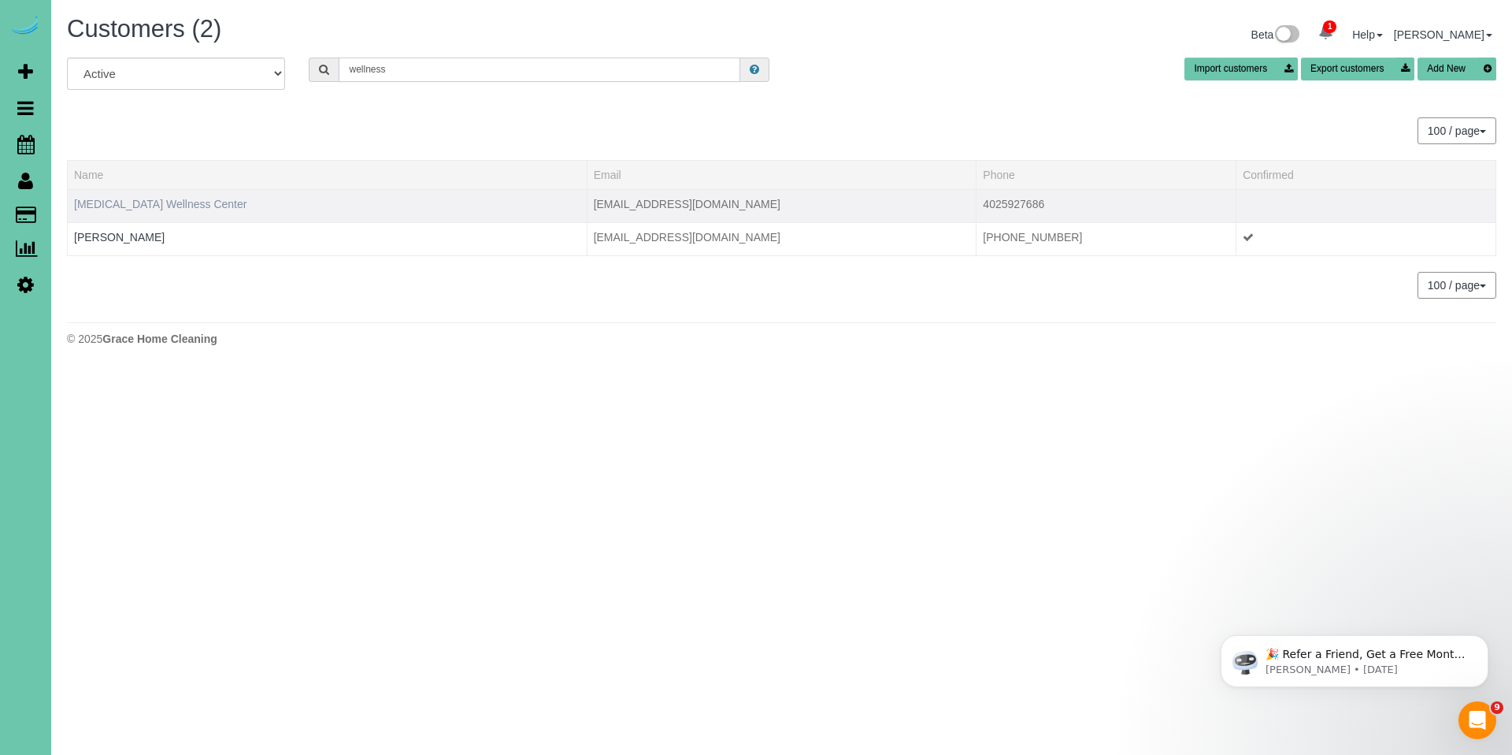
type input "wellness"
click at [169, 202] on link "Chiropractic Wellness Center" at bounding box center [160, 204] width 172 height 13
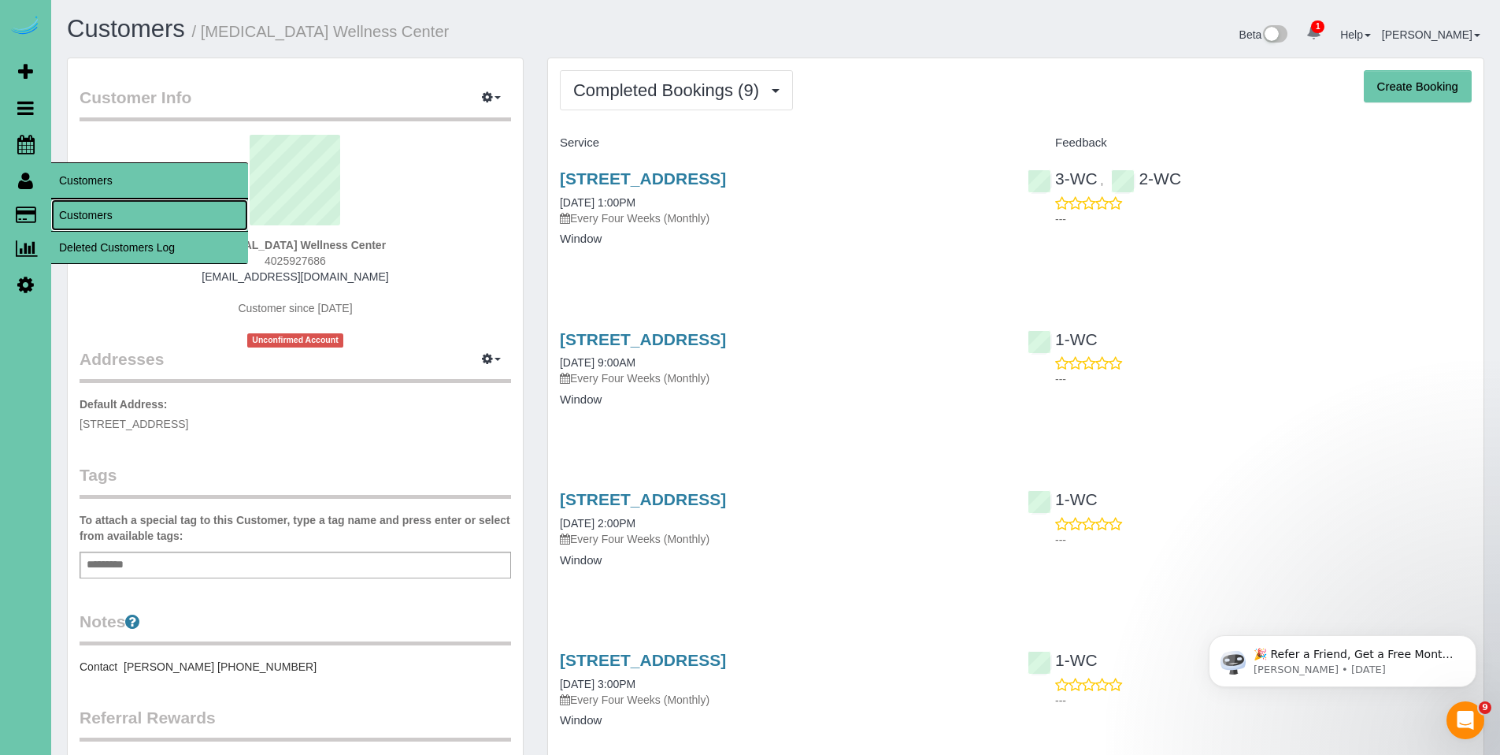
click at [88, 208] on link "Customers" at bounding box center [149, 215] width 197 height 32
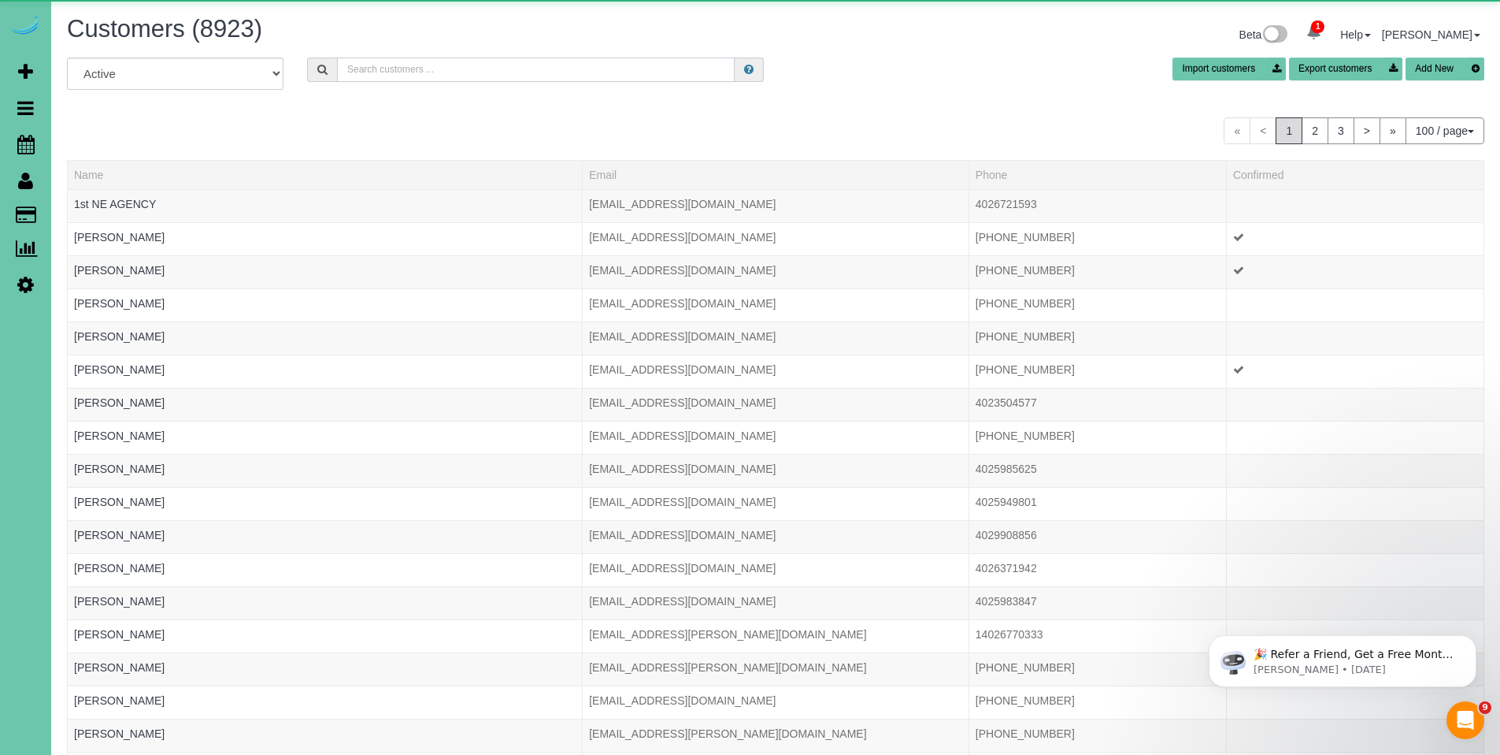
click at [460, 70] on input "text" at bounding box center [536, 69] width 398 height 24
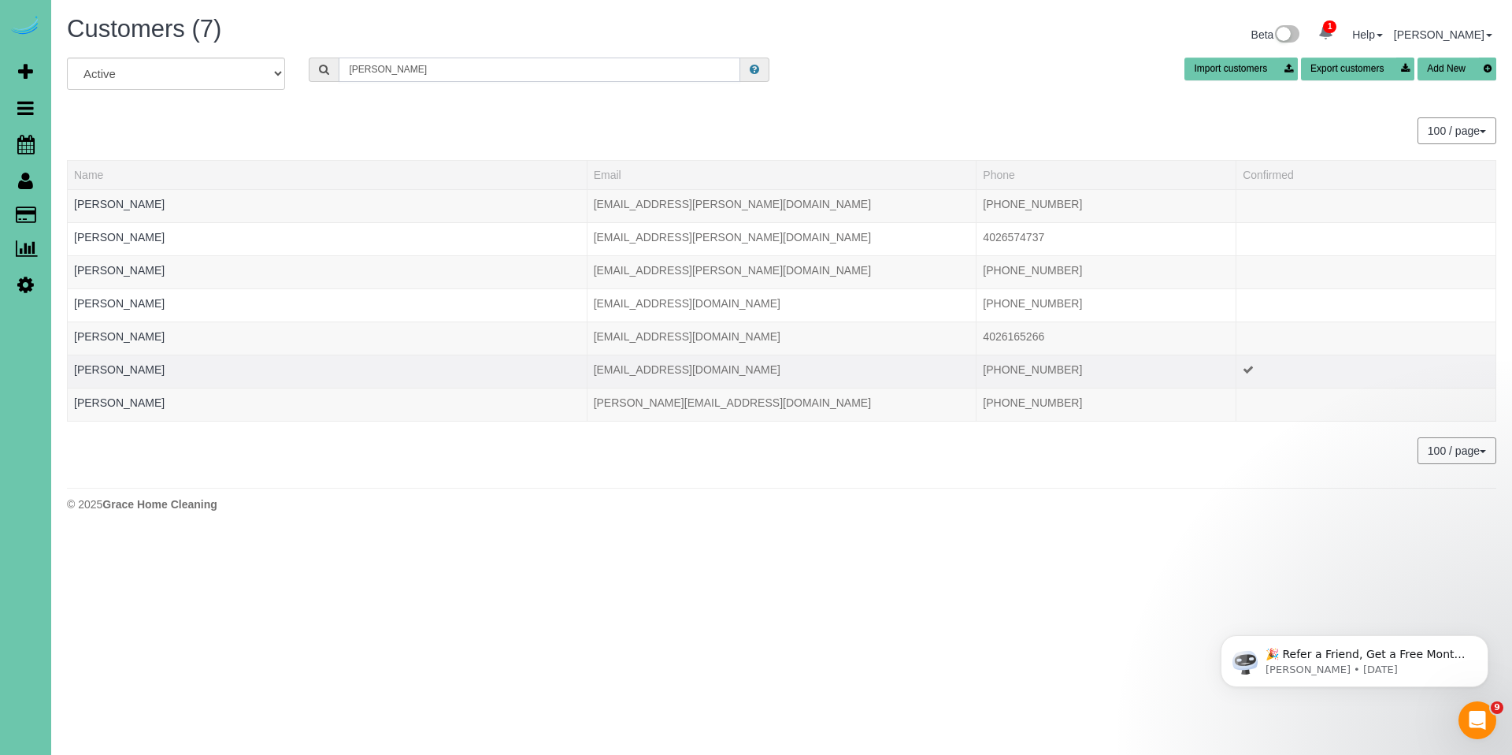
type input "linda h"
click at [126, 376] on td "Linda Hindmarsh" at bounding box center [328, 370] width 520 height 33
click at [135, 369] on link "Linda Hindmarsh" at bounding box center [119, 369] width 91 height 13
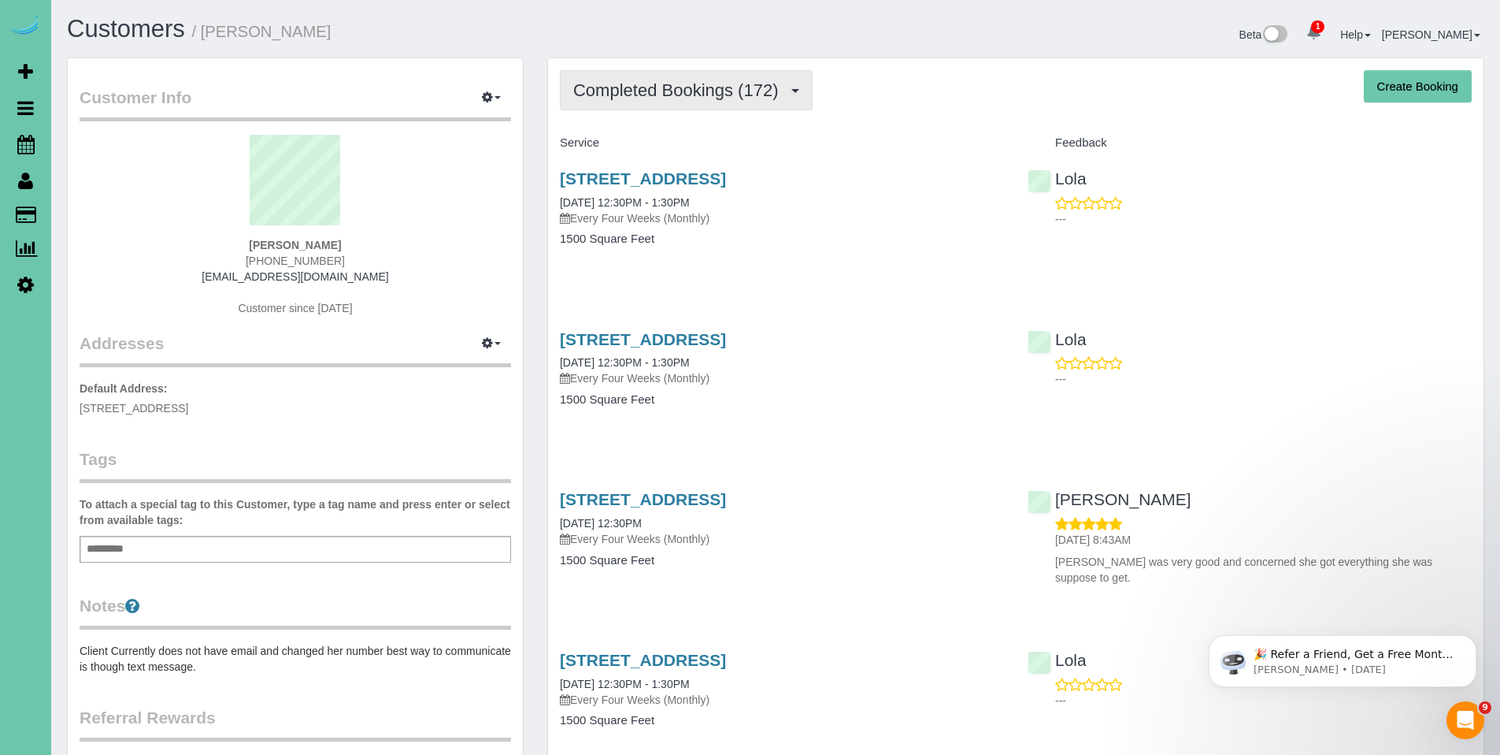
click at [647, 100] on button "Completed Bookings (172)" at bounding box center [686, 90] width 253 height 40
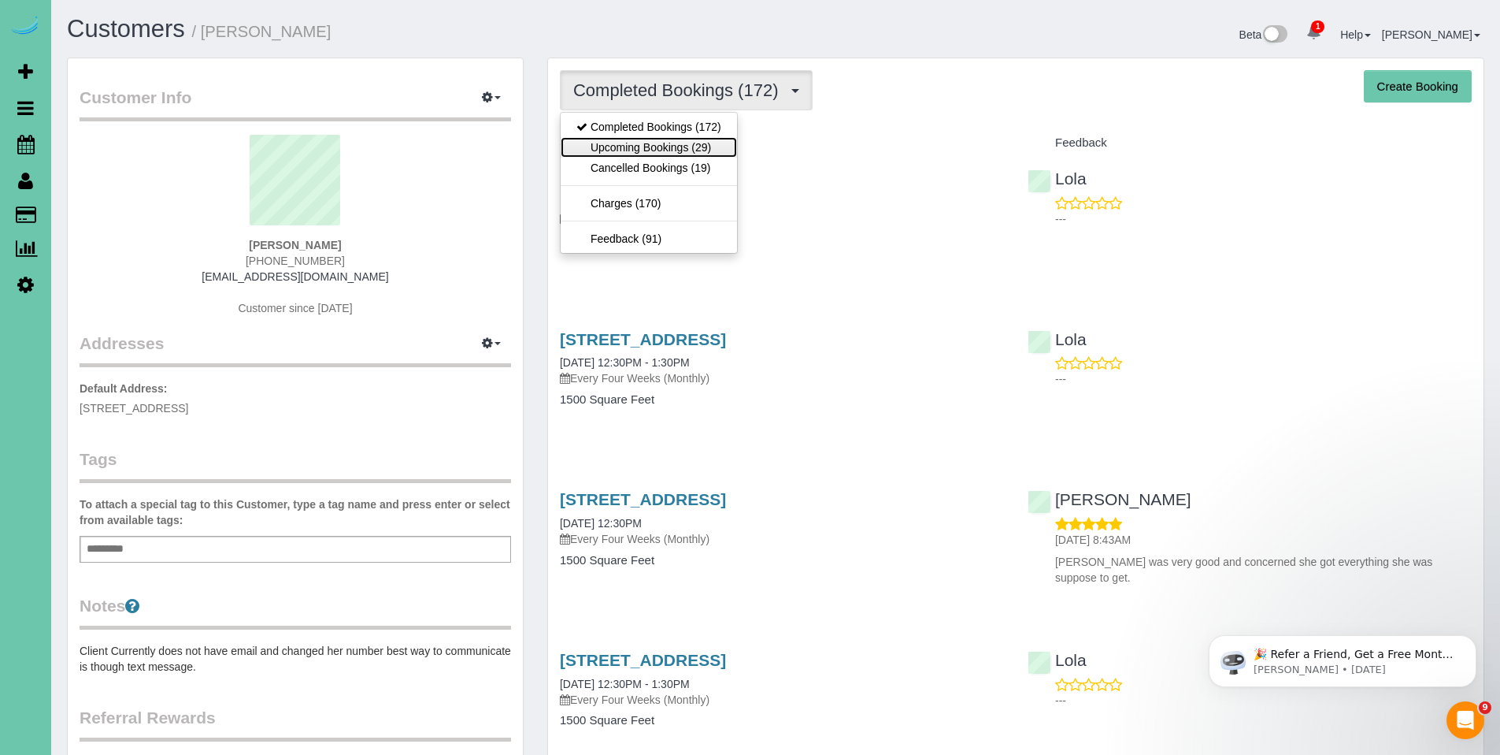
click at [639, 153] on link "Upcoming Bookings (29)" at bounding box center [649, 147] width 176 height 20
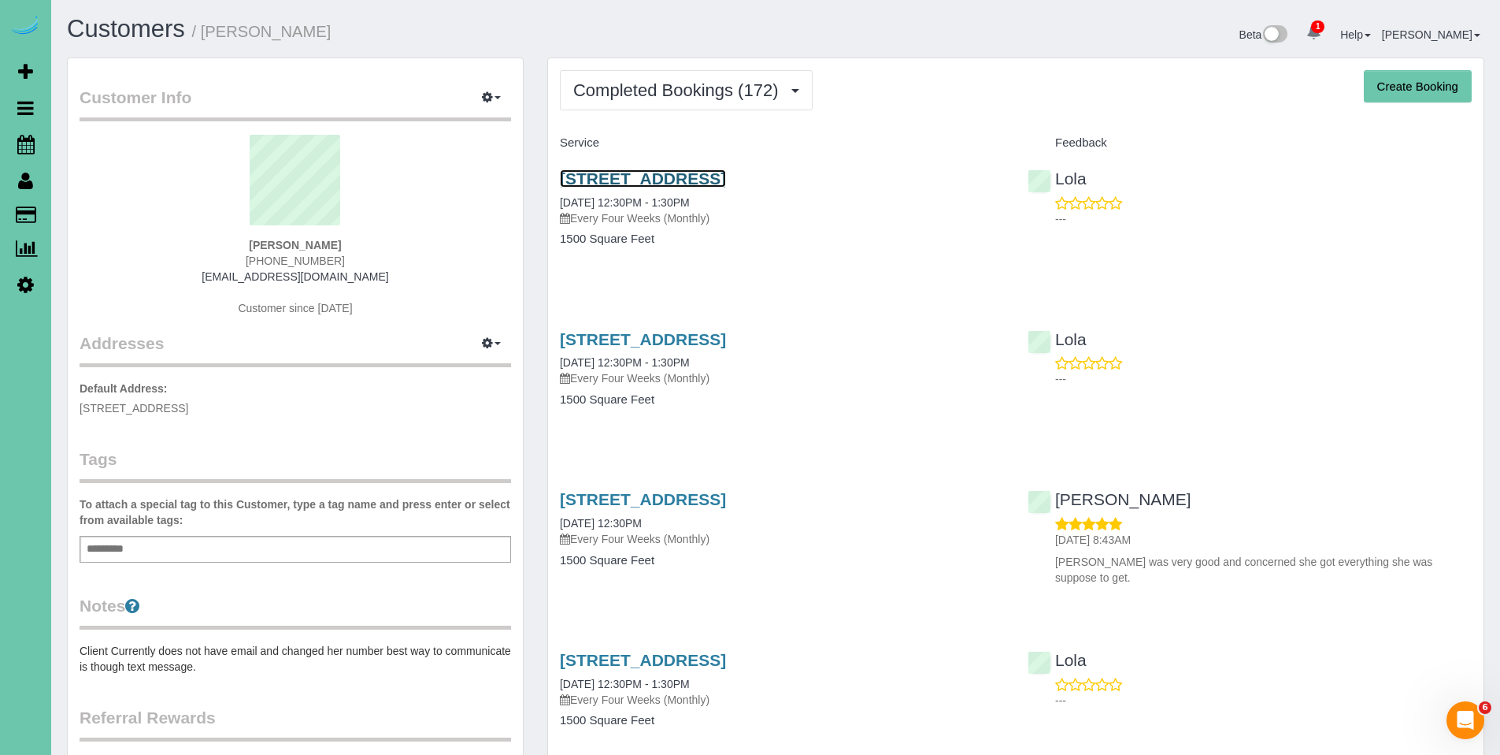
click at [673, 180] on link "[STREET_ADDRESS]" at bounding box center [643, 178] width 166 height 18
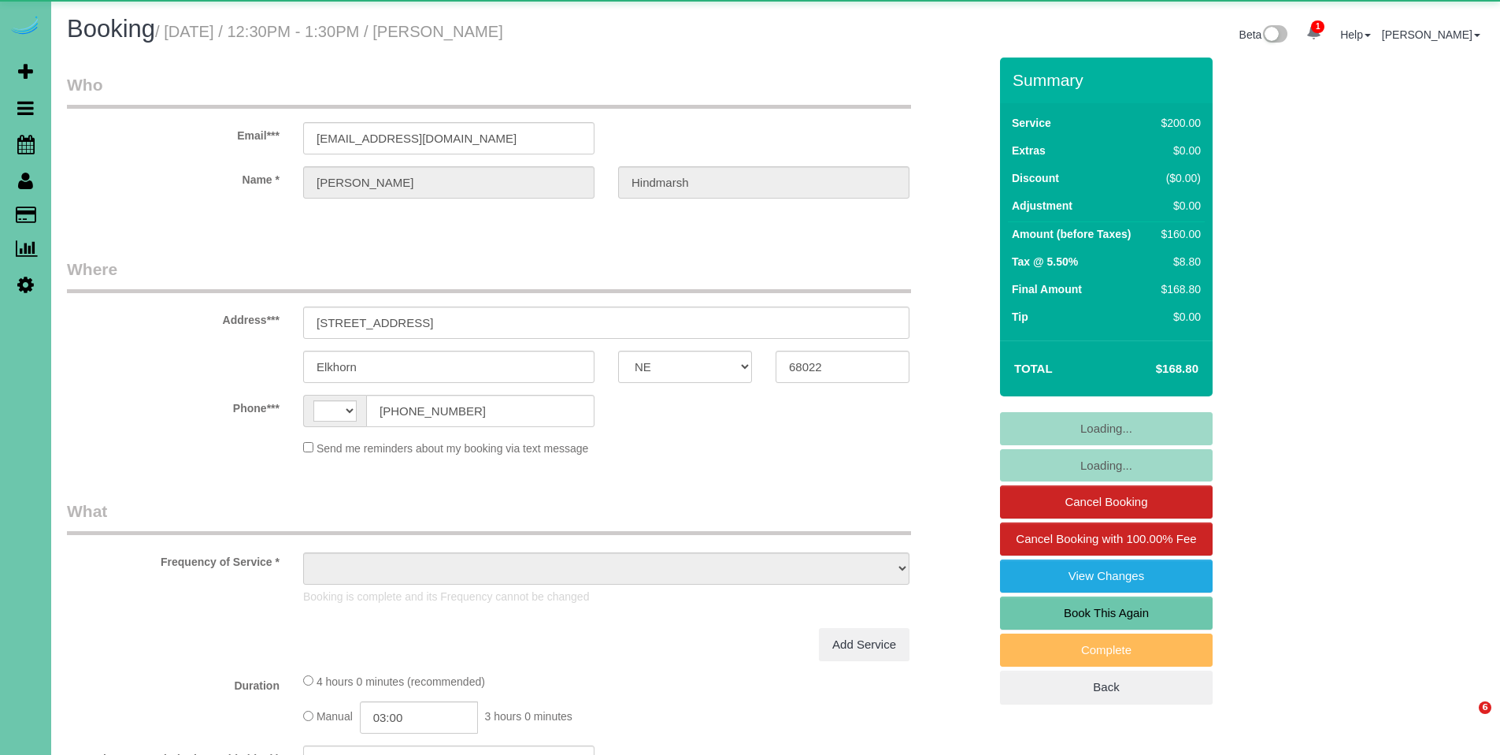
select select "NE"
select select "string:[GEOGRAPHIC_DATA]"
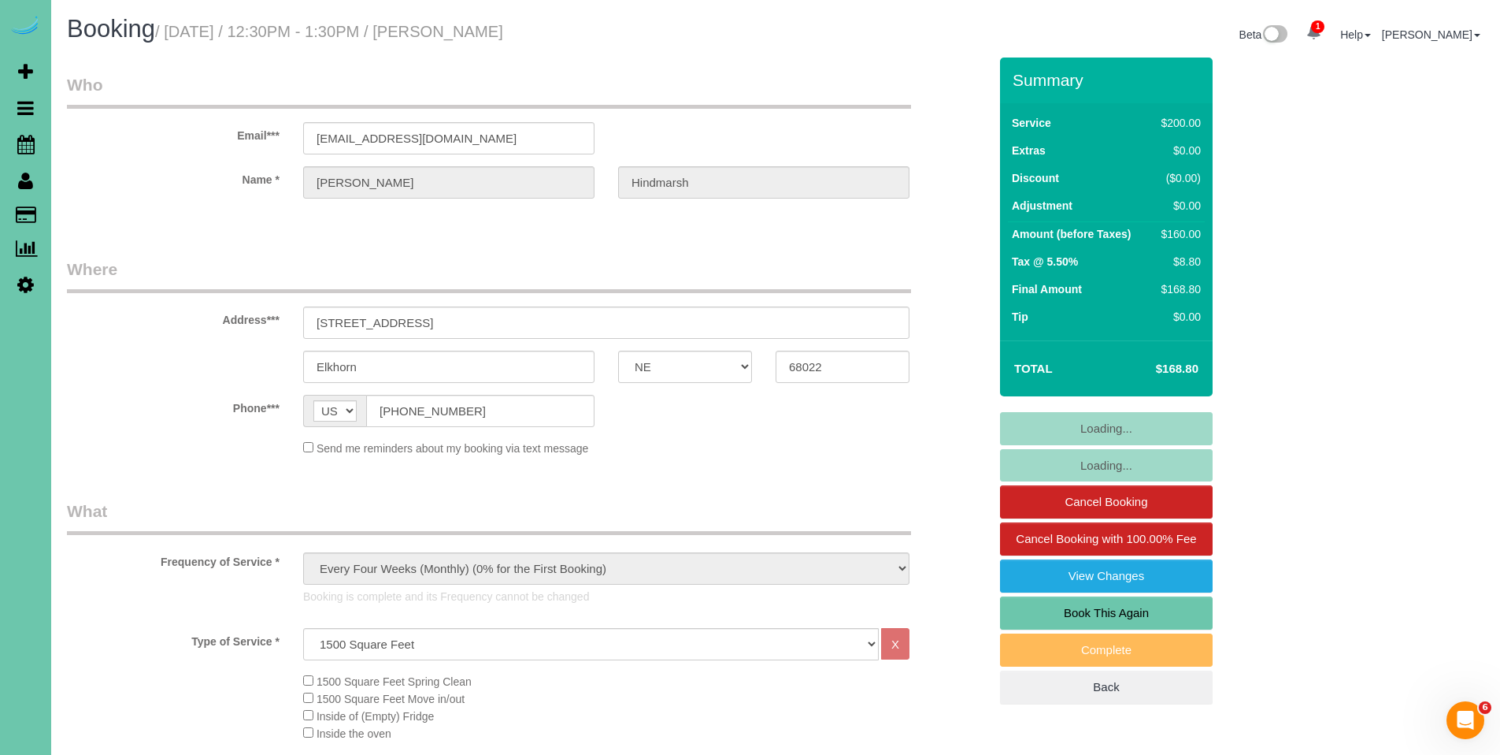
select select "object:856"
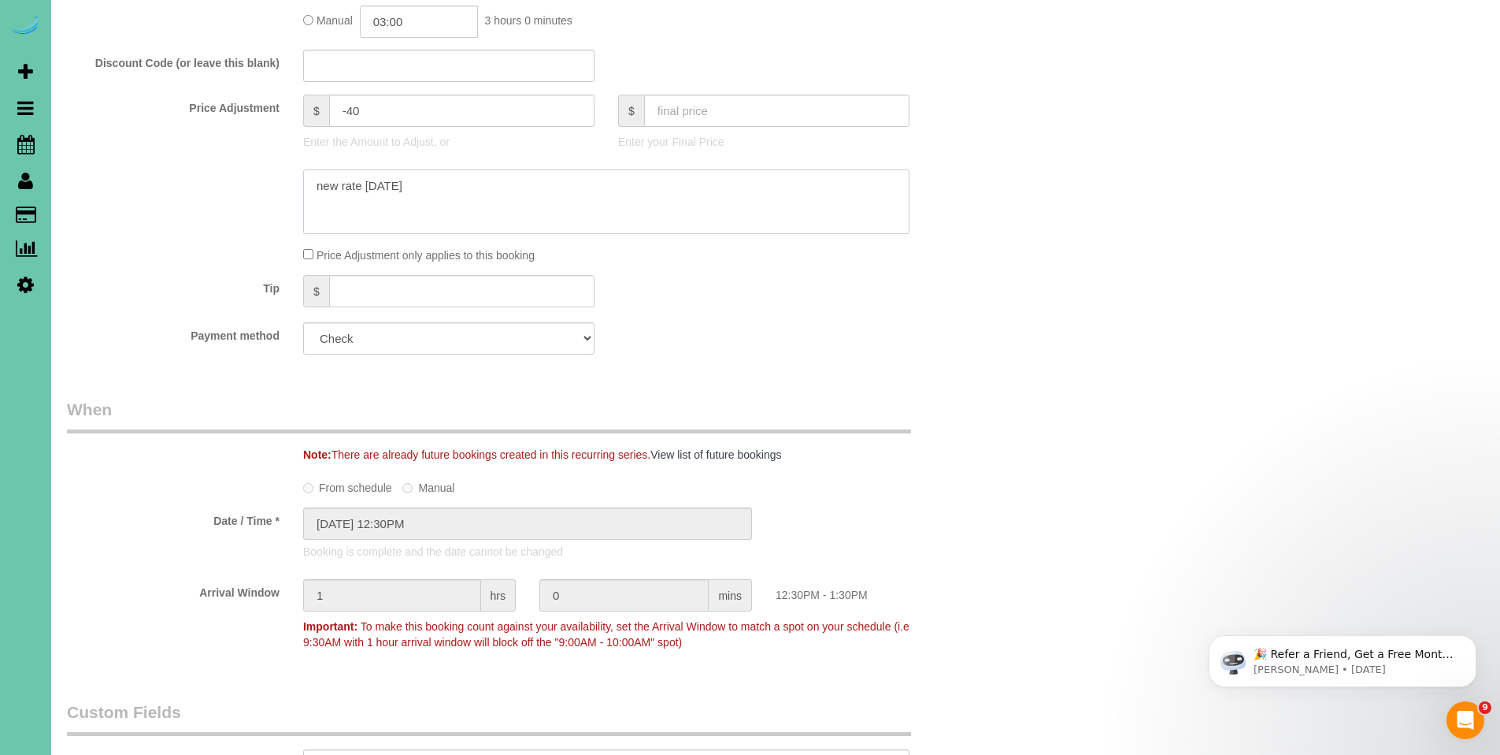
click at [450, 183] on textarea at bounding box center [606, 201] width 606 height 65
click at [428, 184] on textarea at bounding box center [606, 201] width 606 height 65
click at [451, 254] on span "Price Adjustment only applies to this booking" at bounding box center [426, 255] width 218 height 13
click at [488, 184] on textarea at bounding box center [606, 201] width 606 height 65
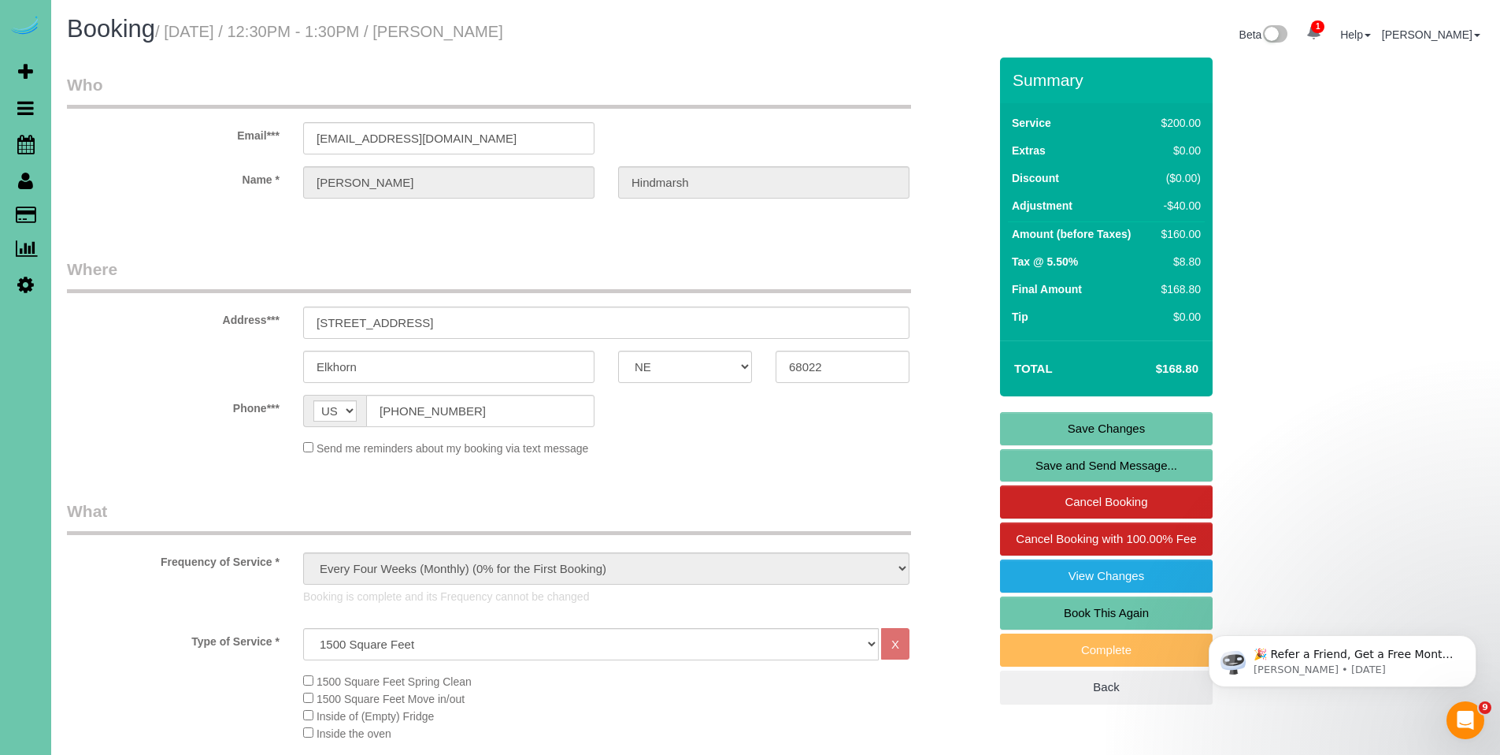
type textarea "new rate [DATE] - [DATE] - [PERSON_NAME] is mailing in a check - she forgot to …"
click at [1122, 424] on link "Save Changes" at bounding box center [1106, 428] width 213 height 33
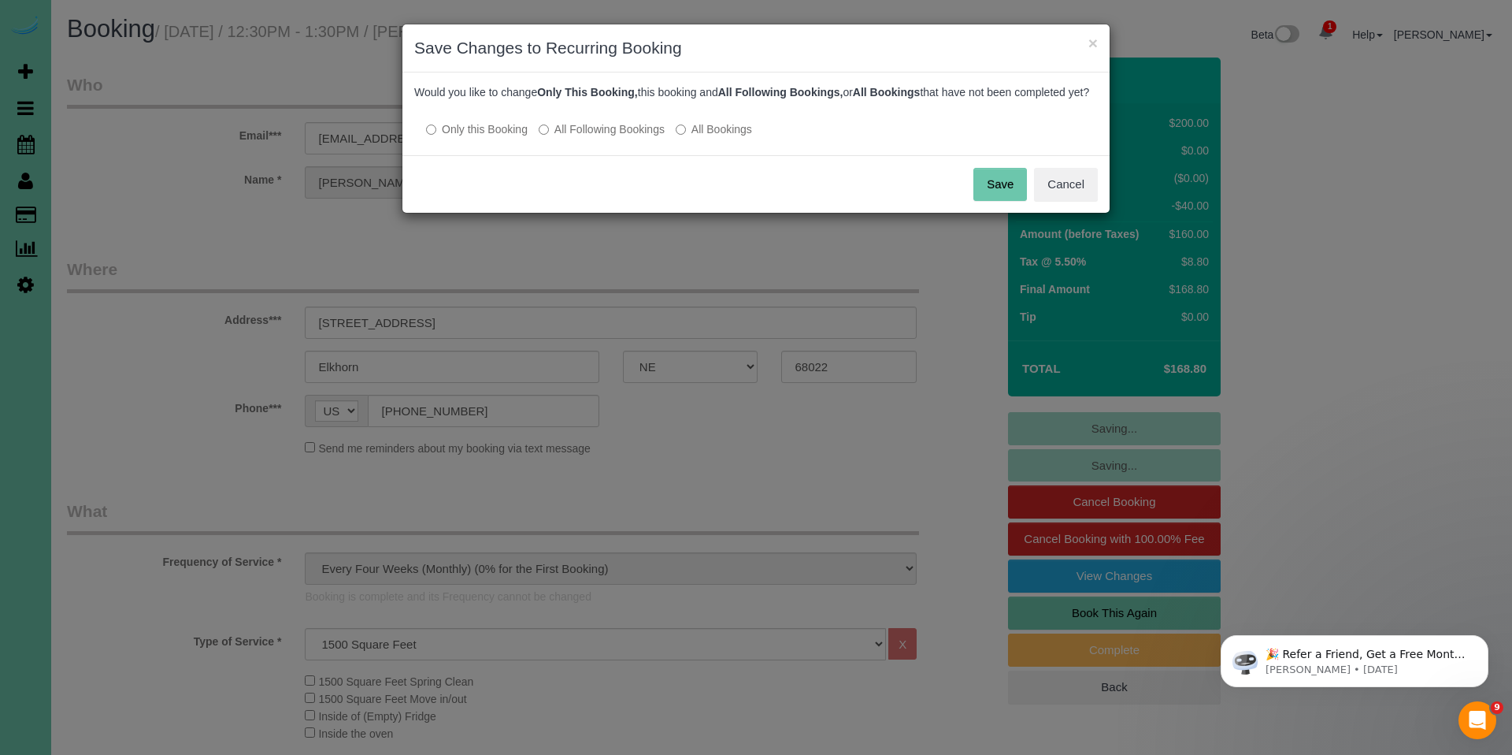
click at [988, 195] on button "Save" at bounding box center [1001, 184] width 54 height 33
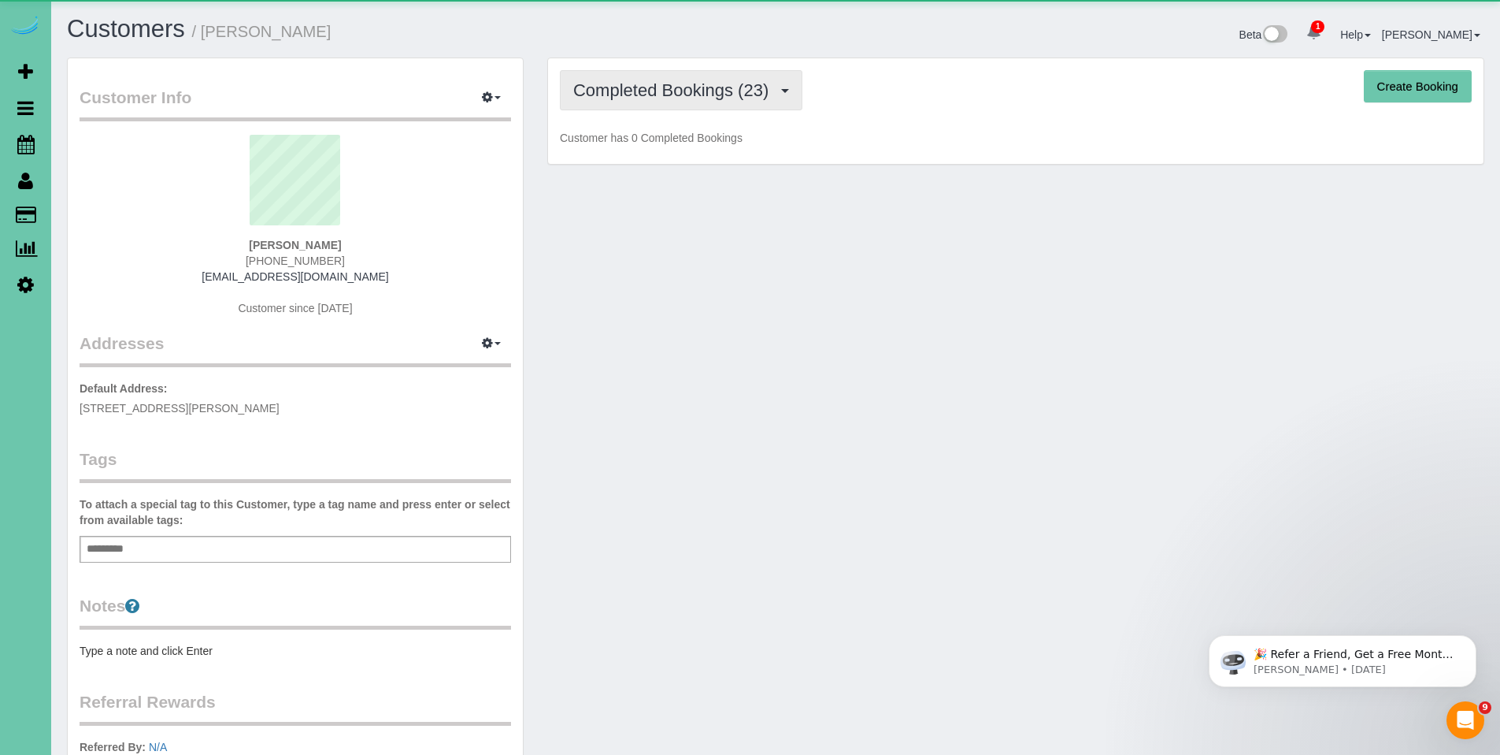
click at [680, 89] on span "Completed Bookings (23)" at bounding box center [674, 90] width 203 height 20
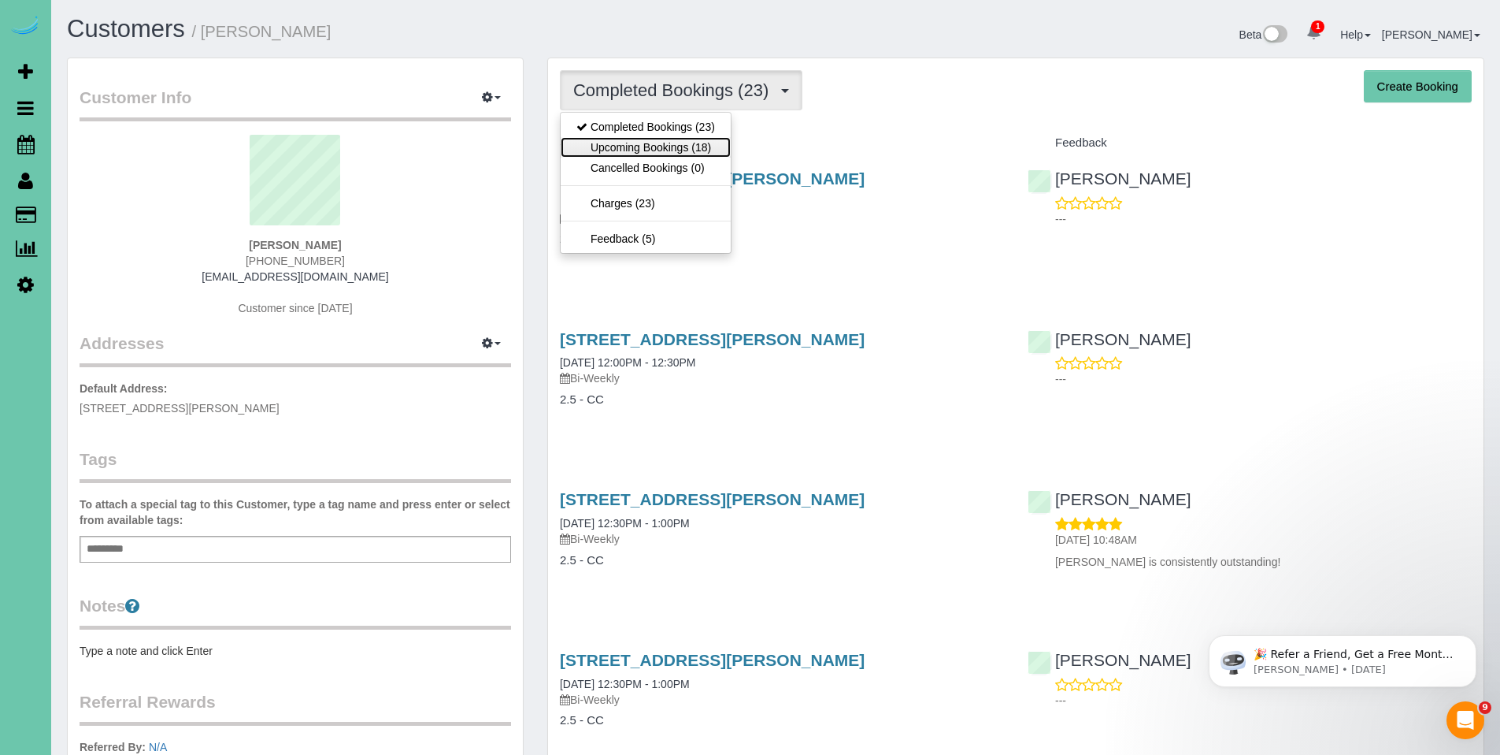
click at [670, 151] on link "Upcoming Bookings (18)" at bounding box center [646, 147] width 170 height 20
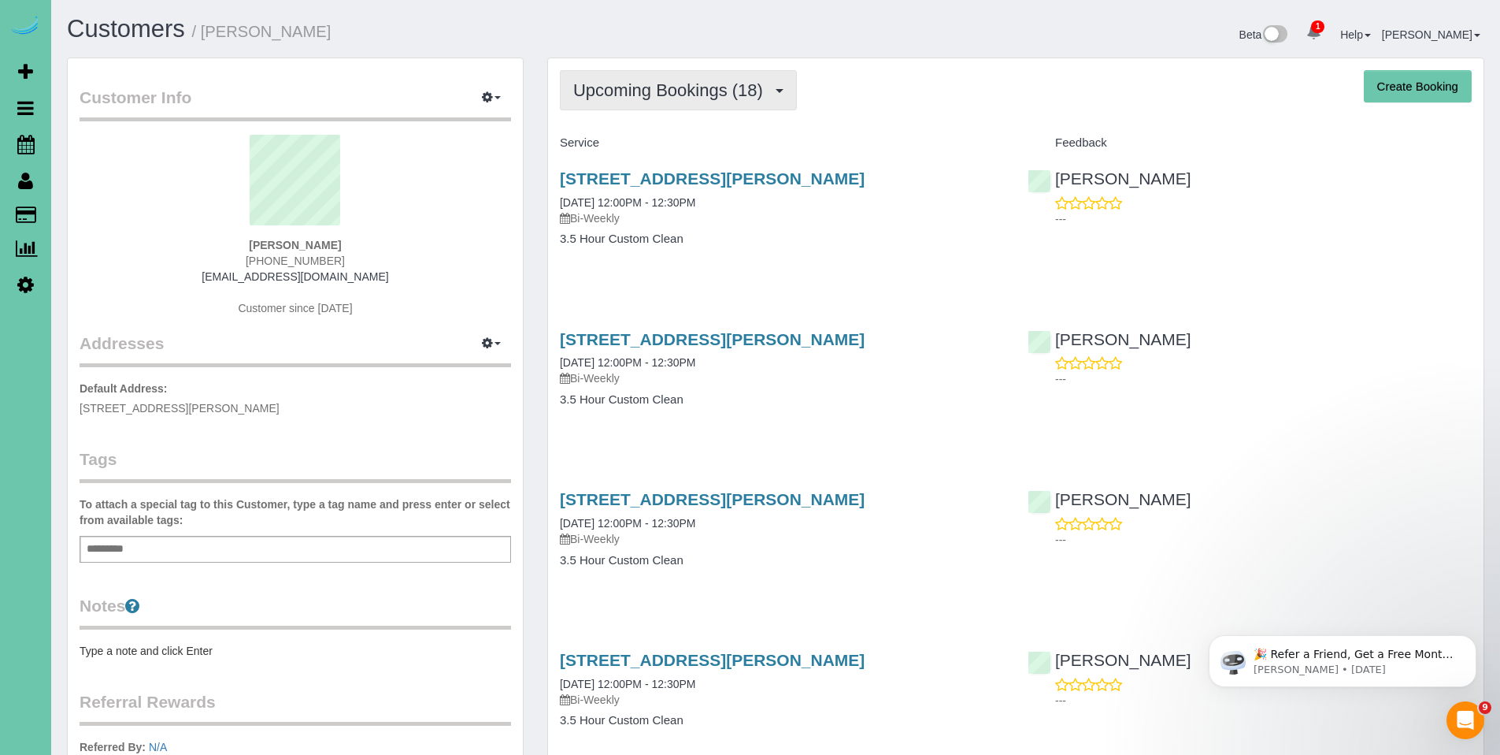
click at [654, 95] on span "Upcoming Bookings (18)" at bounding box center [672, 90] width 198 height 20
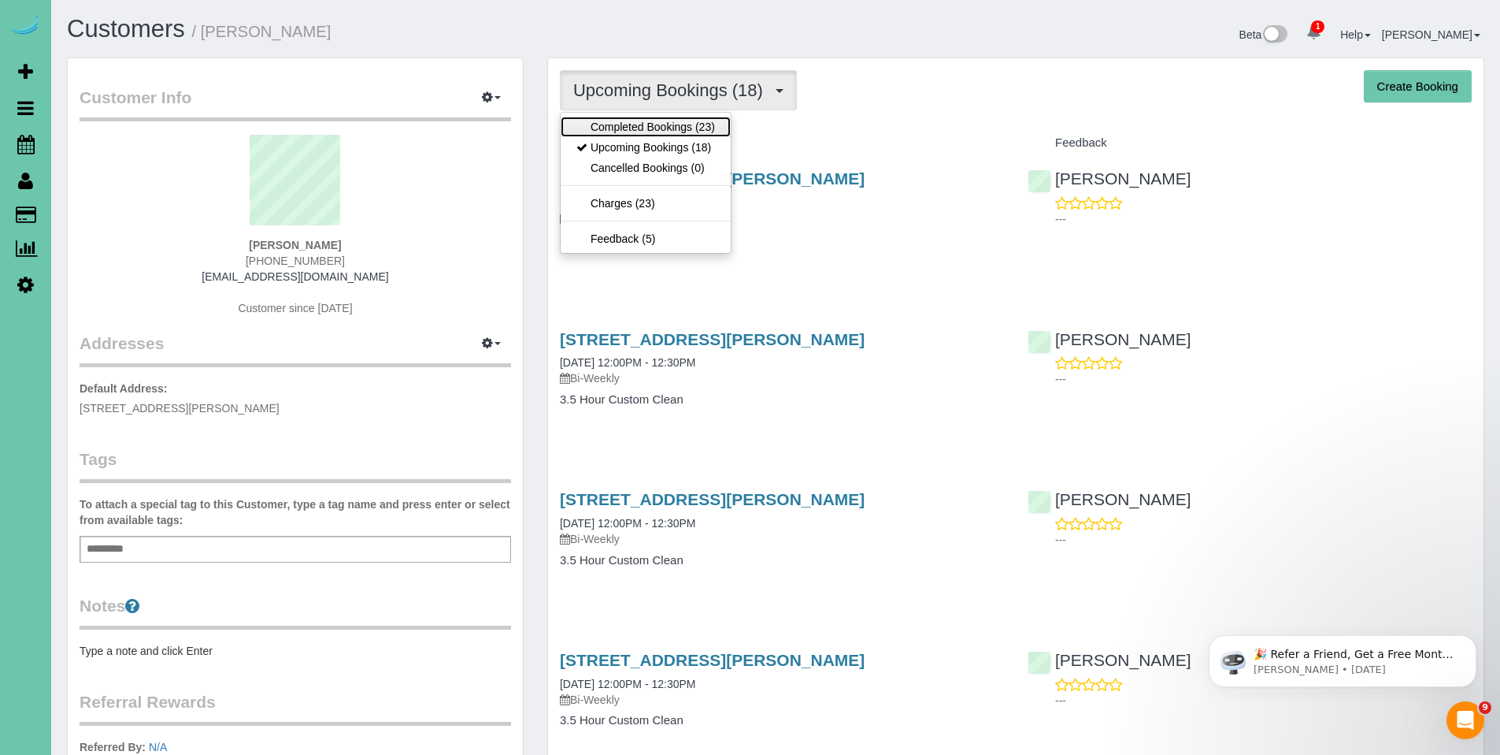
click at [619, 130] on link "Completed Bookings (23)" at bounding box center [646, 127] width 170 height 20
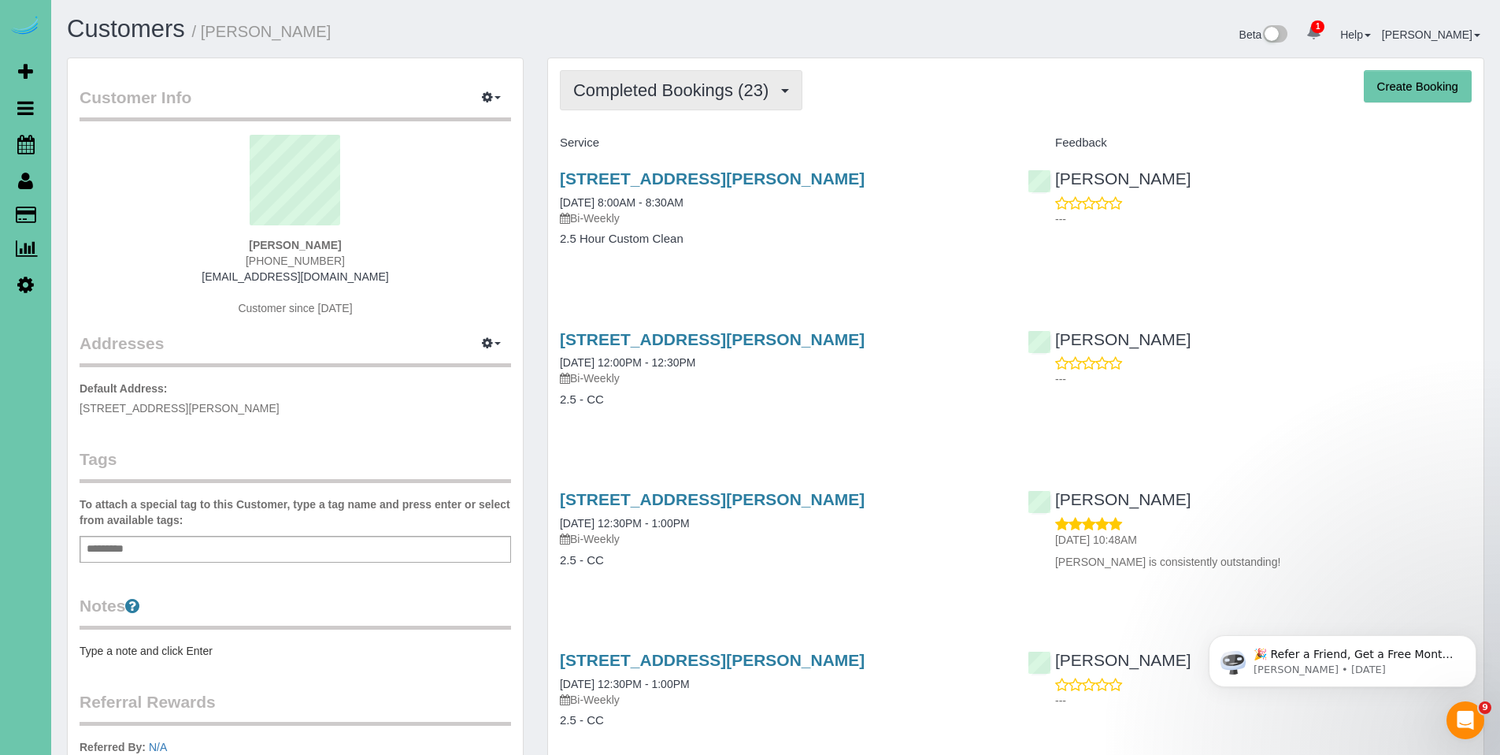
click at [662, 96] on span "Completed Bookings (23)" at bounding box center [674, 90] width 203 height 20
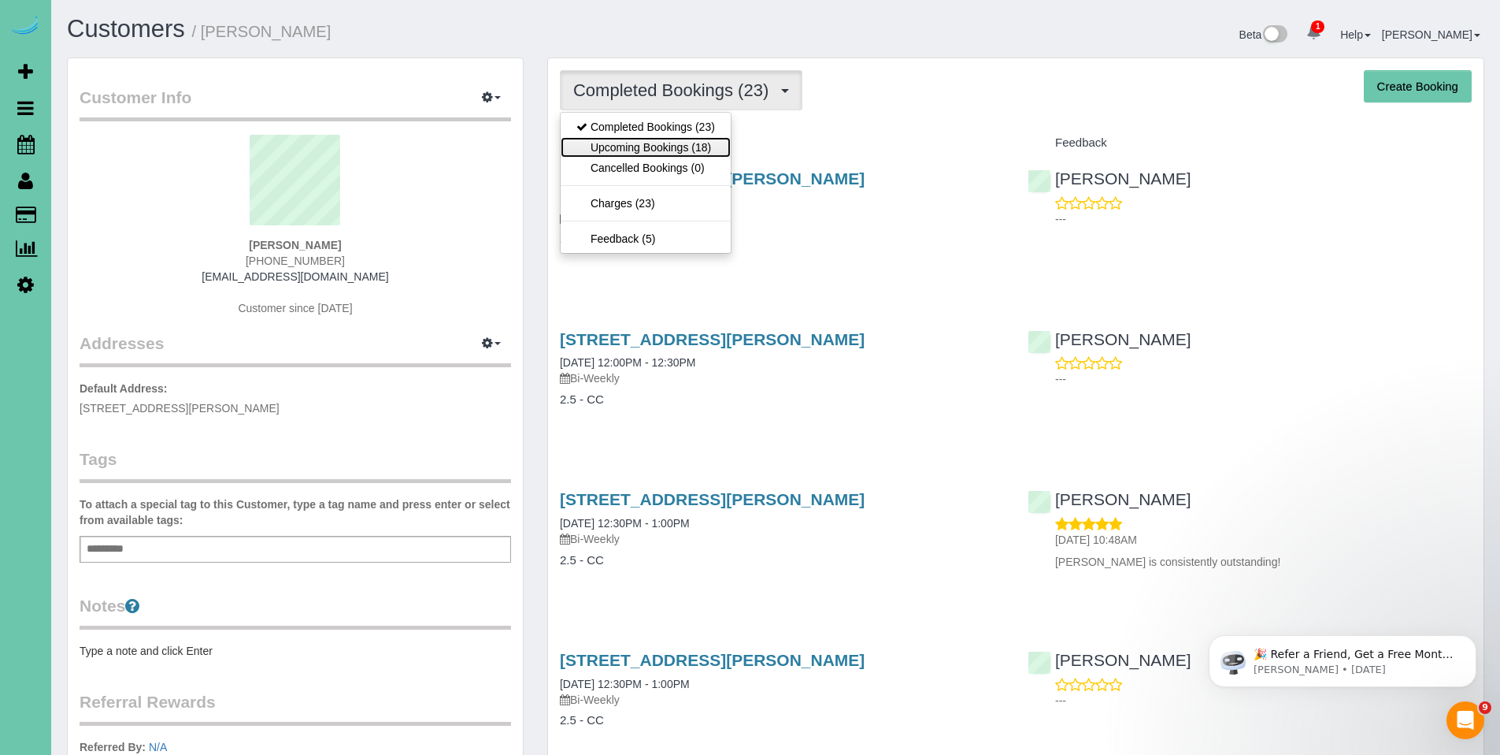
click at [632, 143] on link "Upcoming Bookings (18)" at bounding box center [646, 147] width 170 height 20
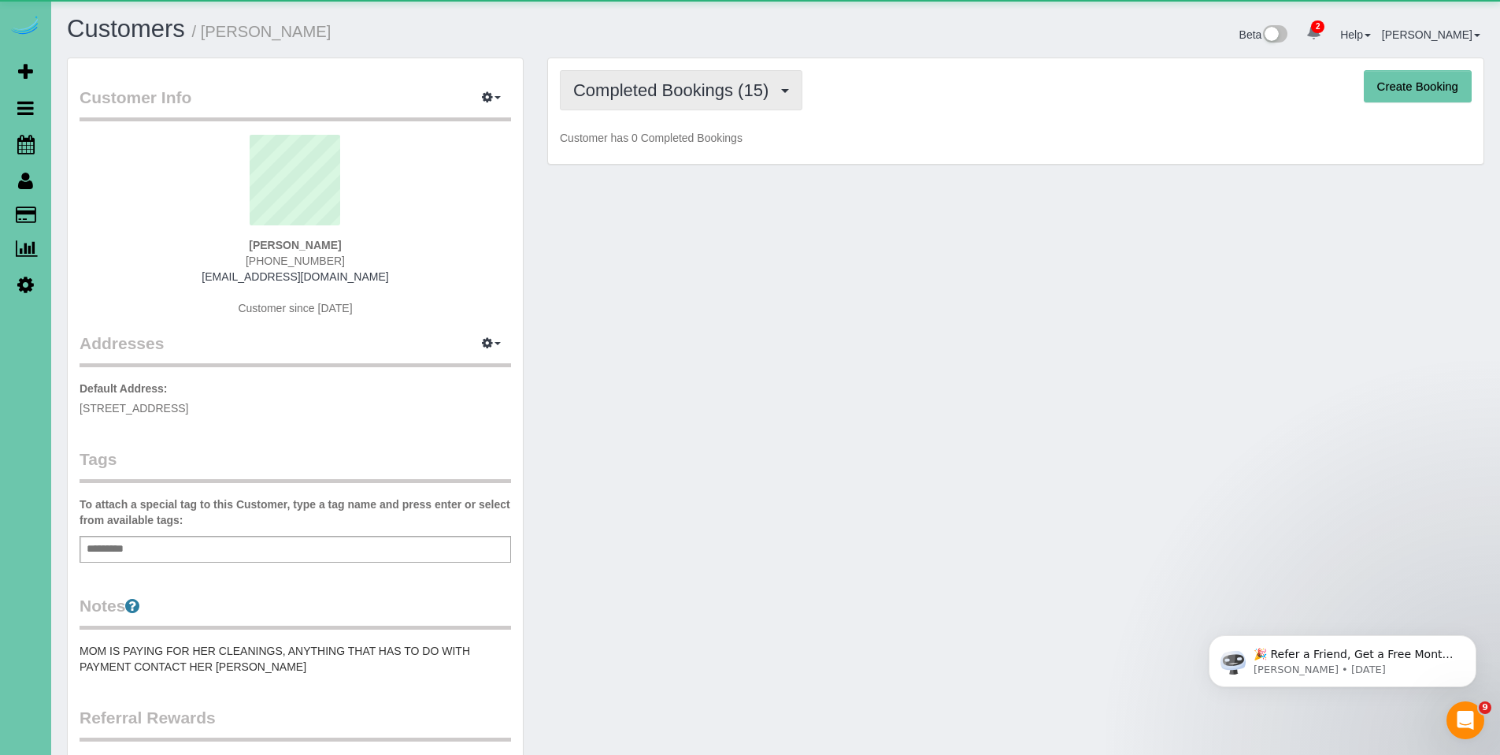
click at [713, 80] on span "Completed Bookings (15)" at bounding box center [674, 90] width 203 height 20
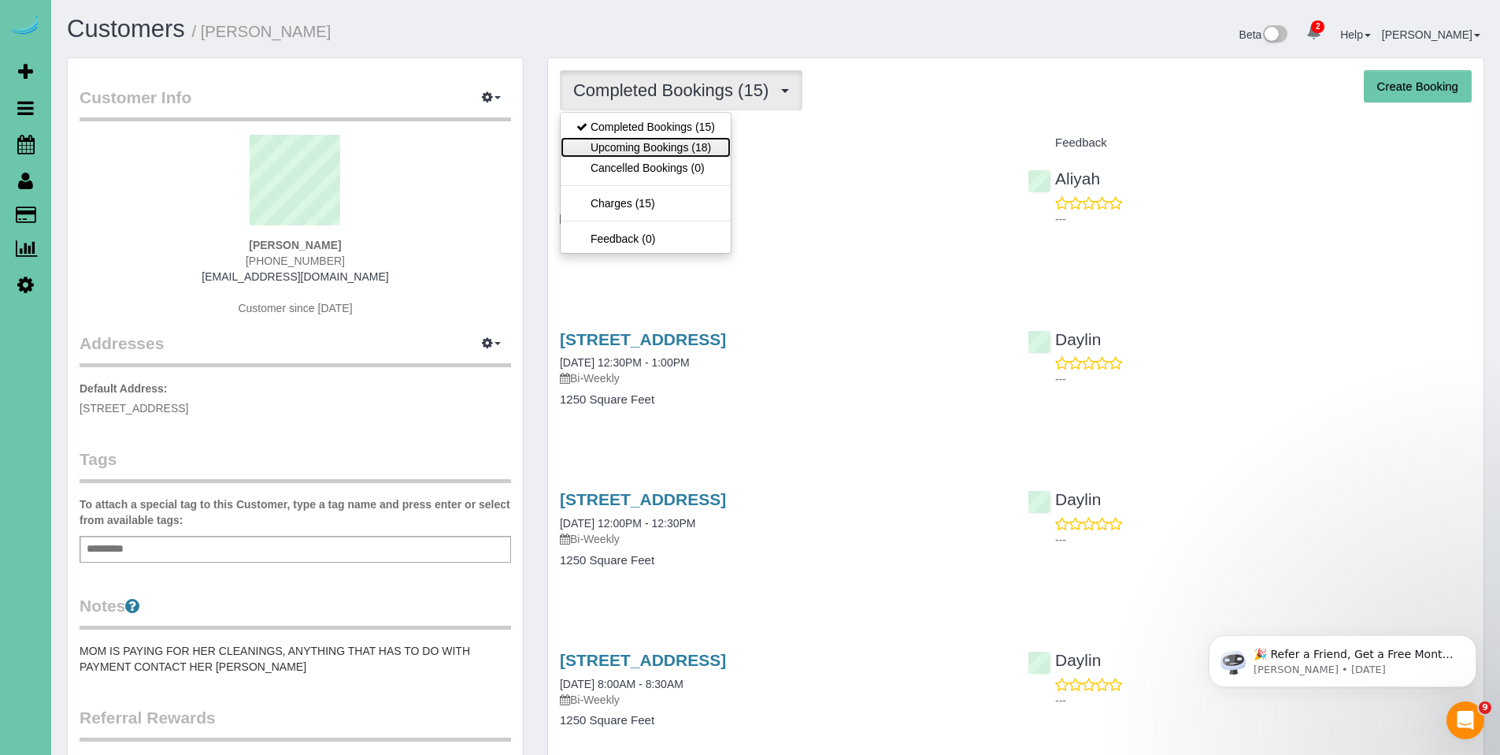
click at [661, 140] on link "Upcoming Bookings (18)" at bounding box center [646, 147] width 170 height 20
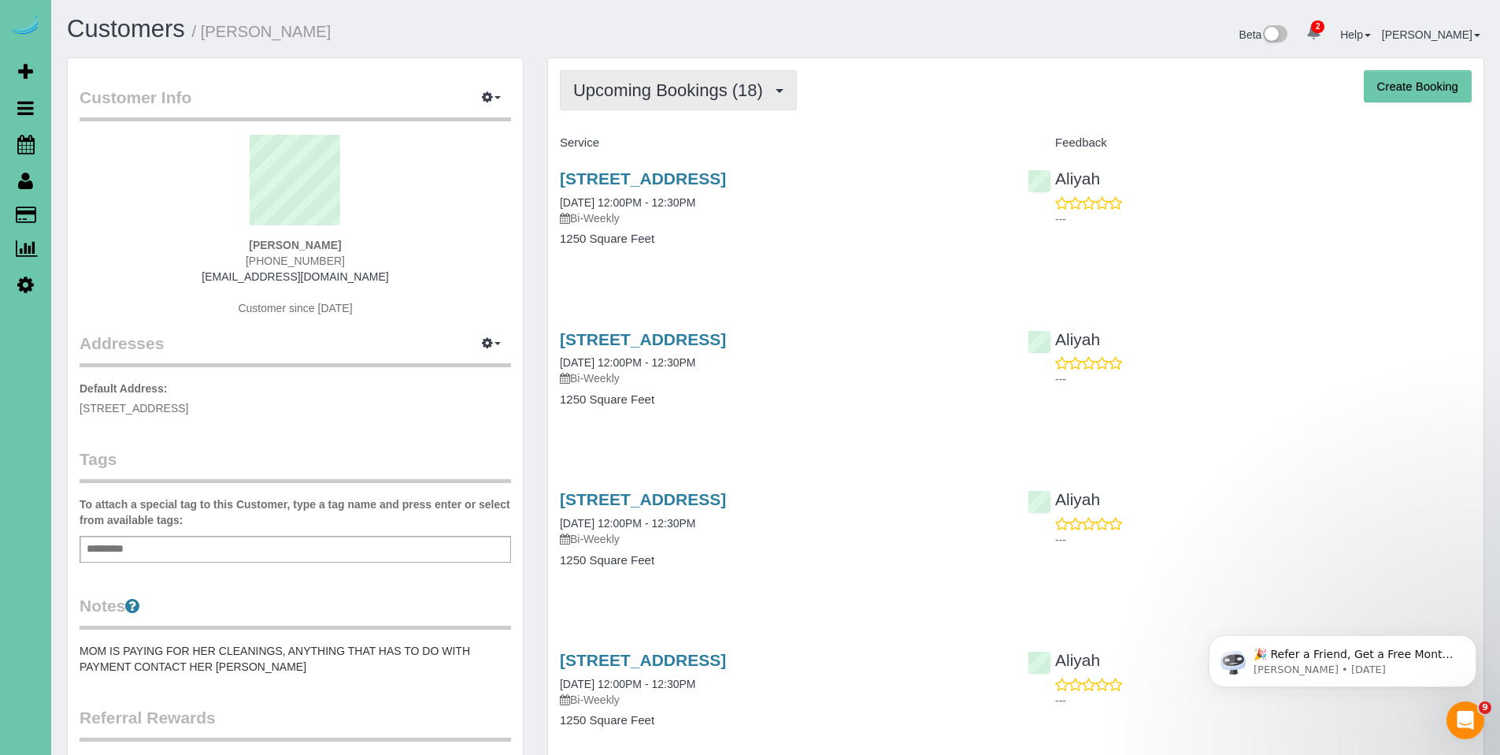
click at [625, 90] on span "Upcoming Bookings (18)" at bounding box center [672, 90] width 198 height 20
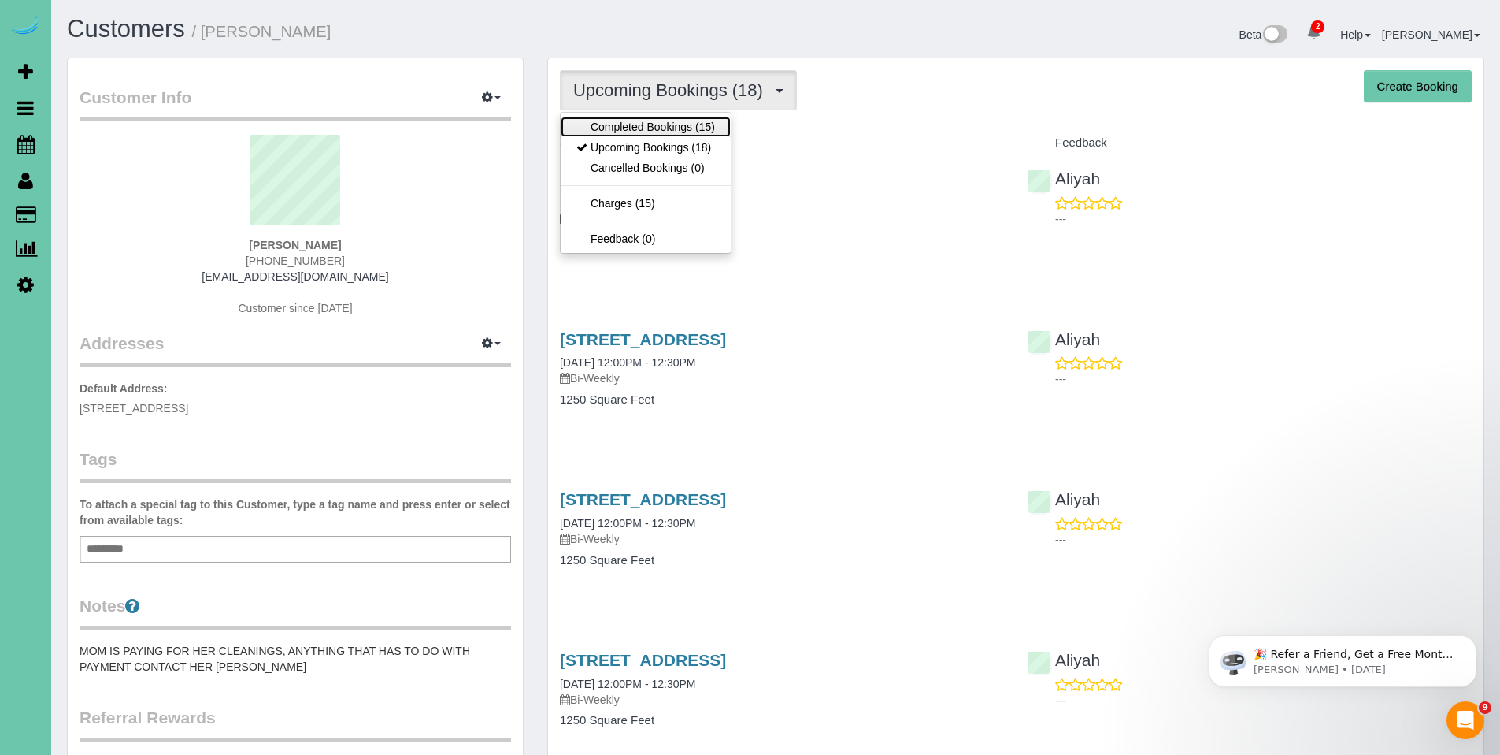
click at [636, 124] on link "Completed Bookings (15)" at bounding box center [646, 127] width 170 height 20
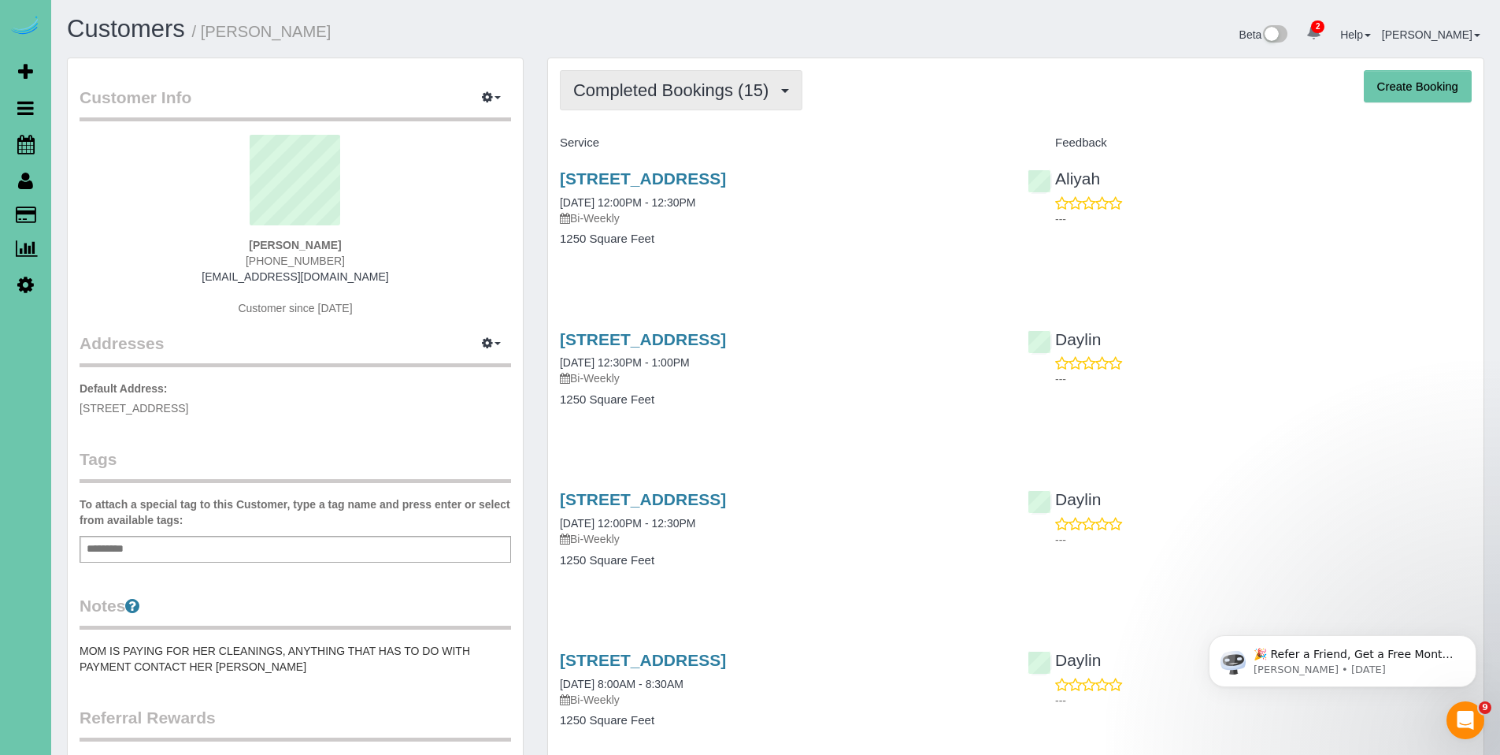
click at [644, 101] on button "Completed Bookings (15)" at bounding box center [681, 90] width 243 height 40
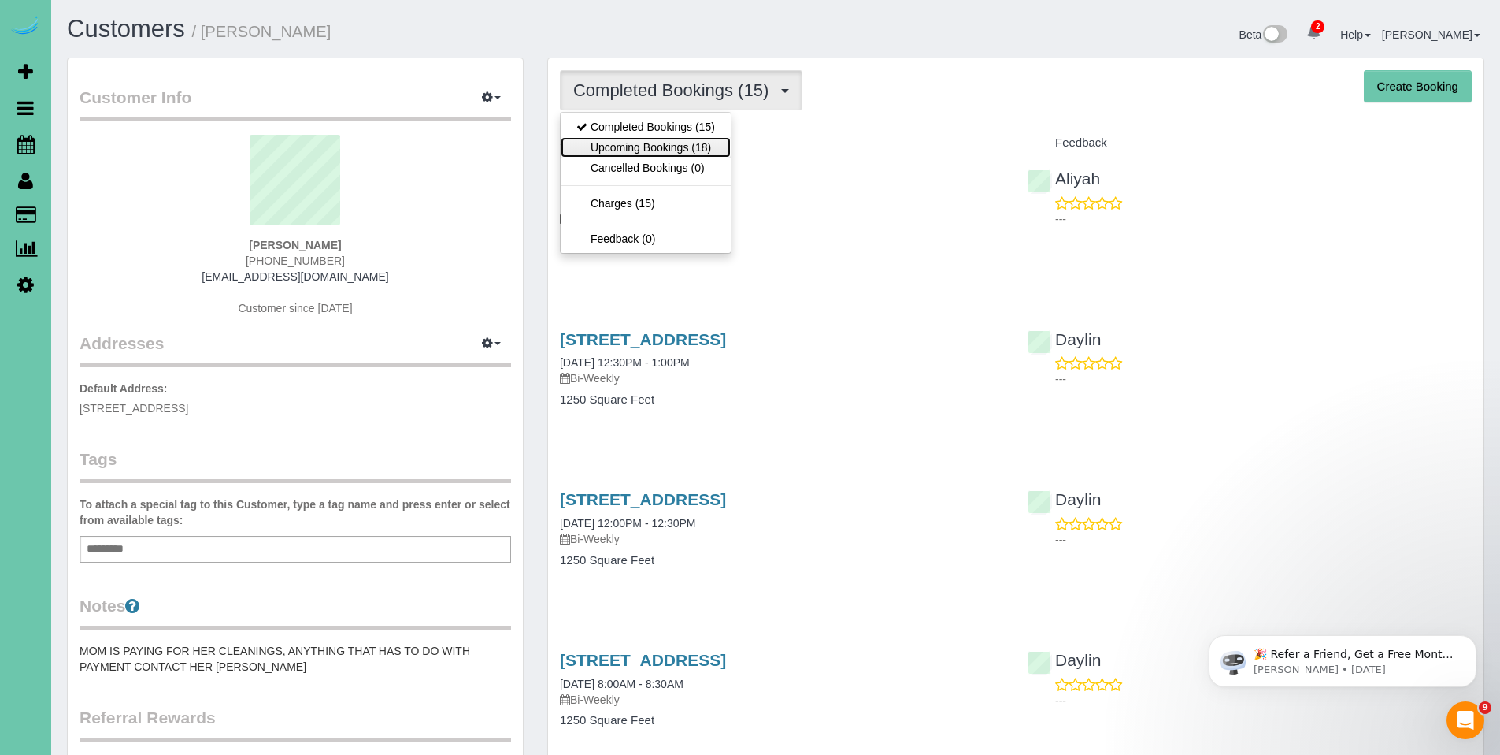
click at [635, 147] on link "Upcoming Bookings (18)" at bounding box center [646, 147] width 170 height 20
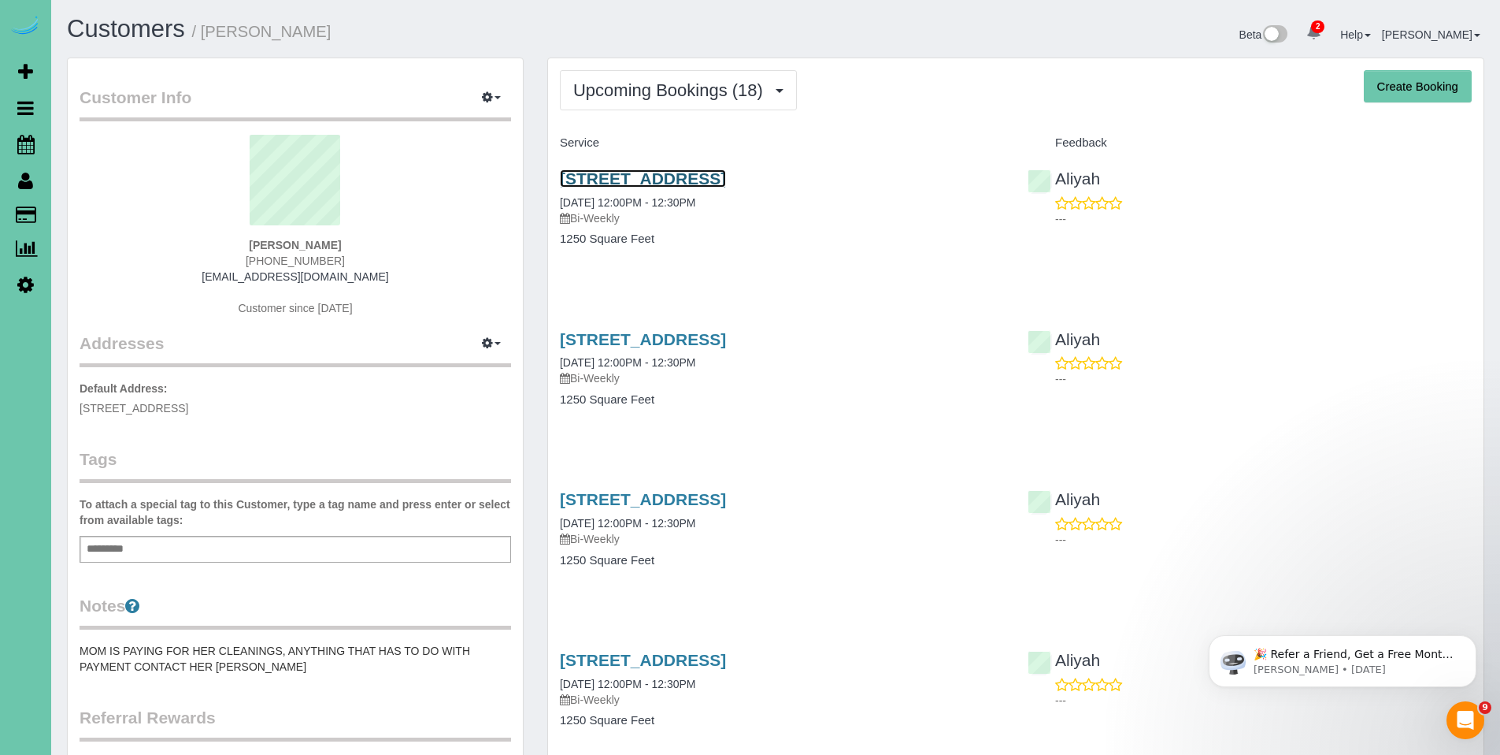
click at [653, 176] on link "13810 X Circle, Omaha, NE 68137" at bounding box center [643, 178] width 166 height 18
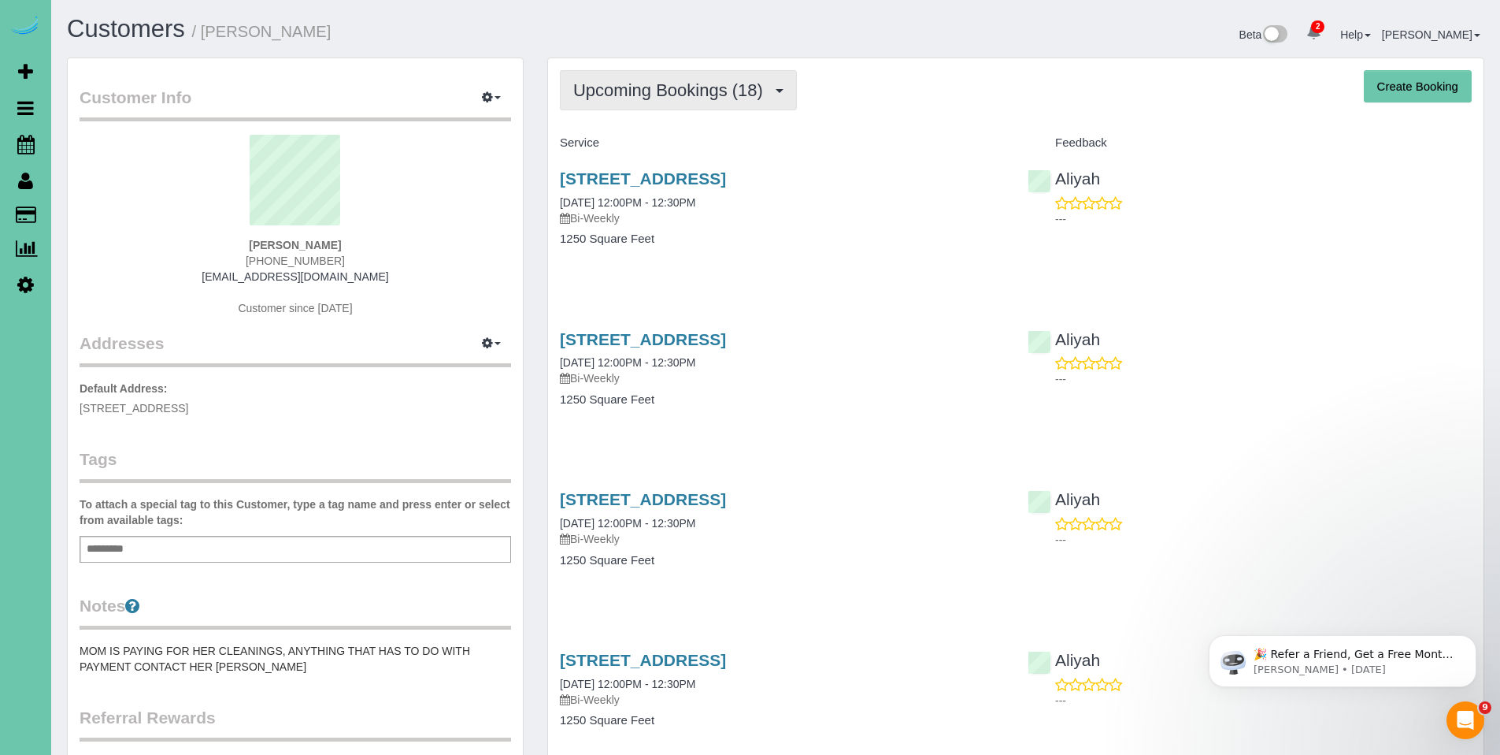
click at [646, 95] on span "Upcoming Bookings (18)" at bounding box center [672, 90] width 198 height 20
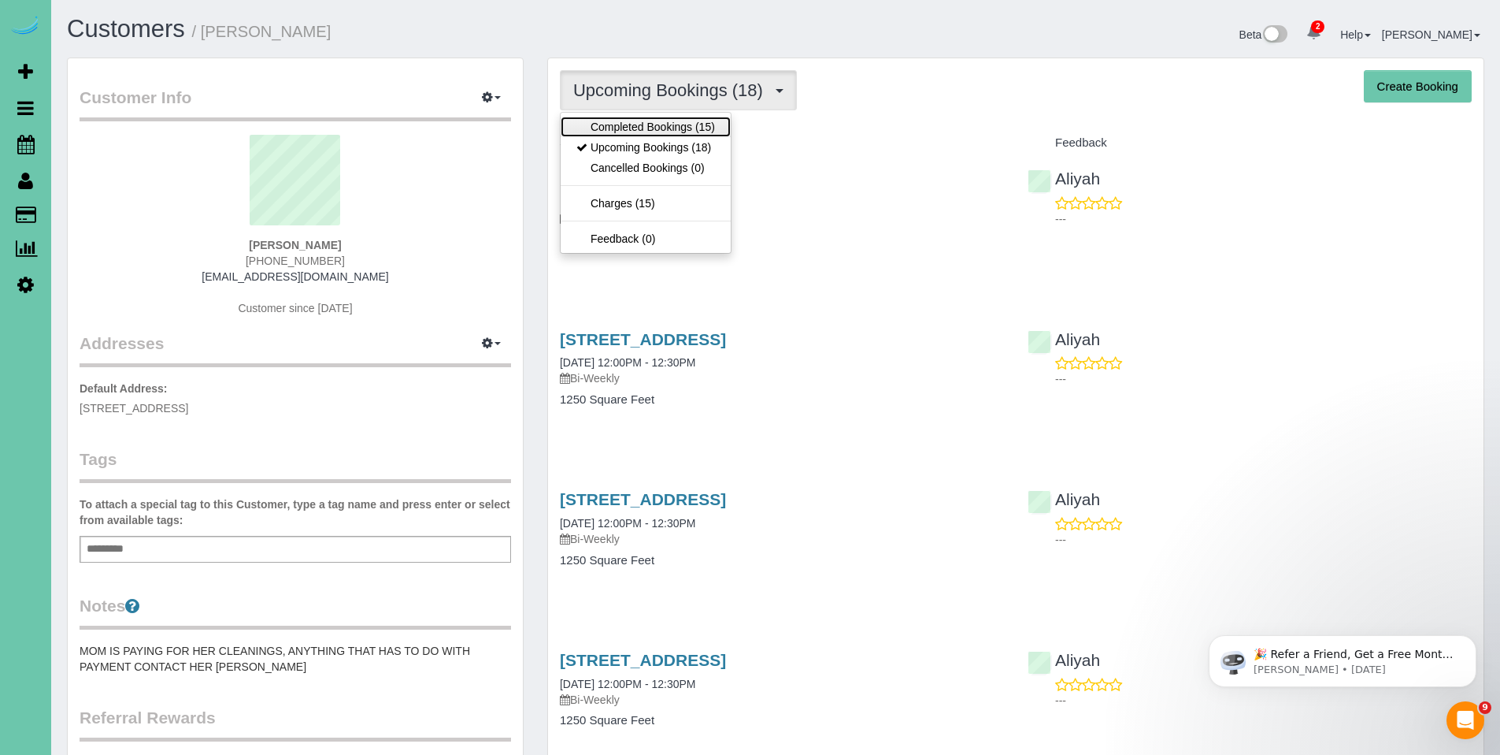
click at [642, 125] on link "Completed Bookings (15)" at bounding box center [646, 127] width 170 height 20
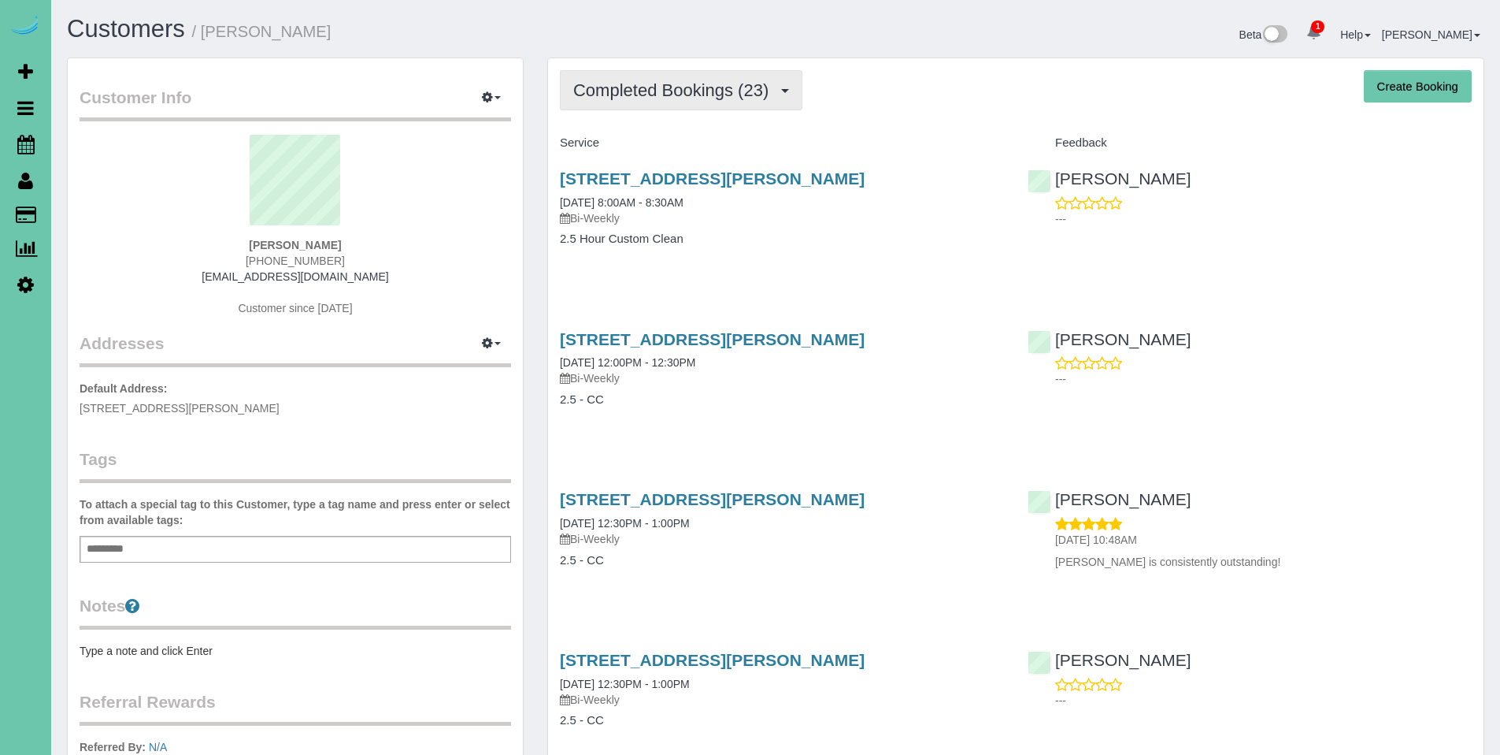
click at [684, 102] on button "Completed Bookings (23)" at bounding box center [681, 90] width 243 height 40
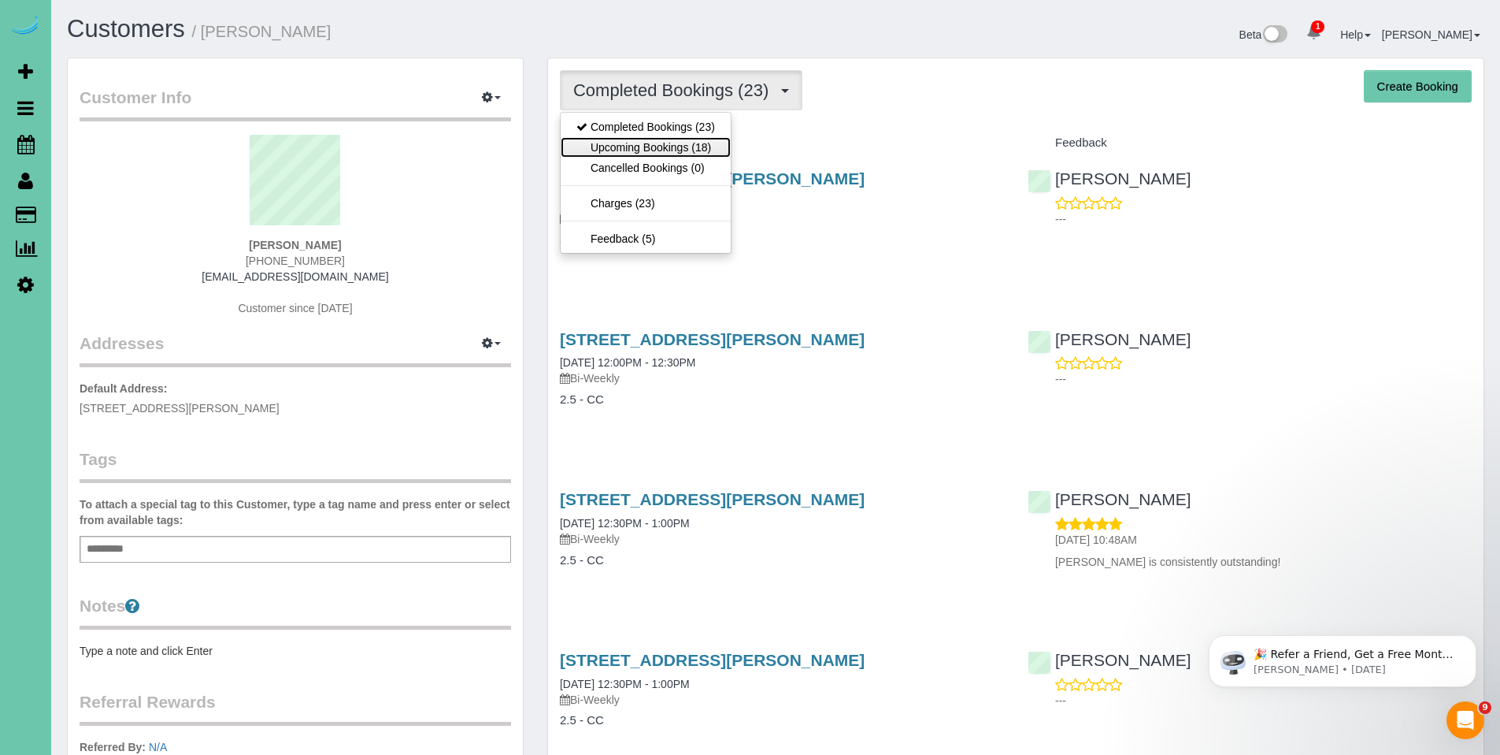
click at [646, 142] on link "Upcoming Bookings (18)" at bounding box center [646, 147] width 170 height 20
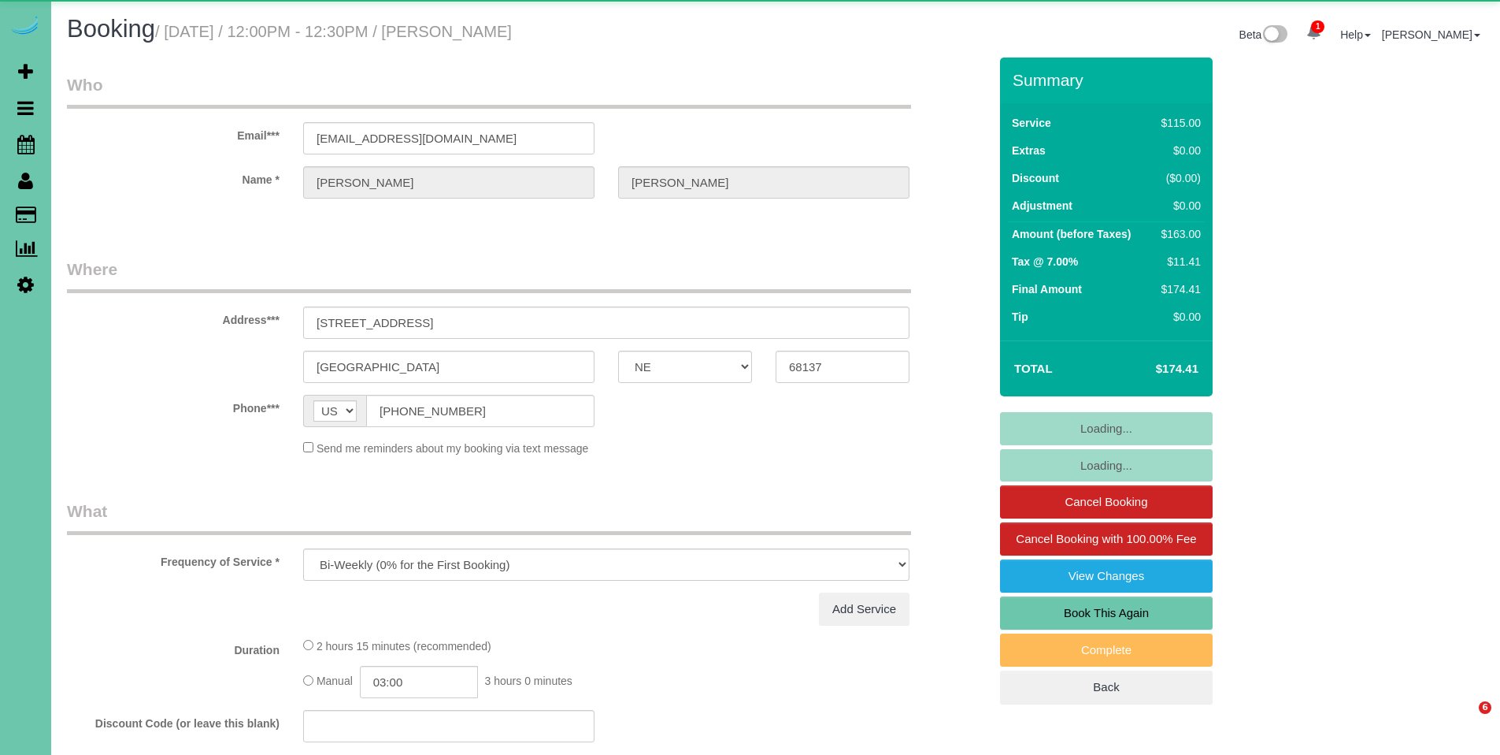
select select "NE"
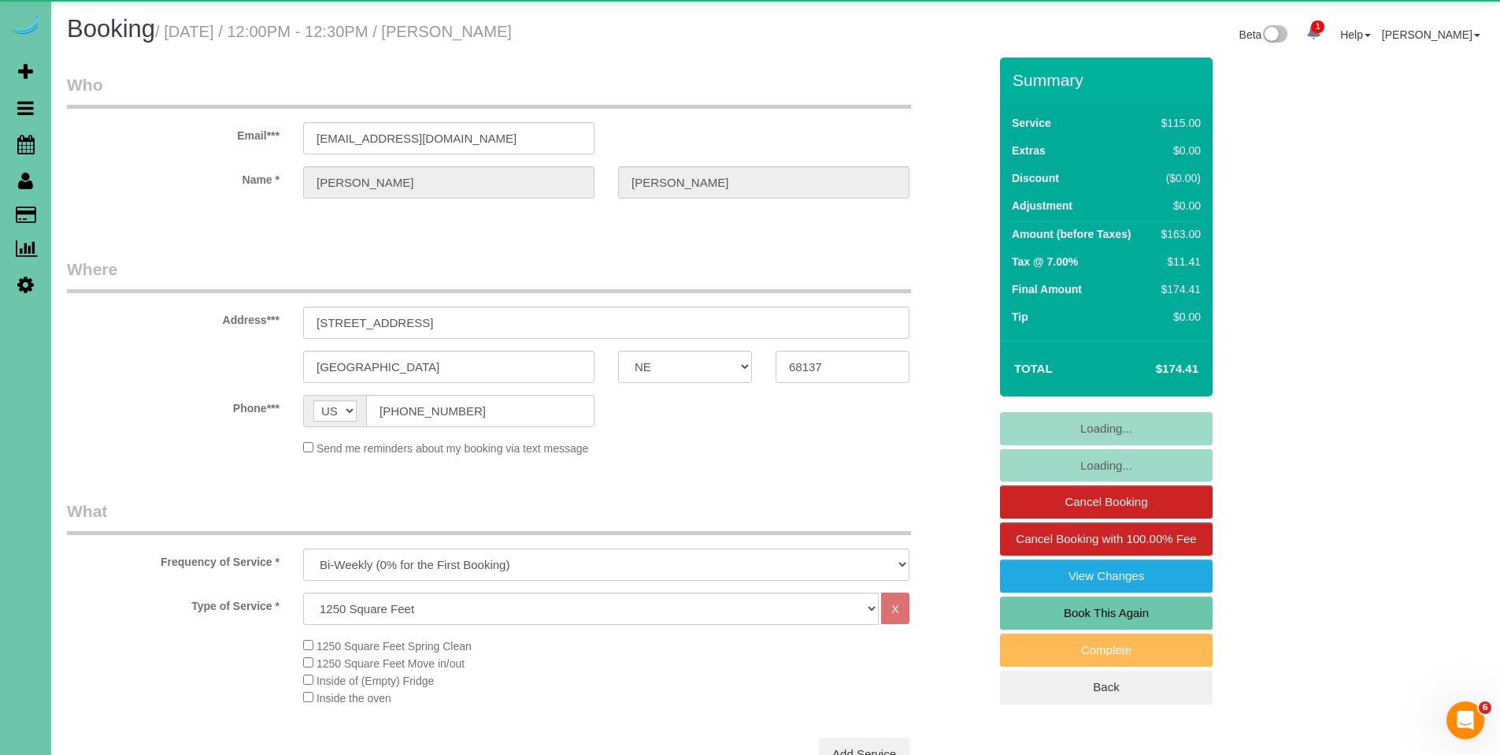
select select "object:914"
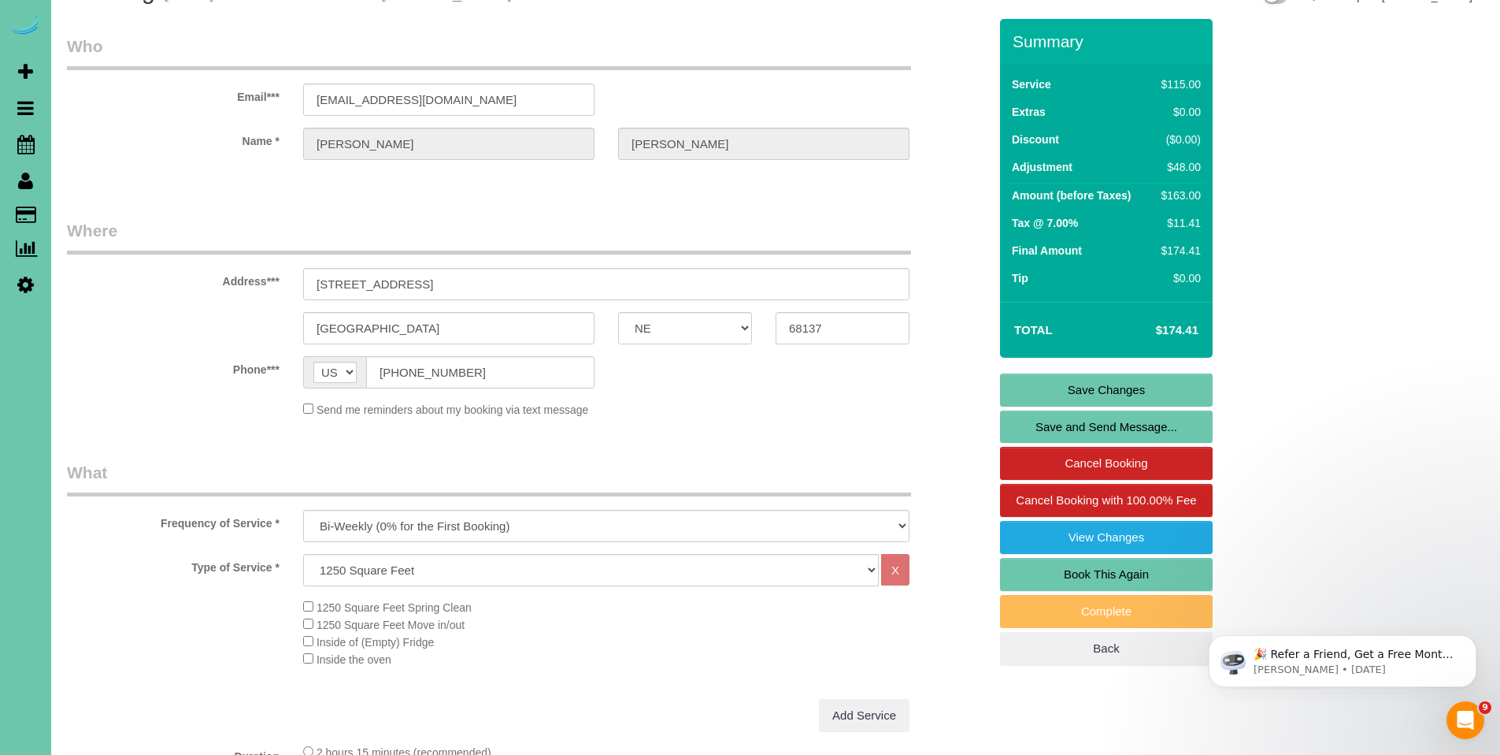
scroll to position [42, 0]
